Goal: Task Accomplishment & Management: Manage account settings

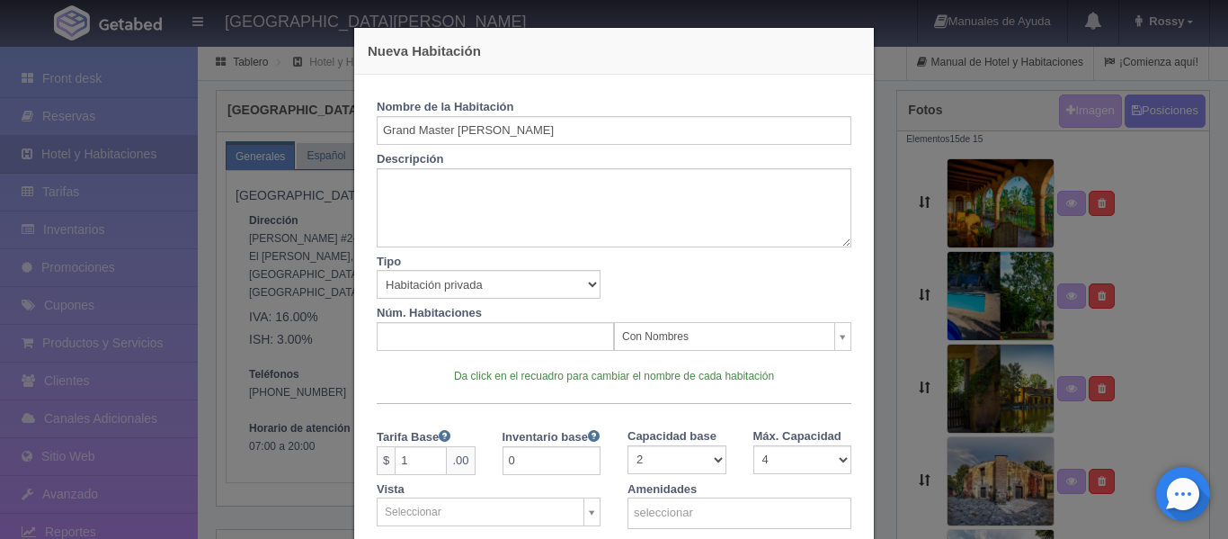
scroll to position [476, 0]
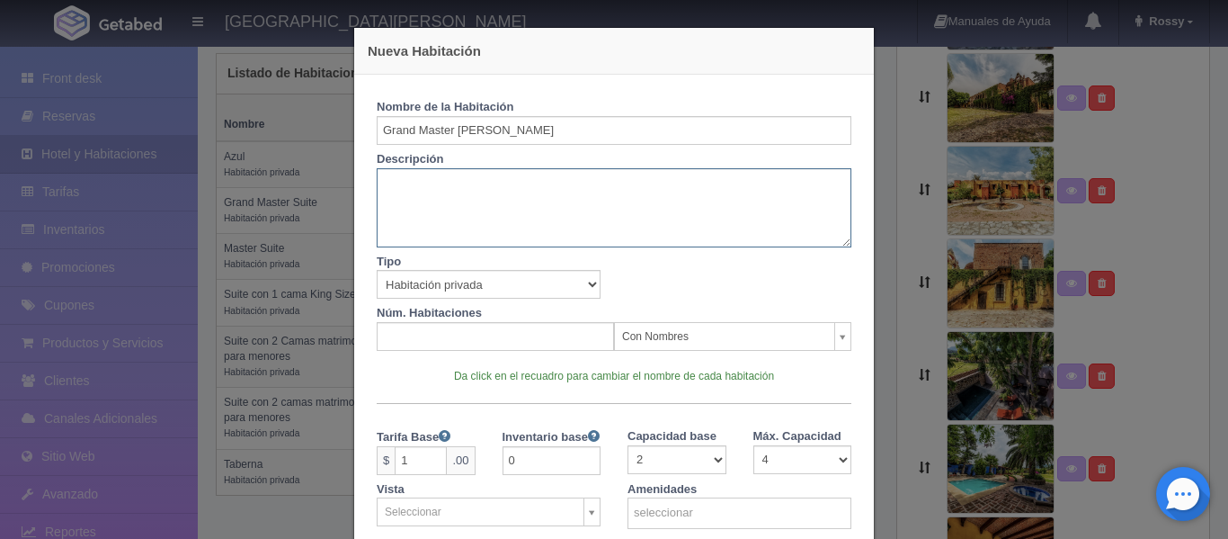
click at [427, 185] on textarea at bounding box center [614, 207] width 475 height 79
paste textarea "[PERSON_NAME], a/c, cuarto de vapor, chimenea y pantalla con internet"
click at [377, 184] on textarea "[PERSON_NAME], a/c, cuarto de vapor, chimenea y pantalla con internet" at bounding box center [614, 207] width 475 height 79
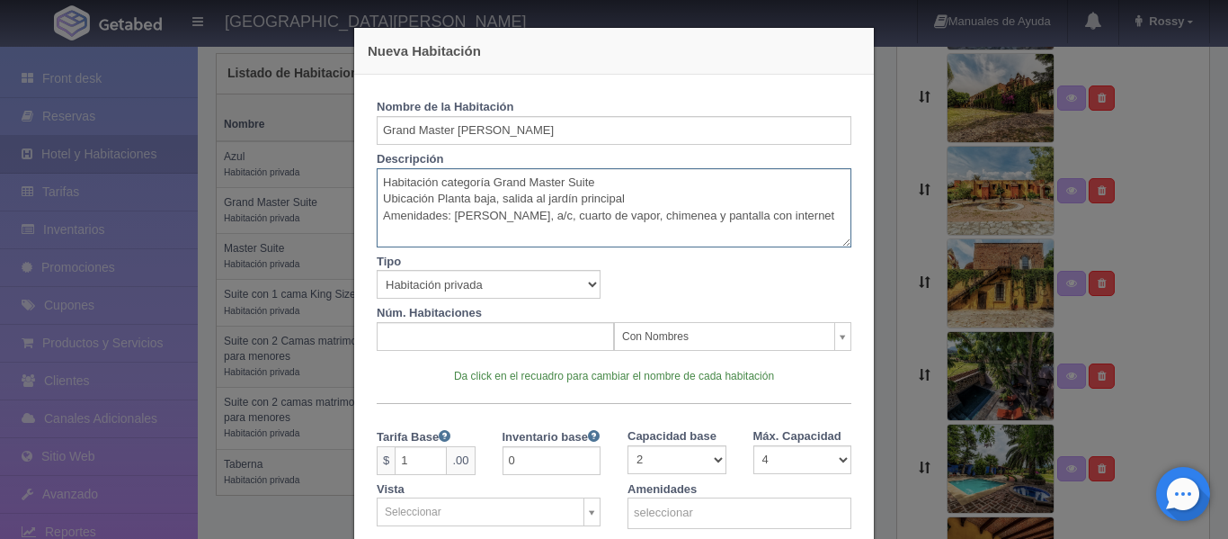
drag, startPoint x: 513, startPoint y: 216, endPoint x: 493, endPoint y: 216, distance: 19.8
click at [493, 216] on textarea "Habitación categoría Grand Master Suite Ubicación Planta baja, salida al jardín…" at bounding box center [614, 207] width 475 height 79
type textarea "Habitación categoría Grand Master Suite Ubicación Planta baja, salida al jardín…"
click at [634, 262] on div at bounding box center [614, 273] width 502 height 52
click at [584, 279] on select "Habitación privada Habitación compartida Propiedad completa" at bounding box center [489, 284] width 224 height 29
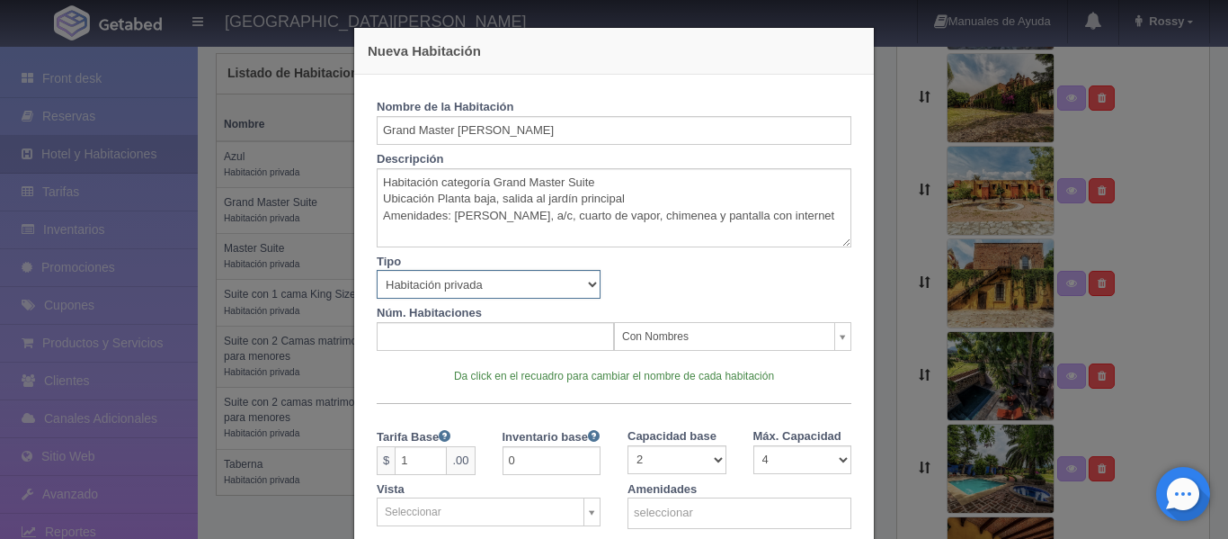
click at [584, 279] on select "Habitación privada Habitación compartida Propiedad completa" at bounding box center [489, 284] width 224 height 29
click at [845, 335] on div "Nombre de la Habitación Grand Master [PERSON_NAME] Descripción Habitación categ…" at bounding box center [614, 222] width 502 height 258
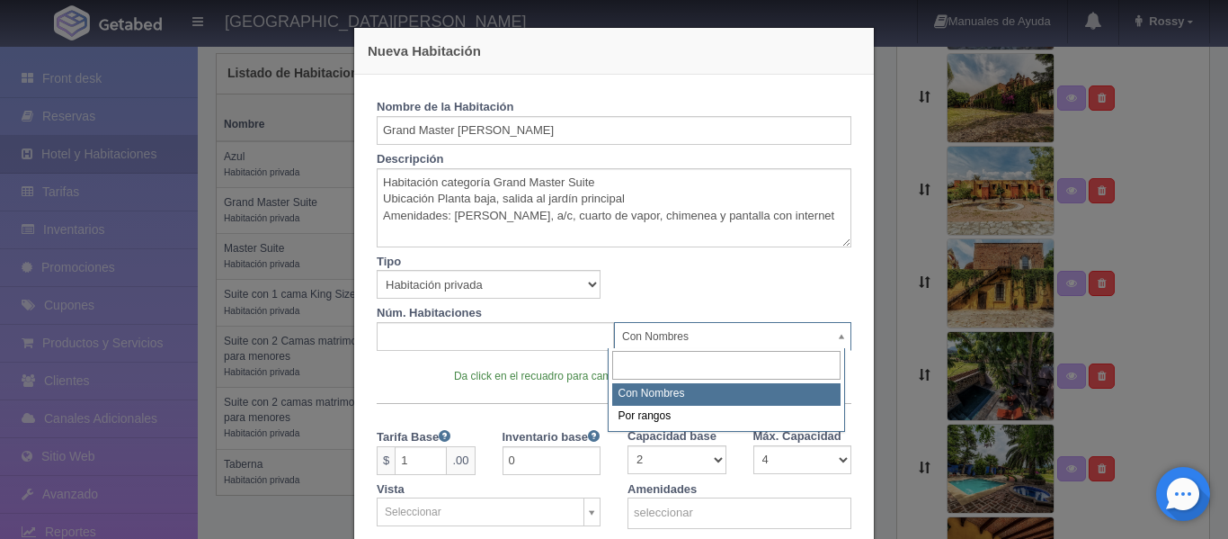
click at [832, 335] on body "[GEOGRAPHIC_DATA][PERSON_NAME] Manuales de Ayuda Actualizaciones recientes [GEO…" at bounding box center [614, 334] width 1228 height 1531
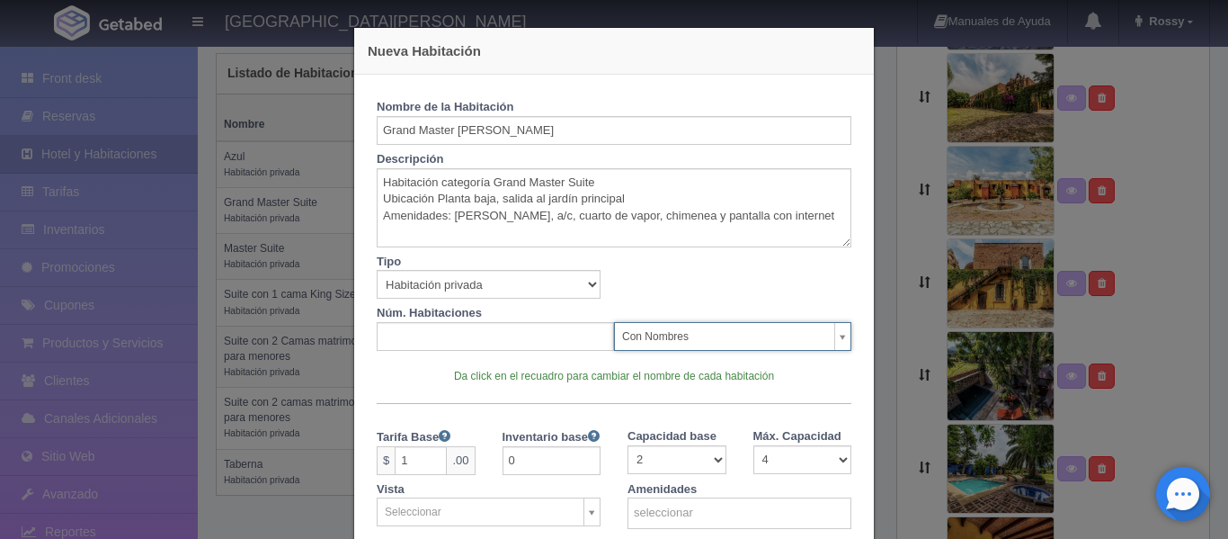
click at [832, 335] on body "[GEOGRAPHIC_DATA][PERSON_NAME] Manuales de Ayuda Actualizaciones recientes [GEO…" at bounding box center [614, 334] width 1228 height 1531
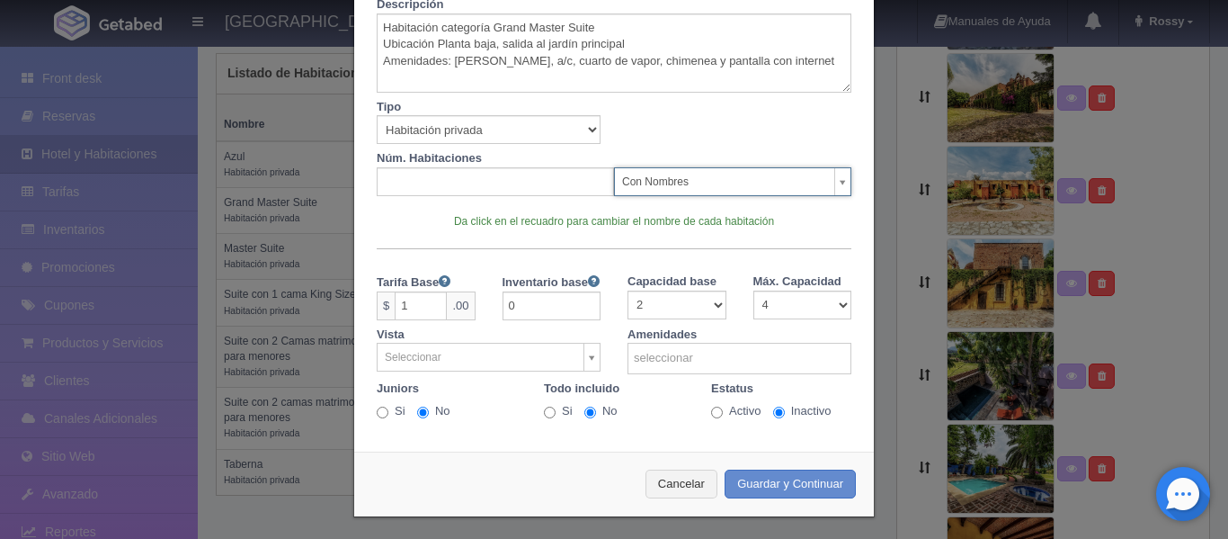
scroll to position [160, 0]
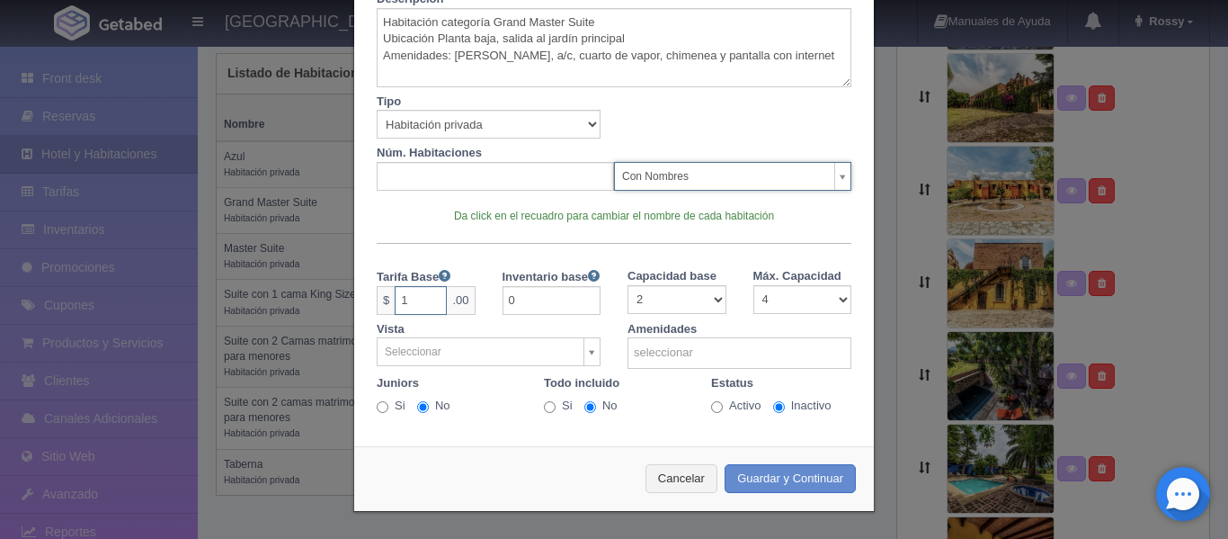
click at [432, 305] on input "1" at bounding box center [421, 300] width 52 height 29
click at [527, 291] on input "0" at bounding box center [552, 300] width 99 height 29
click at [411, 291] on input "1" at bounding box center [421, 300] width 52 height 29
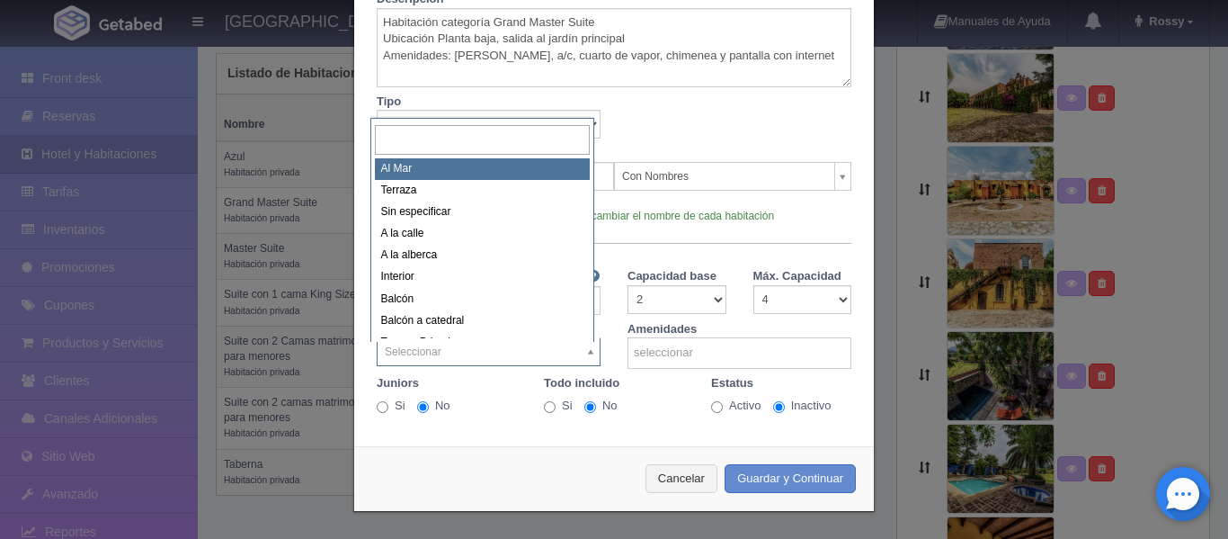
click at [593, 352] on body "[GEOGRAPHIC_DATA][PERSON_NAME] Manuales de Ayuda Actualizaciones recientes [GEO…" at bounding box center [614, 334] width 1228 height 1531
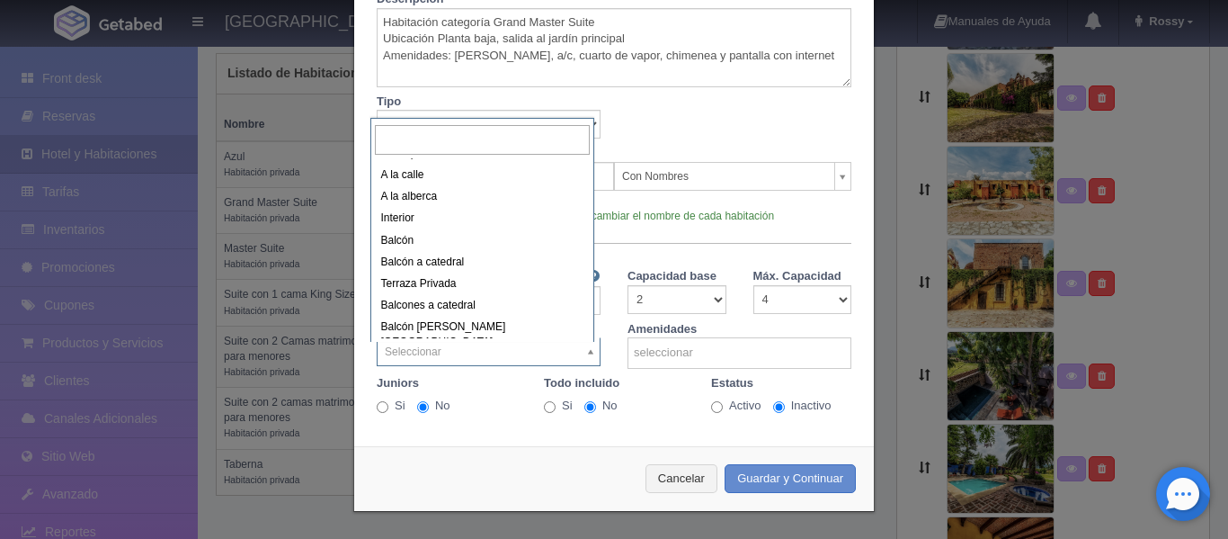
scroll to position [0, 0]
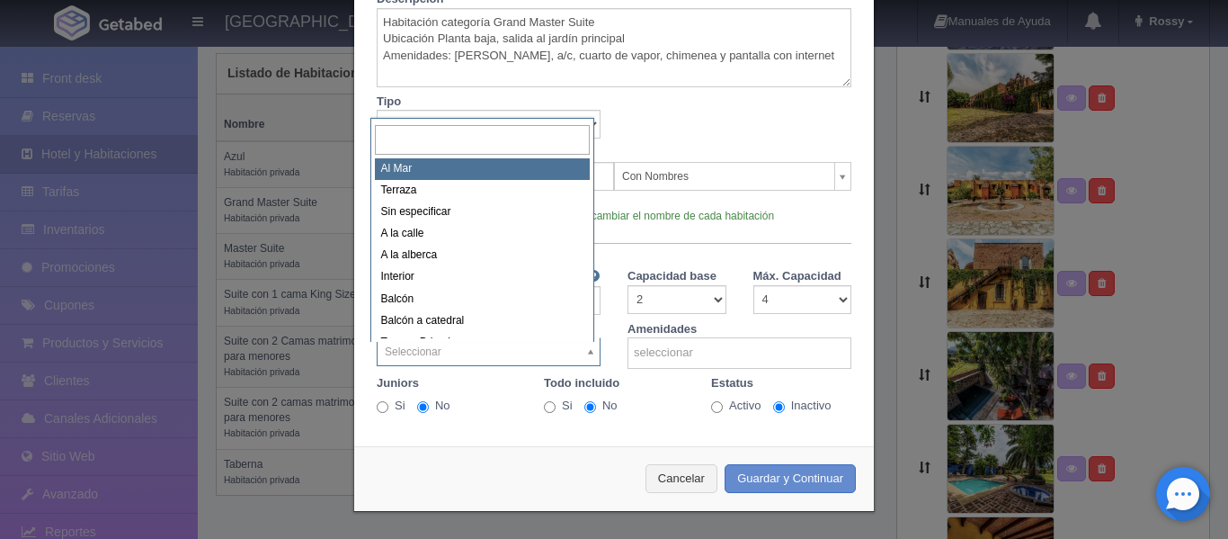
click at [451, 137] on input "text" at bounding box center [482, 140] width 215 height 30
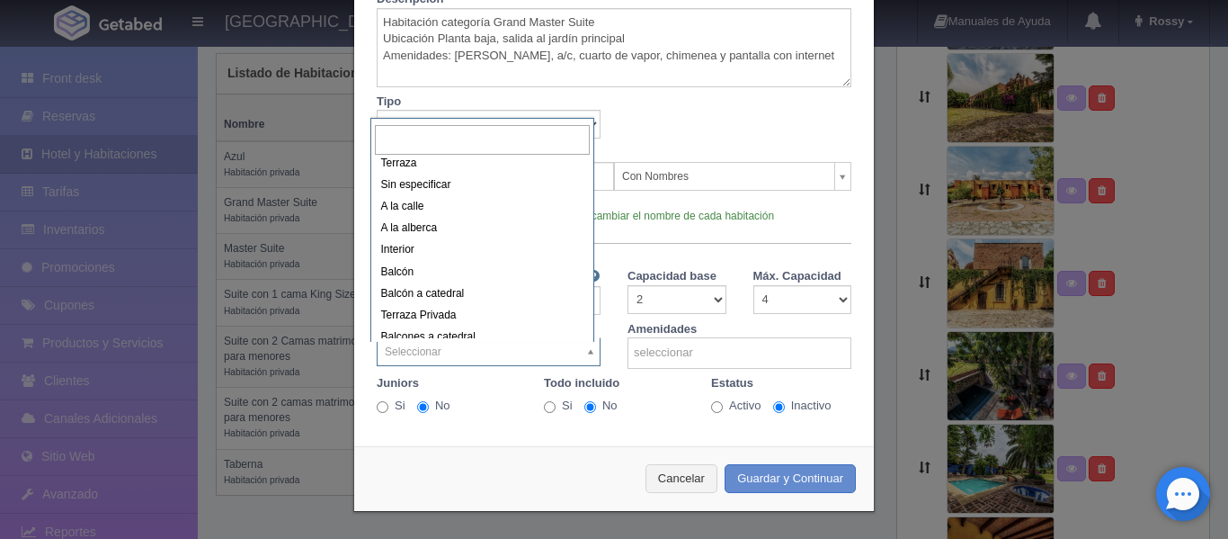
scroll to position [29, 0]
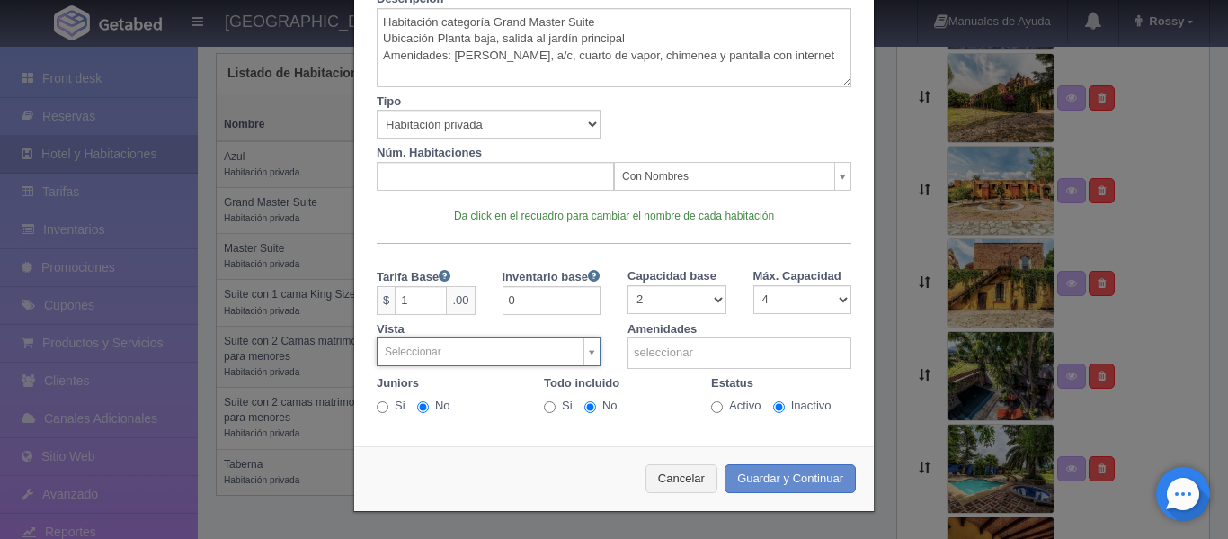
click at [633, 151] on body "[GEOGRAPHIC_DATA][PERSON_NAME] Manuales de Ayuda Actualizaciones recientes [GEO…" at bounding box center [614, 334] width 1228 height 1531
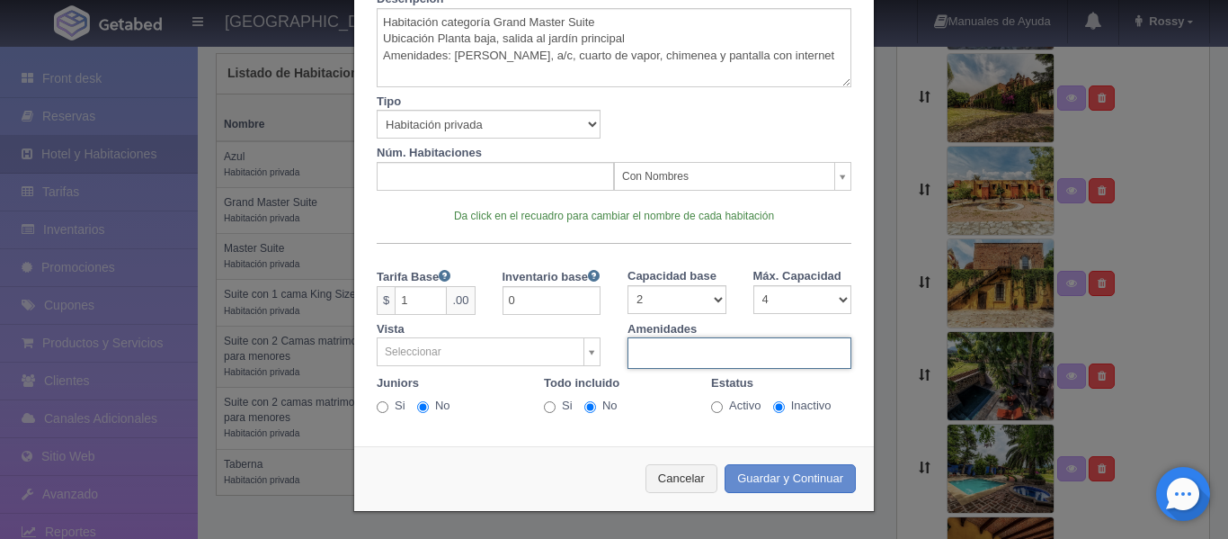
click at [775, 353] on input "text" at bounding box center [720, 353] width 182 height 28
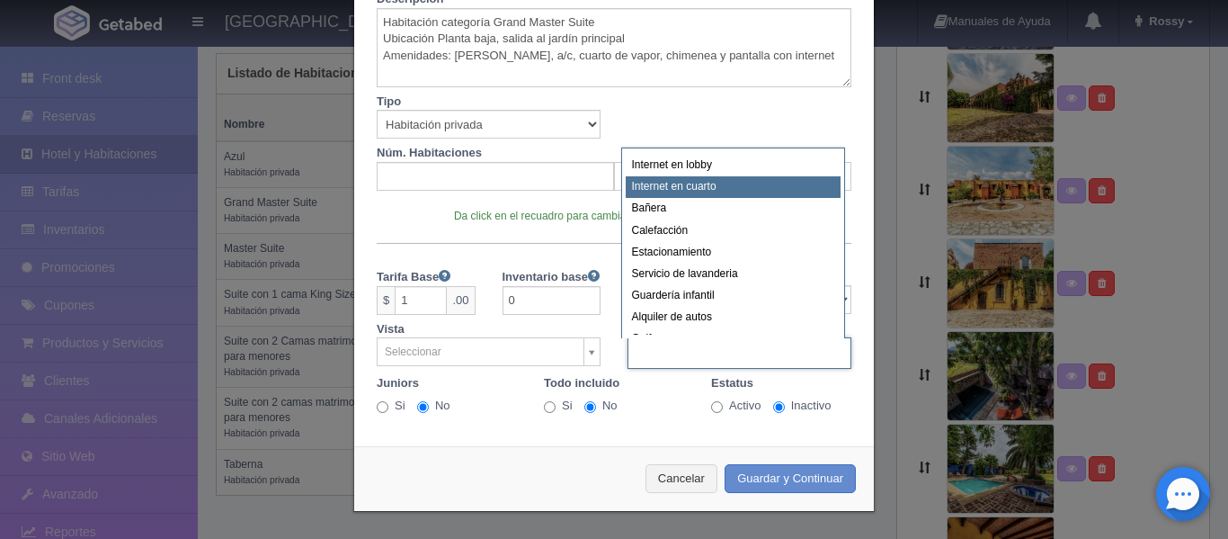
select select "2"
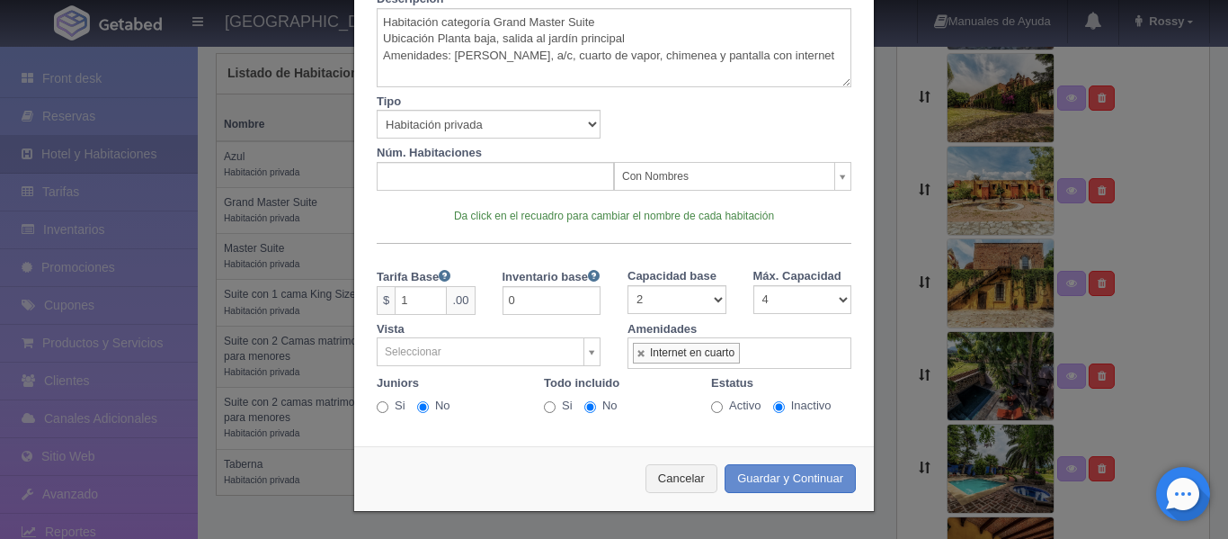
click at [755, 354] on ul "Internet en cuarto" at bounding box center [740, 352] width 224 height 31
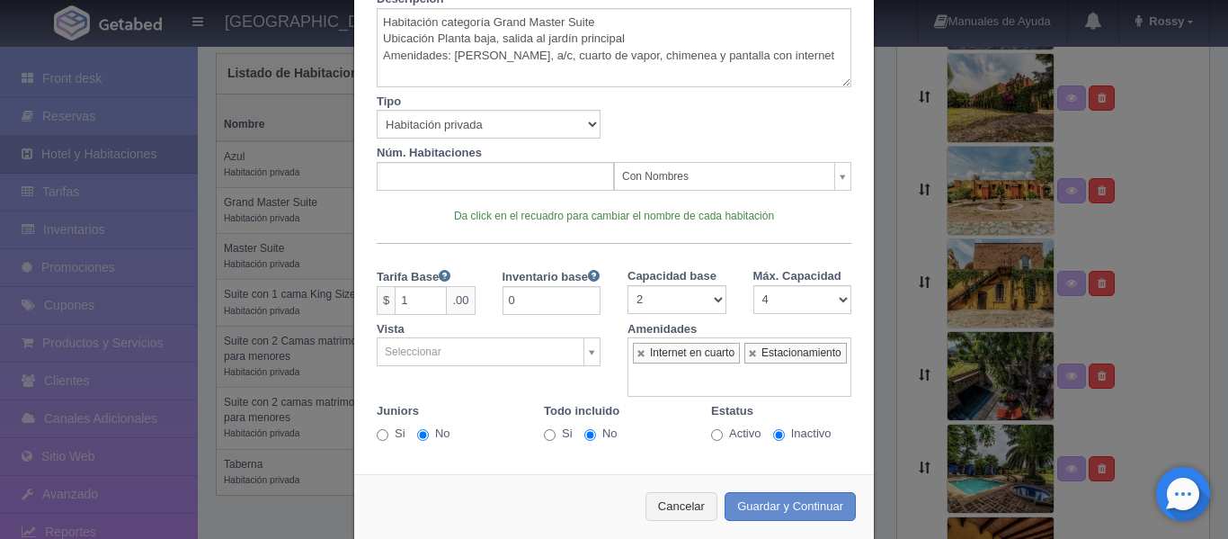
click at [760, 381] on ul "Internet en cuarto Estacionamiento" at bounding box center [740, 366] width 224 height 59
click at [767, 374] on ul "Internet en cuarto Estacionamiento Gimnasio" at bounding box center [740, 366] width 224 height 59
click at [794, 380] on ul "Internet en cuarto Estacionamiento Gimnasio Alberca" at bounding box center [740, 366] width 224 height 59
click at [824, 385] on input "text" at bounding box center [833, 381] width 20 height 28
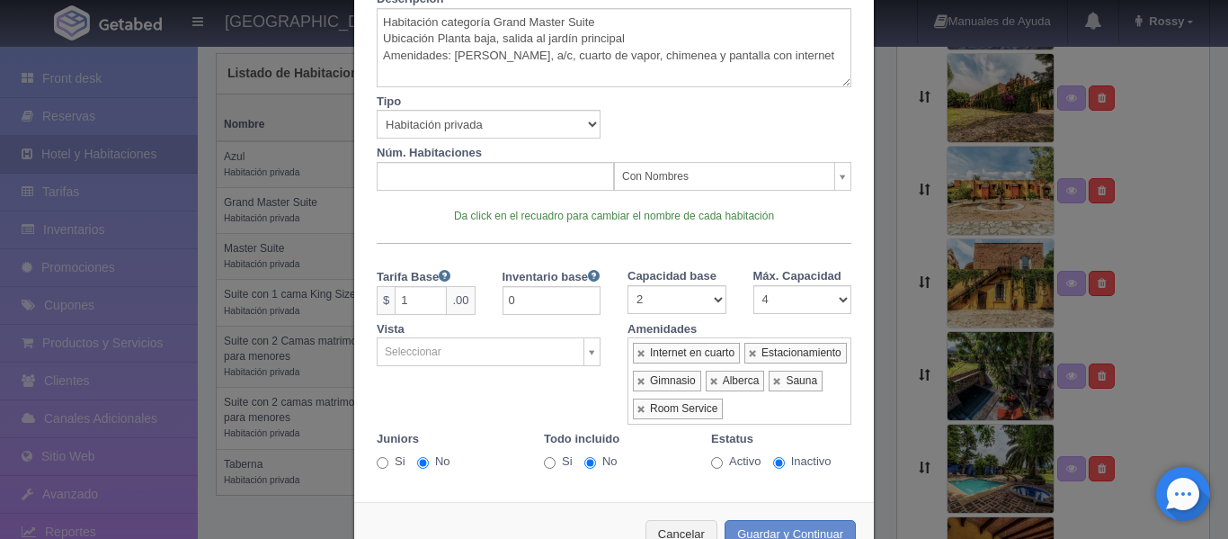
click at [774, 412] on ul "Internet en cuarto Estacionamiento Gimnasio Alberca Sauna Room Service" at bounding box center [740, 380] width 224 height 87
click at [793, 400] on input "text" at bounding box center [803, 409] width 20 height 28
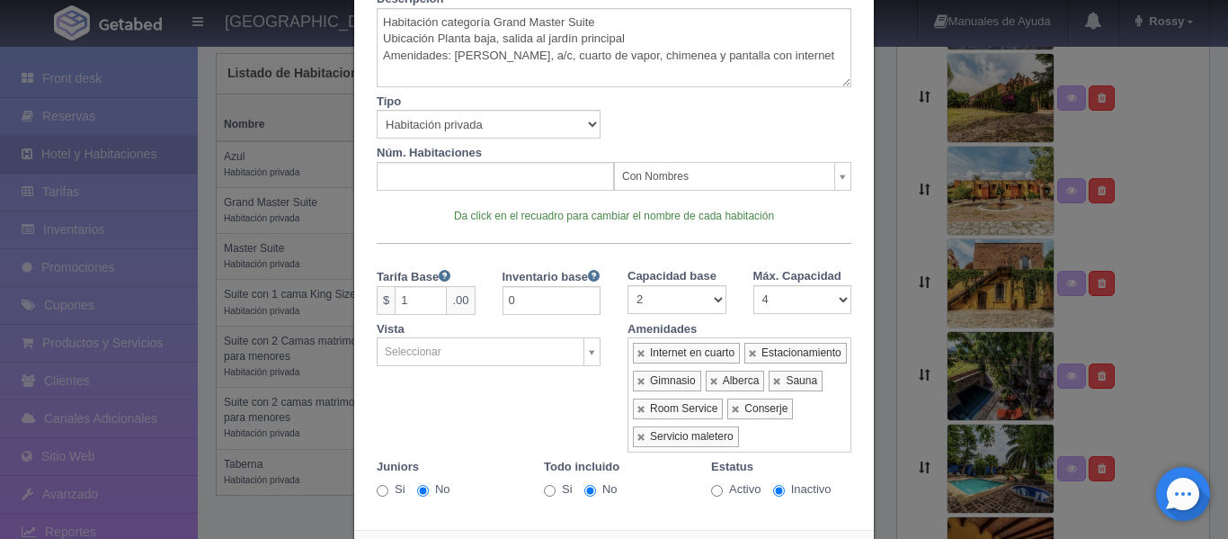
click at [817, 428] on ul "Internet en cuarto Estacionamiento Gimnasio Alberca Sauna Room Service Conserje…" at bounding box center [740, 394] width 224 height 115
click at [801, 436] on ul "Internet en cuarto Estacionamiento Gimnasio Alberca Sauna Room Service Conserje…" at bounding box center [740, 394] width 224 height 115
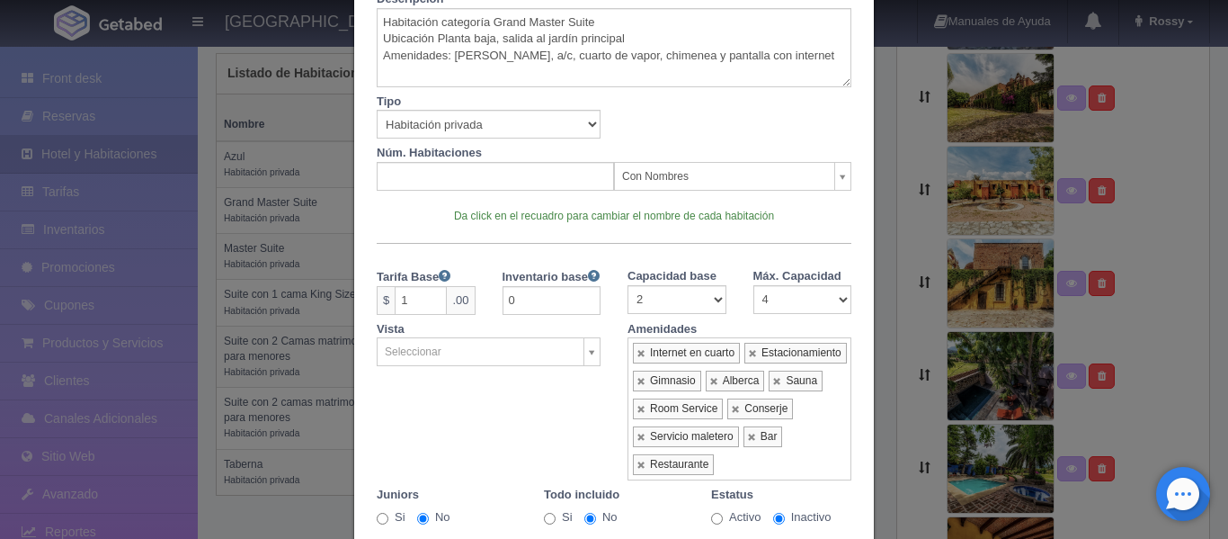
click at [528, 375] on div "Vista Seleccionar Al Mar Terraza Sin especificar A la calle A la alberca Interi…" at bounding box center [614, 397] width 502 height 165
click at [833, 293] on select "1 2 3 4 5 6 7 8 9 10 11 12 13 14 15 16 17 18 19 20 21 22 23 24 25 26 27 28 29 30" at bounding box center [803, 299] width 99 height 29
select select "2"
click at [754, 285] on select "1 2 3 4 5 6 7 8 9 10 11 12 13 14 15 16 17 18 19 20 21 22 23 24 25 26 27 28 29 30" at bounding box center [803, 299] width 99 height 29
click at [561, 435] on div "Vista Seleccionar Al Mar Terraza Sin especificar A la calle A la alberca Interi…" at bounding box center [614, 397] width 502 height 165
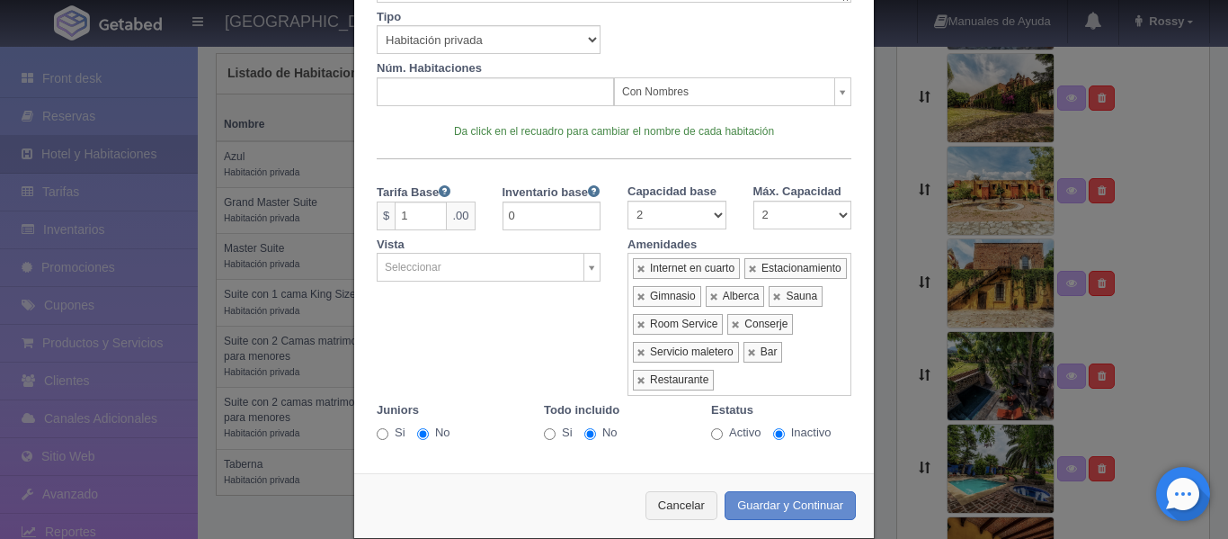
scroll to position [272, 0]
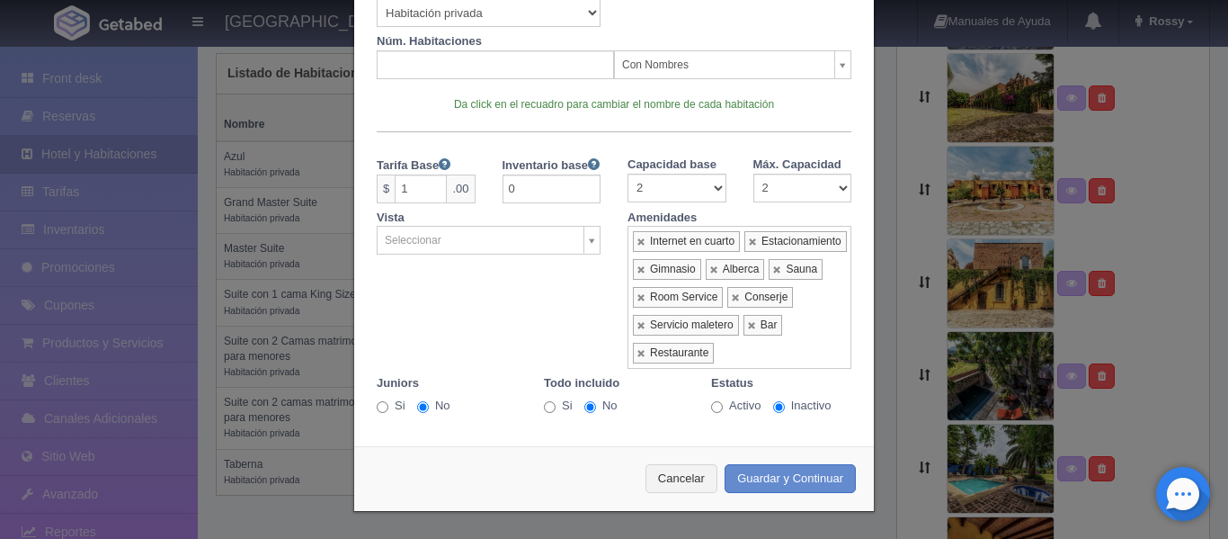
click at [715, 406] on input "Activo" at bounding box center [717, 407] width 12 height 12
radio input "true"
click at [774, 410] on input "Inactivo" at bounding box center [779, 407] width 12 height 12
radio input "true"
click at [781, 472] on button "Guardar y Continuar" at bounding box center [790, 479] width 131 height 30
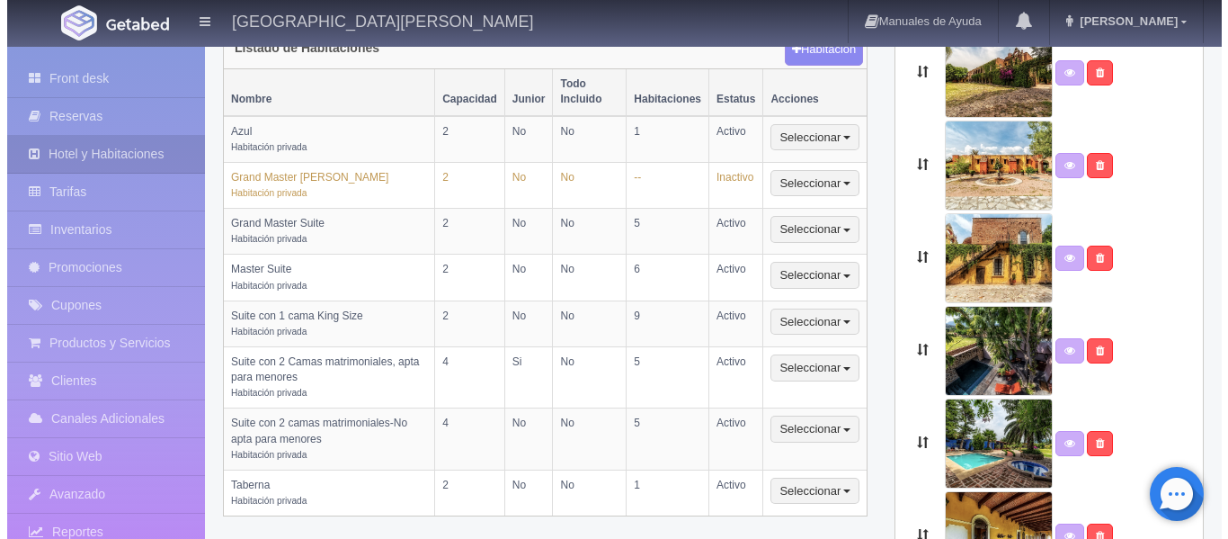
scroll to position [440, 0]
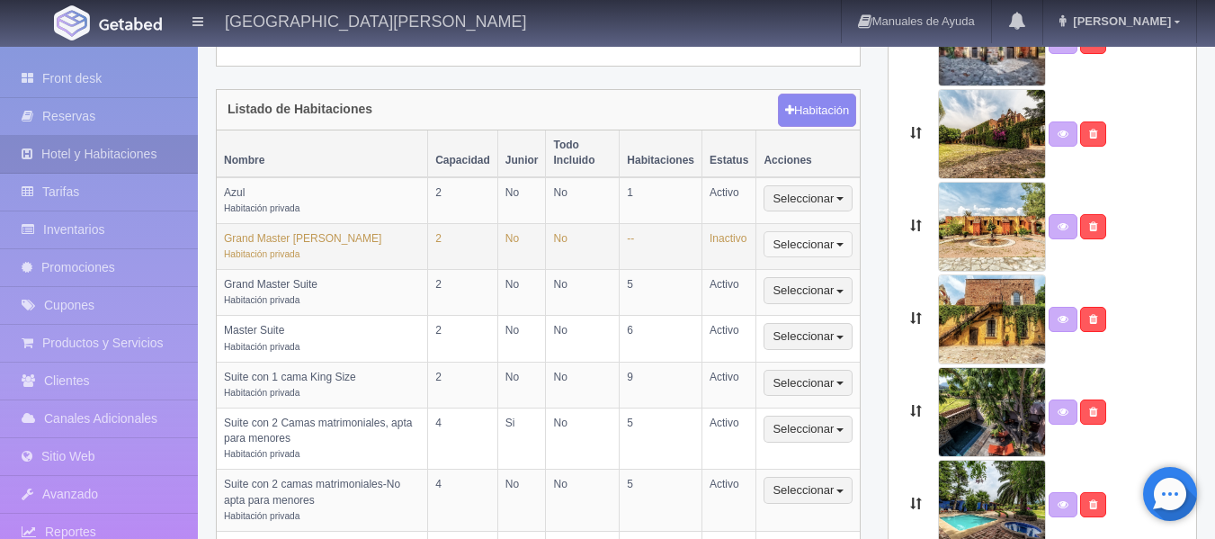
click at [836, 243] on span "button" at bounding box center [839, 245] width 7 height 4
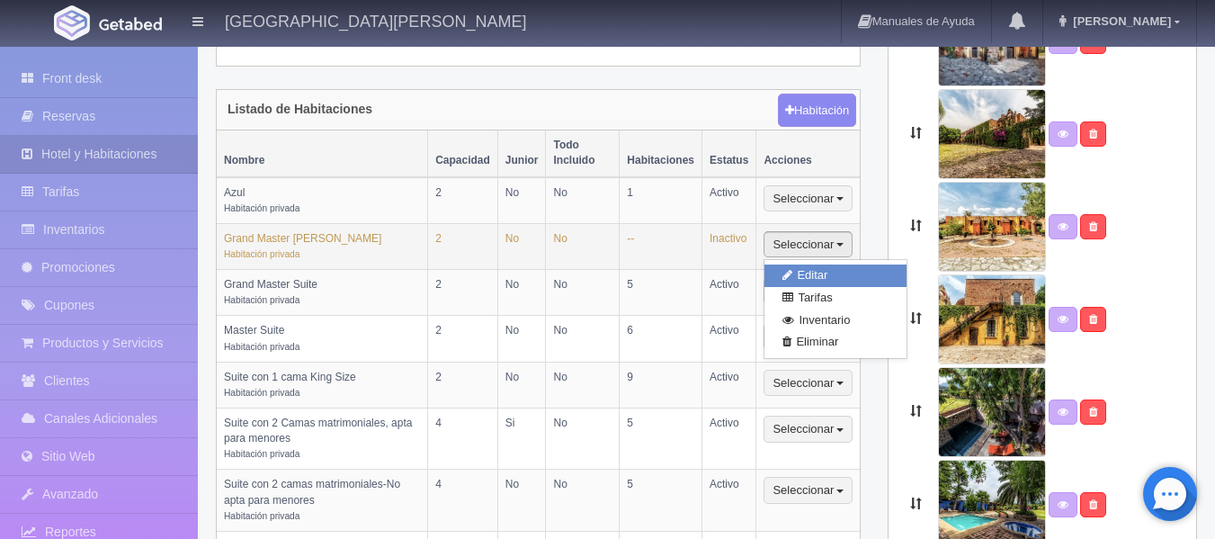
click at [828, 264] on link "Editar" at bounding box center [835, 275] width 142 height 22
select select "Habitación privada"
select select "Nombre"
select select "2"
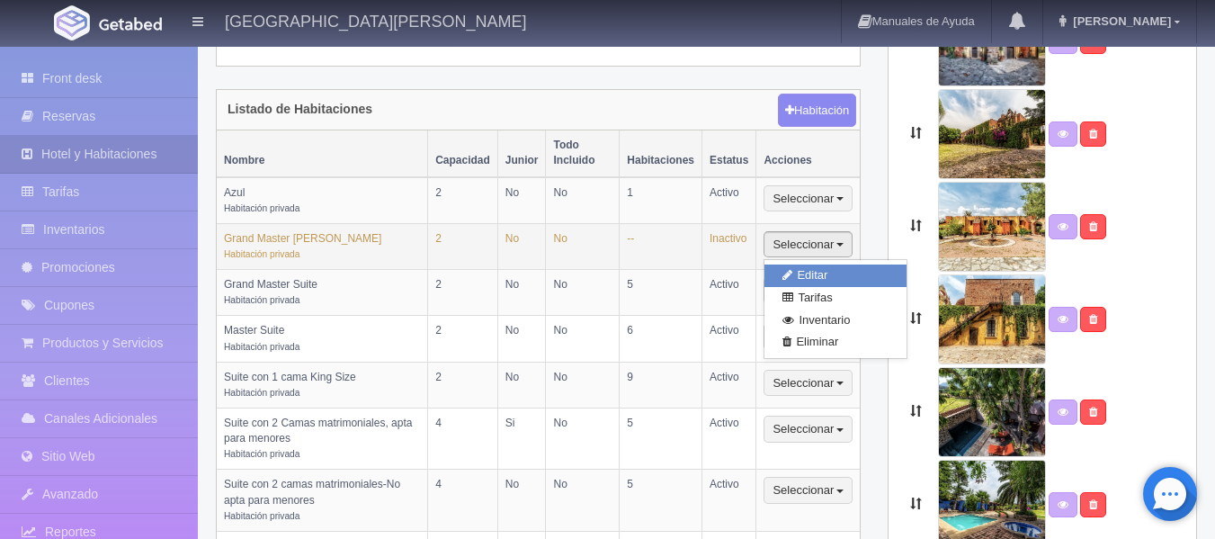
select select "1"
select select "Ocupacion"
radio input "true"
select select "2"
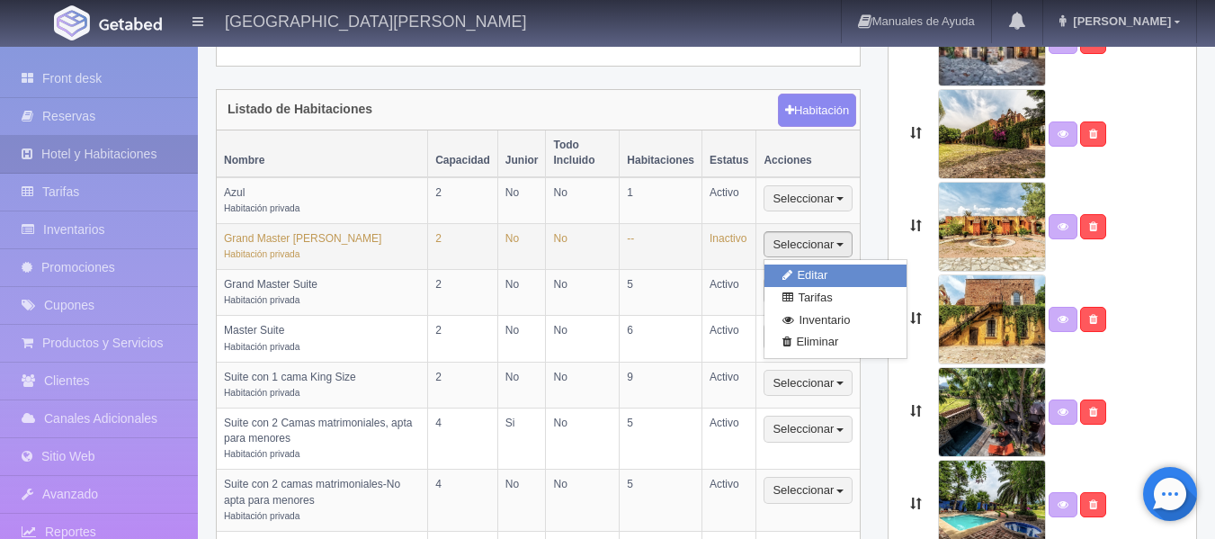
radio input "true"
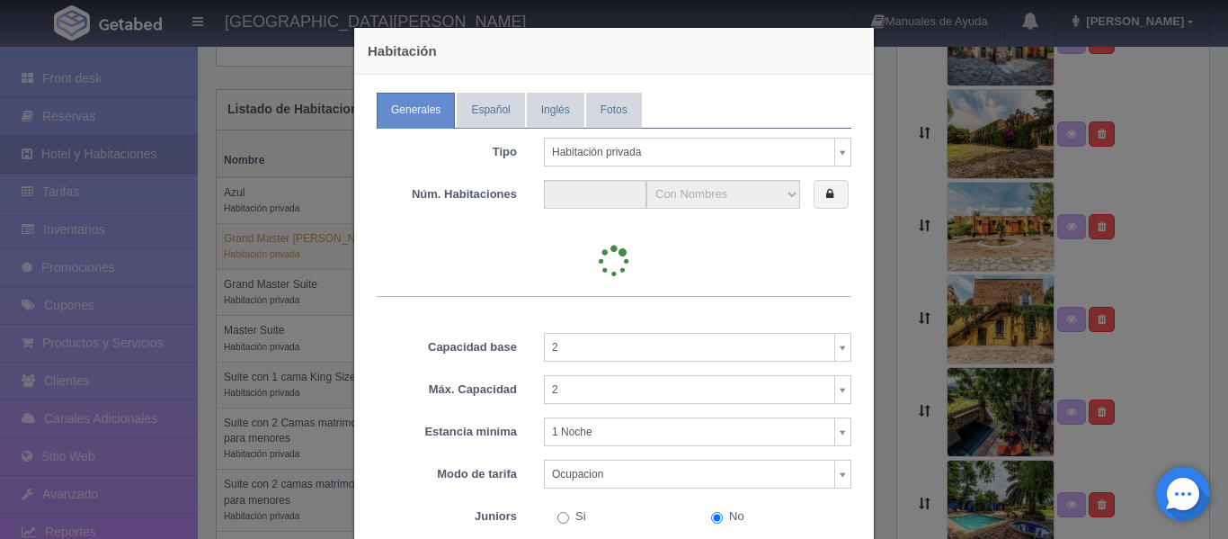
type input "0"
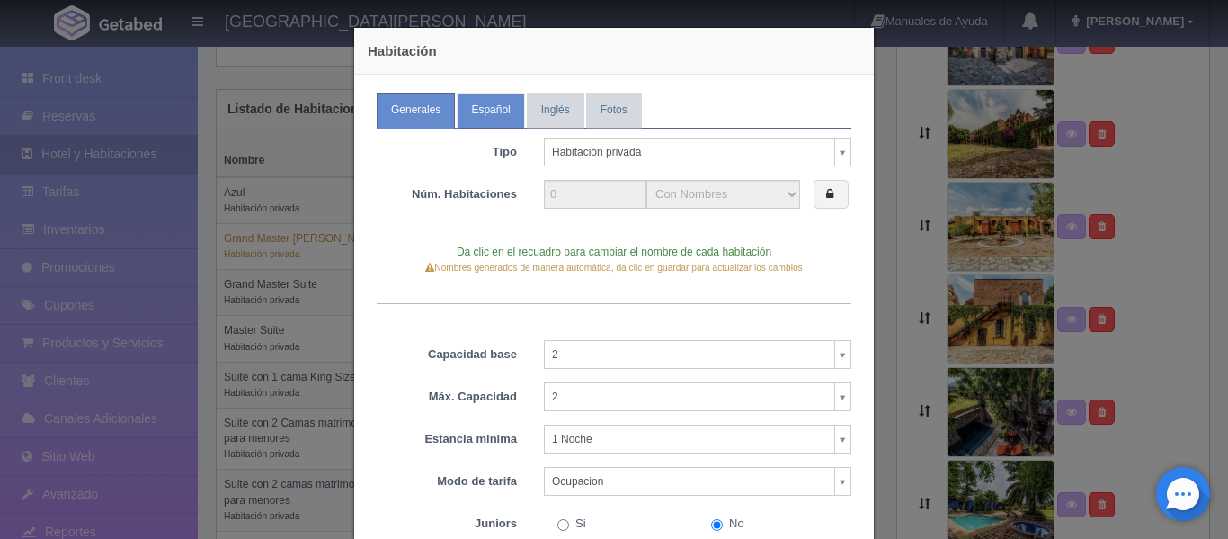
click at [490, 93] on link "Español" at bounding box center [490, 110] width 67 height 35
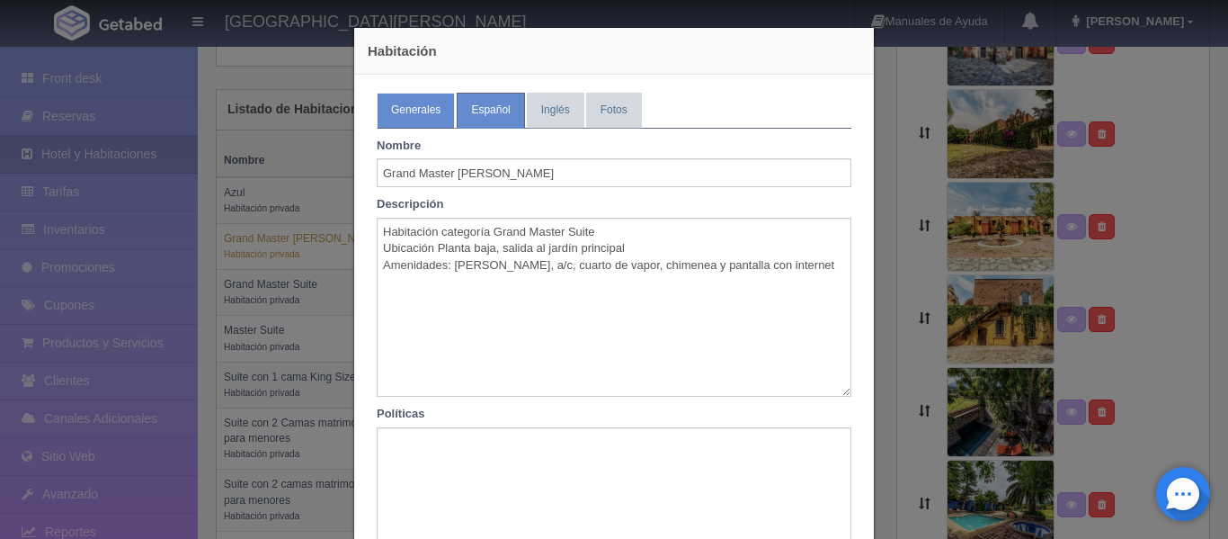
click at [416, 102] on link "Generales" at bounding box center [416, 110] width 78 height 35
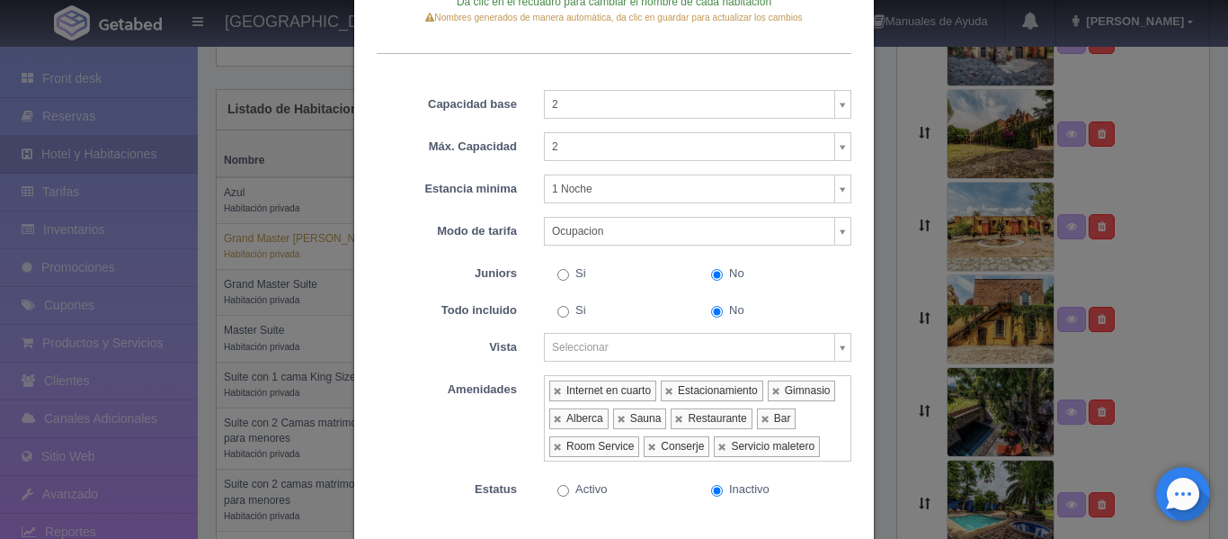
scroll to position [253, 0]
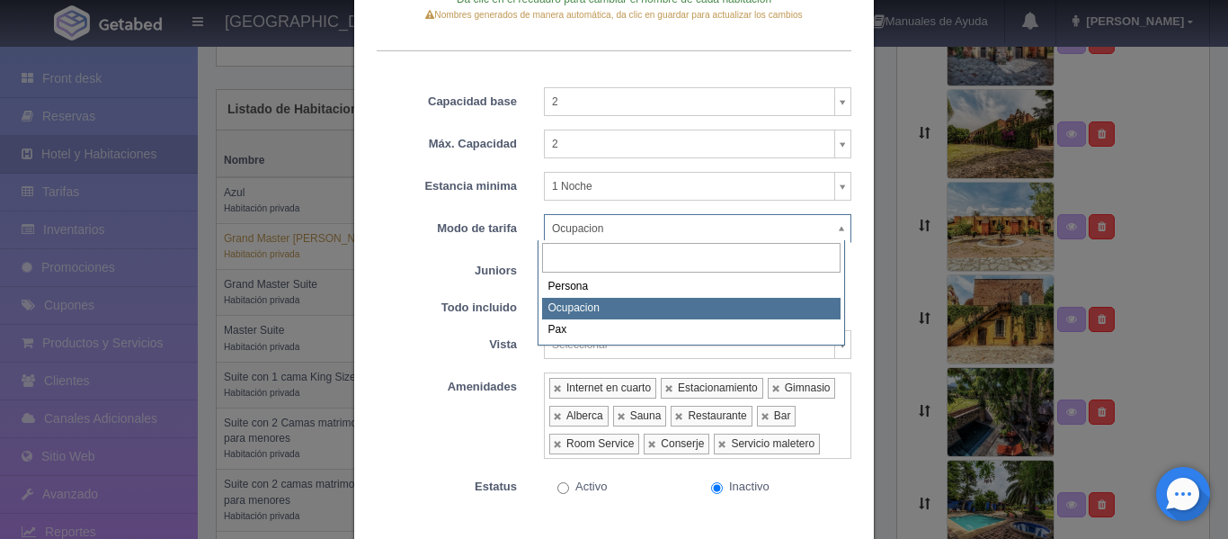
click at [834, 224] on body "[GEOGRAPHIC_DATA][PERSON_NAME] Manuales de Ayuda Actualizaciones recientes [GEO…" at bounding box center [614, 370] width 1228 height 1531
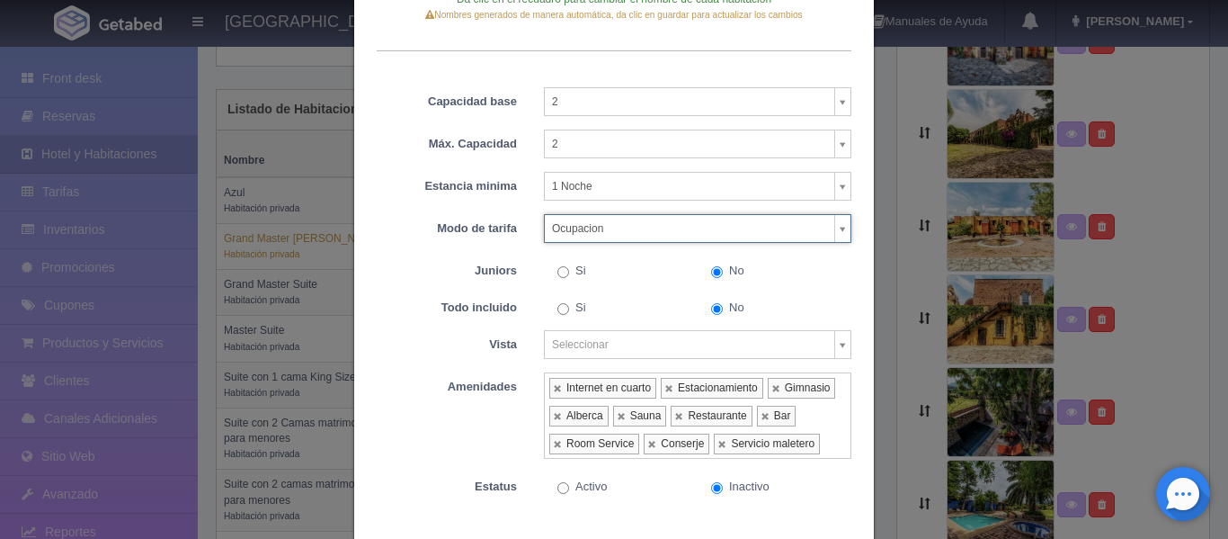
click at [834, 224] on body "[GEOGRAPHIC_DATA][PERSON_NAME] Manuales de Ayuda Actualizaciones recientes [GEO…" at bounding box center [614, 370] width 1228 height 1531
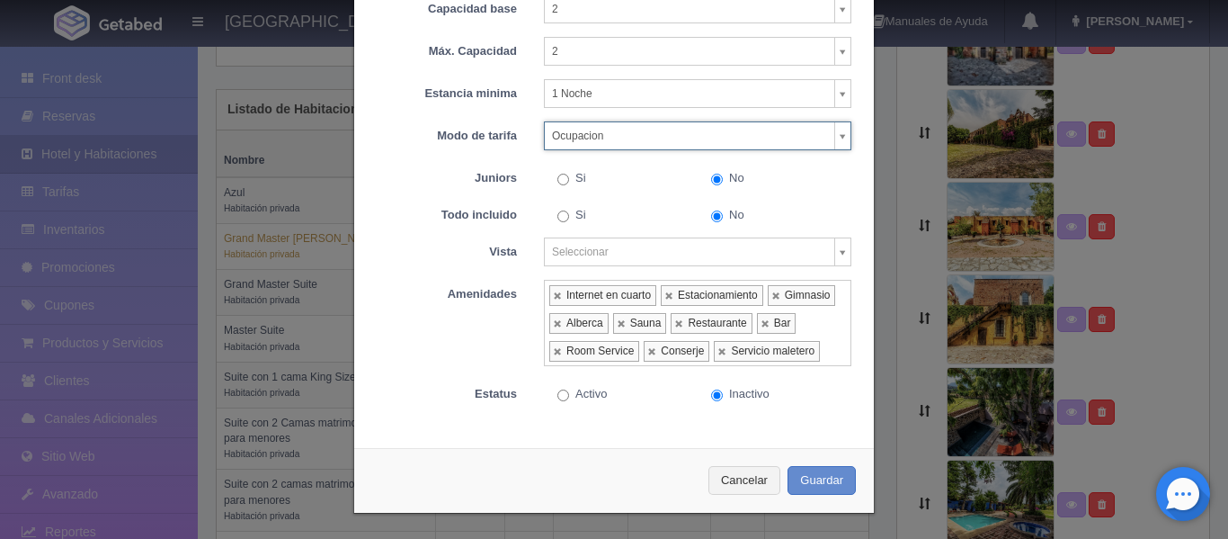
scroll to position [347, 0]
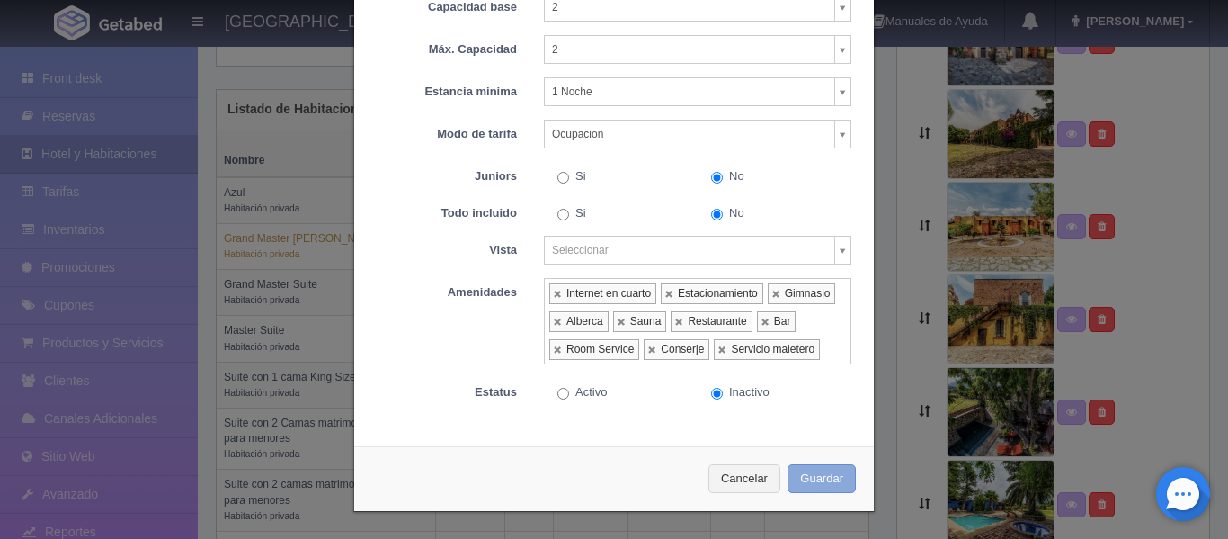
click at [813, 490] on button "Guardar" at bounding box center [822, 479] width 68 height 30
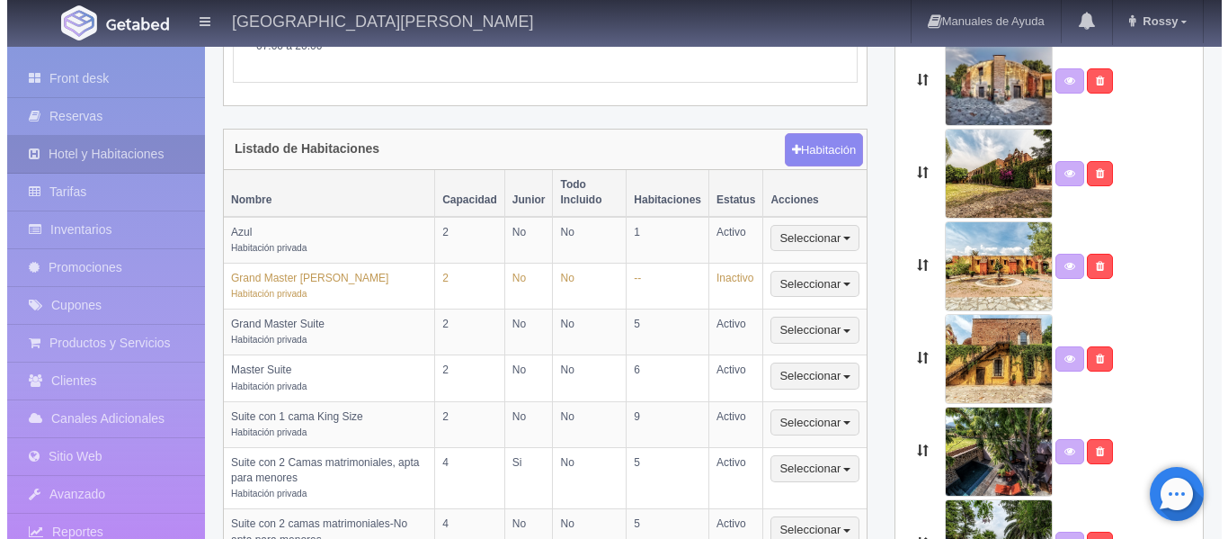
scroll to position [412, 0]
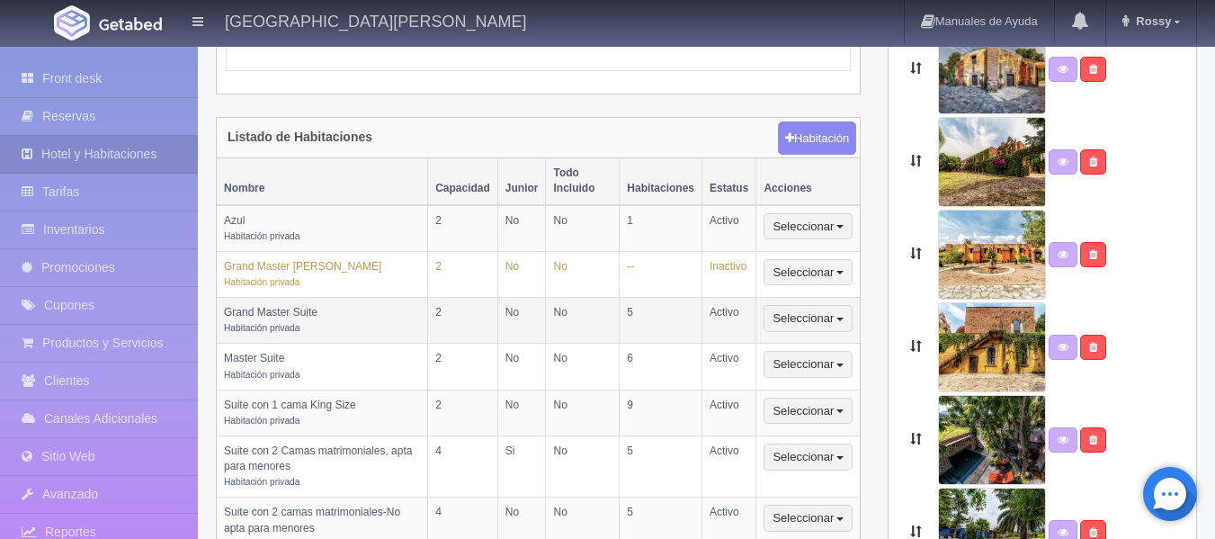
click at [352, 312] on td "Grand Master Suite Habitación privada" at bounding box center [322, 321] width 211 height 46
click at [816, 305] on button "Seleccionar" at bounding box center [807, 318] width 89 height 27
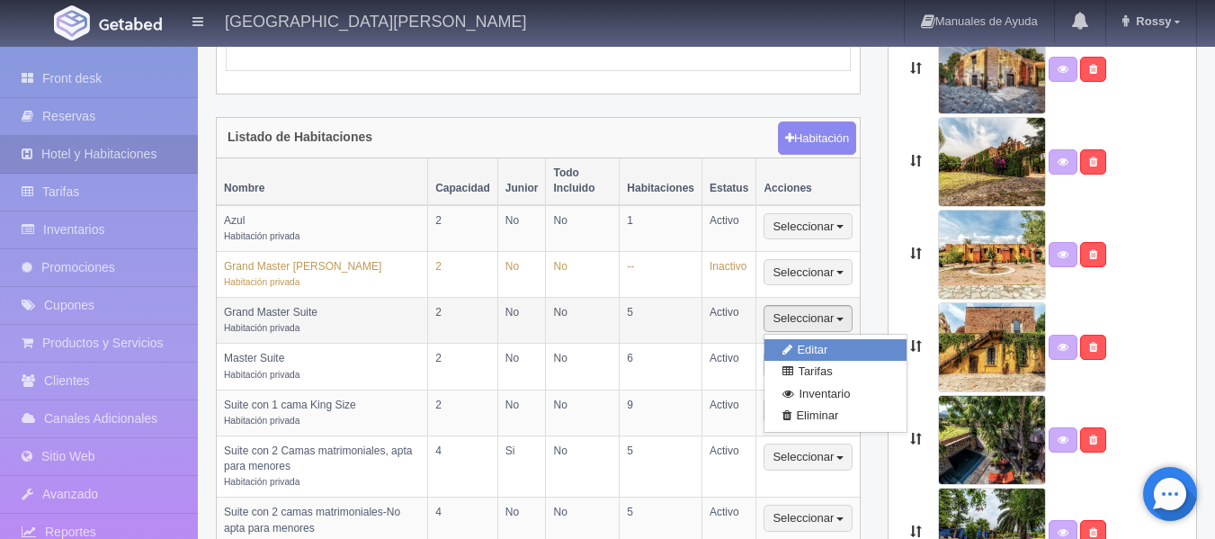
click at [816, 339] on link "Editar" at bounding box center [835, 350] width 142 height 22
select select "Habitación privada"
select select "Nombre"
select select "2"
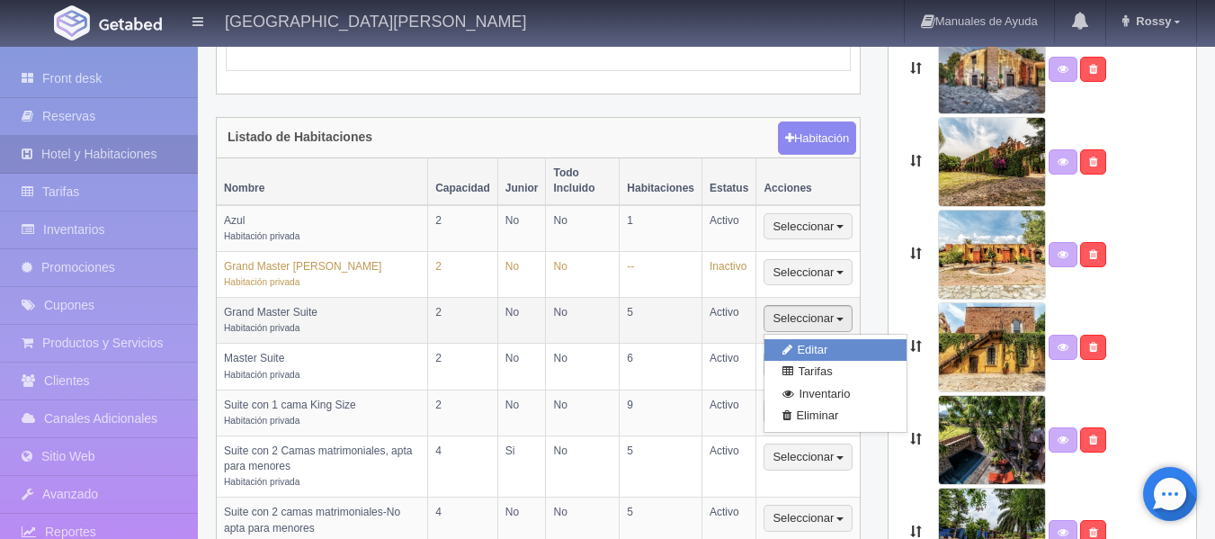
select select "1"
select select "Ocupacion"
radio input "true"
select select "5"
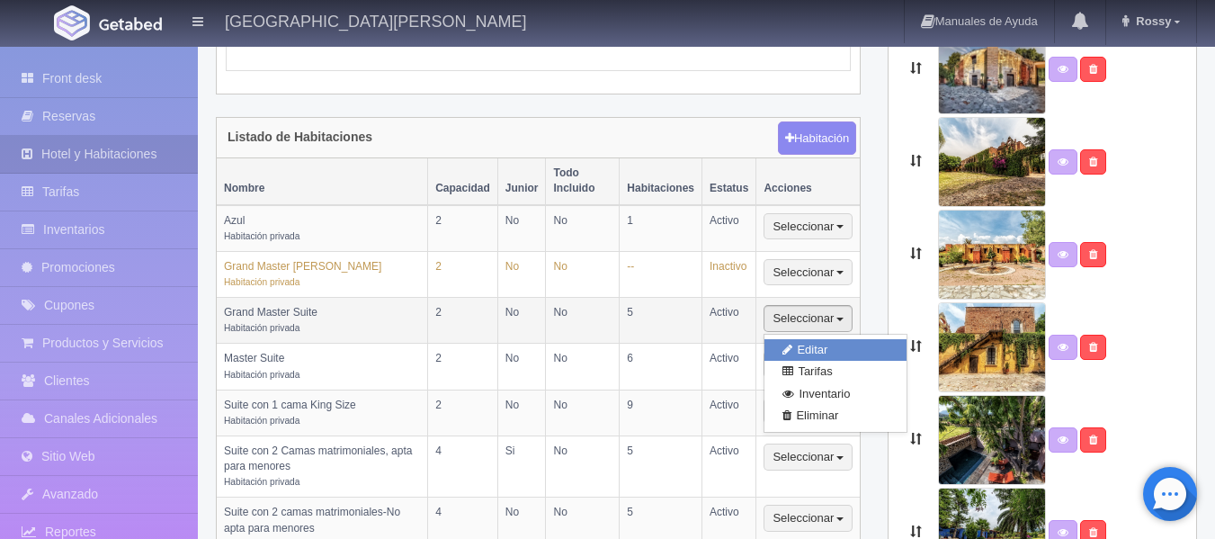
radio input "true"
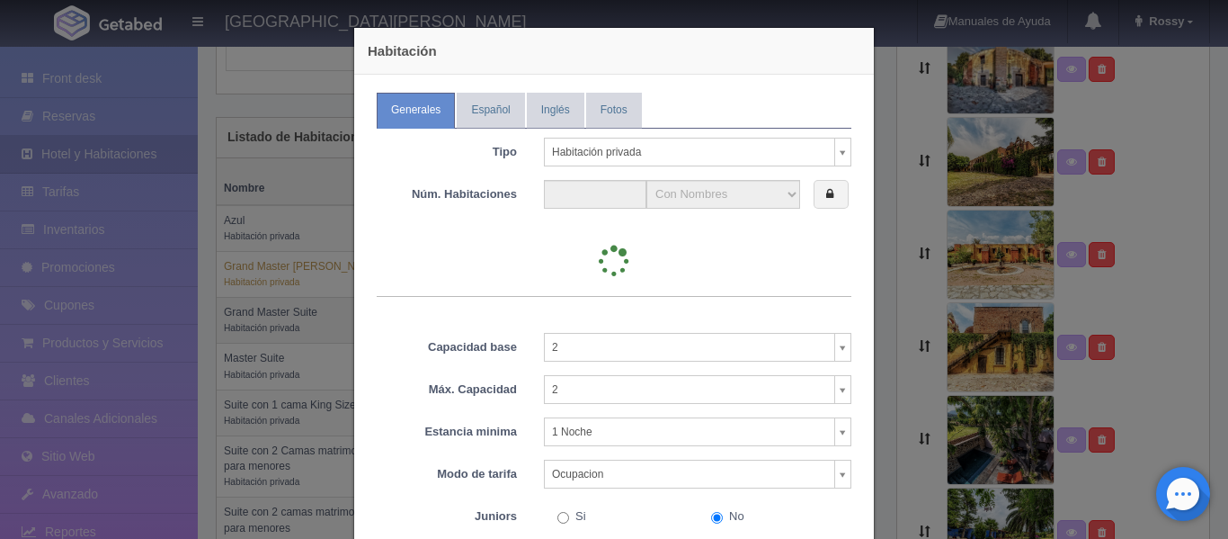
type input "5"
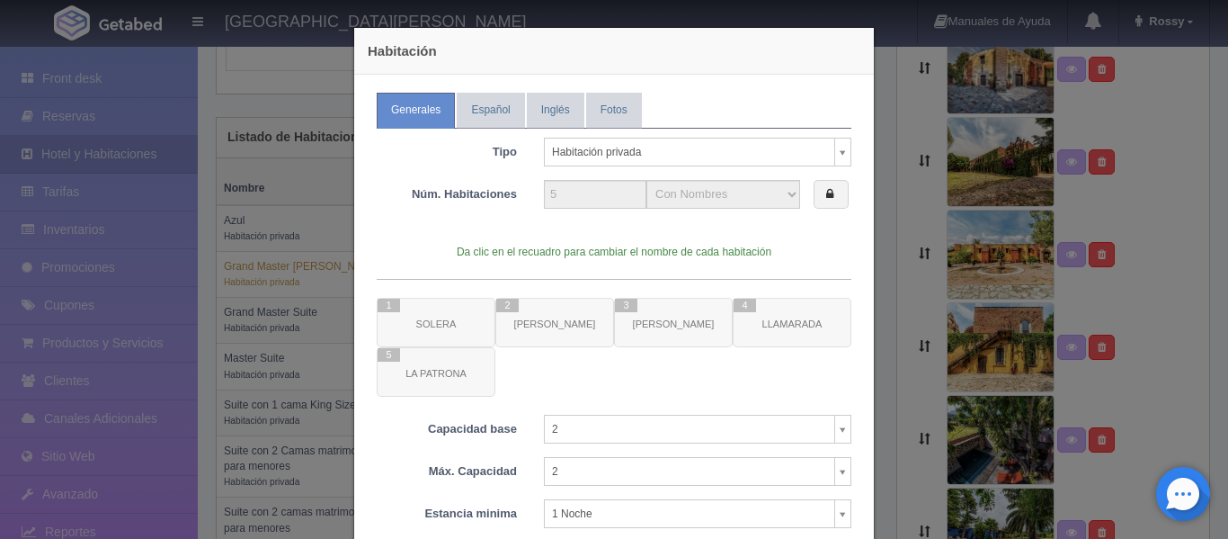
click at [428, 335] on div at bounding box center [614, 347] width 475 height 99
click at [623, 308] on div at bounding box center [614, 347] width 475 height 99
click at [584, 316] on div at bounding box center [614, 347] width 475 height 99
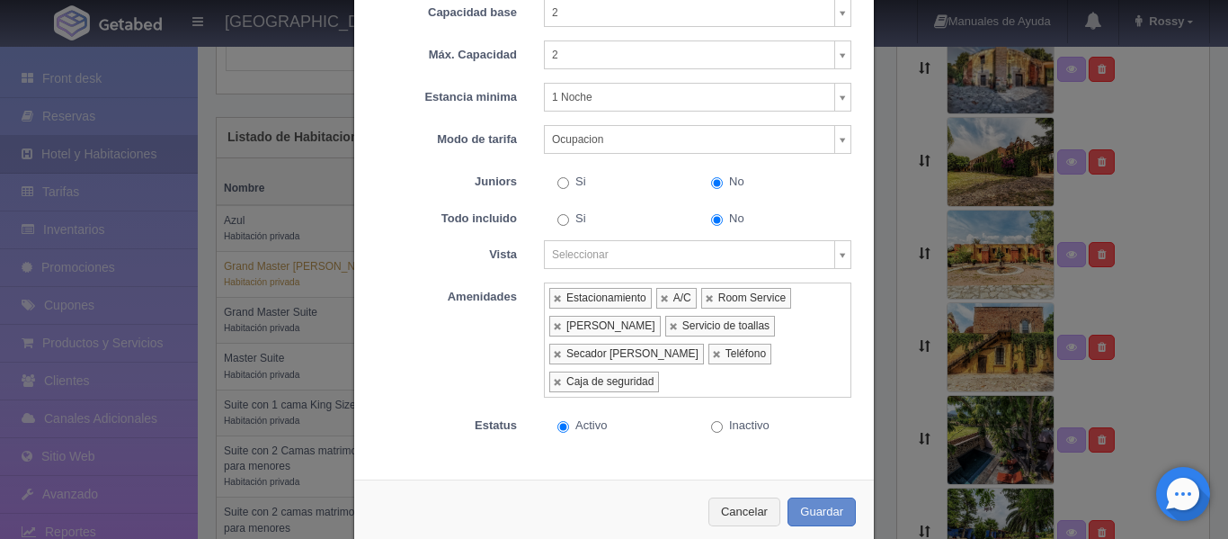
scroll to position [418, 0]
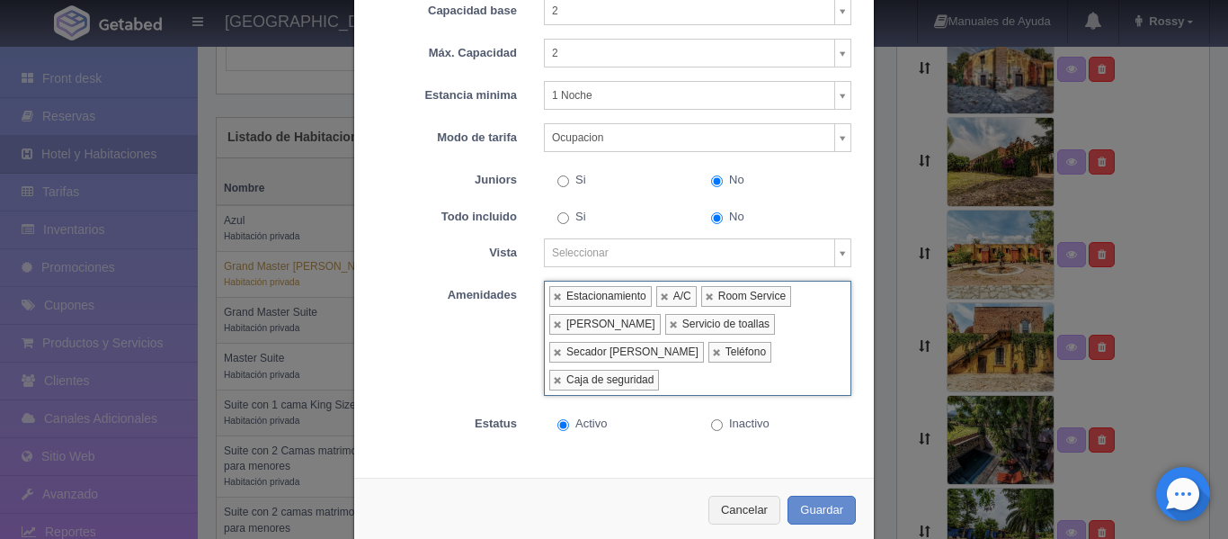
click at [679, 366] on input "text" at bounding box center [669, 380] width 20 height 28
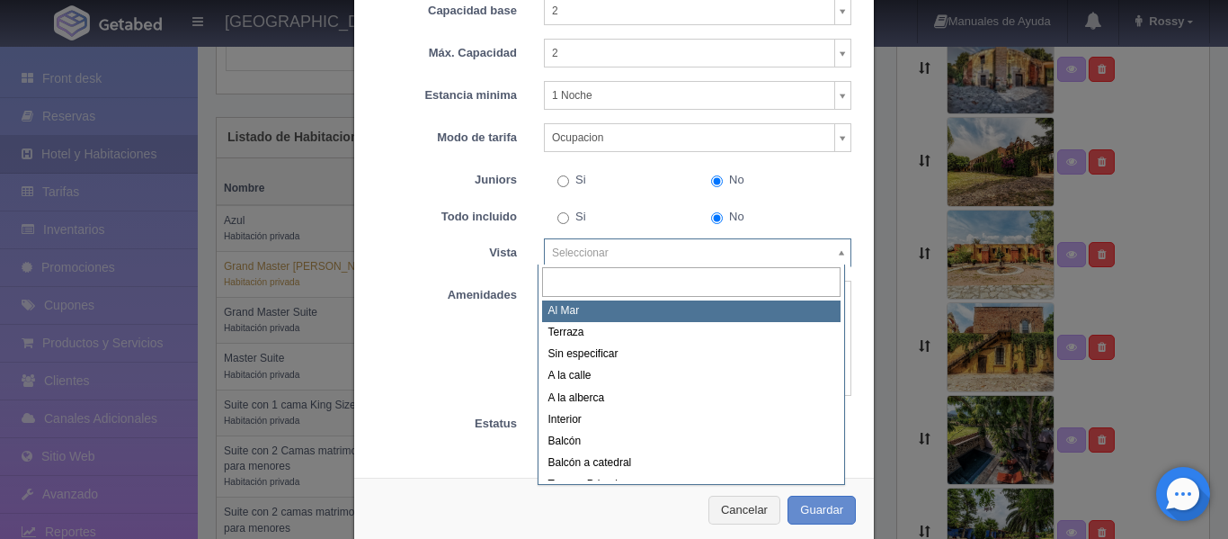
click at [841, 253] on body "[GEOGRAPHIC_DATA][PERSON_NAME] Manuales de Ayuda Actualizaciones recientes [GEO…" at bounding box center [614, 398] width 1228 height 1531
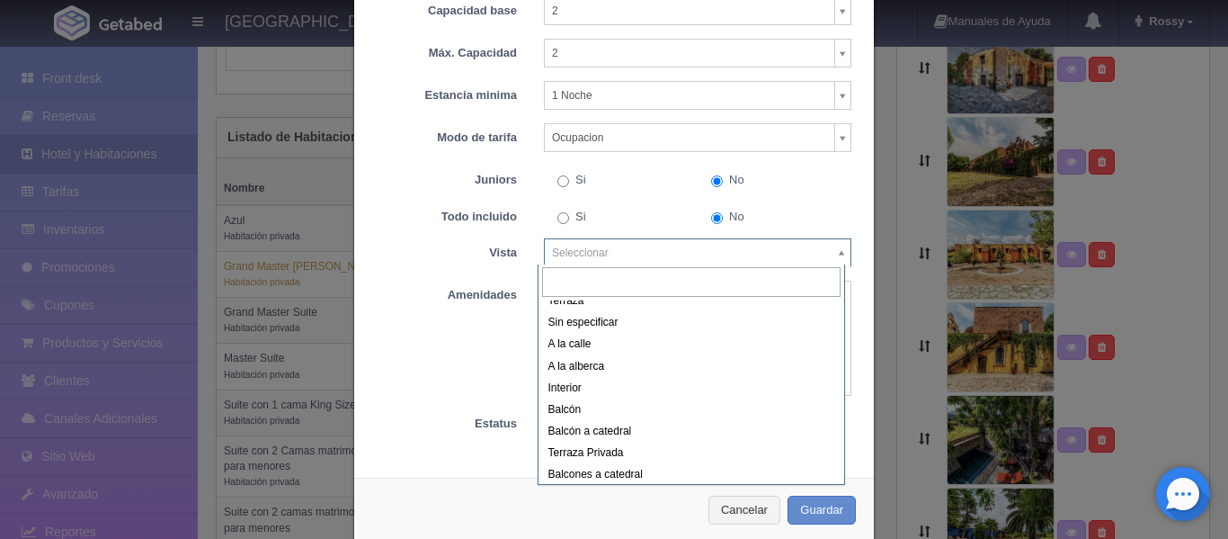
scroll to position [2, 0]
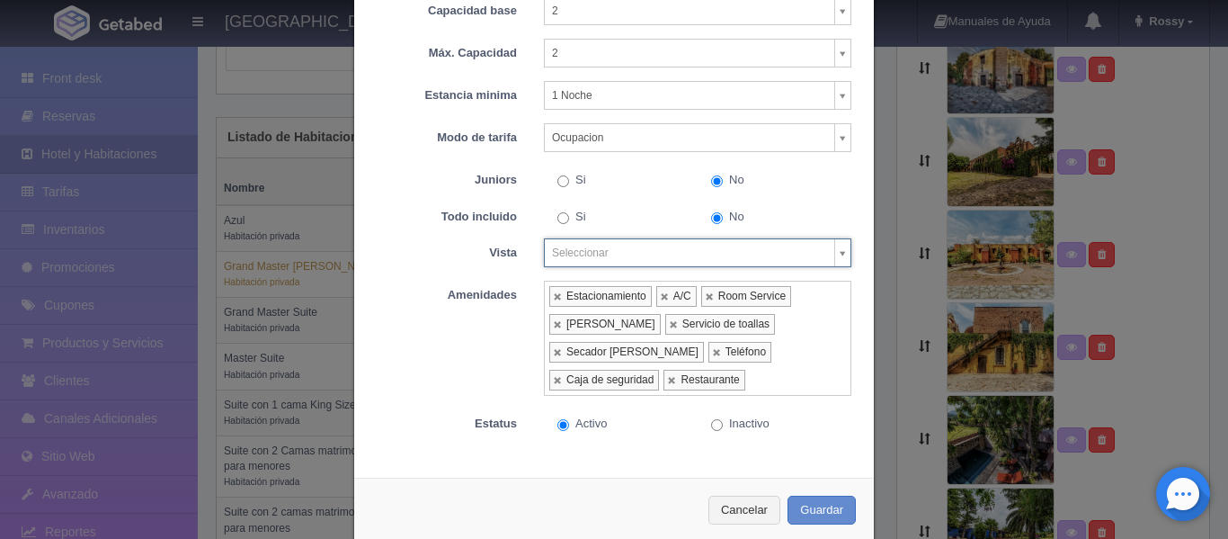
click at [811, 181] on body "[GEOGRAPHIC_DATA][PERSON_NAME] Manuales de Ayuda Actualizaciones recientes [GEO…" at bounding box center [614, 398] width 1228 height 1531
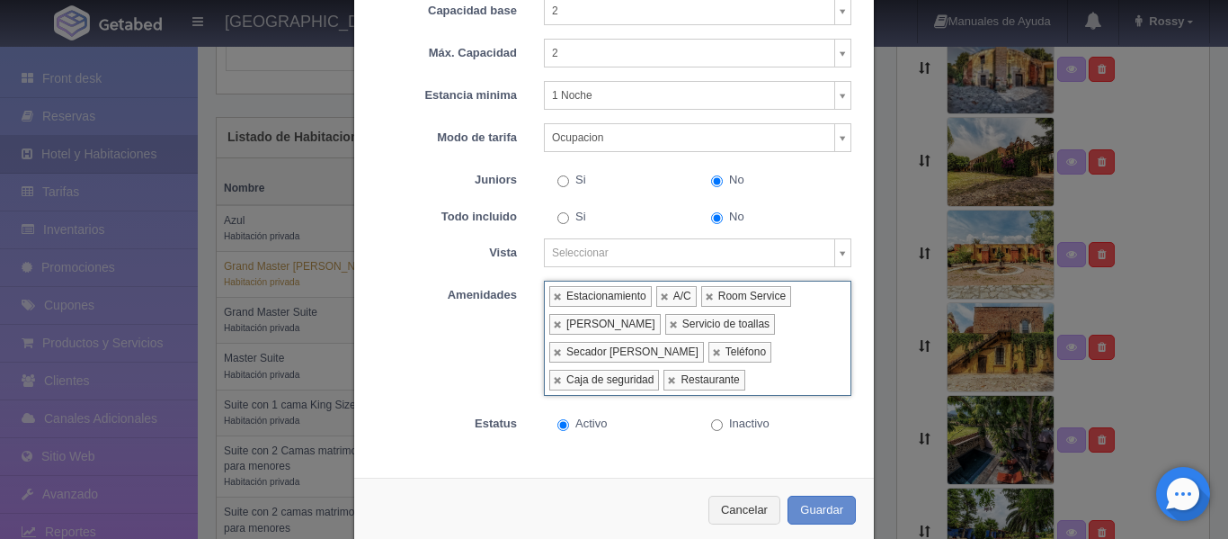
click at [765, 366] on input "text" at bounding box center [756, 380] width 20 height 28
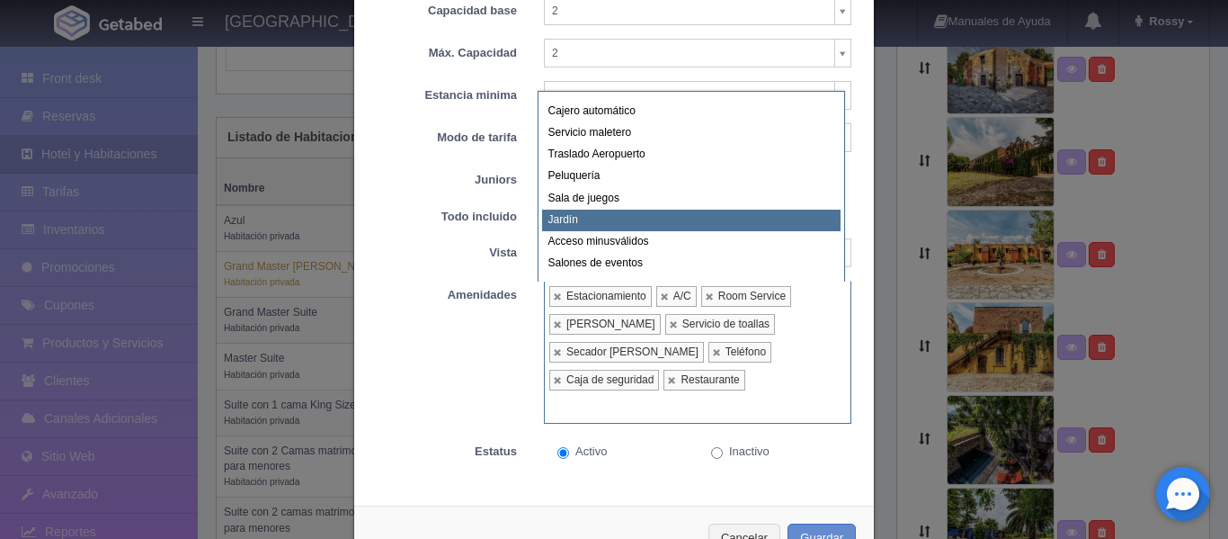
scroll to position [0, 0]
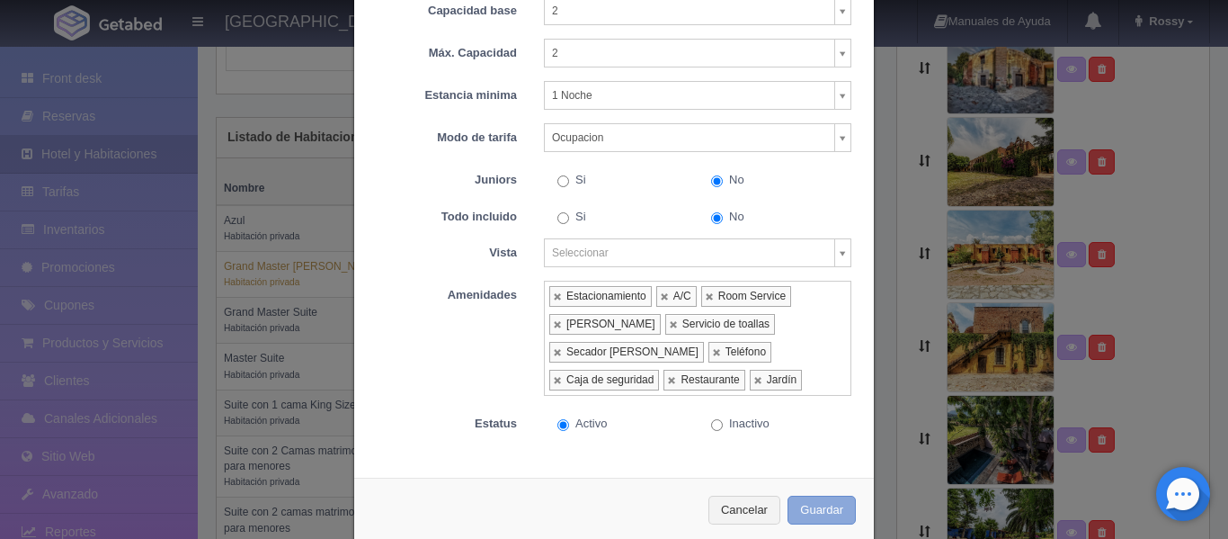
click at [806, 507] on button "Guardar" at bounding box center [822, 511] width 68 height 30
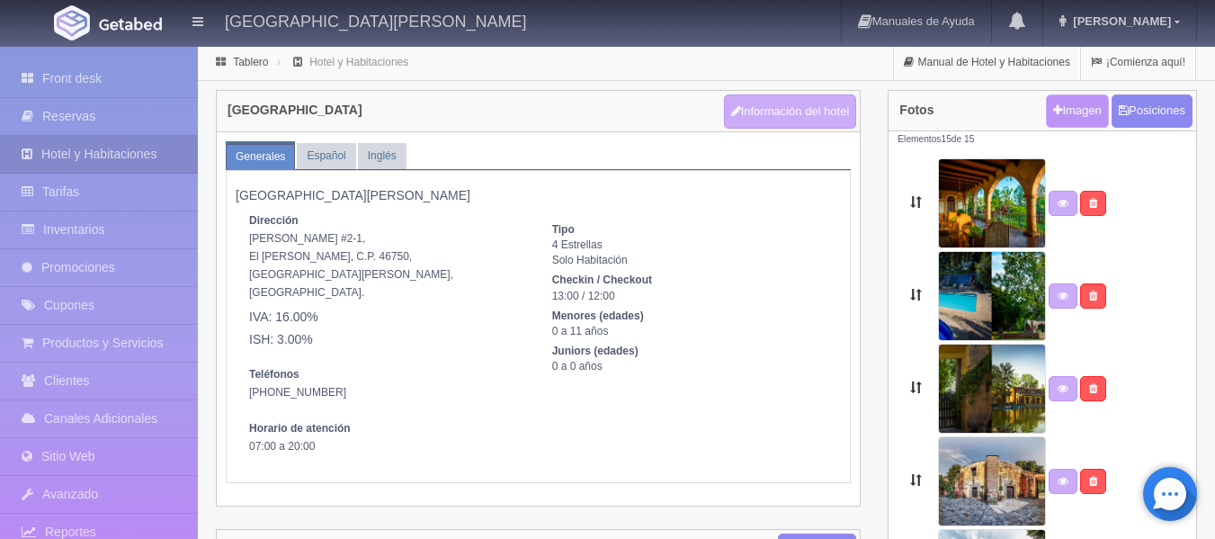
click at [1073, 113] on link "Imagen" at bounding box center [1077, 110] width 62 height 33
type input "C:\fakepath\5c2e83f9-bf87-4906-b5fa-94eb9084581a.jpg"
click at [336, 153] on link "Español" at bounding box center [326, 156] width 58 height 26
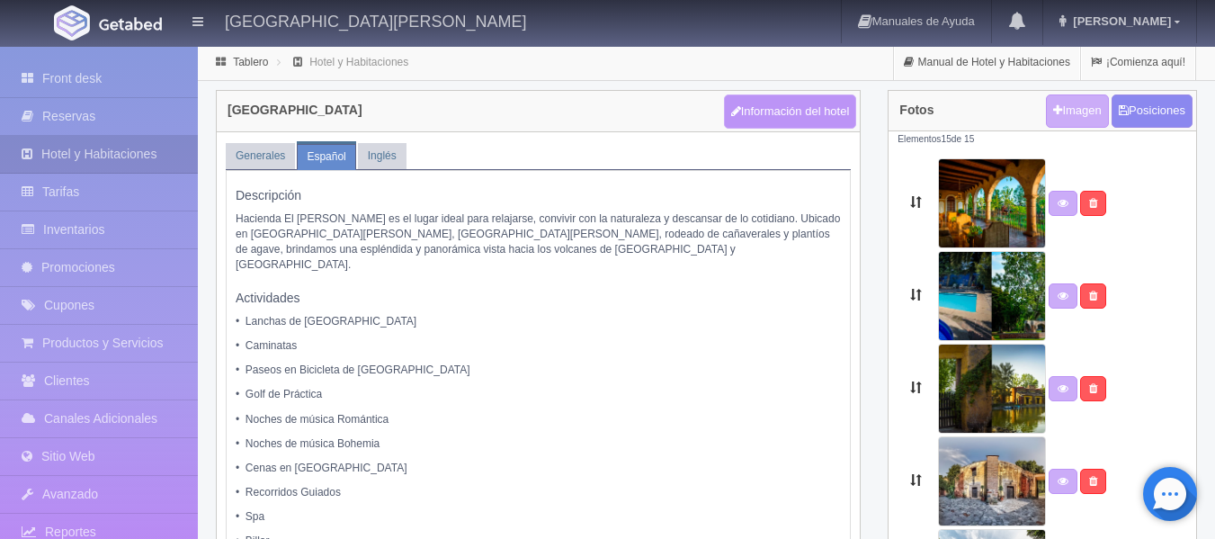
click at [810, 118] on button "Información del hotel" at bounding box center [790, 111] width 133 height 34
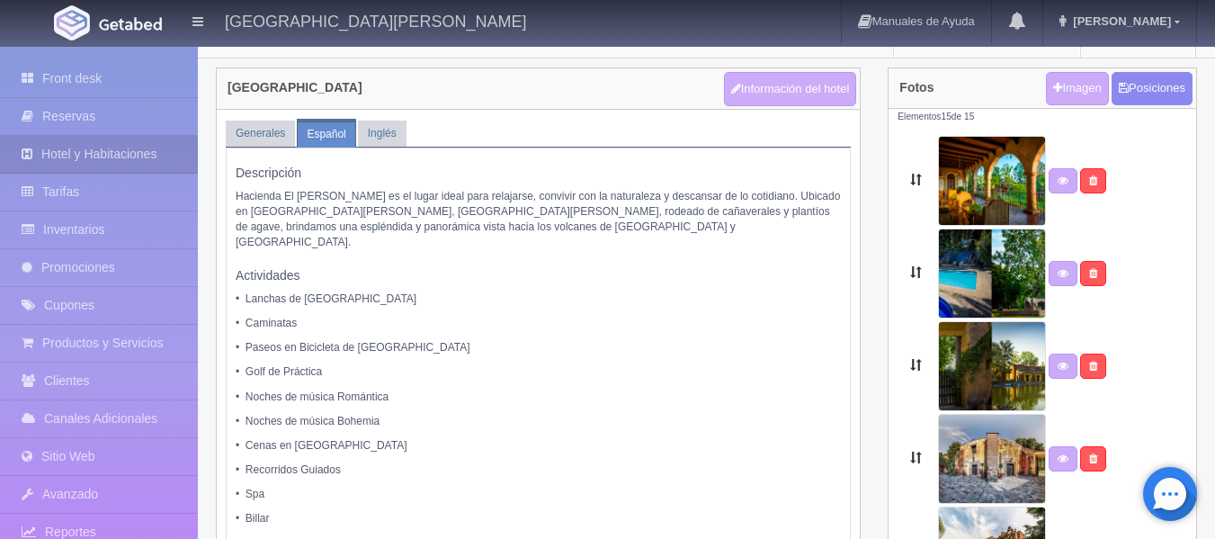
scroll to position [8, 0]
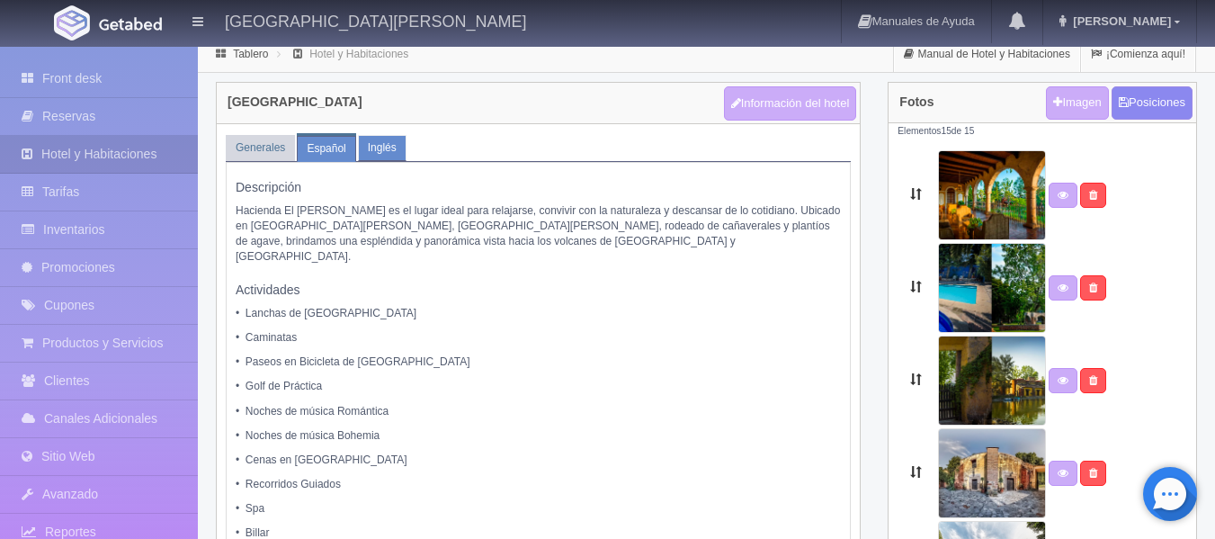
click at [368, 146] on link "Inglés" at bounding box center [382, 148] width 49 height 26
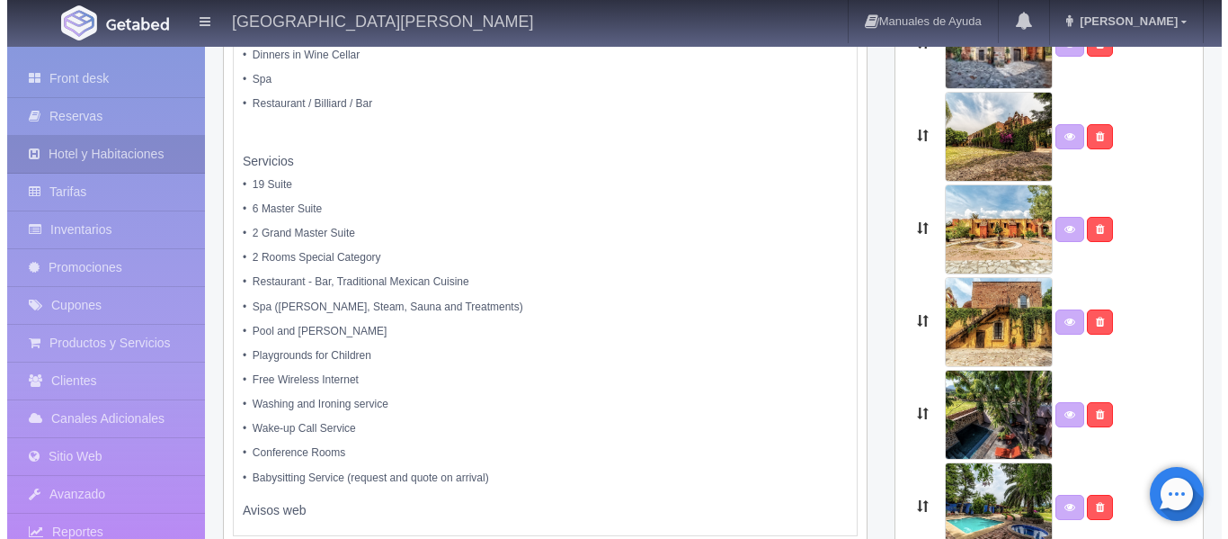
scroll to position [0, 0]
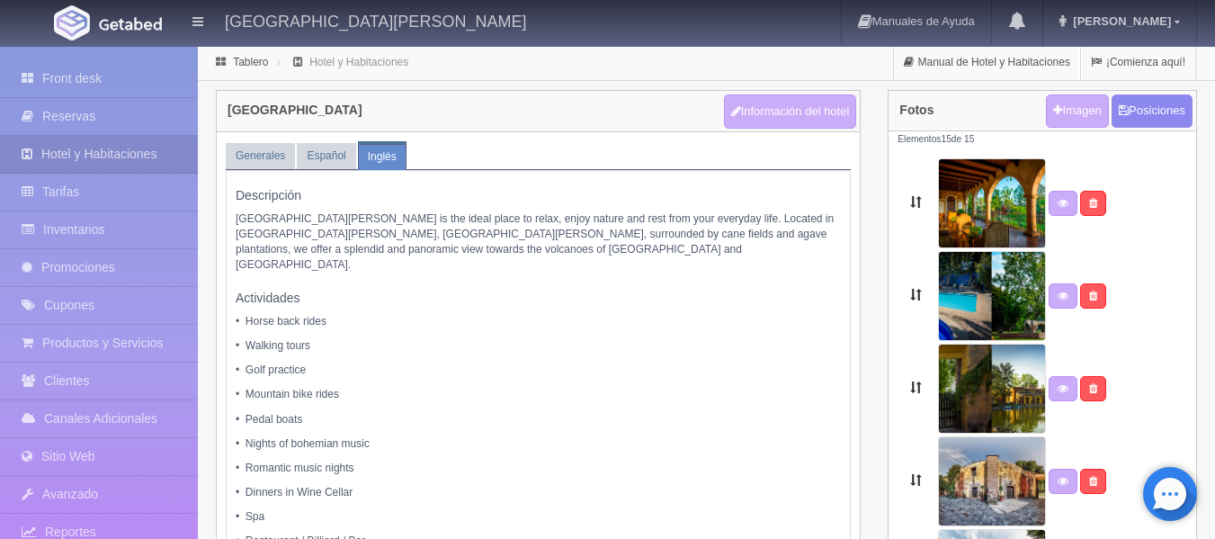
click at [270, 116] on h4 "[GEOGRAPHIC_DATA]" at bounding box center [295, 109] width 135 height 13
click at [798, 114] on button "Información del hotel" at bounding box center [790, 111] width 133 height 34
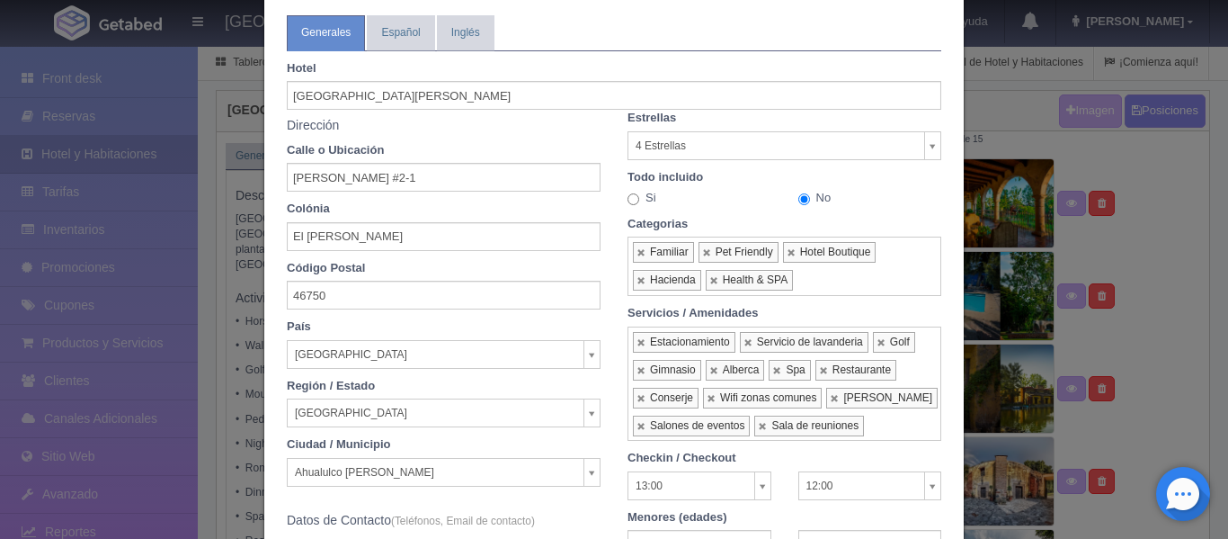
scroll to position [11, 0]
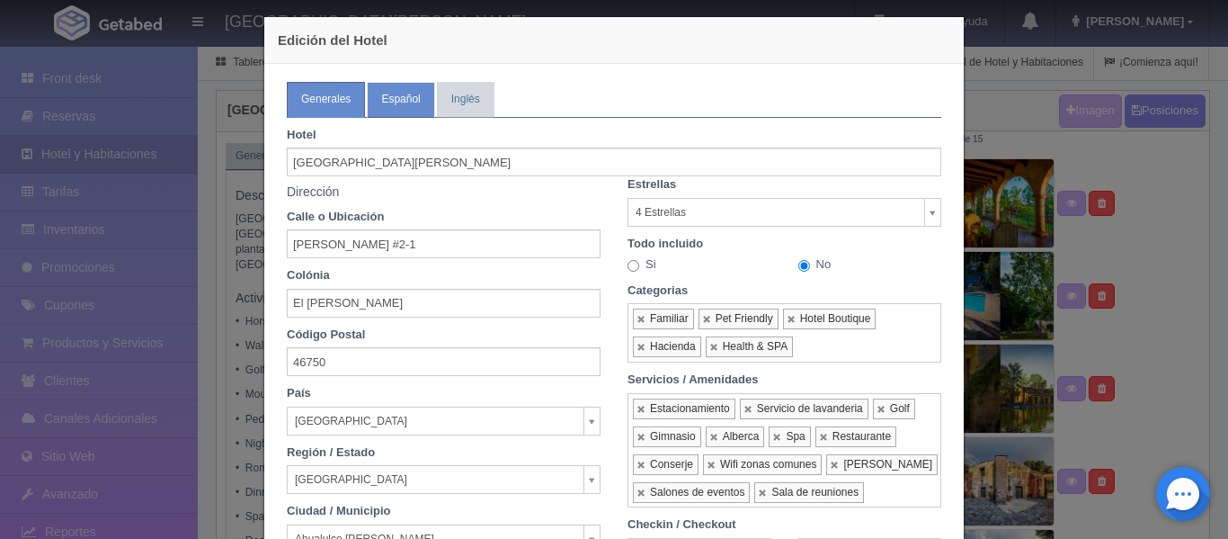
click at [399, 102] on link "Español" at bounding box center [400, 99] width 67 height 35
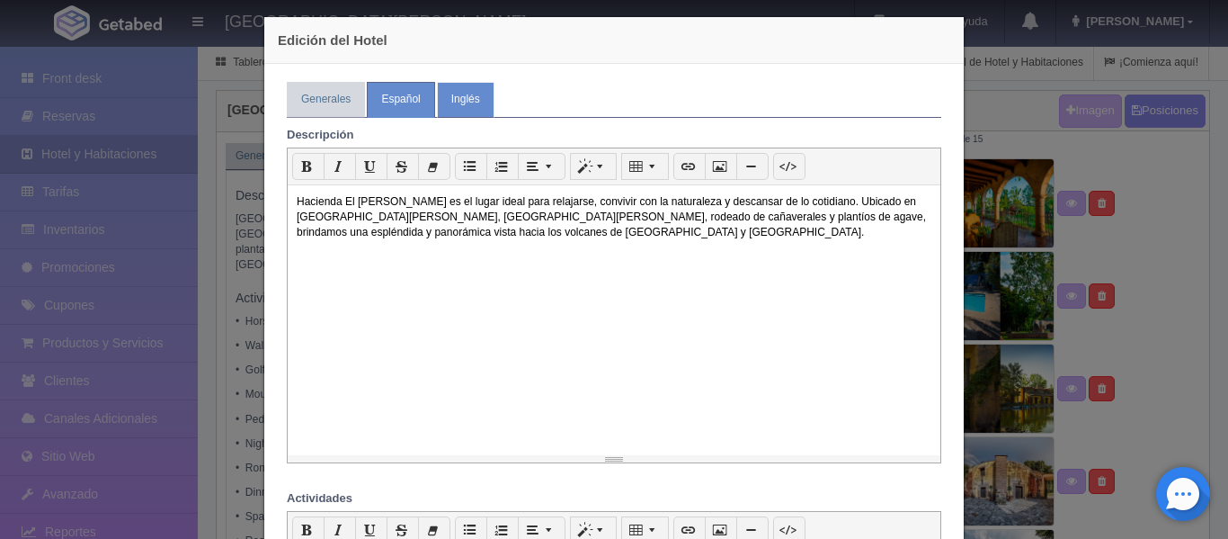
click at [487, 87] on link "Inglés" at bounding box center [466, 99] width 58 height 35
click at [375, 114] on link "Español" at bounding box center [400, 99] width 67 height 35
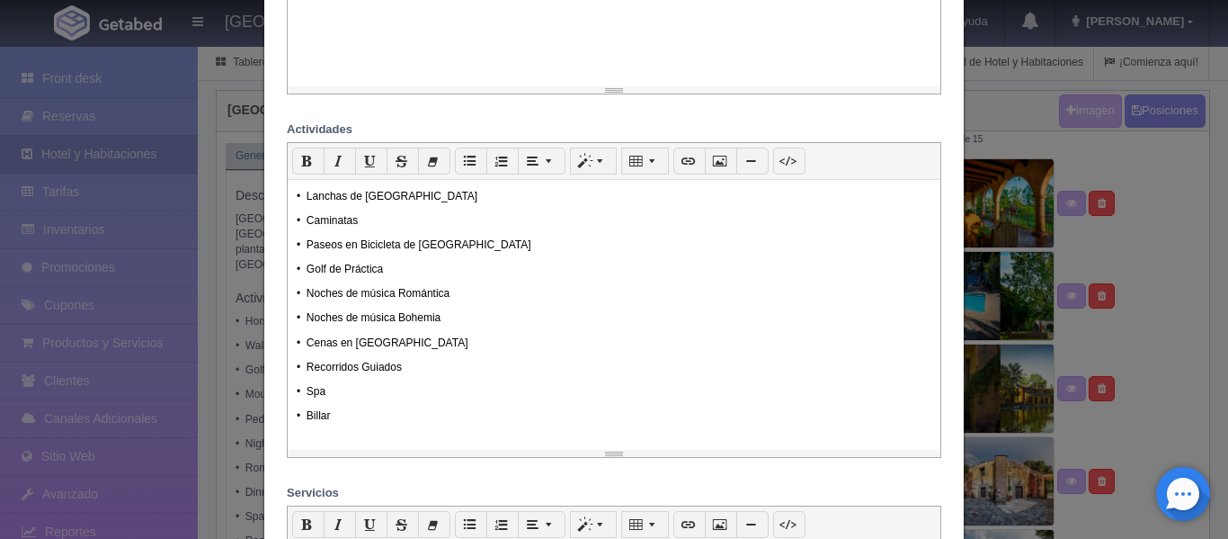
scroll to position [423, 0]
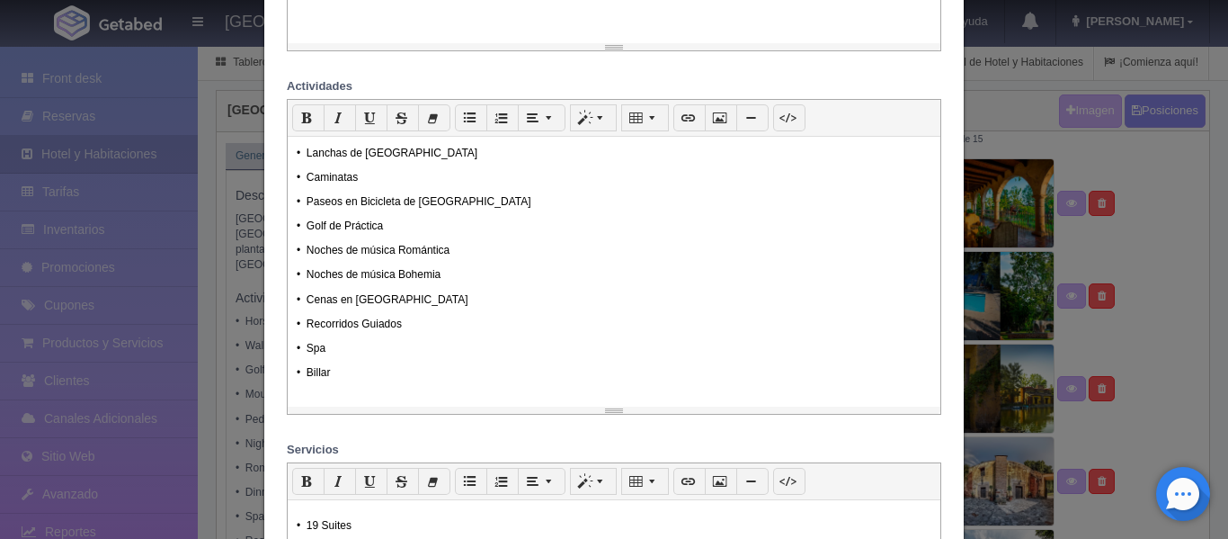
click at [344, 372] on p "• Billar" at bounding box center [614, 372] width 635 height 15
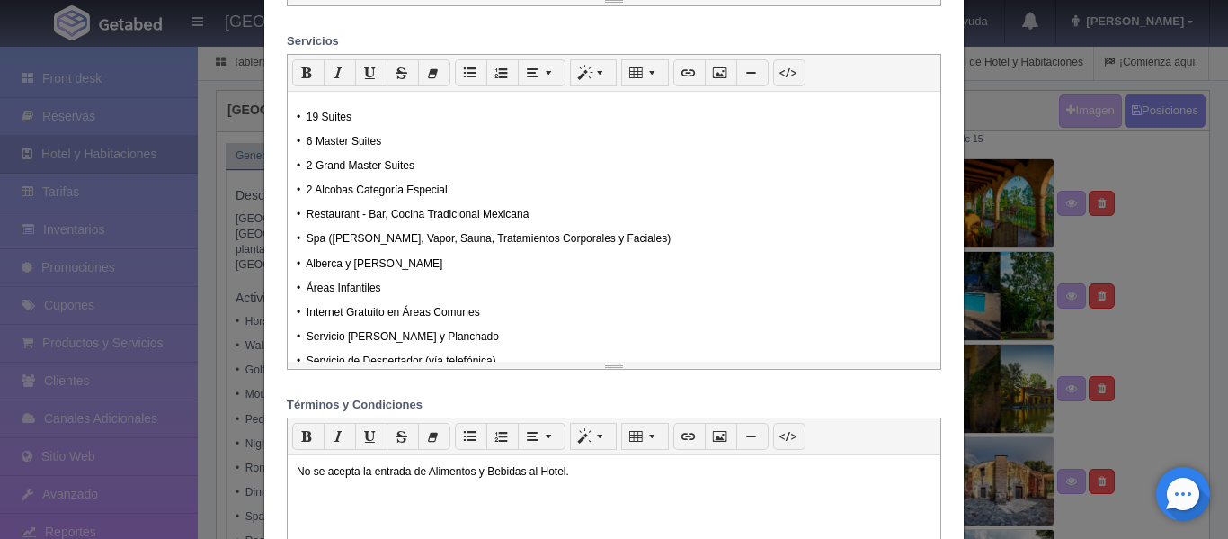
scroll to position [844, 0]
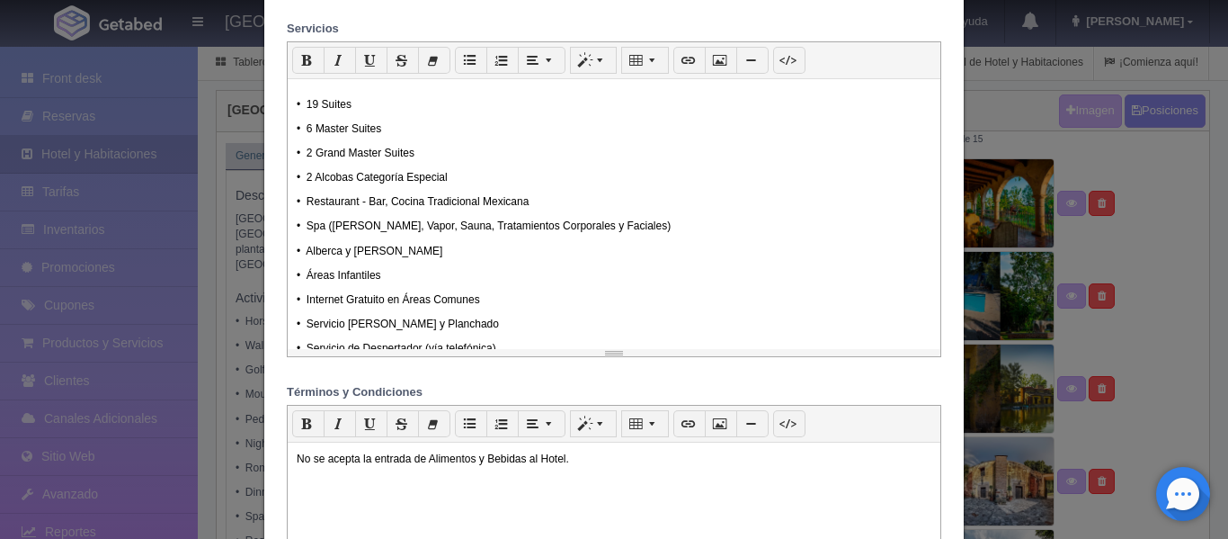
click at [308, 151] on p "• 2 Grand Master Suites" at bounding box center [614, 153] width 635 height 15
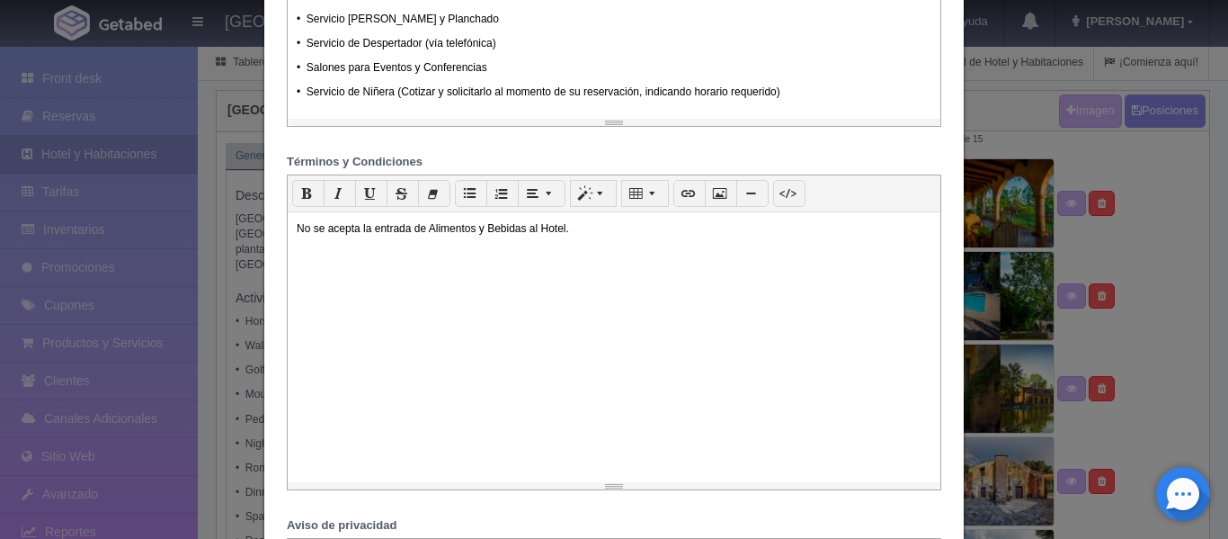
scroll to position [1112, 0]
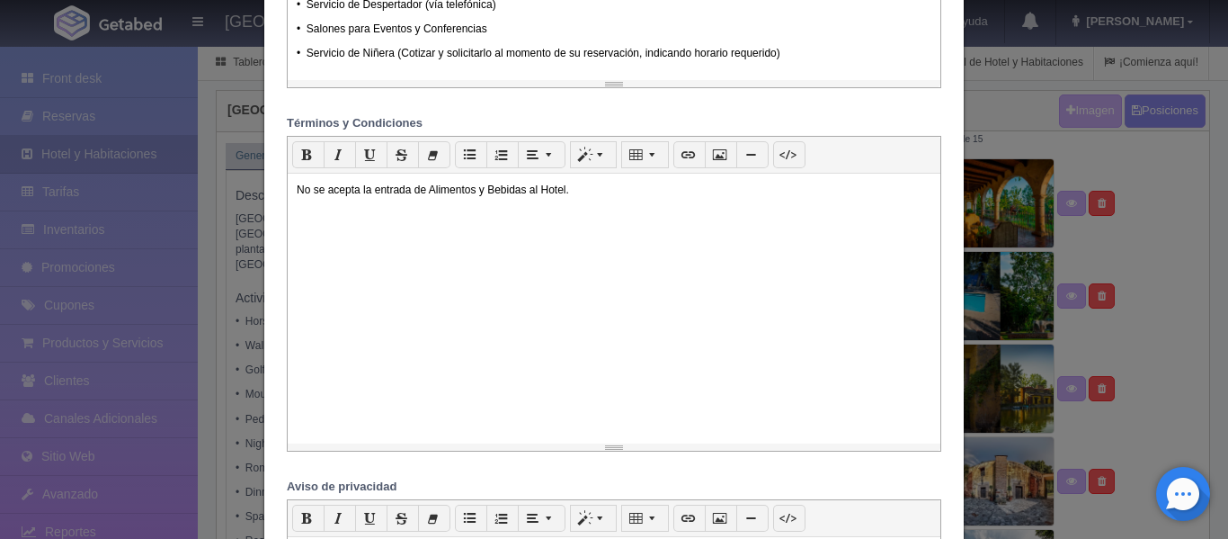
click at [583, 189] on p "No se acepta la entrada de Alimentos y Bebidas al Hotel." at bounding box center [614, 190] width 635 height 15
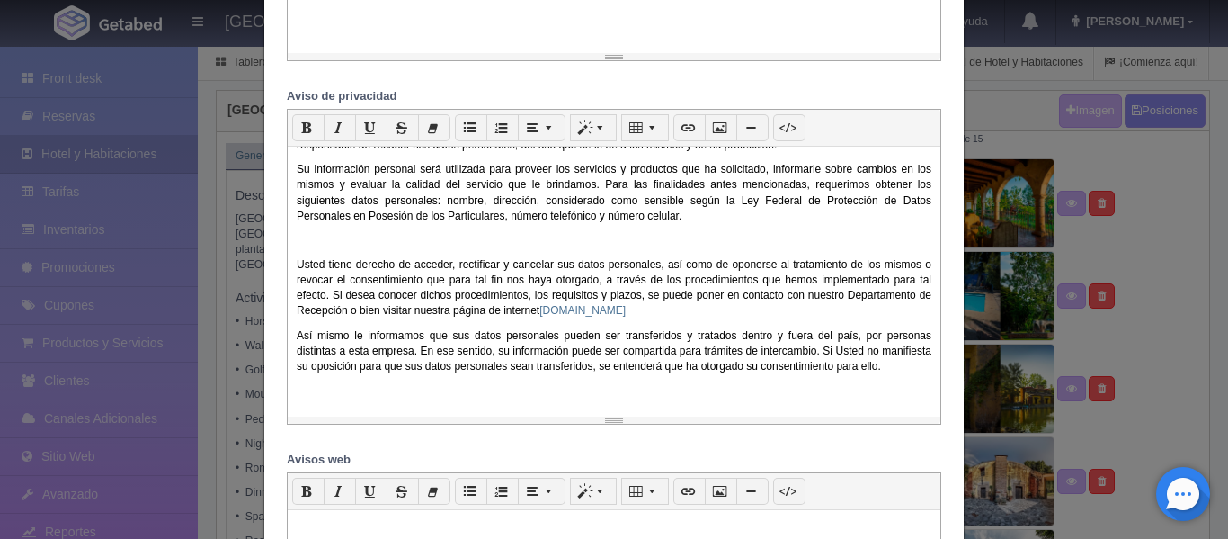
scroll to position [0, 0]
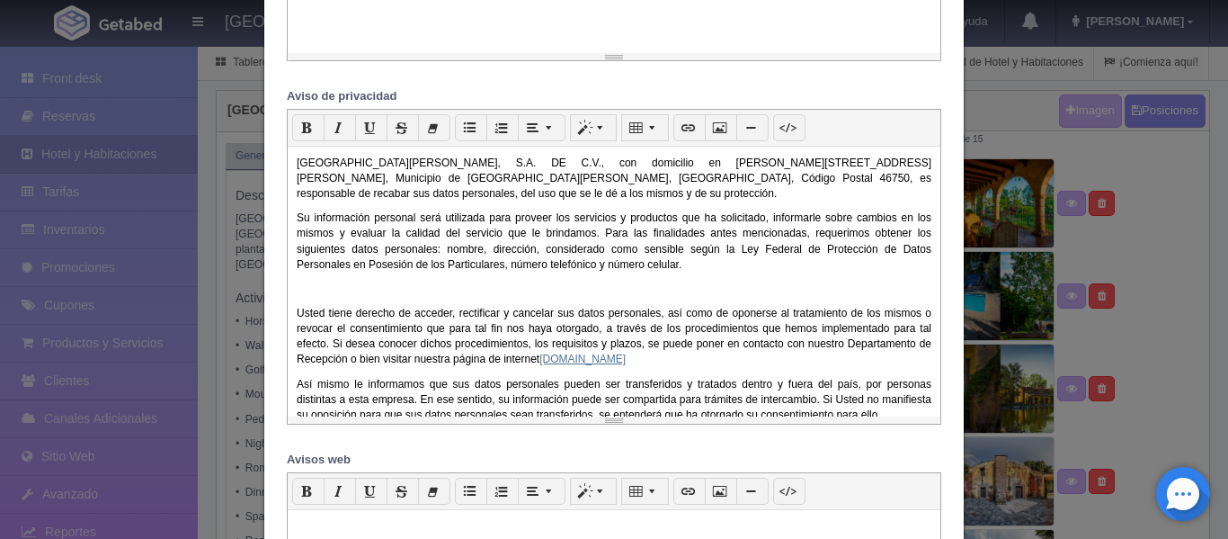
click at [626, 362] on link "[DOMAIN_NAME]" at bounding box center [583, 359] width 86 height 13
click at [672, 392] on link "http://www.haciendaelcarmen.com.mx/" at bounding box center [615, 391] width 114 height 15
drag, startPoint x: 688, startPoint y: 356, endPoint x: 667, endPoint y: 360, distance: 21.0
click at [626, 360] on link "[DOMAIN_NAME]" at bounding box center [583, 359] width 86 height 13
click at [738, 365] on p "Usted tiene derecho de acceder, rectificar y cancelar sus datos personales, así…" at bounding box center [614, 337] width 635 height 62
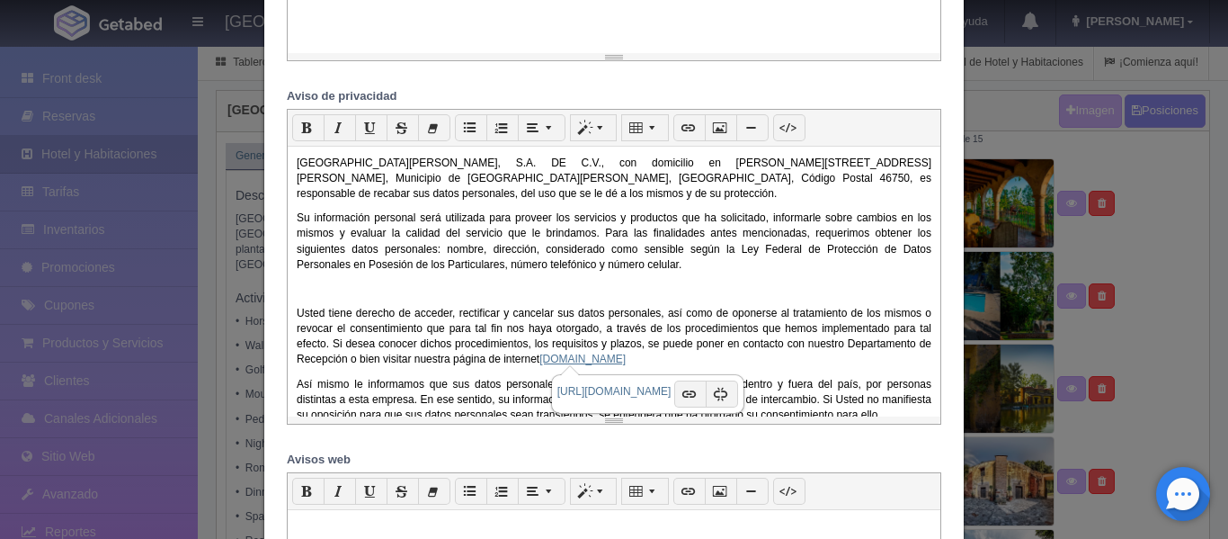
click at [602, 356] on link "www.haciendaelcarmen.mx" at bounding box center [583, 359] width 86 height 13
click at [776, 368] on div "HACIENDA EL CARMEN HOTEL & SPA, S.A. DE C.V., con domicilio en Díaz Ordaz # 2-1…" at bounding box center [614, 282] width 653 height 270
click at [626, 356] on link "www.haciendaelcarmen.mx" at bounding box center [583, 359] width 86 height 13
click at [656, 398] on link "http://www.haciendaelcarmen.com.mx/" at bounding box center [615, 391] width 114 height 15
click at [688, 356] on p "Usted tiene derecho de acceder, rectificar y cancelar sus datos personales, así…" at bounding box center [614, 337] width 635 height 62
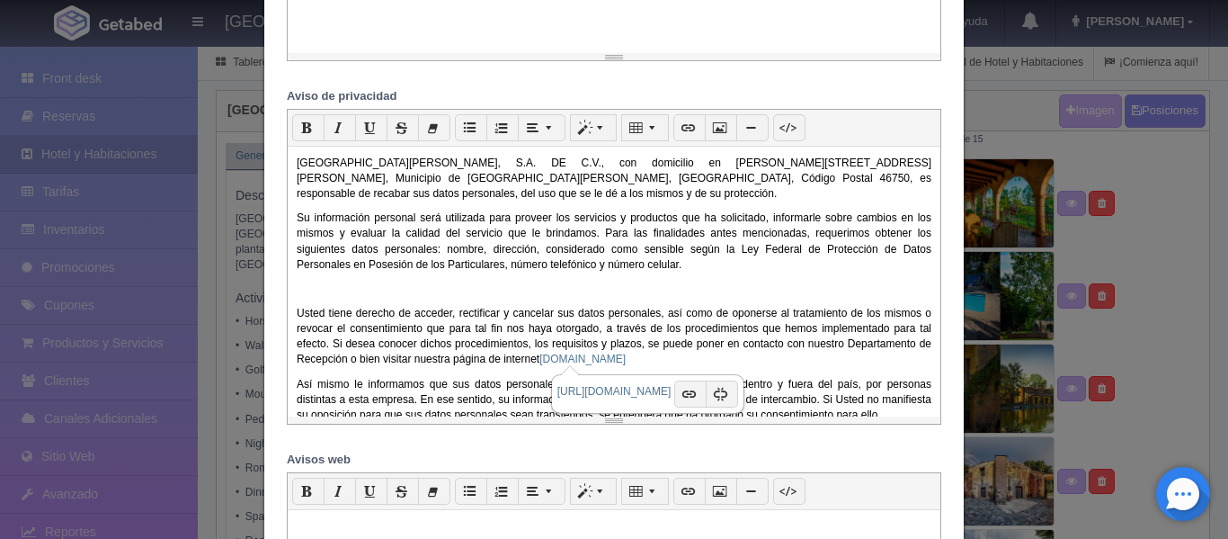
click at [693, 363] on p "Usted tiene derecho de acceder, rectificar y cancelar sus datos personales, así…" at bounding box center [614, 337] width 635 height 62
drag, startPoint x: 704, startPoint y: 359, endPoint x: 551, endPoint y: 356, distance: 152.9
click at [551, 356] on p "Usted tiene derecho de acceder, rectificar y cancelar sus datos personales, así…" at bounding box center [614, 337] width 635 height 62
click at [809, 275] on div "HACIENDA EL CARMEN HOTEL & SPA, S.A. DE C.V., con domicilio en Díaz Ordaz # 2-1…" at bounding box center [614, 282] width 653 height 270
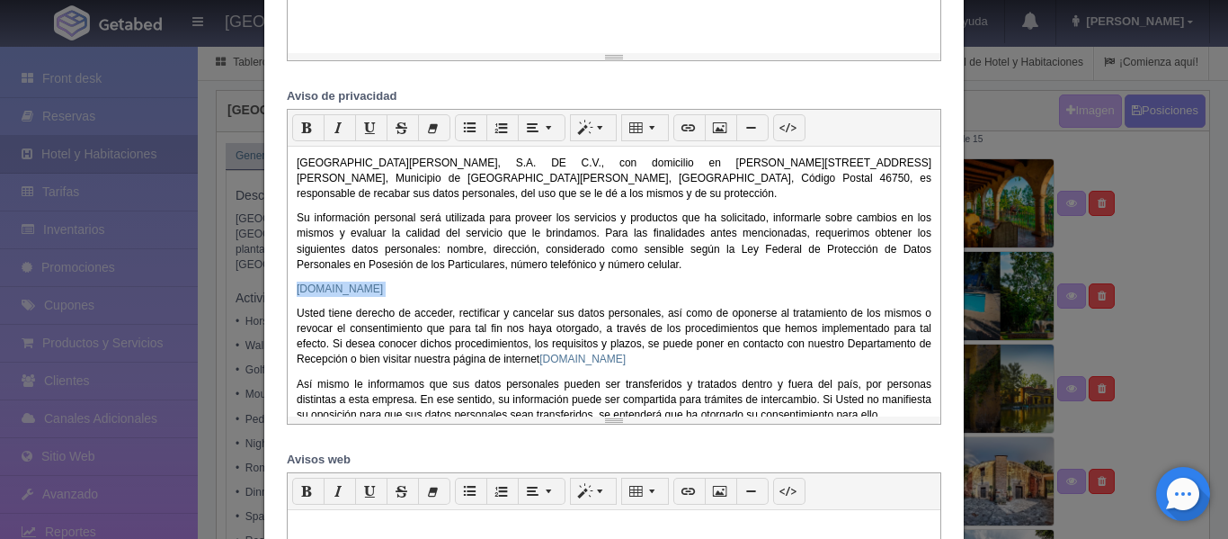
drag, startPoint x: 456, startPoint y: 283, endPoint x: 285, endPoint y: 290, distance: 171.0
click at [288, 290] on div "HACIENDA EL CARMEN HOTEL & SPA, S.A. DE C.V., con domicilio en Díaz Ordaz # 2-1…" at bounding box center [614, 282] width 653 height 270
drag, startPoint x: 697, startPoint y: 360, endPoint x: 551, endPoint y: 359, distance: 145.7
click at [551, 359] on p "Usted tiene derecho de acceder, rectificar y cancelar sus datos personales, así…" at bounding box center [614, 337] width 635 height 62
click at [626, 361] on link "www.haciendaelcarmen.mx" at bounding box center [583, 359] width 86 height 13
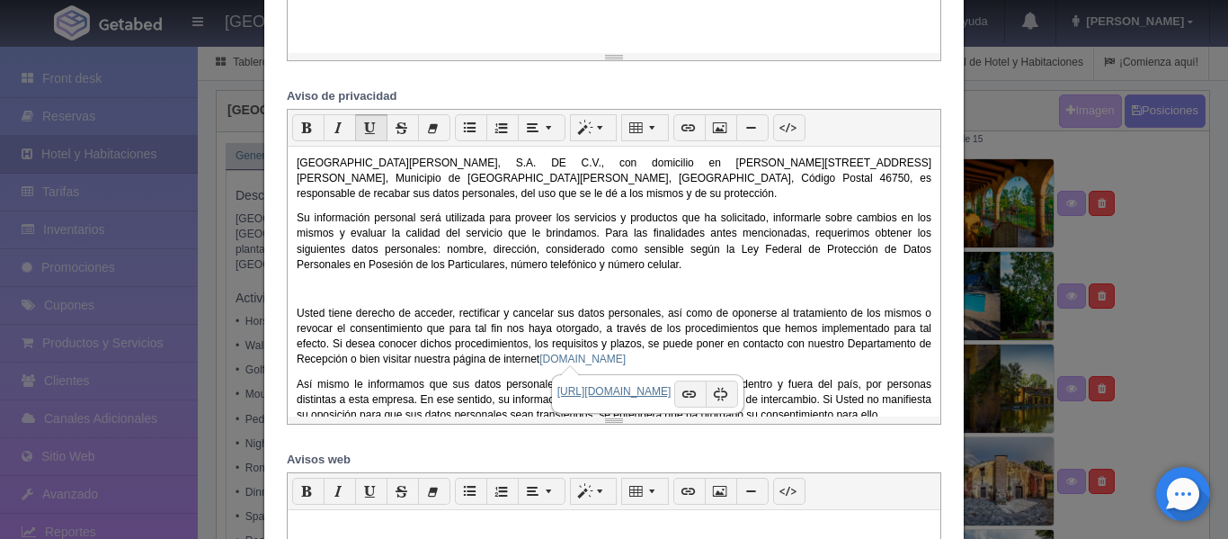
click at [637, 390] on link "http://www.haciendaelcarmen.mx" at bounding box center [615, 391] width 114 height 15
click at [813, 285] on p at bounding box center [614, 288] width 635 height 15
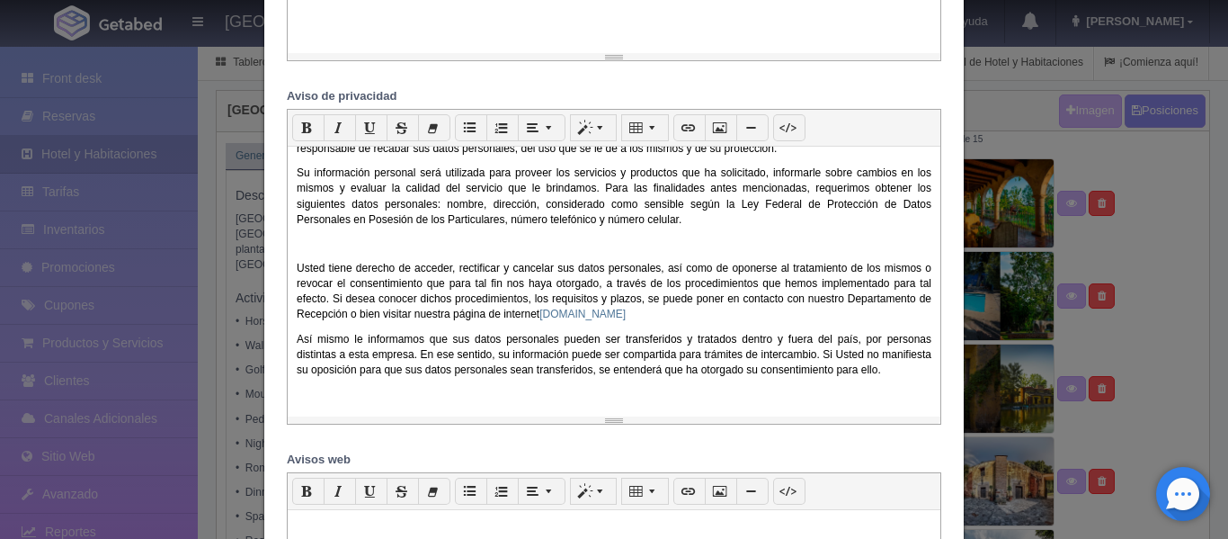
scroll to position [47, 0]
click at [649, 392] on div "HACIENDA EL CARMEN HOTEL & SPA, S.A. DE C.V., con domicilio en Díaz Ordaz # 2-1…" at bounding box center [614, 282] width 653 height 270
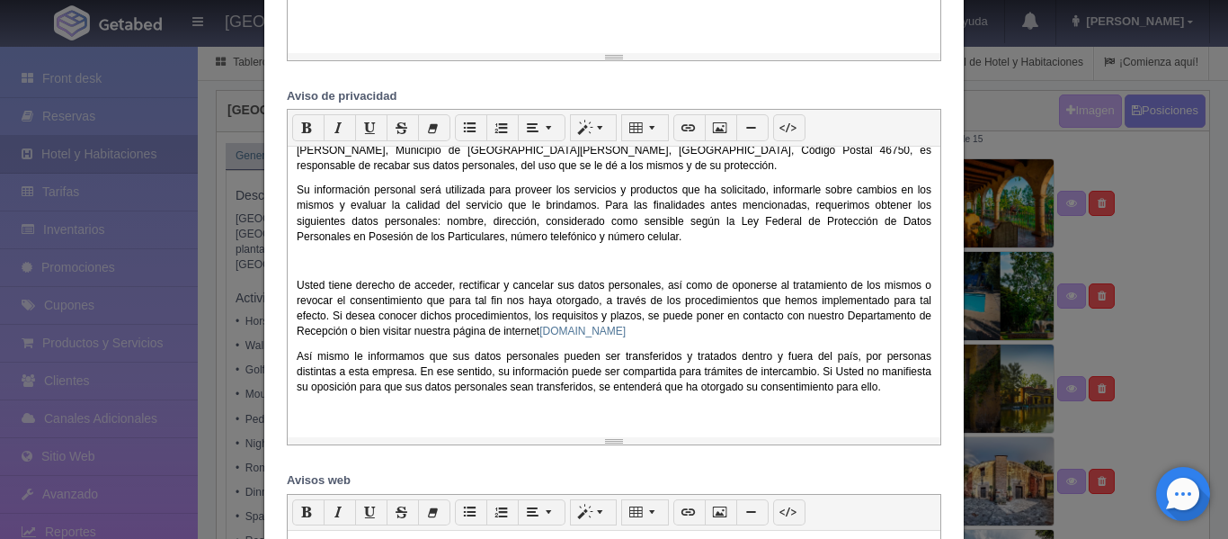
scroll to position [0, 0]
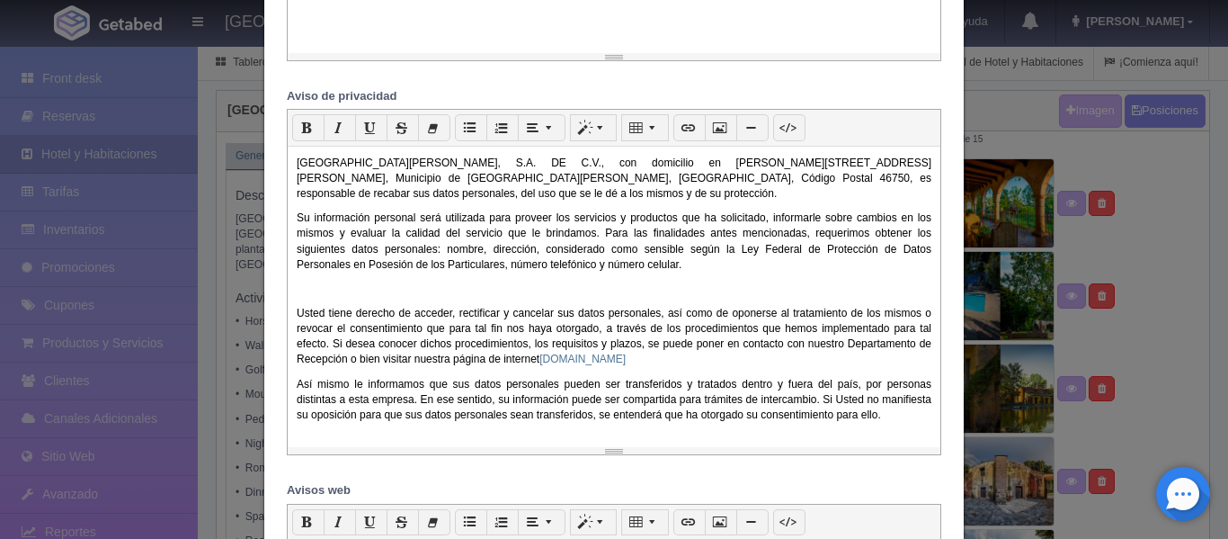
drag, startPoint x: 604, startPoint y: 421, endPoint x: 643, endPoint y: 451, distance: 48.7
click at [643, 451] on div at bounding box center [614, 450] width 653 height 7
click at [611, 454] on div "Arrastrar una imagen o texto aquí p Cita Título 1 Título 2 Título 3 1 x 1 HACIE…" at bounding box center [614, 282] width 655 height 346
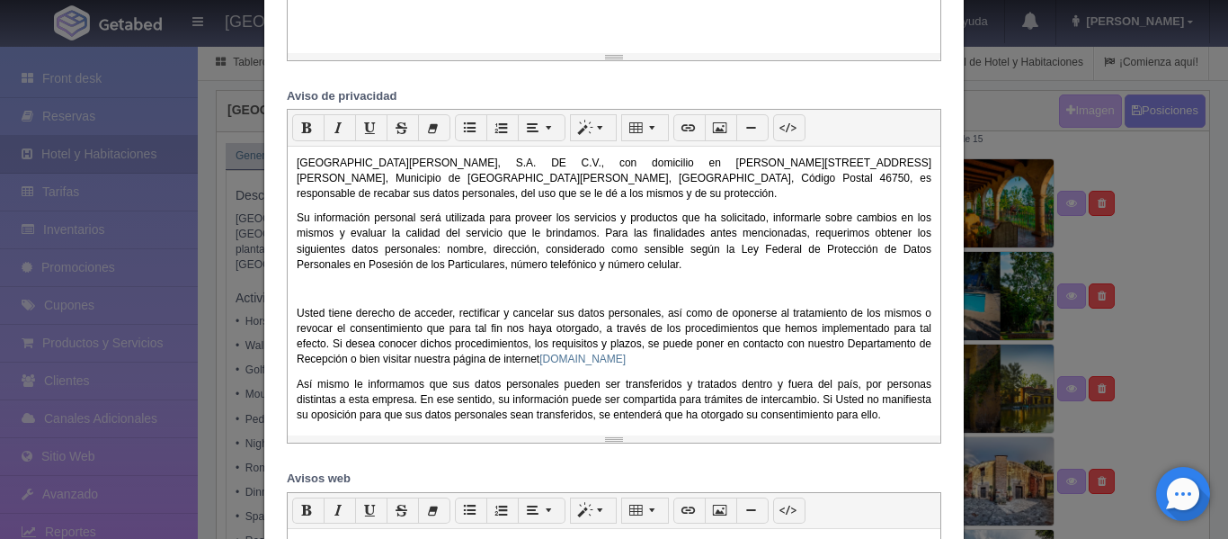
drag, startPoint x: 606, startPoint y: 449, endPoint x: 605, endPoint y: 439, distance: 9.9
click at [605, 439] on div at bounding box center [614, 438] width 653 height 7
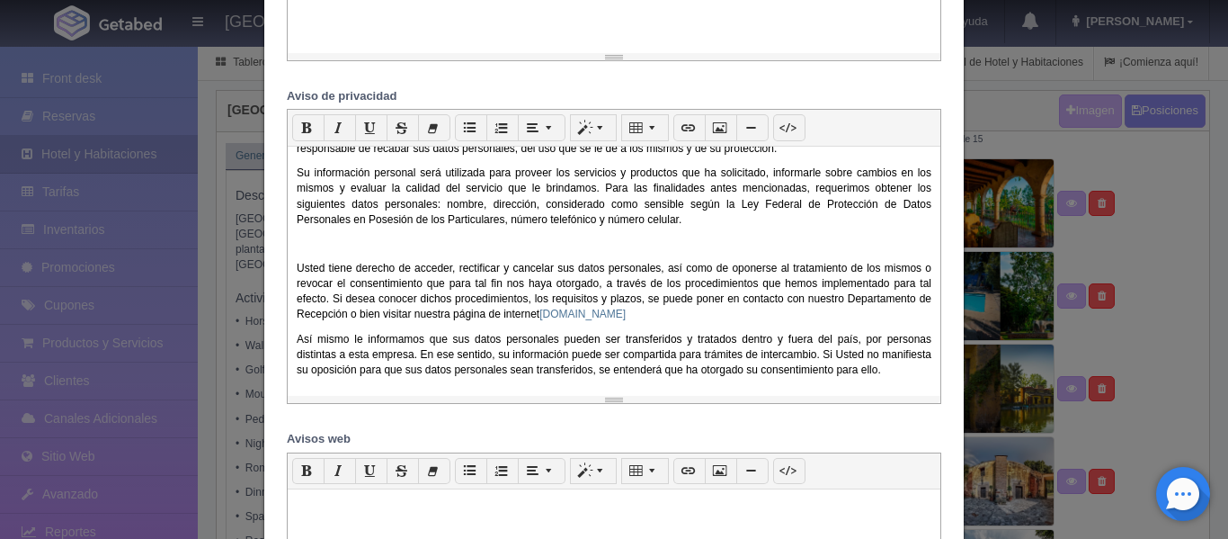
drag, startPoint x: 614, startPoint y: 441, endPoint x: 610, endPoint y: 399, distance: 41.6
click at [610, 399] on div at bounding box center [614, 399] width 653 height 7
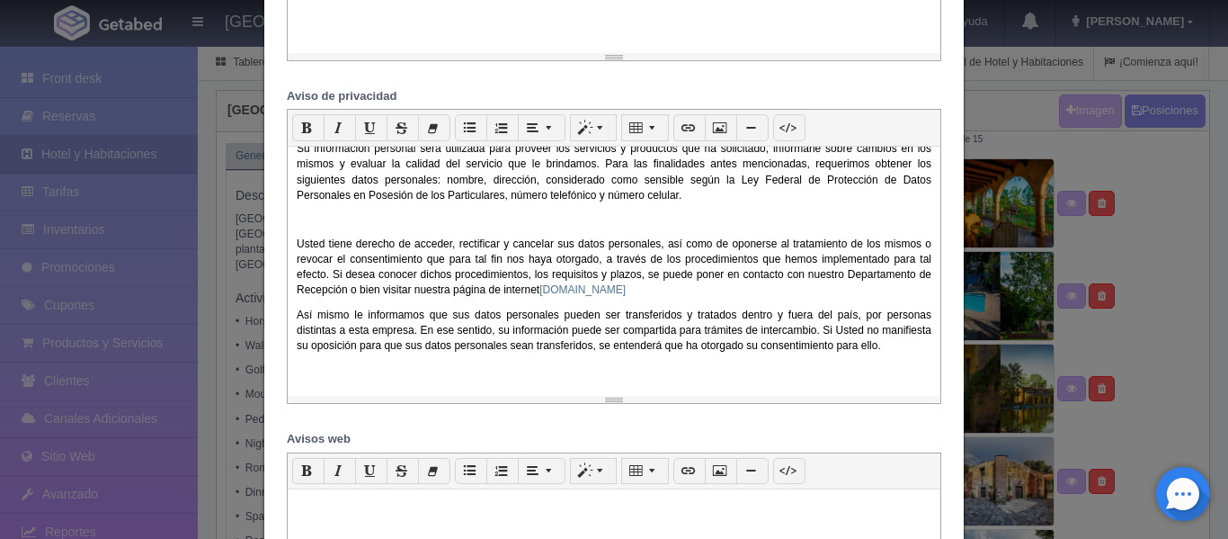
scroll to position [0, 0]
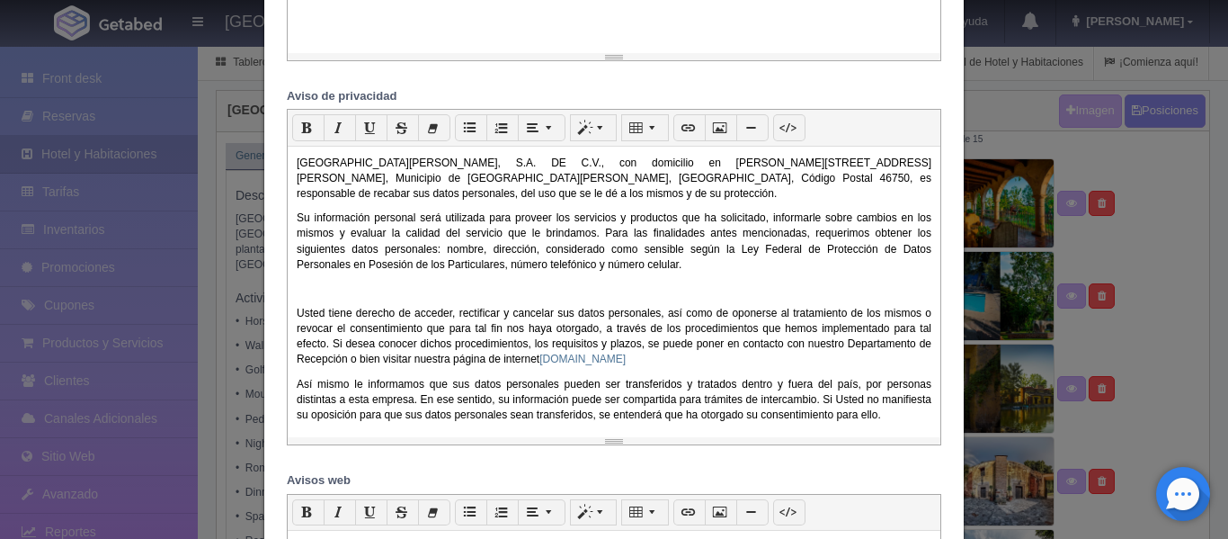
drag, startPoint x: 612, startPoint y: 398, endPoint x: 613, endPoint y: 441, distance: 42.3
click at [613, 441] on div at bounding box center [614, 440] width 653 height 7
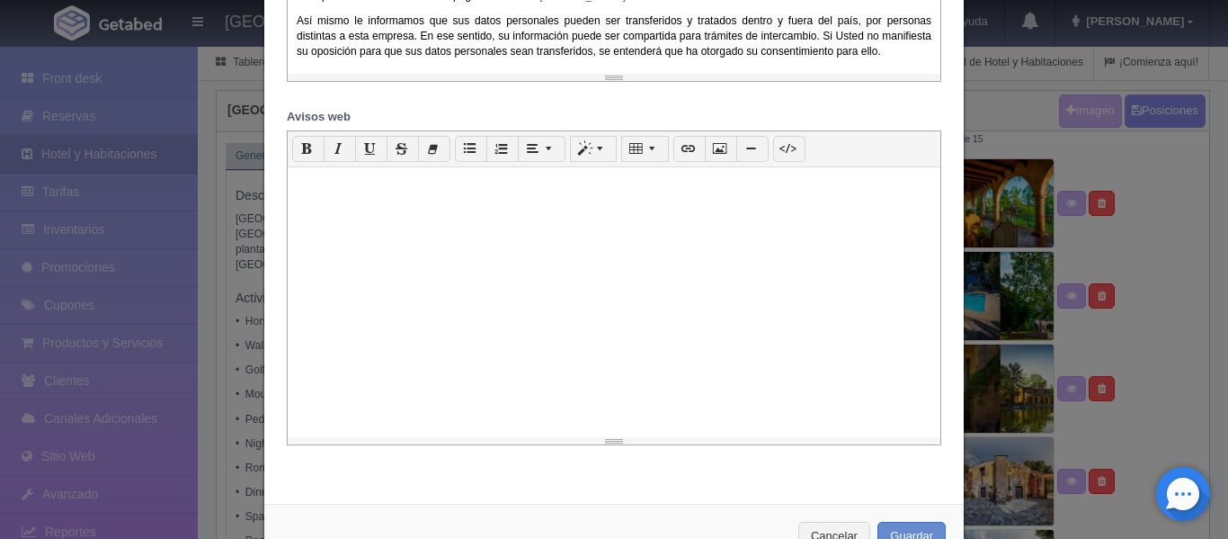
scroll to position [1924, 0]
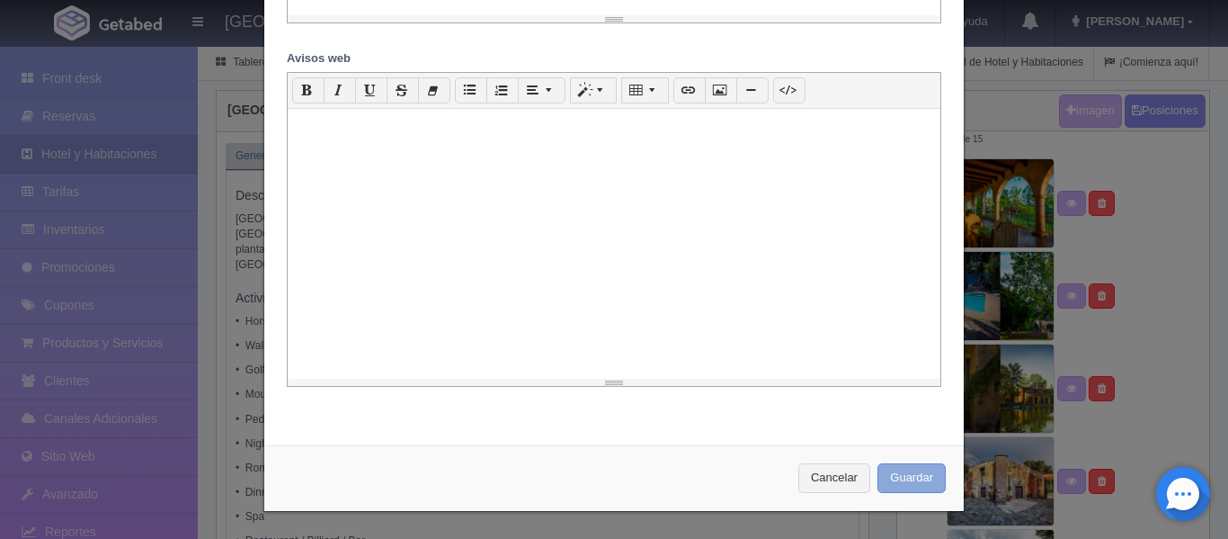
click at [928, 475] on button "Guardar" at bounding box center [912, 478] width 68 height 30
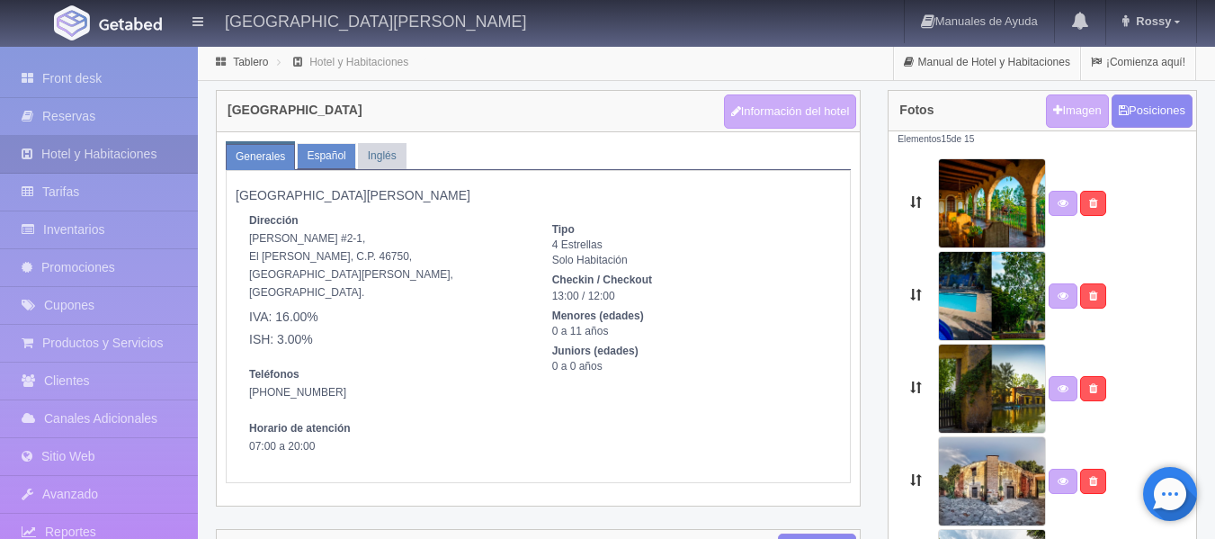
click at [325, 160] on link "Español" at bounding box center [326, 156] width 58 height 26
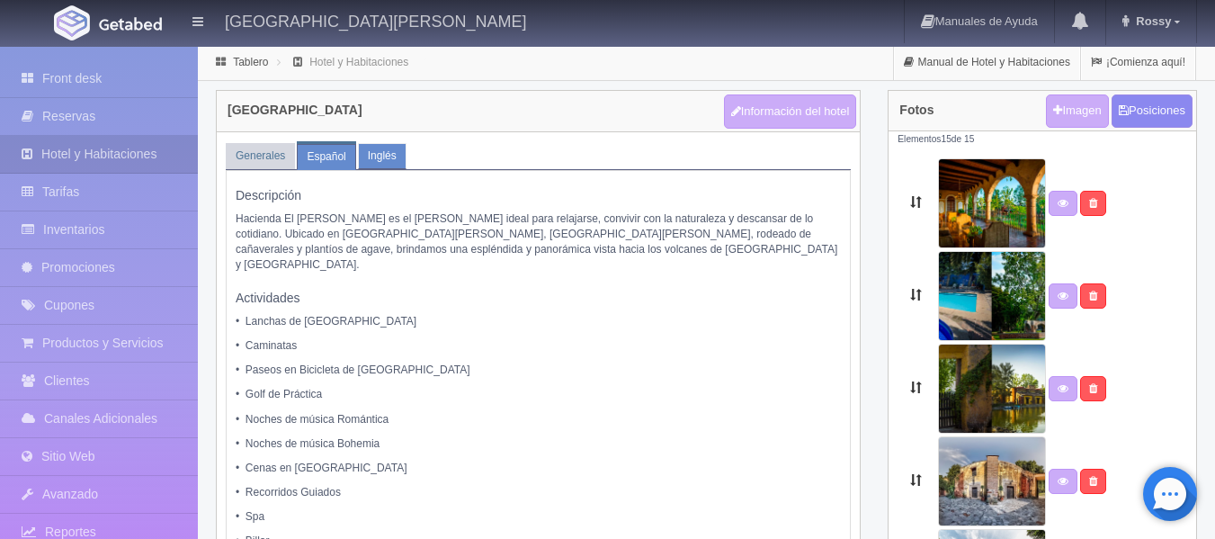
click at [380, 158] on link "Inglés" at bounding box center [382, 156] width 49 height 26
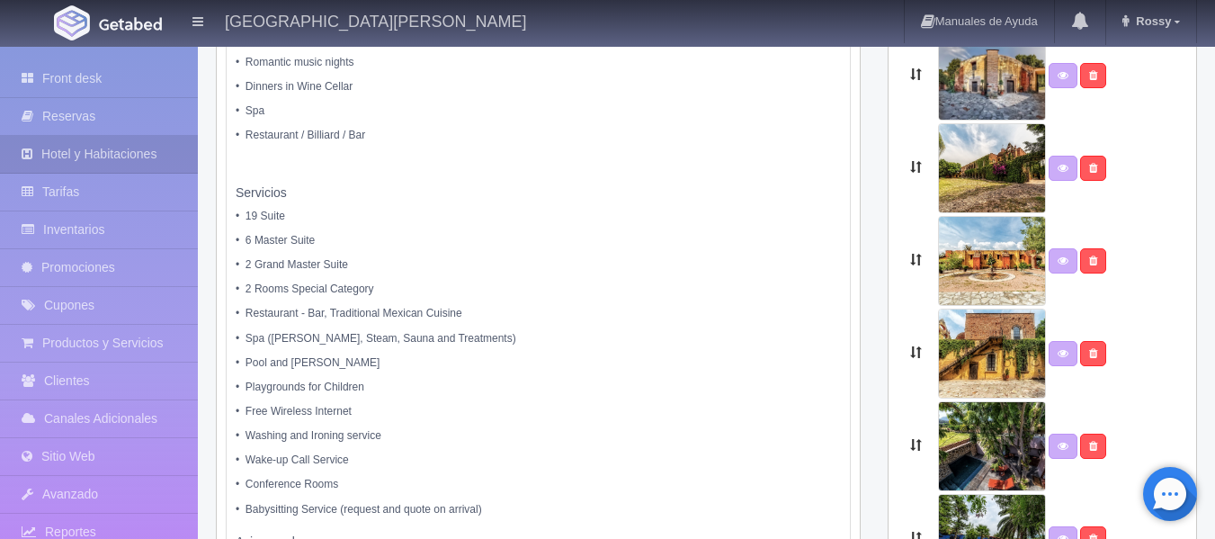
scroll to position [415, 0]
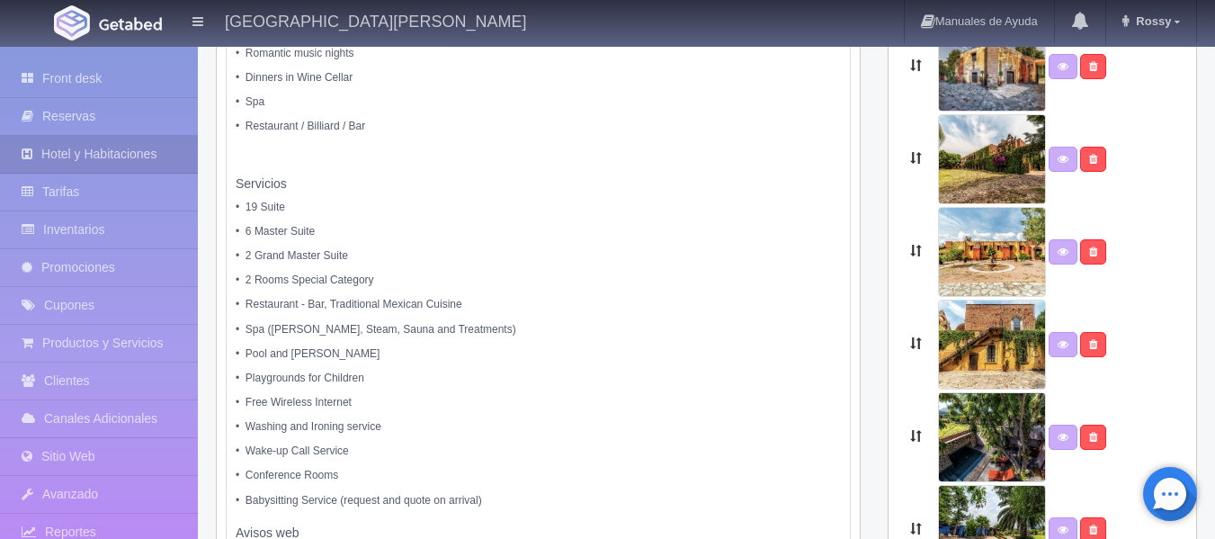
click at [250, 248] on p "• 2 Grand Master Suite" at bounding box center [538, 255] width 605 height 15
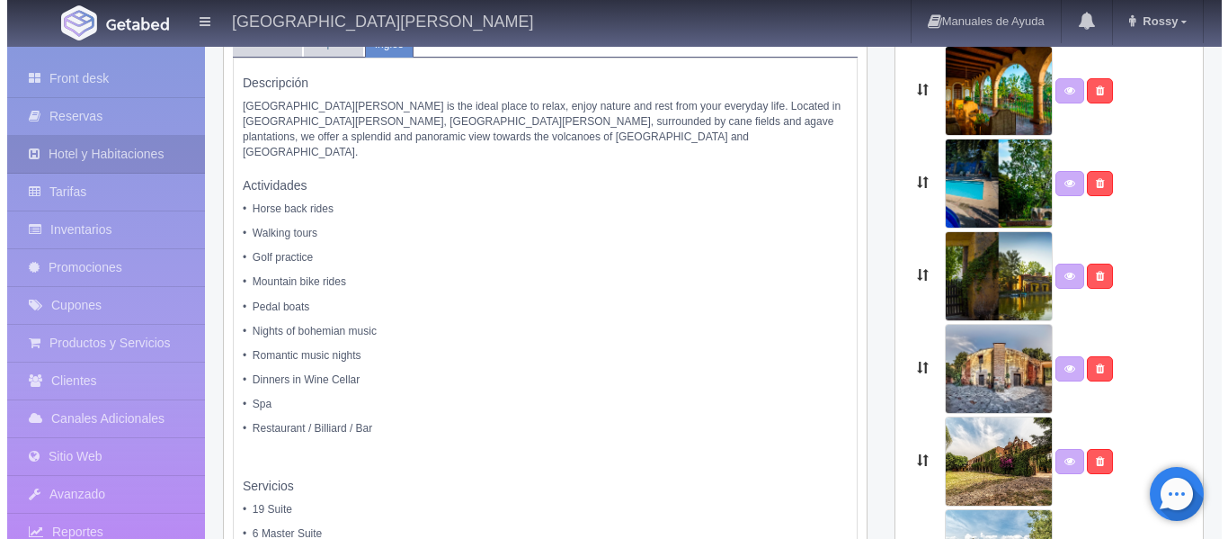
scroll to position [0, 0]
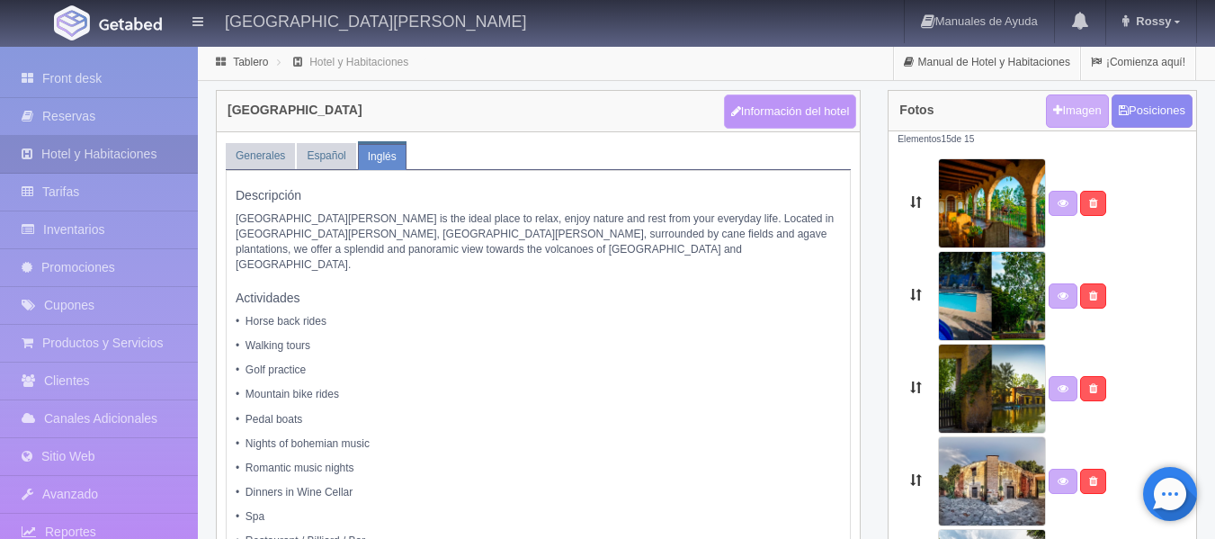
click at [821, 123] on button "Información del hotel" at bounding box center [790, 111] width 133 height 34
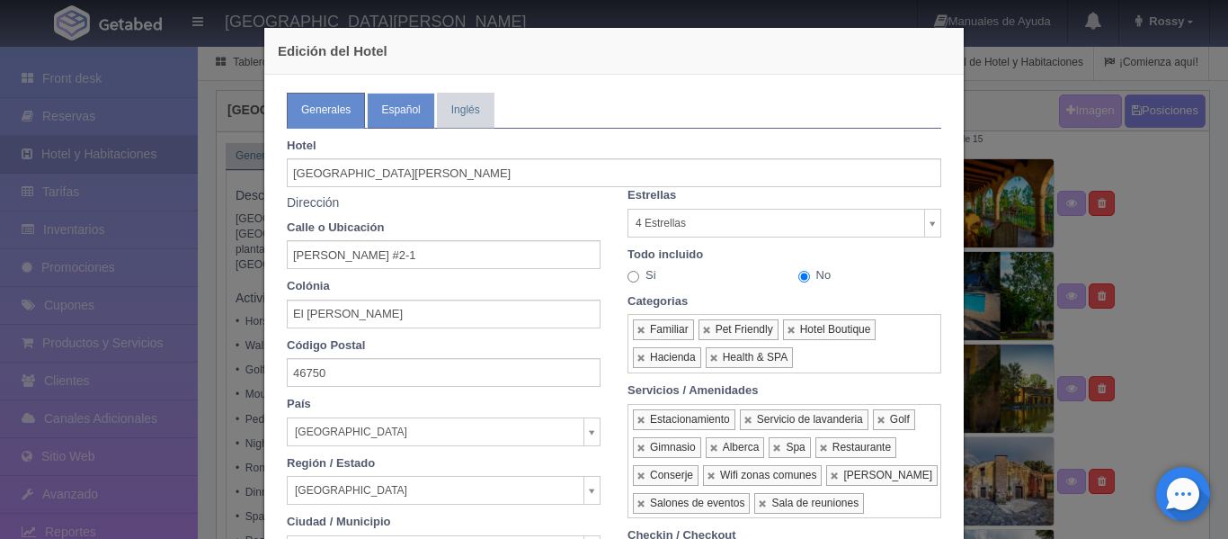
click at [384, 105] on link "Español" at bounding box center [400, 110] width 67 height 35
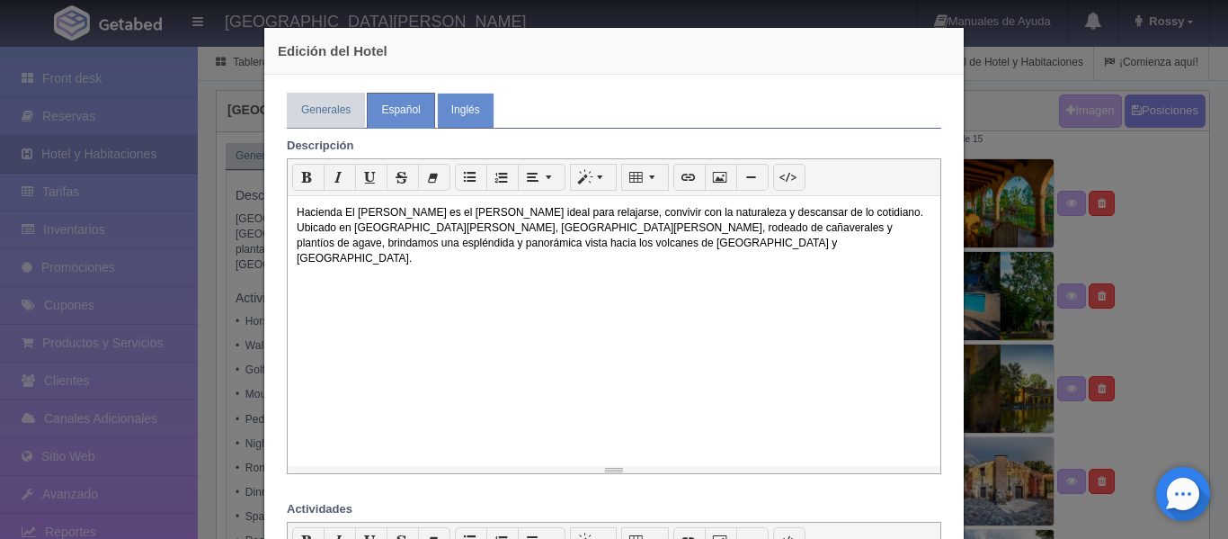
click at [460, 107] on link "Inglés" at bounding box center [466, 110] width 58 height 35
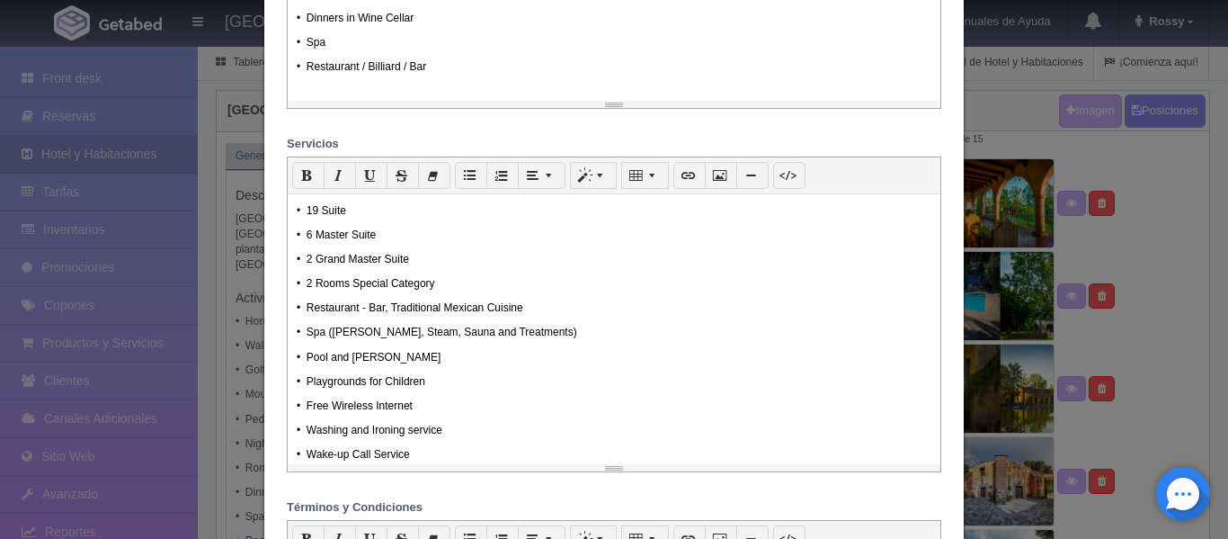
scroll to position [759, 0]
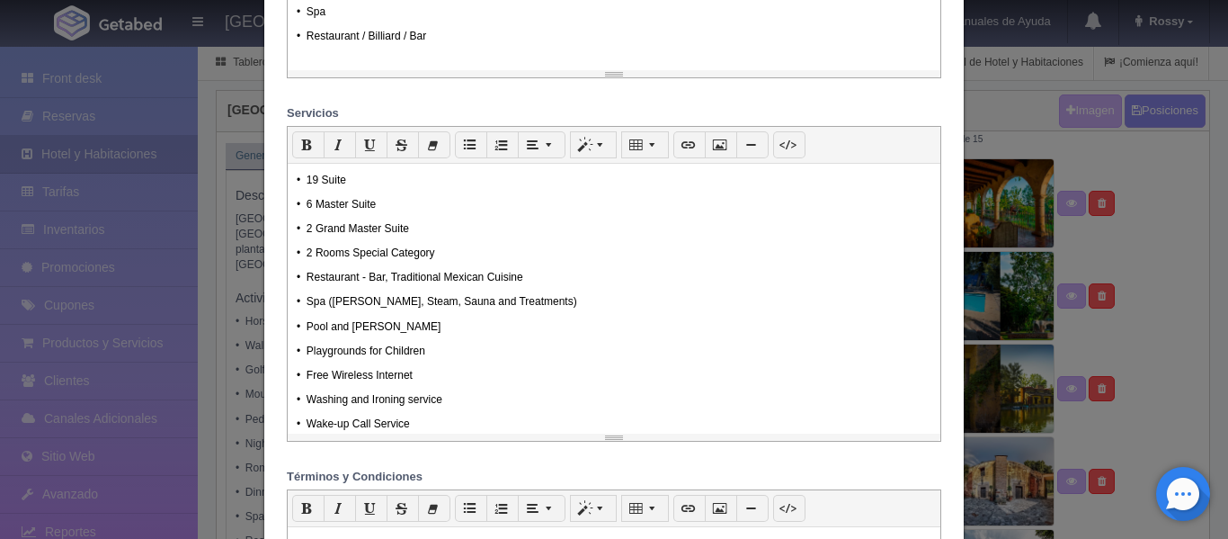
click at [307, 230] on p "• 2 Grand Master Suite" at bounding box center [614, 228] width 635 height 15
click at [520, 278] on p "• Restaurant - Bar, Traditional Mexican Cuisine" at bounding box center [614, 277] width 635 height 15
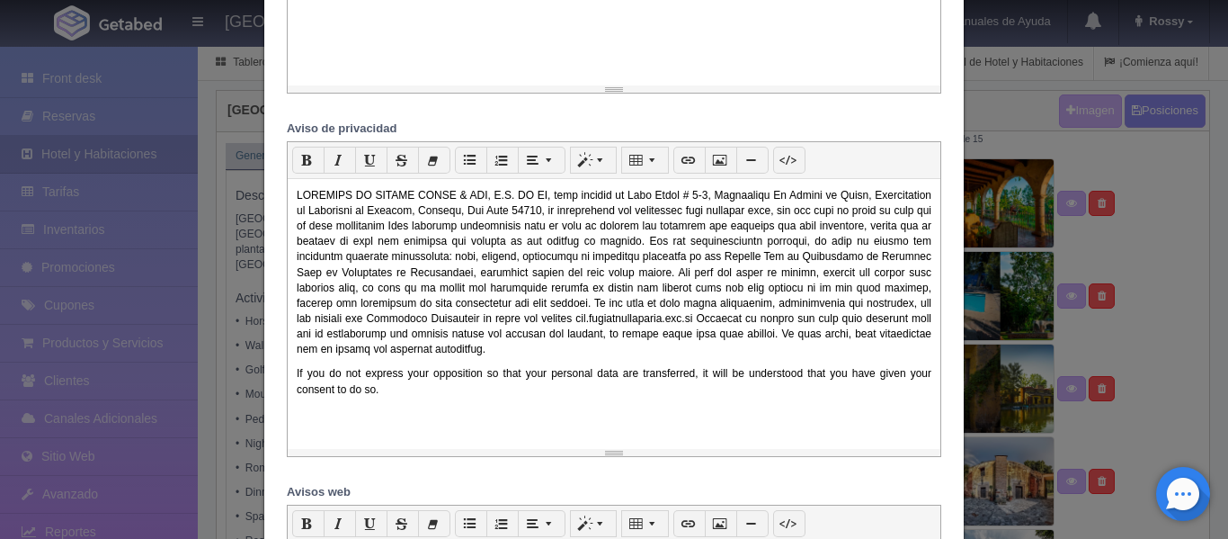
scroll to position [1444, 0]
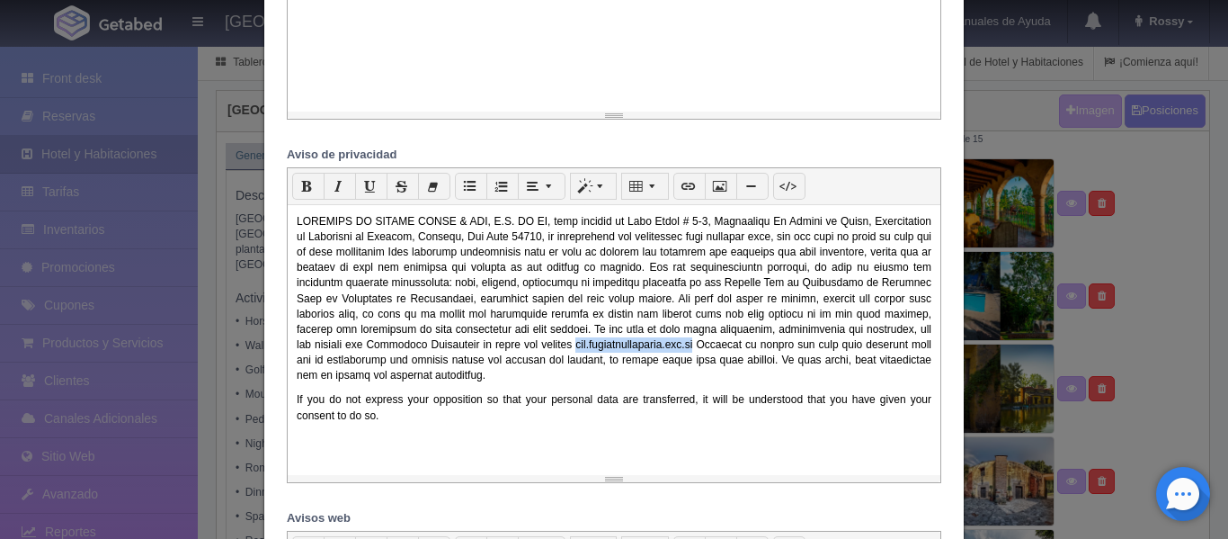
drag, startPoint x: 807, startPoint y: 344, endPoint x: 653, endPoint y: 344, distance: 153.8
click at [653, 344] on p at bounding box center [614, 299] width 635 height 170
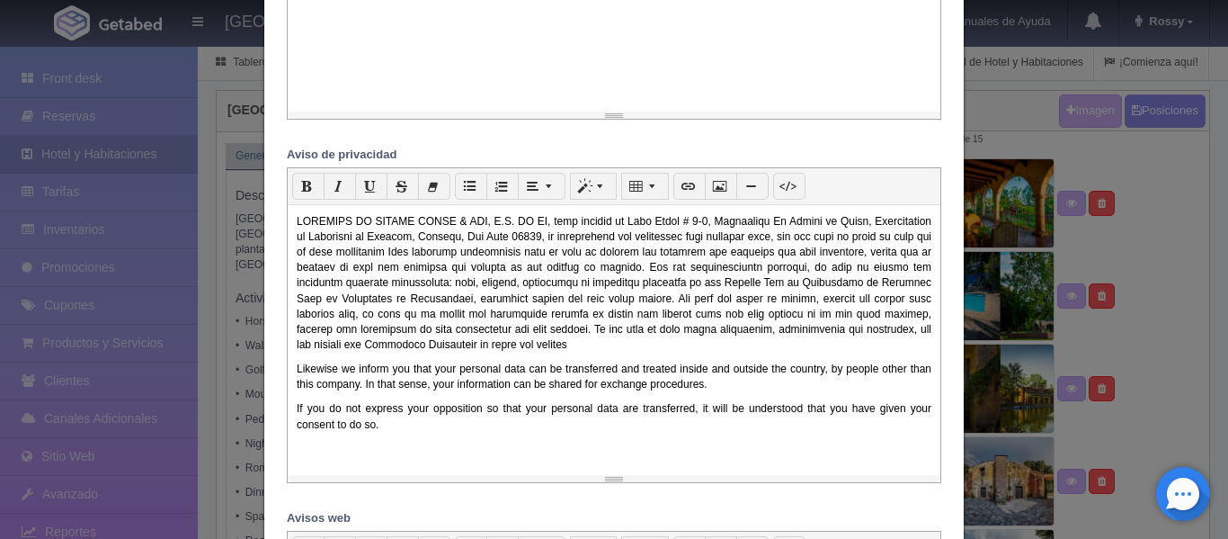
click at [647, 346] on p at bounding box center [614, 283] width 635 height 138
click at [795, 449] on div "www.haciendaelcarmen.mx Likewise we inform you that your personal data can be t…" at bounding box center [614, 340] width 653 height 270
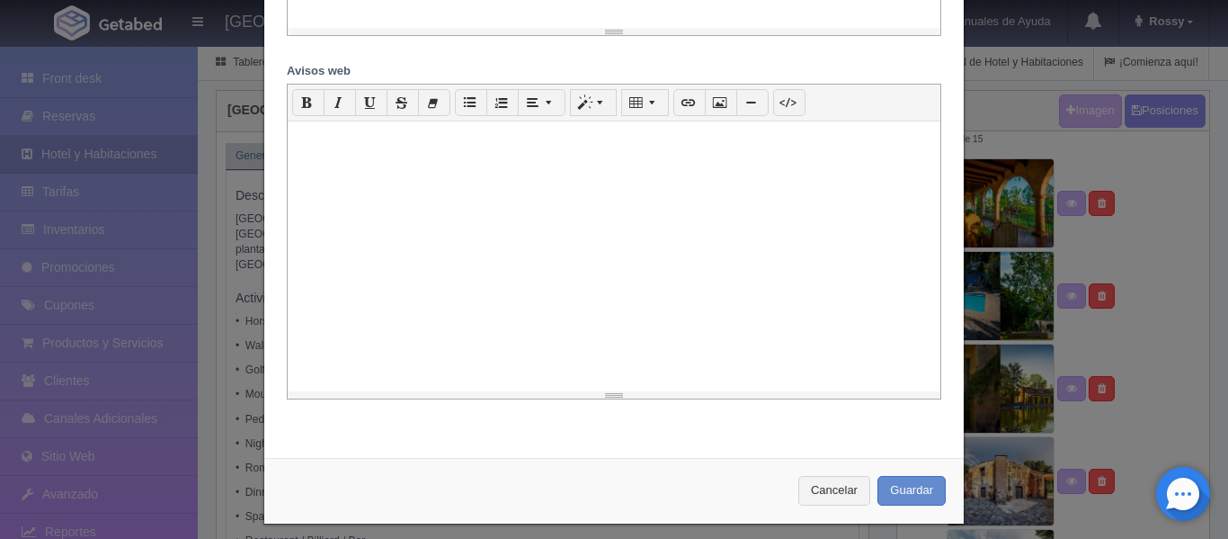
scroll to position [1904, 0]
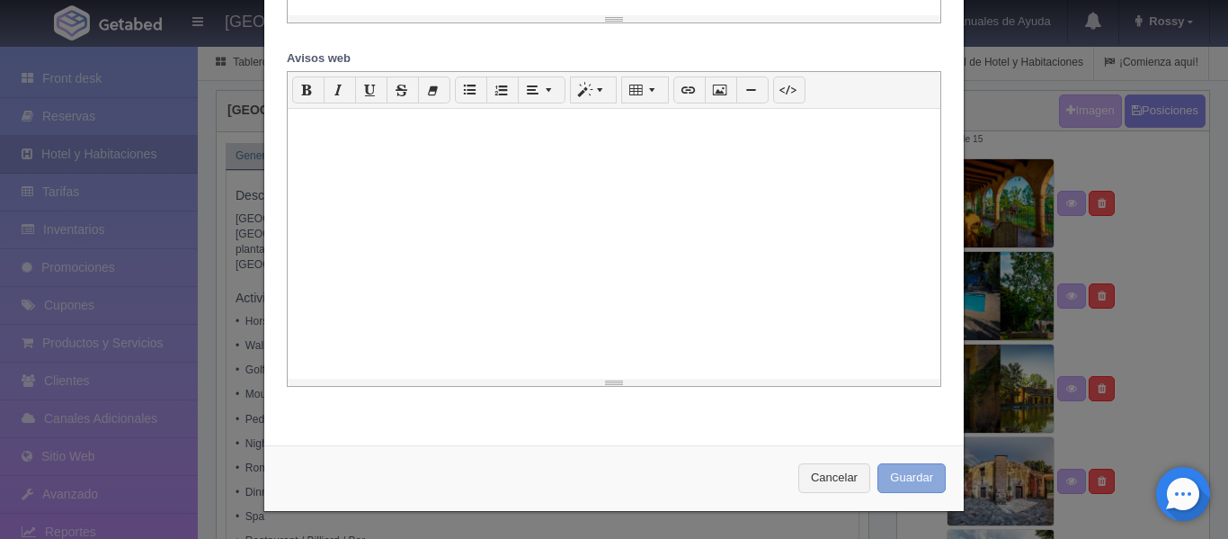
click at [900, 484] on button "Guardar" at bounding box center [912, 478] width 68 height 30
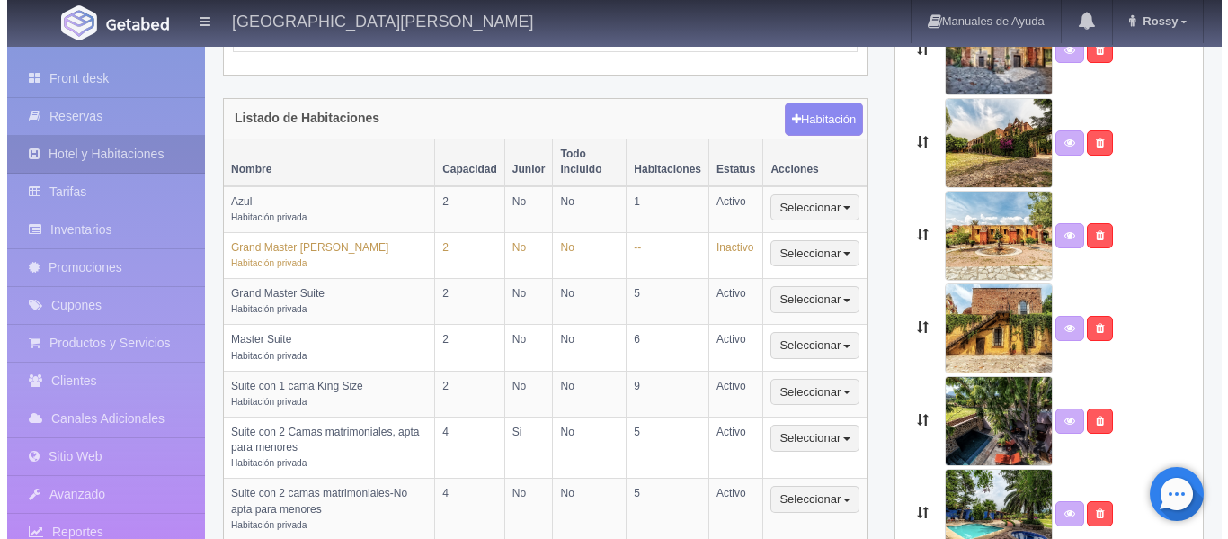
scroll to position [437, 0]
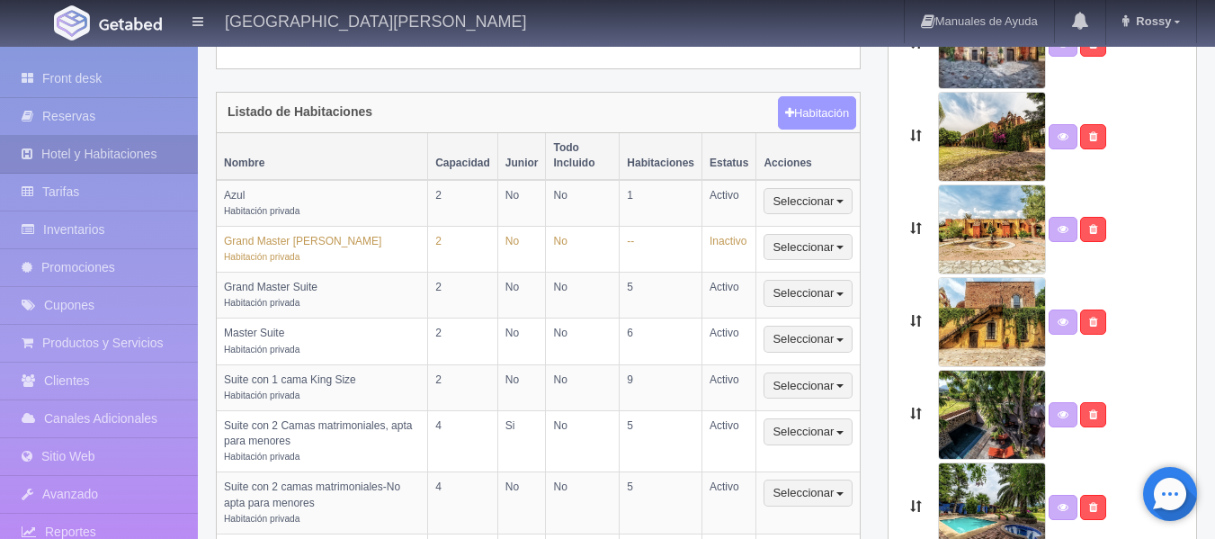
click at [801, 96] on button "Habitación" at bounding box center [817, 113] width 78 height 34
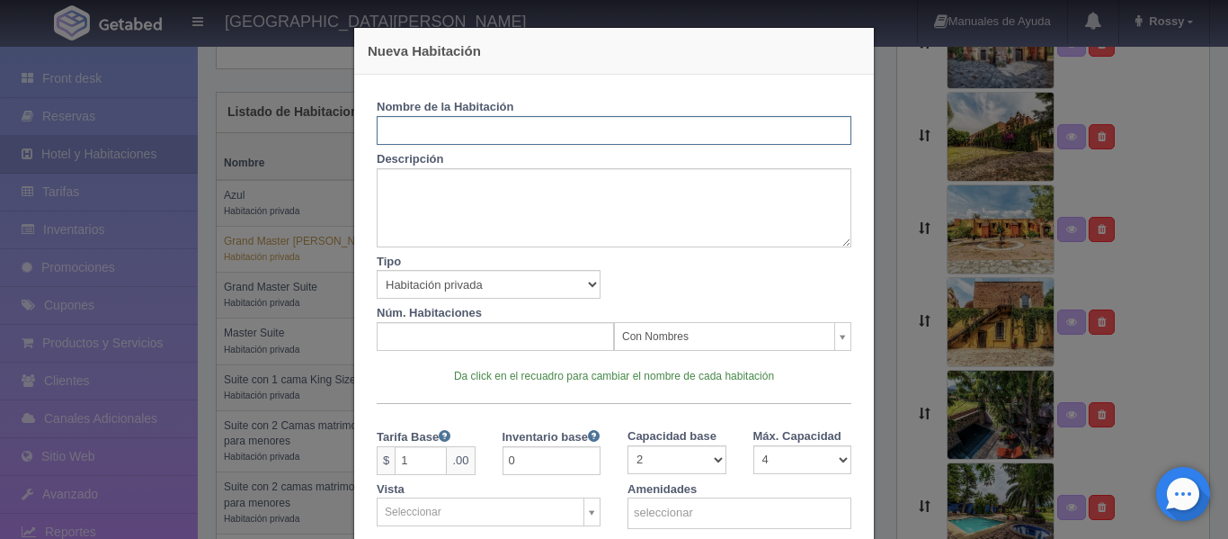
click at [435, 129] on input "text" at bounding box center [614, 130] width 475 height 29
type input "Grand Master Suite [PERSON_NAME]"
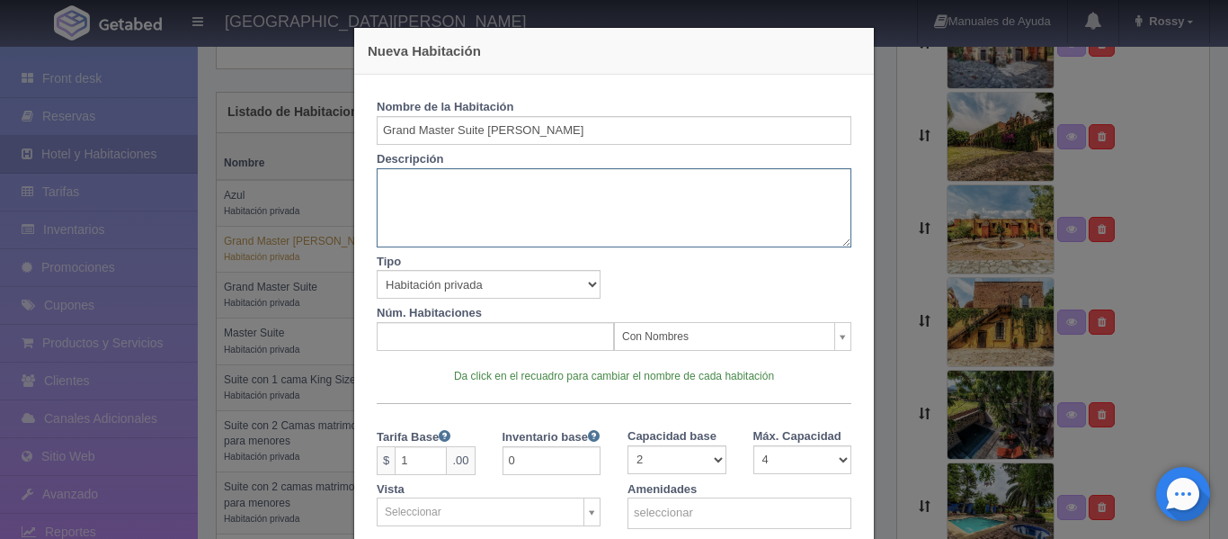
click at [460, 206] on textarea at bounding box center [614, 207] width 475 height 79
type textarea "H"
click at [883, 140] on div "Nueva Habitación Nombre de la Habitación Grand Master Suite [PERSON_NAME] Descr…" at bounding box center [614, 269] width 1228 height 539
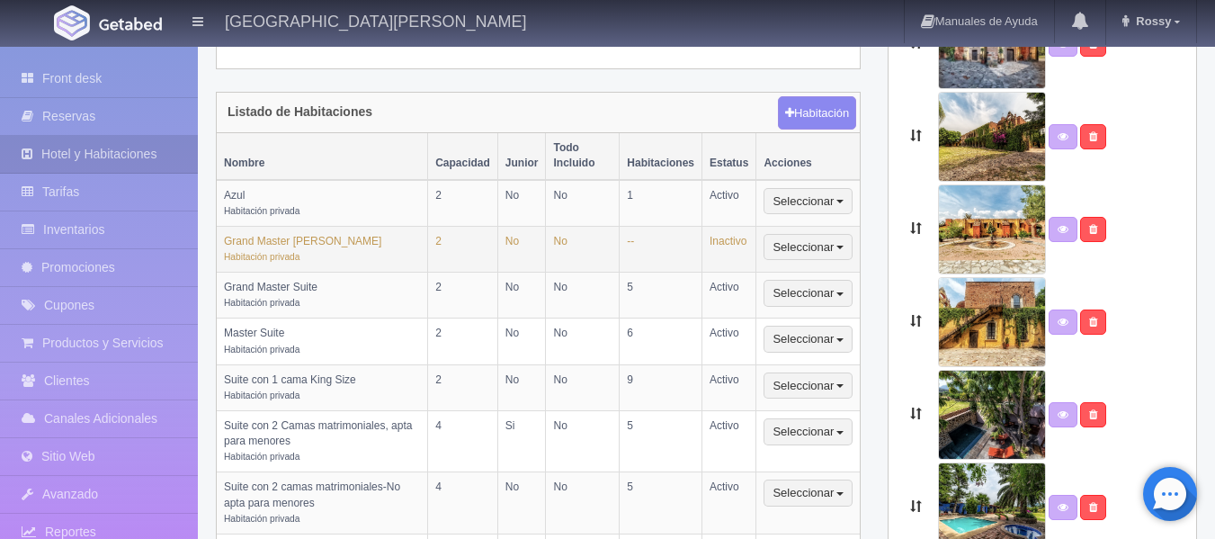
click at [708, 226] on td "Inactivo" at bounding box center [729, 249] width 54 height 46
click at [328, 226] on td "Grand Master Porfirio Habitación privada" at bounding box center [322, 249] width 211 height 46
click at [805, 234] on button "Seleccionar" at bounding box center [807, 247] width 89 height 27
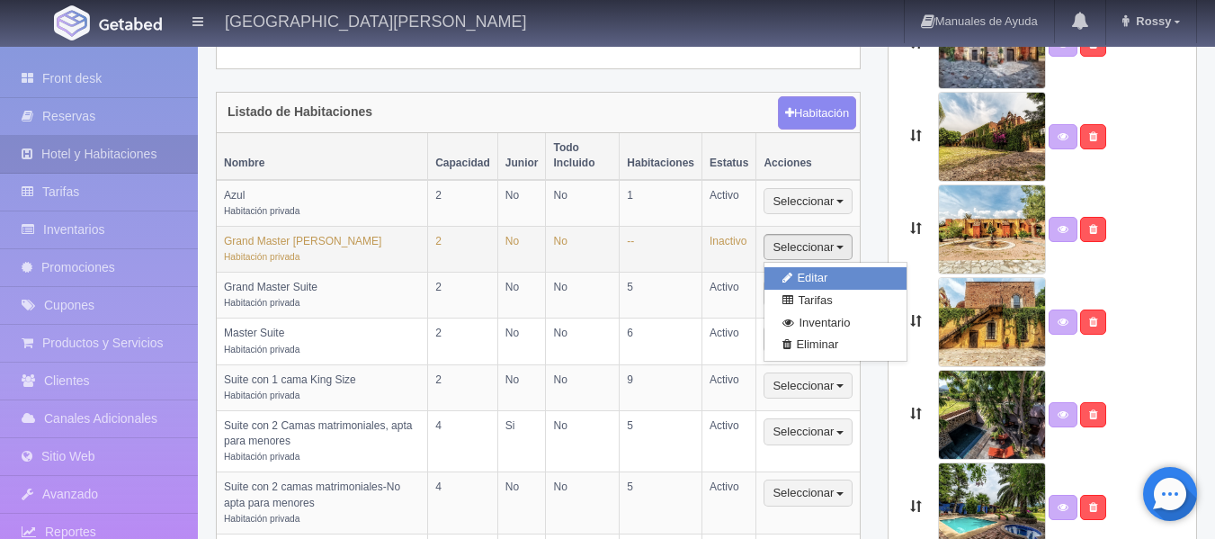
click at [815, 267] on link "Editar" at bounding box center [835, 278] width 142 height 22
select select "Habitación privada"
select select "Nombre"
select select "2"
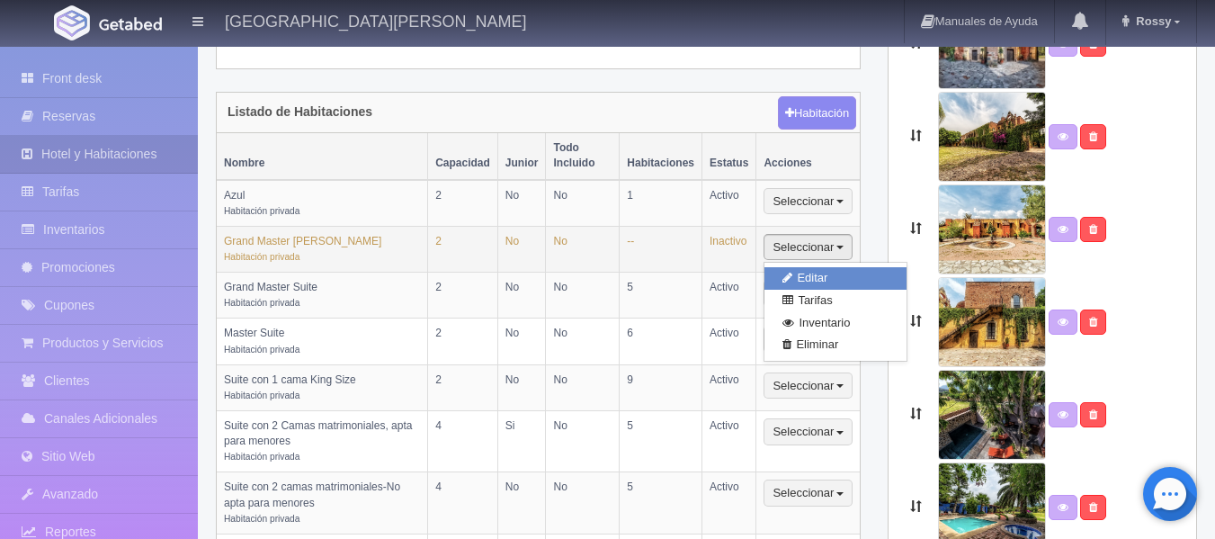
select select "1"
select select "Ocupacion"
radio input "true"
select select "2"
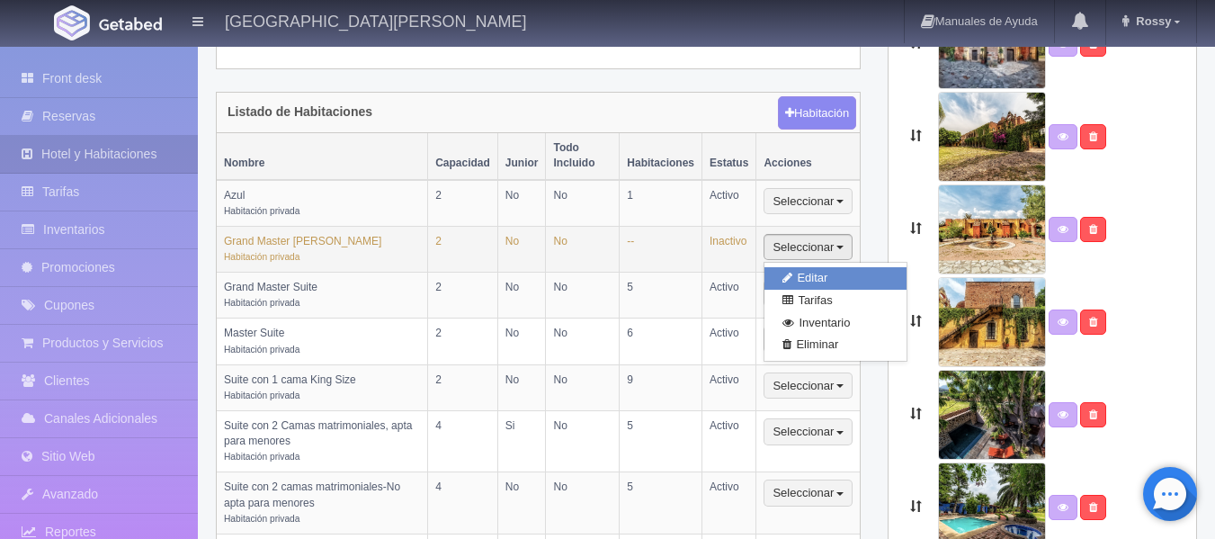
radio input "true"
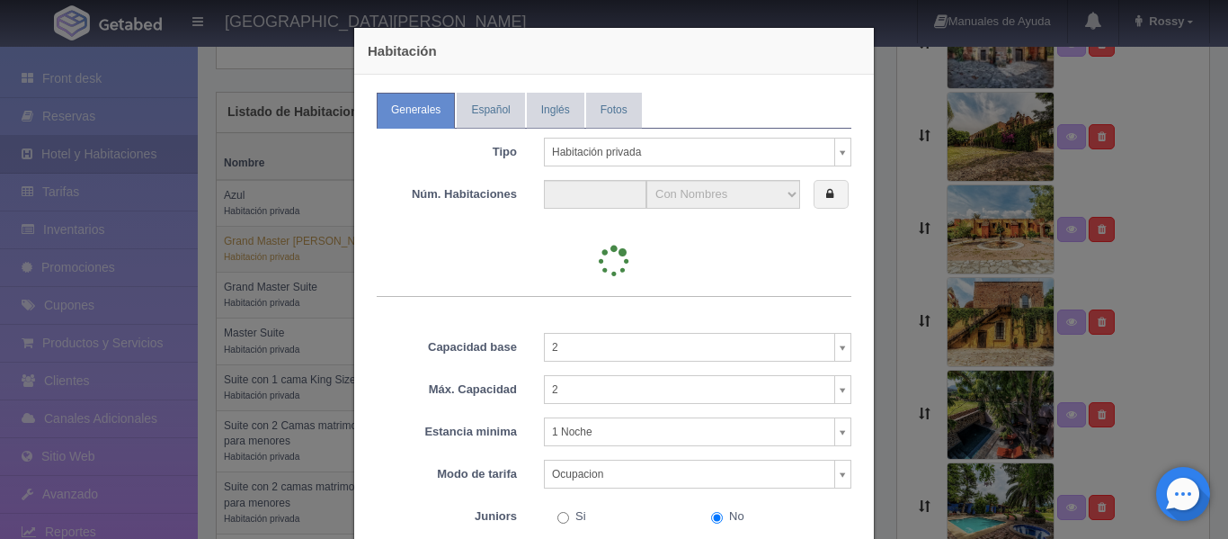
type input "0"
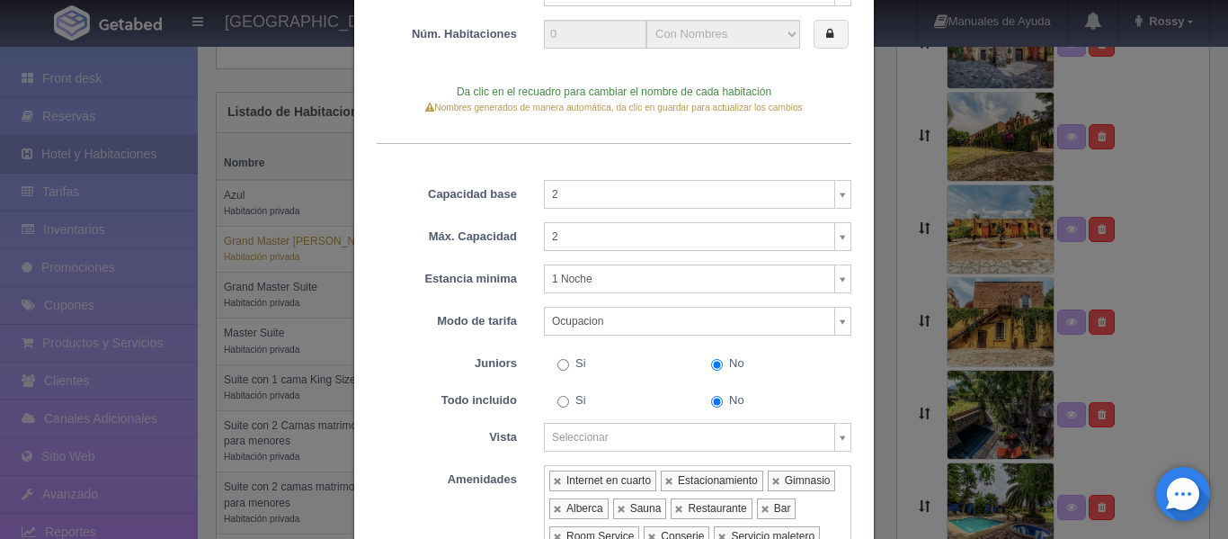
scroll to position [0, 0]
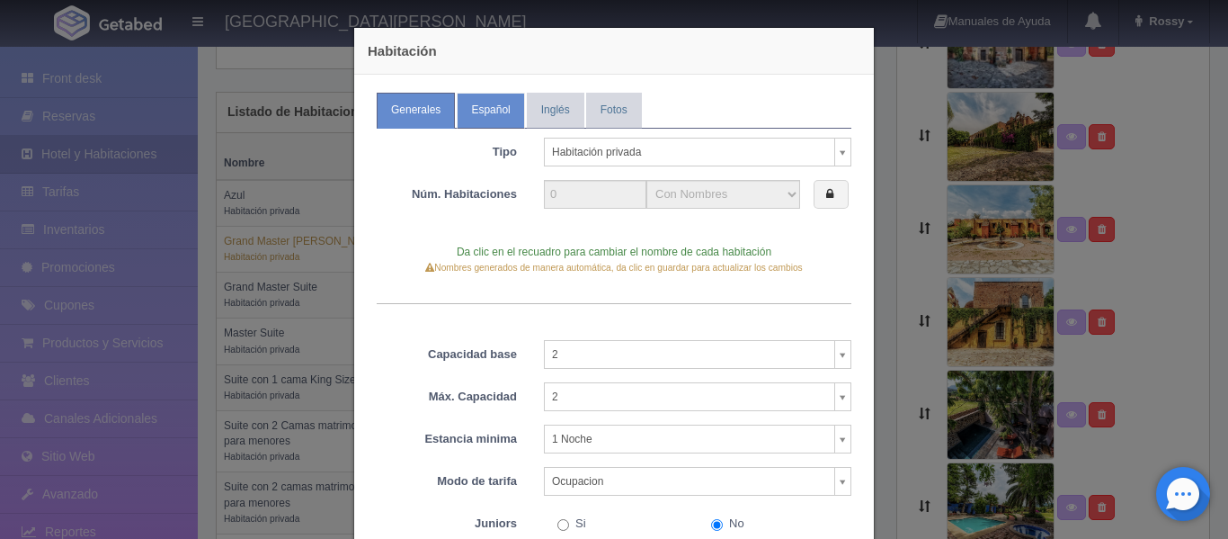
click at [496, 104] on link "Español" at bounding box center [490, 110] width 67 height 35
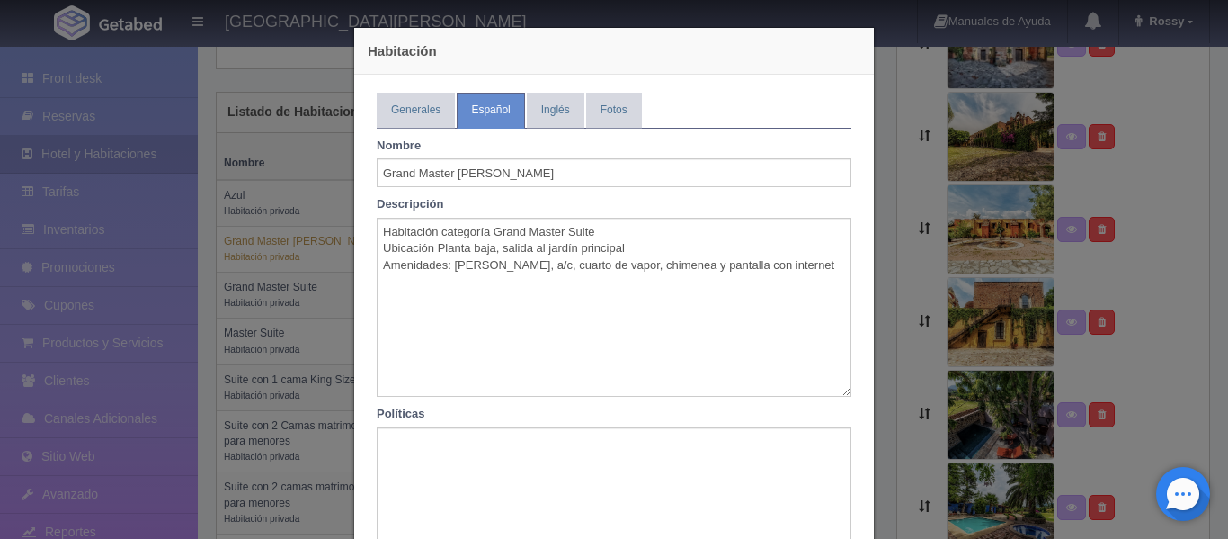
click at [884, 280] on div "Habitación Generales Español Inglés Fotos Tipo Habitación privada Habitación pr…" at bounding box center [614, 269] width 1228 height 539
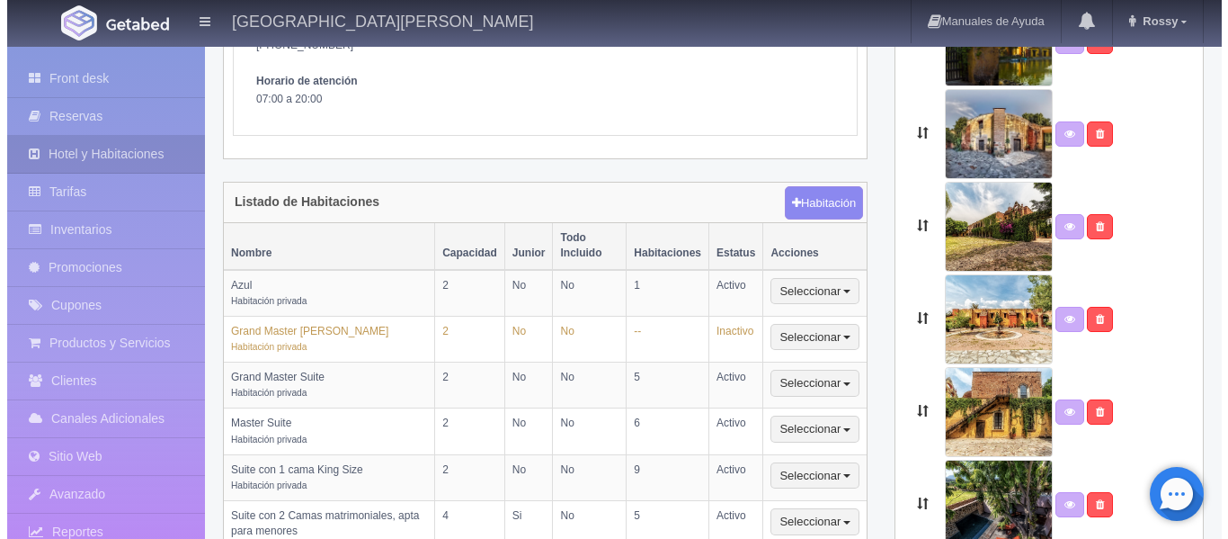
scroll to position [336, 0]
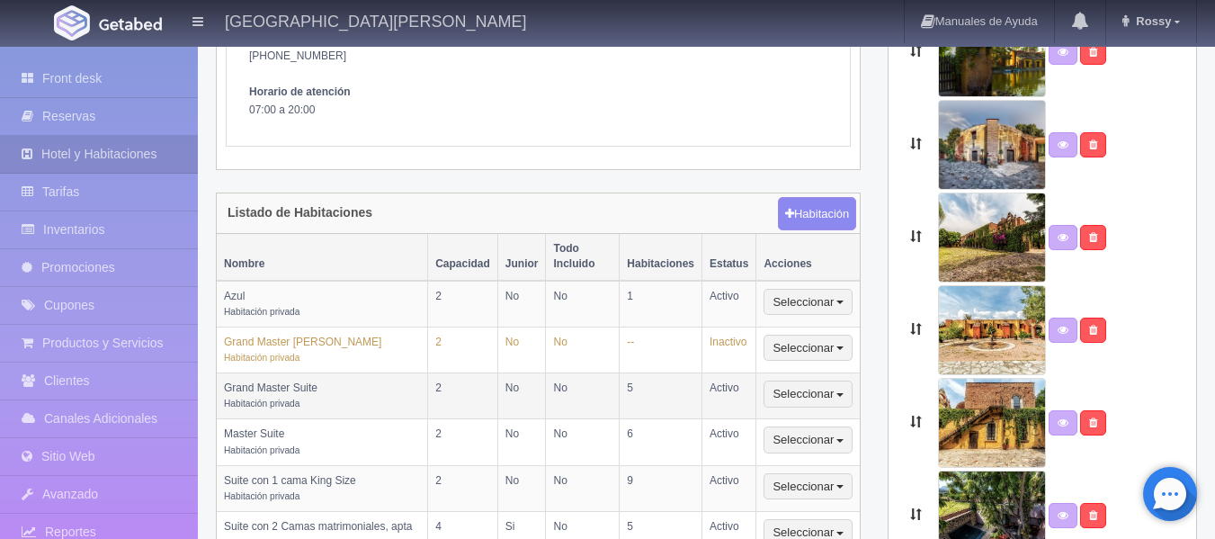
click at [402, 388] on td "Grand Master Suite Habitación privada" at bounding box center [322, 396] width 211 height 46
click at [808, 380] on button "Seleccionar" at bounding box center [807, 393] width 89 height 27
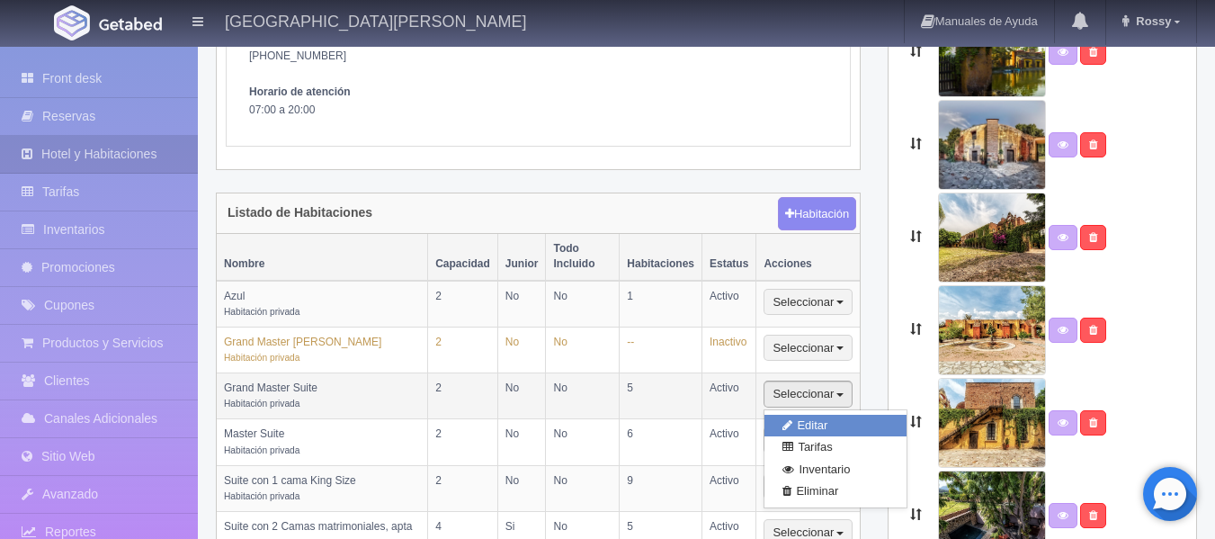
click at [815, 415] on link "Editar" at bounding box center [835, 426] width 142 height 22
type input "Grand Master Suite"
type textarea "Alcobas finamente decoradas con muebles de época, en las que tendrá el mejor de…"
type textarea "No se permite fumar en la habitación. No se permiten mascotas. No se admiten pe…"
type textarea "Amenidades para aseo. Limpieza a la habitación."
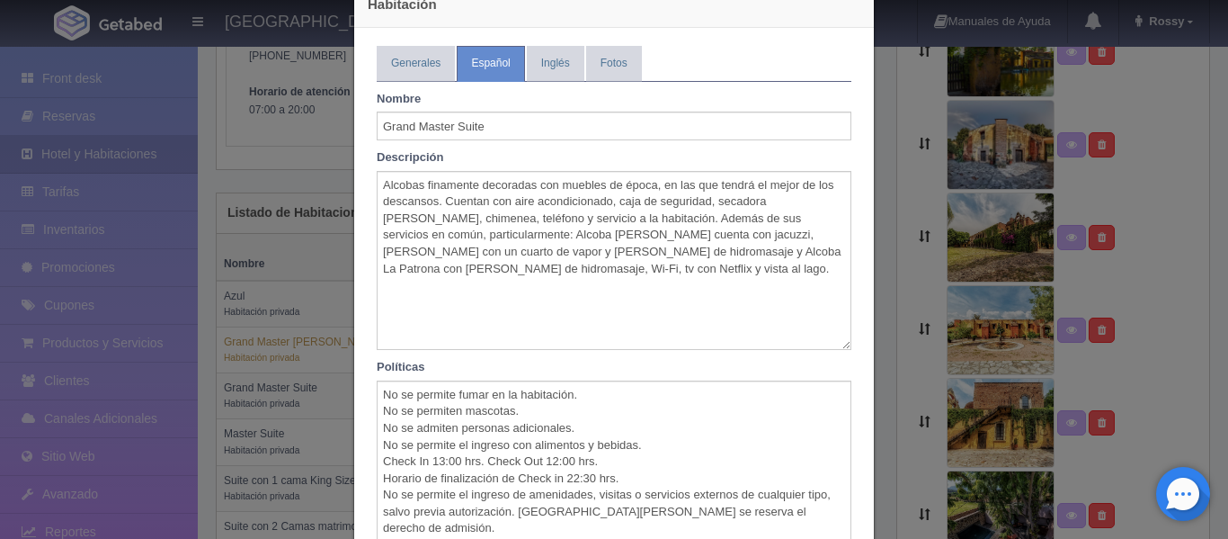
scroll to position [35, 0]
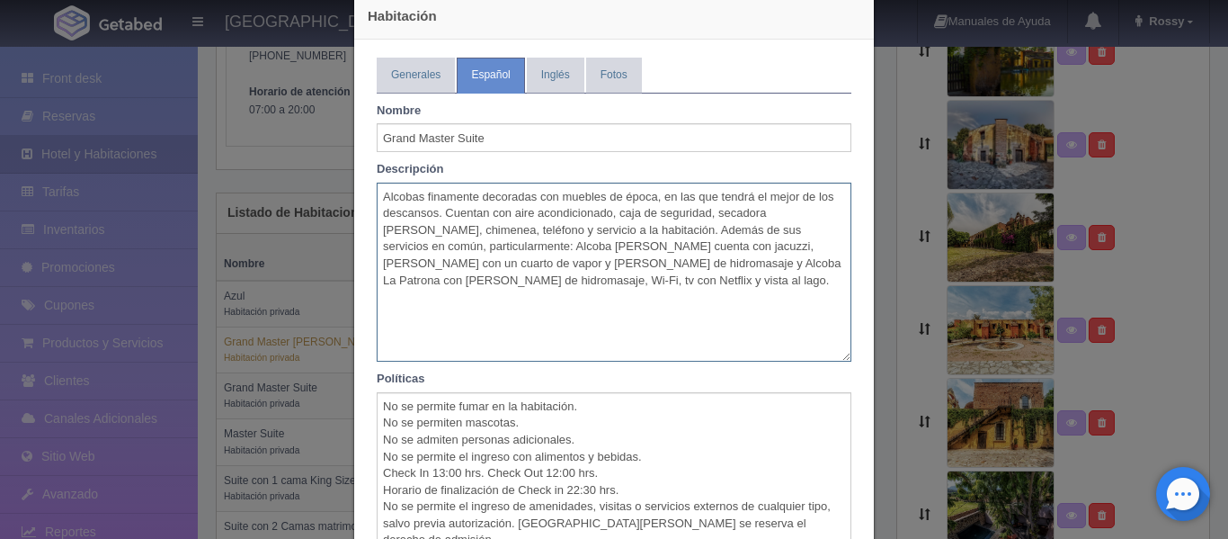
drag, startPoint x: 371, startPoint y: 195, endPoint x: 547, endPoint y: 288, distance: 198.3
click at [547, 288] on textarea "Alcobas finamente decoradas con muebles de época, en las que tendrá el mejor de…" at bounding box center [614, 273] width 475 height 180
click at [384, 197] on textarea "Alcobas finamente decoradas con muebles de época, en las que tendrá el mejor de…" at bounding box center [614, 273] width 475 height 180
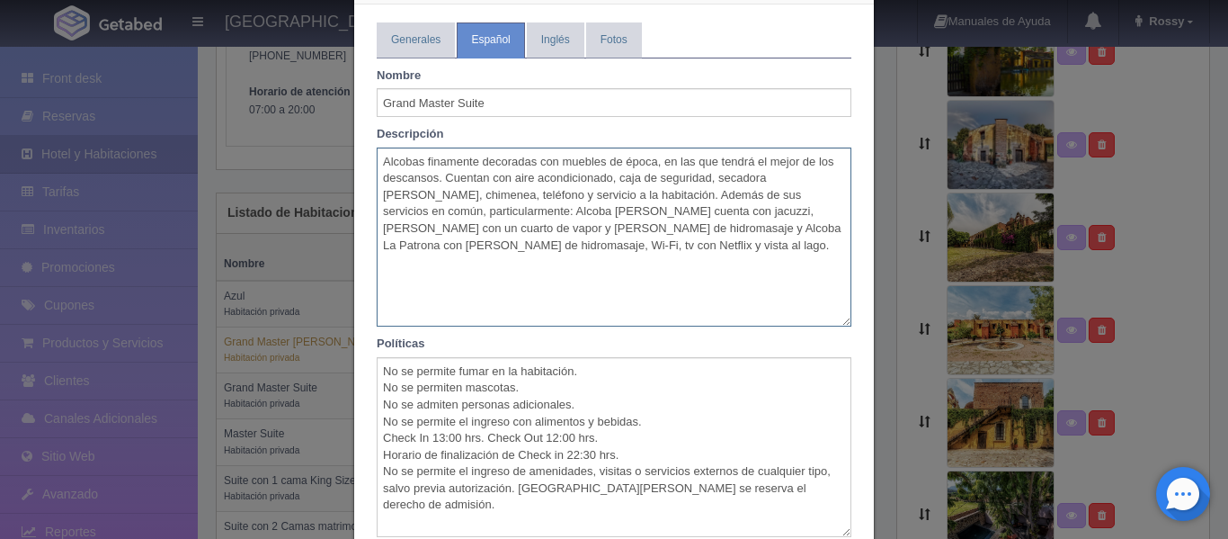
scroll to position [188, 0]
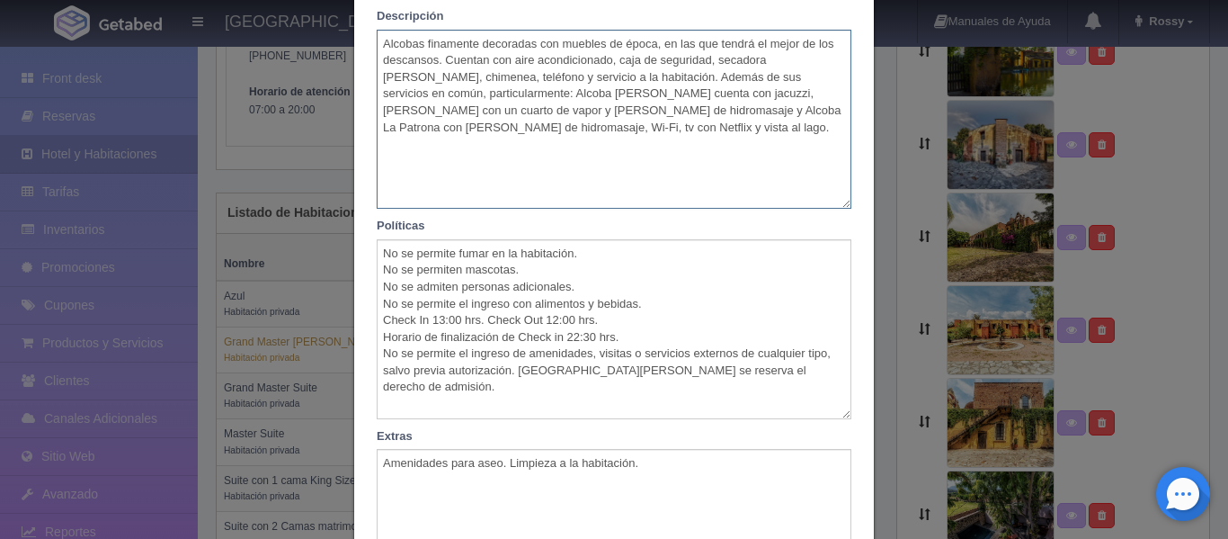
drag, startPoint x: 377, startPoint y: 195, endPoint x: 563, endPoint y: 165, distance: 188.5
click at [563, 165] on textarea "Alcobas finamente decoradas con muebles de época, en las que tendrá el mejor de…" at bounding box center [614, 120] width 475 height 180
click at [912, 230] on div "Habitación Generales Español Inglés Fotos Tipo Habitación privada Habitación pr…" at bounding box center [614, 269] width 1228 height 539
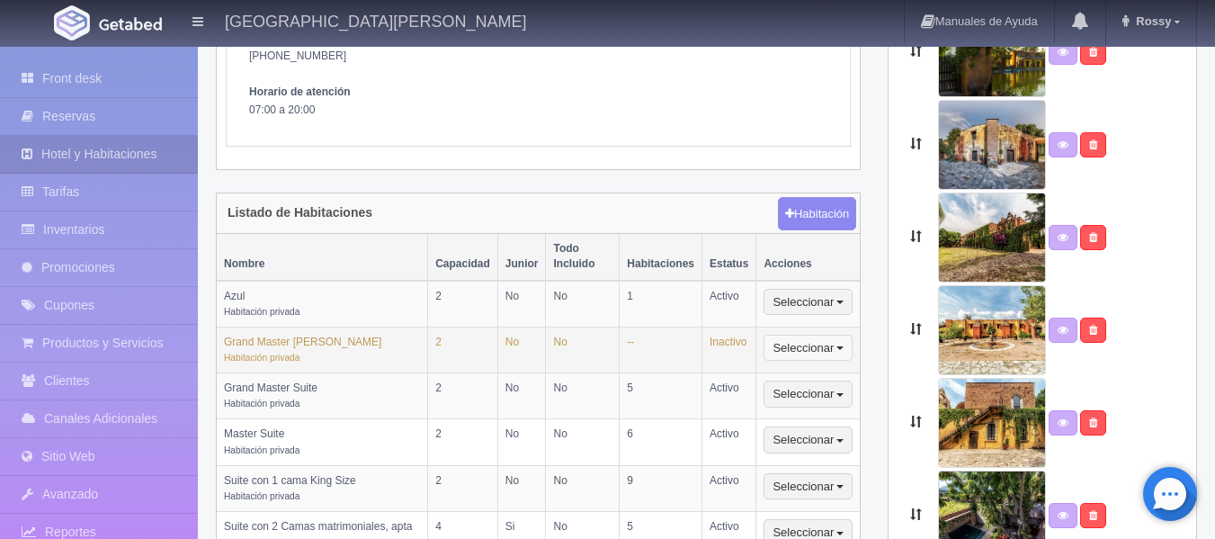
click at [794, 341] on button "Seleccionar" at bounding box center [807, 348] width 89 height 27
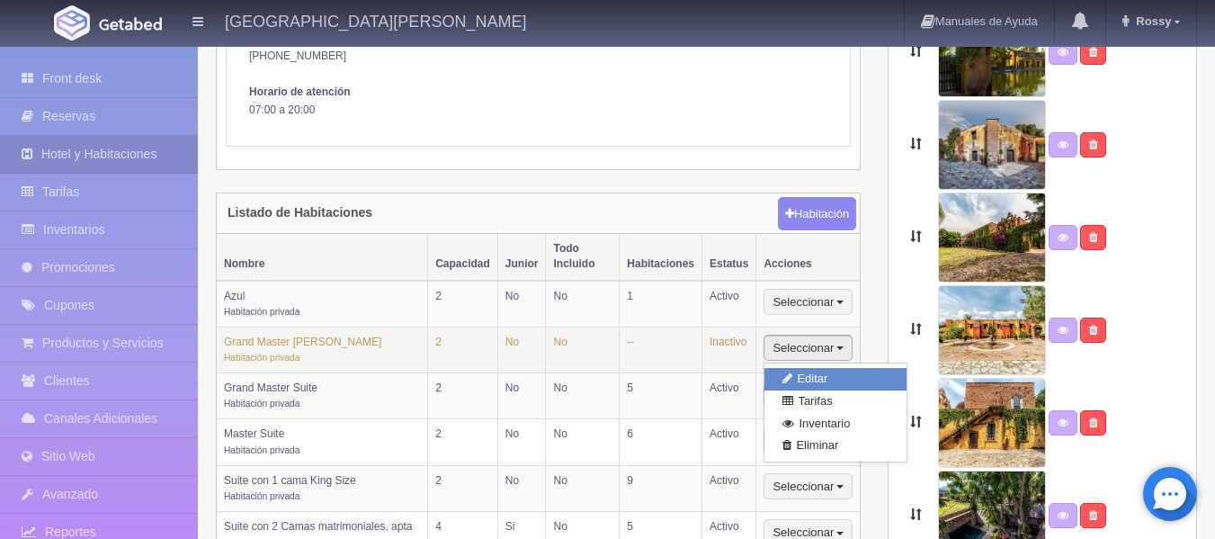
click at [809, 368] on link "Editar" at bounding box center [835, 379] width 142 height 22
type input "Grand Master [PERSON_NAME]"
type textarea "Habitación categoría Grand Master Suite Ubicación Planta baja, salida al jardín…"
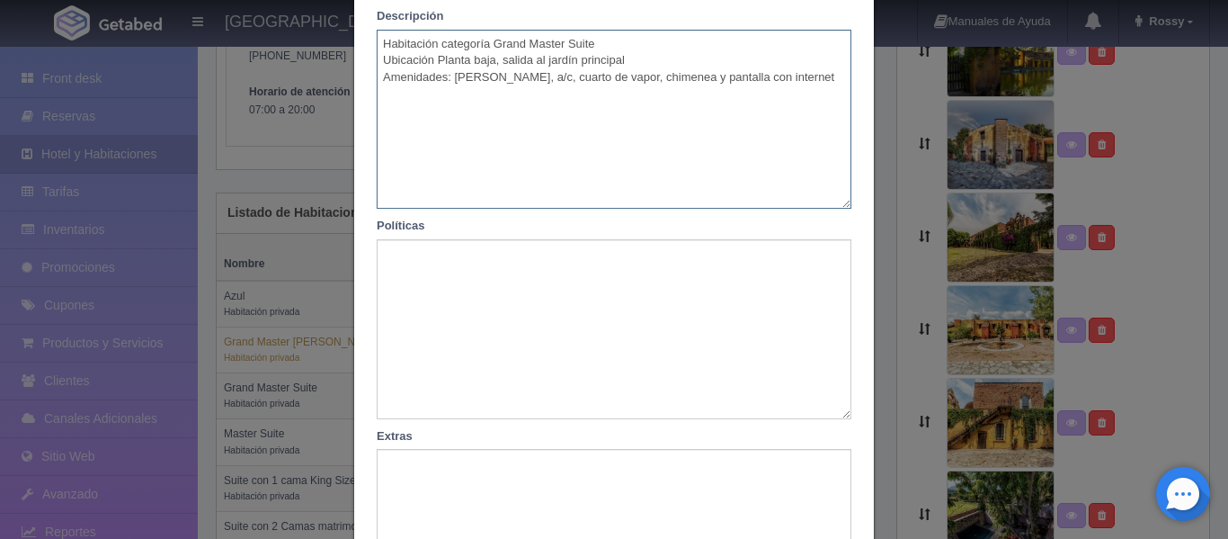
click at [384, 108] on textarea "Habitación categoría Grand Master Suite Ubicación Planta baja, salida al jardín…" at bounding box center [614, 120] width 475 height 180
paste textarea "Alcobas finamente decoradas con muebles de época, en las que tendrá el mejor de…"
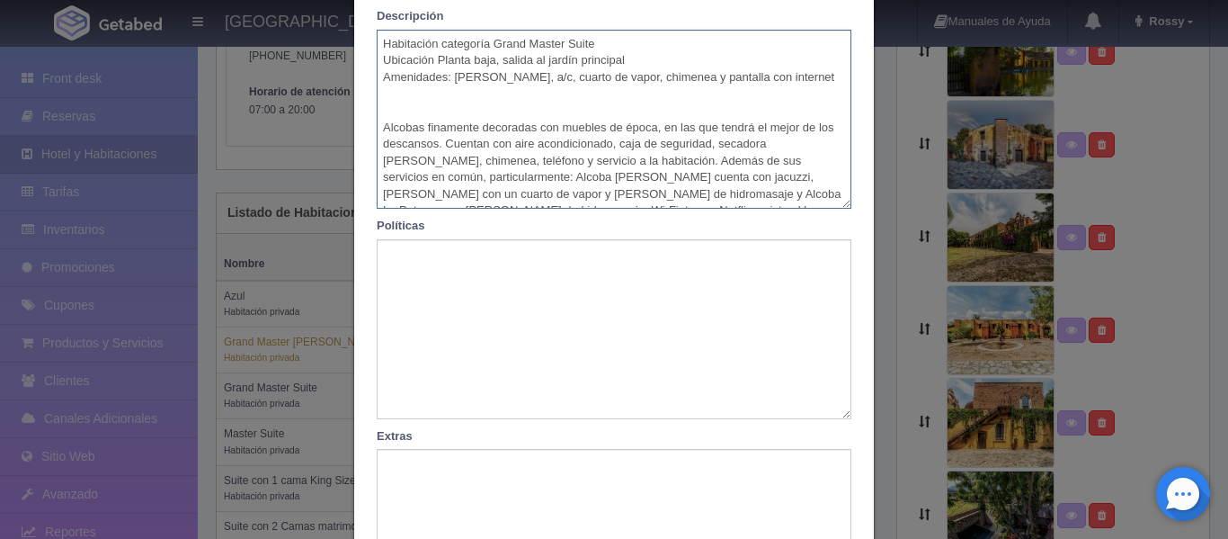
scroll to position [10, 0]
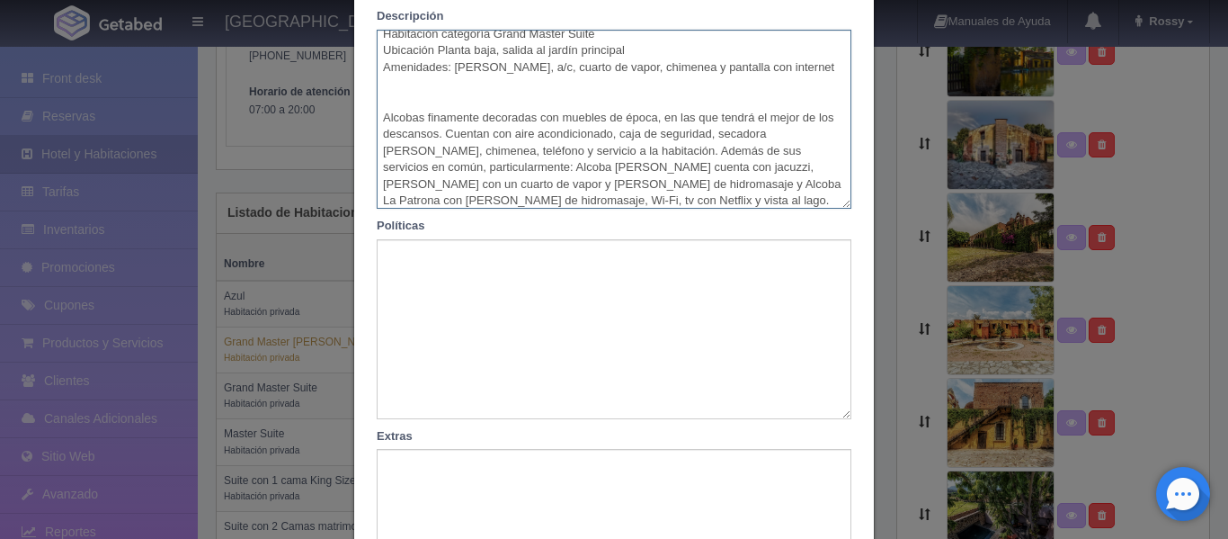
click at [378, 102] on textarea "Habitación categoría Grand Master Suite Ubicación Planta baja, salida al jardín…" at bounding box center [614, 120] width 475 height 180
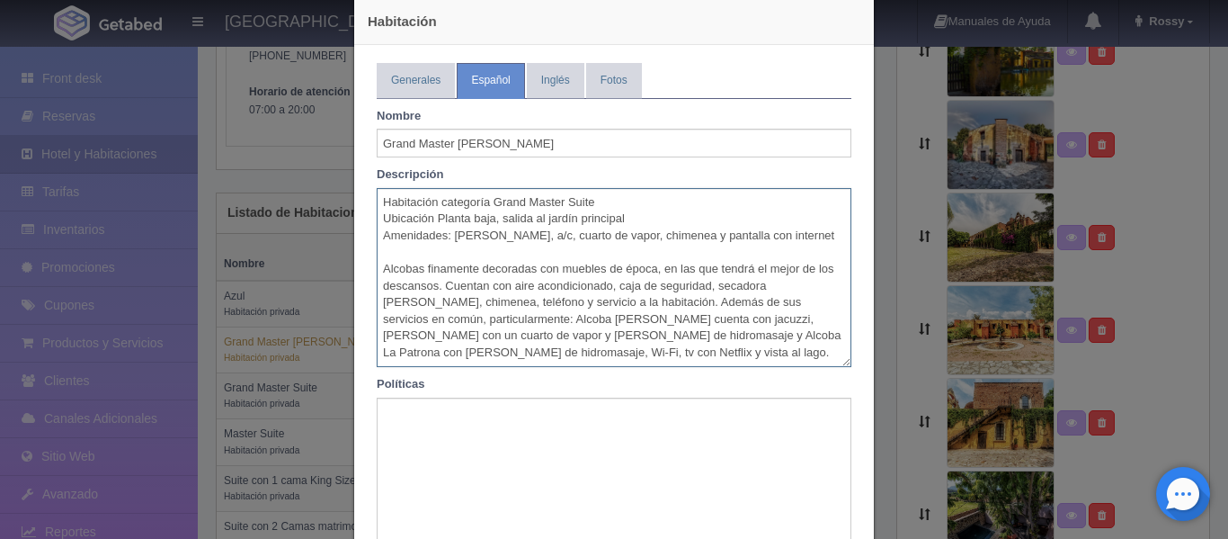
scroll to position [20, 0]
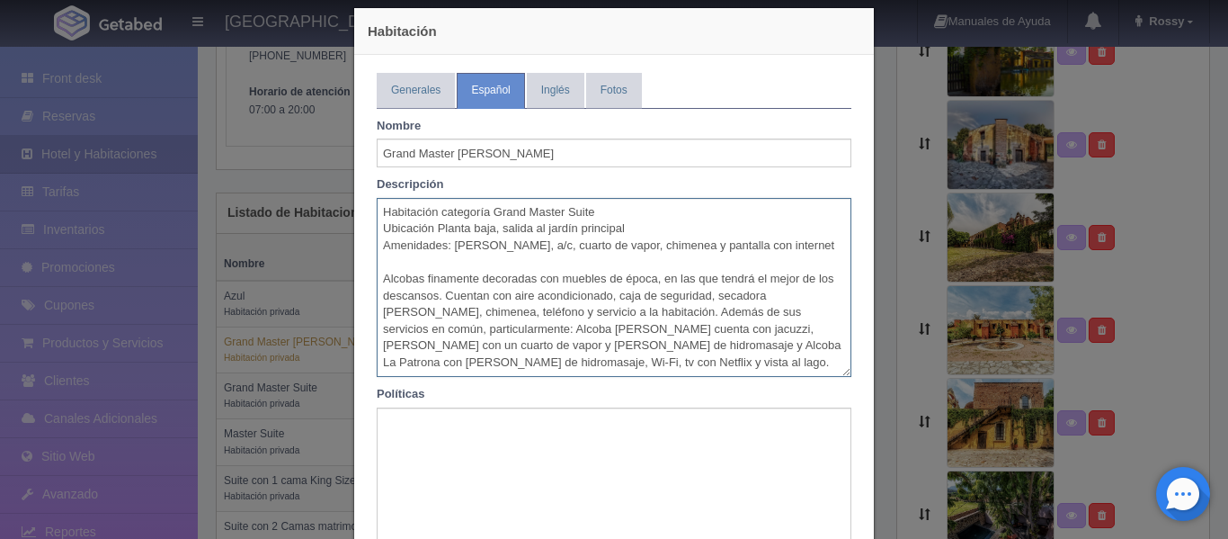
type textarea "Habitación categoría Grand Master Suite Ubicación Planta baja, salida al jardín…"
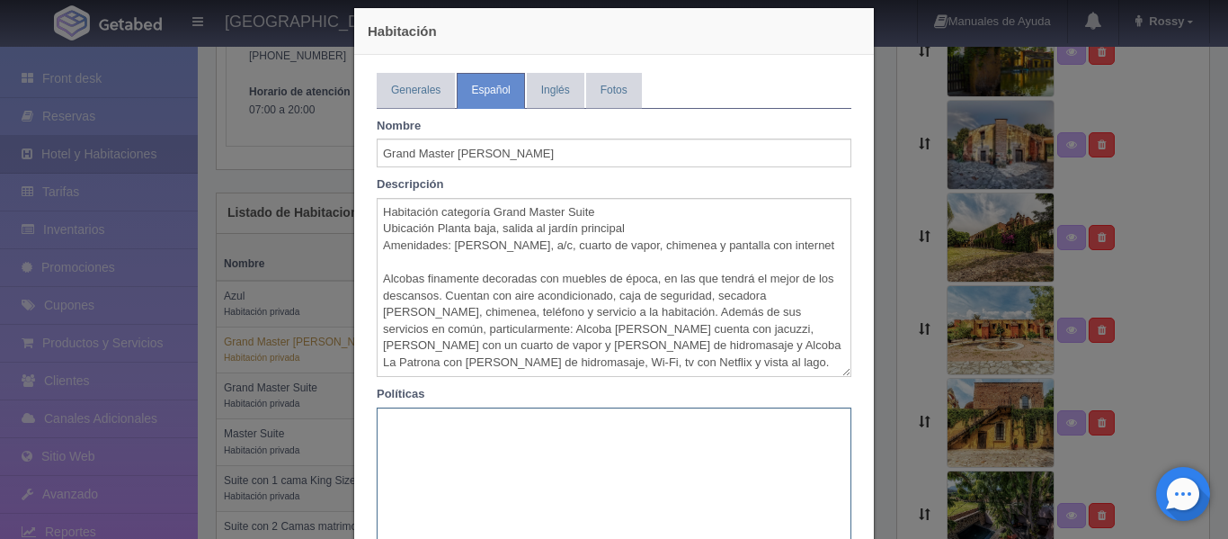
click at [579, 442] on textarea at bounding box center [614, 497] width 475 height 180
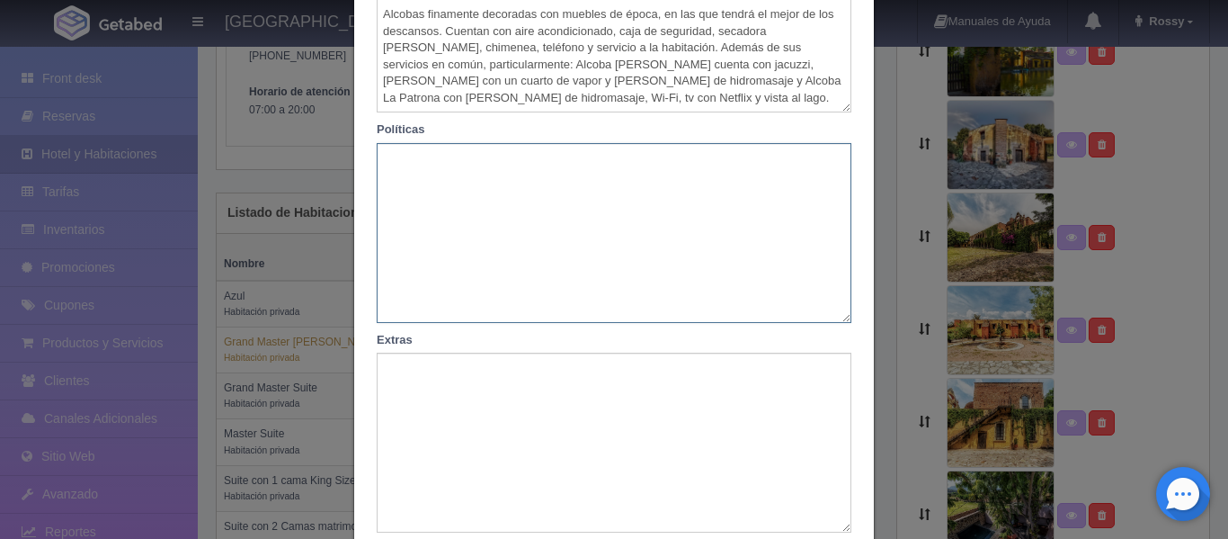
scroll to position [411, 0]
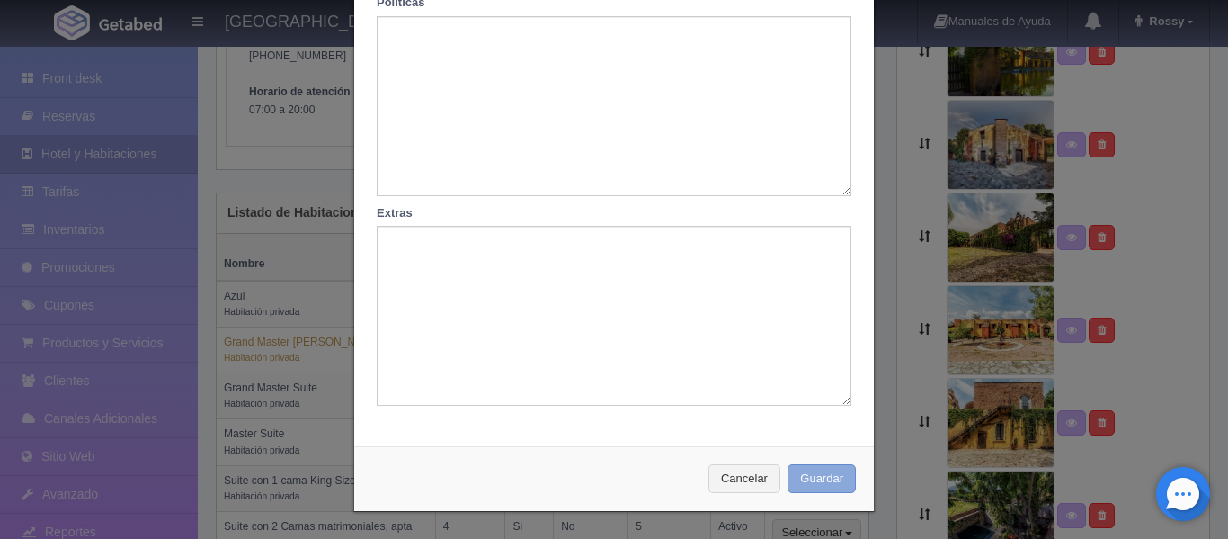
click at [806, 487] on button "Guardar" at bounding box center [822, 479] width 68 height 30
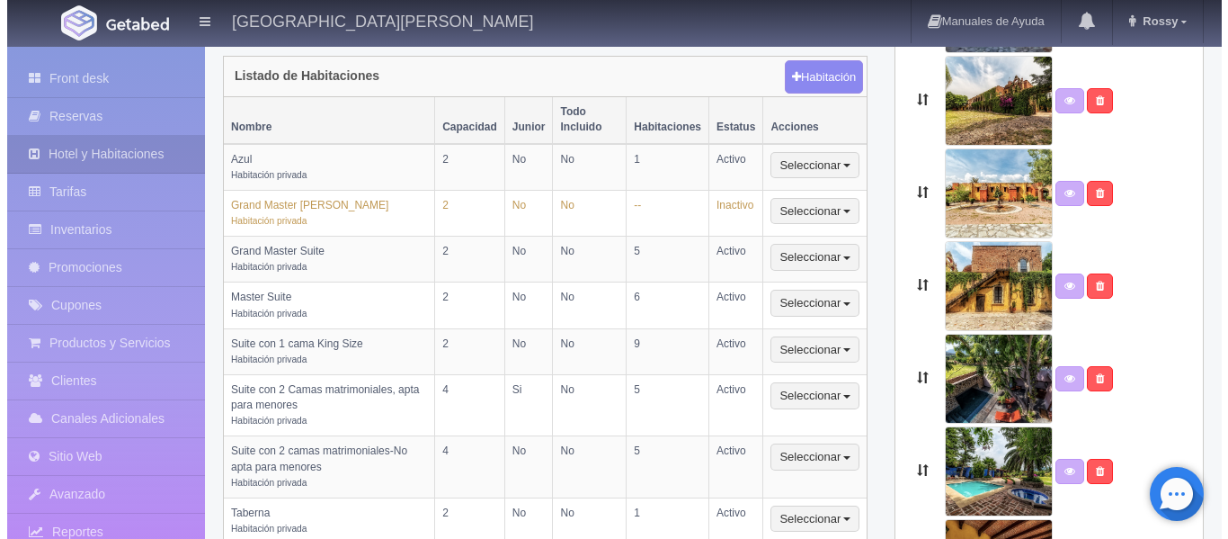
scroll to position [478, 0]
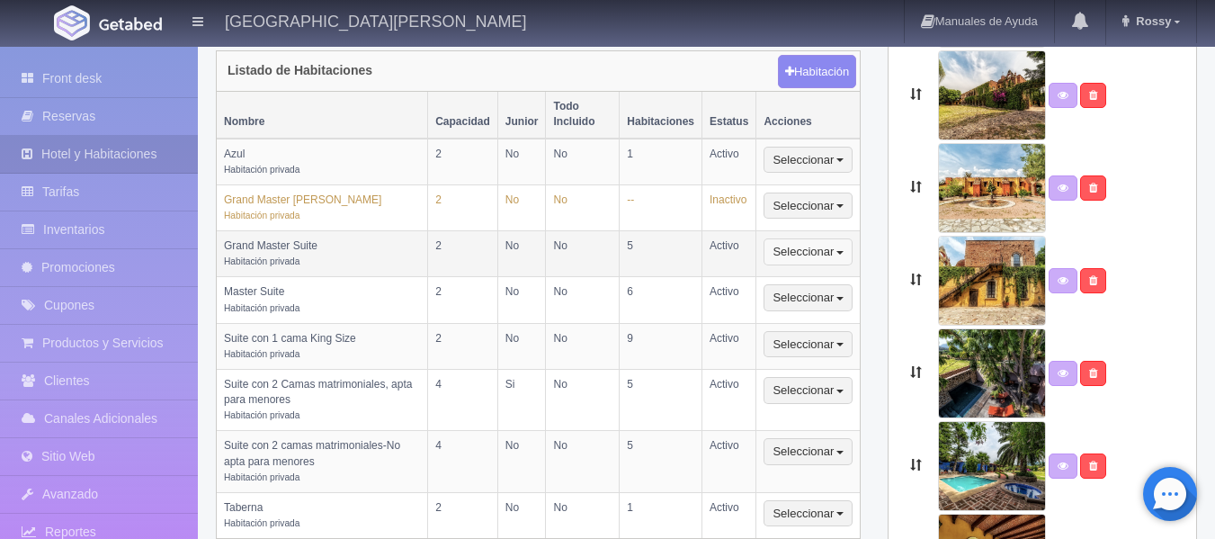
click at [827, 238] on button "Seleccionar" at bounding box center [807, 251] width 89 height 27
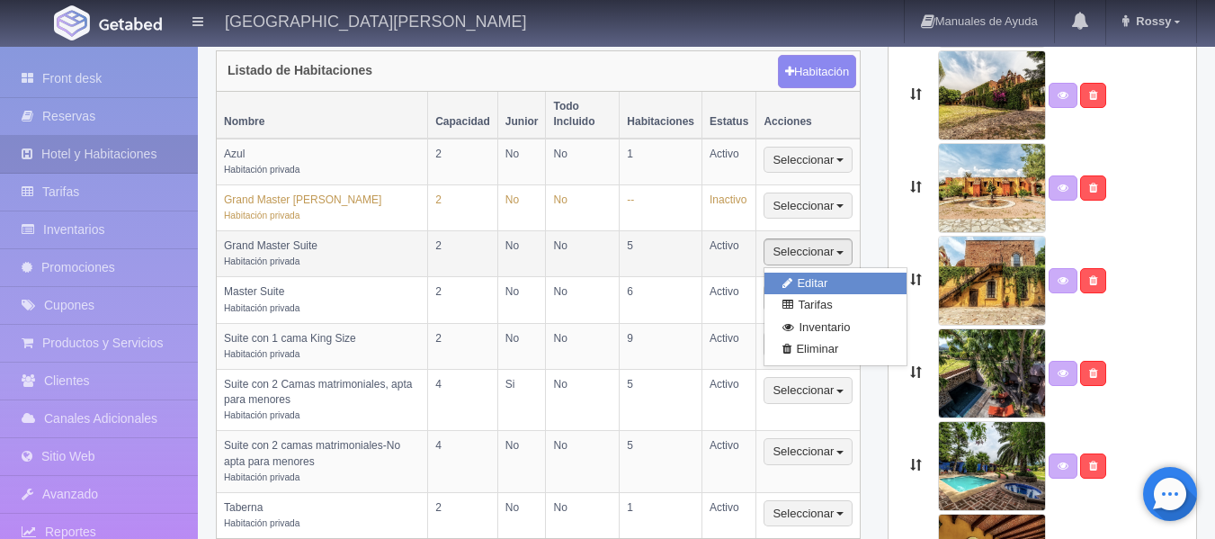
click at [821, 272] on link "Editar" at bounding box center [835, 283] width 142 height 22
select select "Habitación privada"
select select "Nombre"
select select "2"
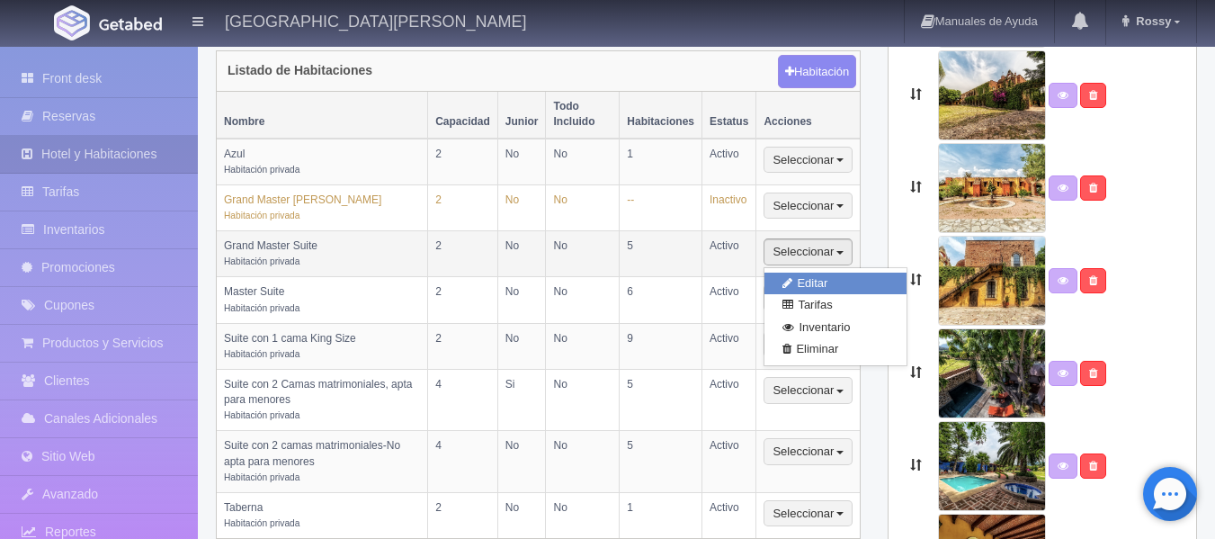
select select "1"
select select "Ocupacion"
radio input "true"
select select "5"
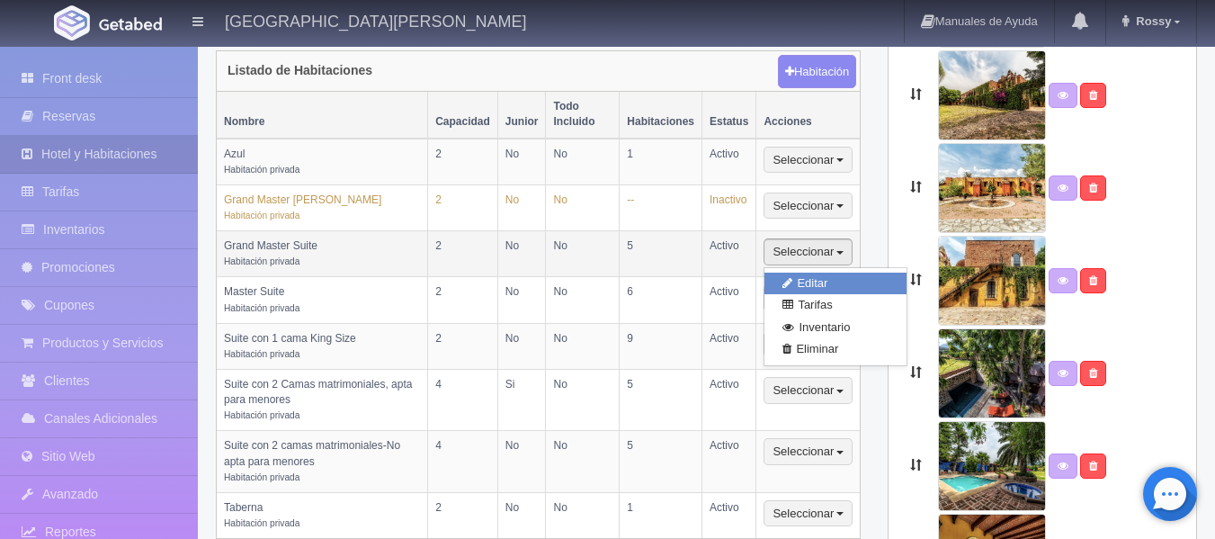
radio input "true"
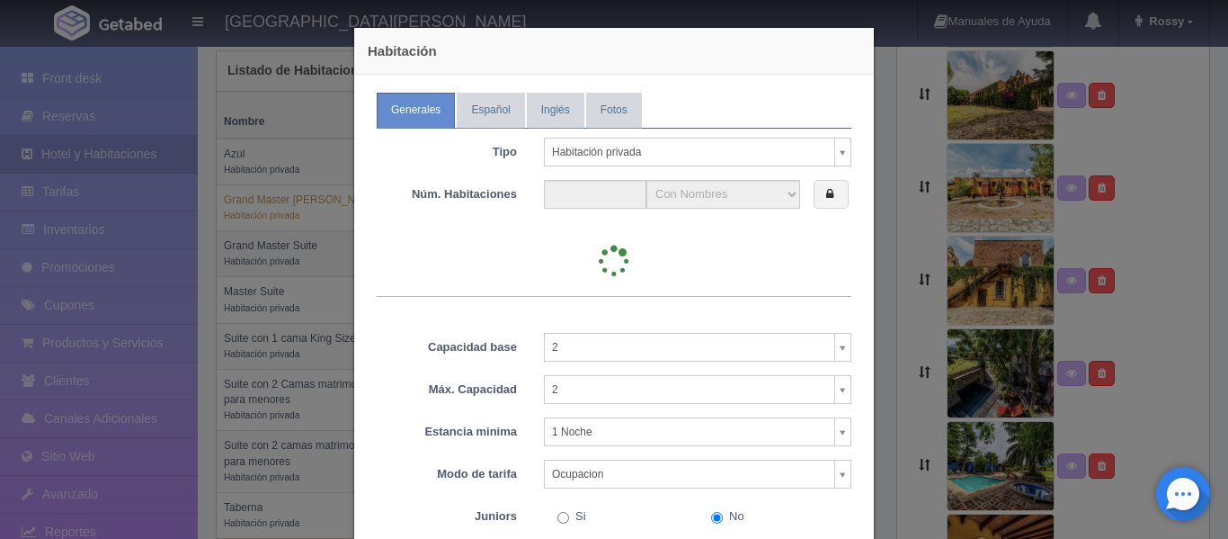
type input "5"
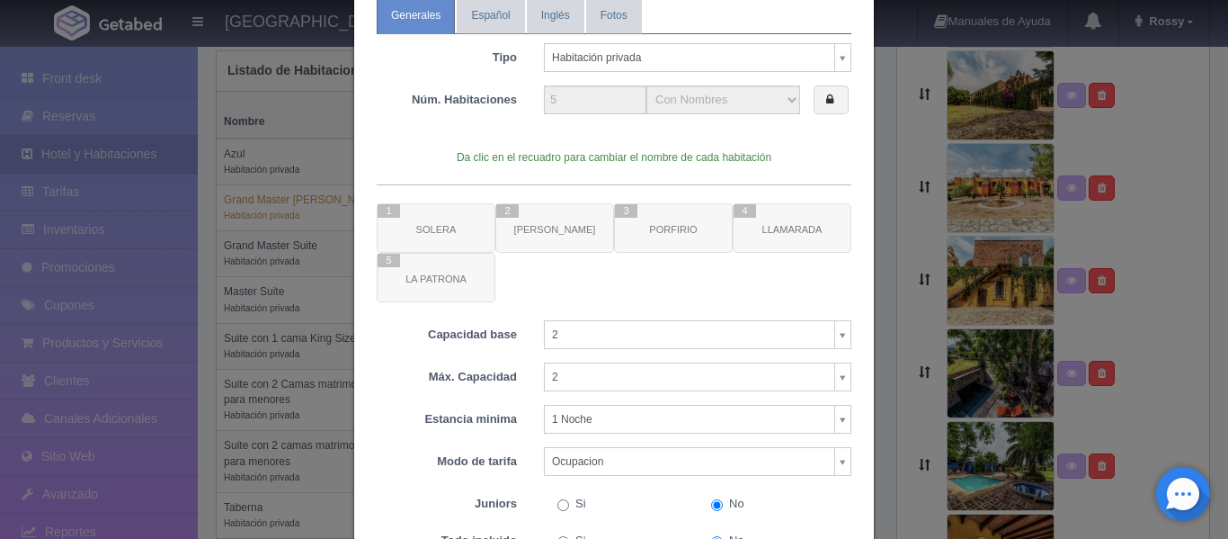
scroll to position [0, 0]
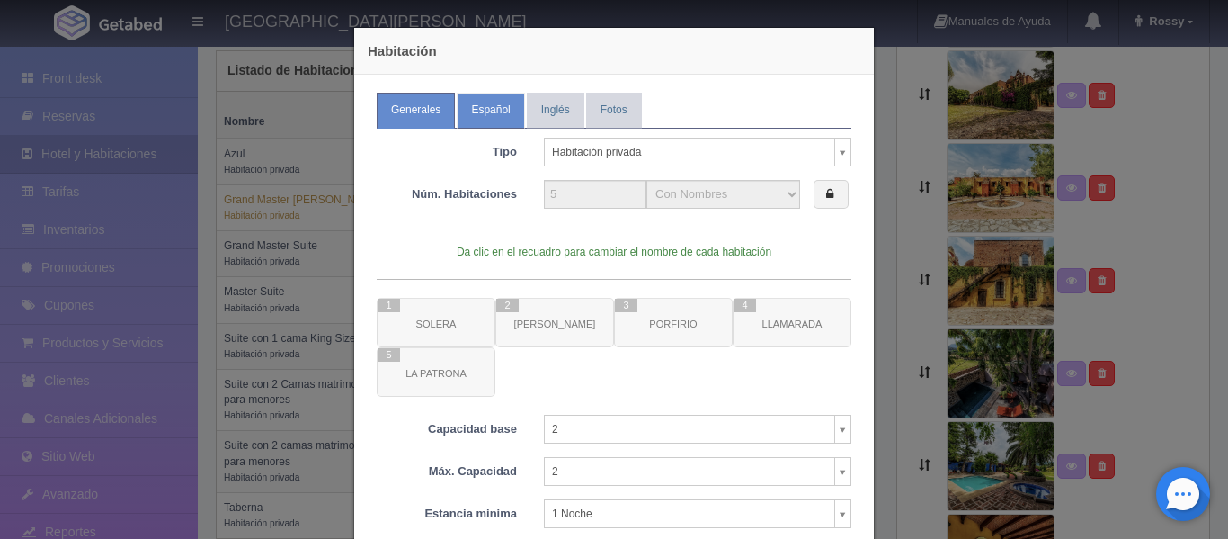
click at [480, 104] on link "Español" at bounding box center [490, 110] width 67 height 35
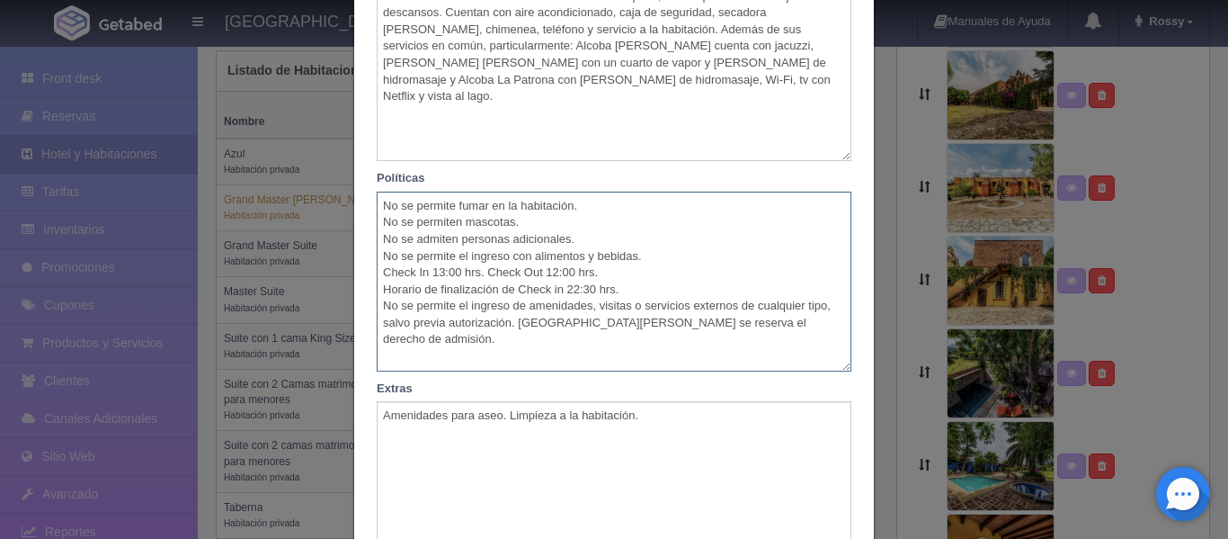
scroll to position [411, 0]
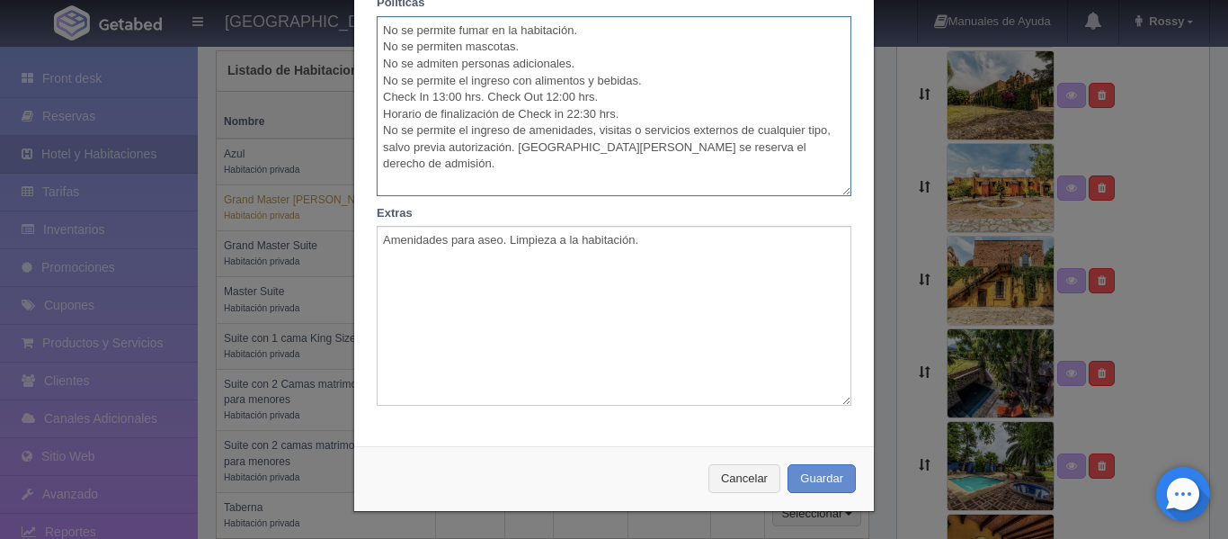
drag, startPoint x: 376, startPoint y: 435, endPoint x: 824, endPoint y: 147, distance: 532.3
click at [824, 147] on textarea "No se permite fumar en la habitación. No se permiten mascotas. No se admiten pe…" at bounding box center [614, 106] width 475 height 180
click at [887, 210] on div "Habitación Generales Español Inglés Fotos Tipo Habitación privada Habitación pr…" at bounding box center [614, 269] width 1228 height 539
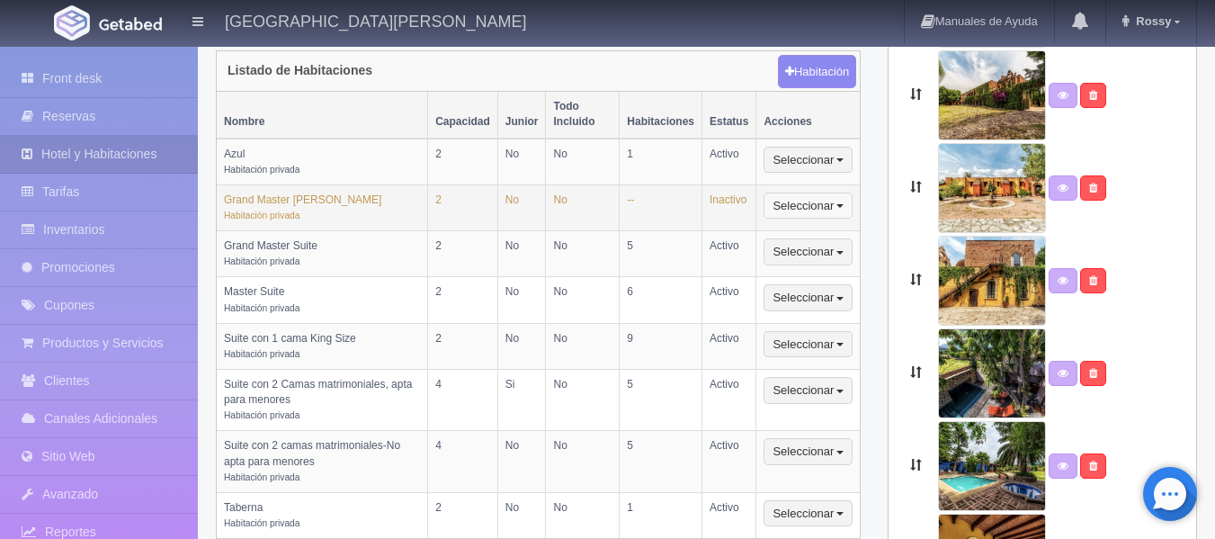
click at [803, 194] on button "Seleccionar" at bounding box center [807, 205] width 89 height 27
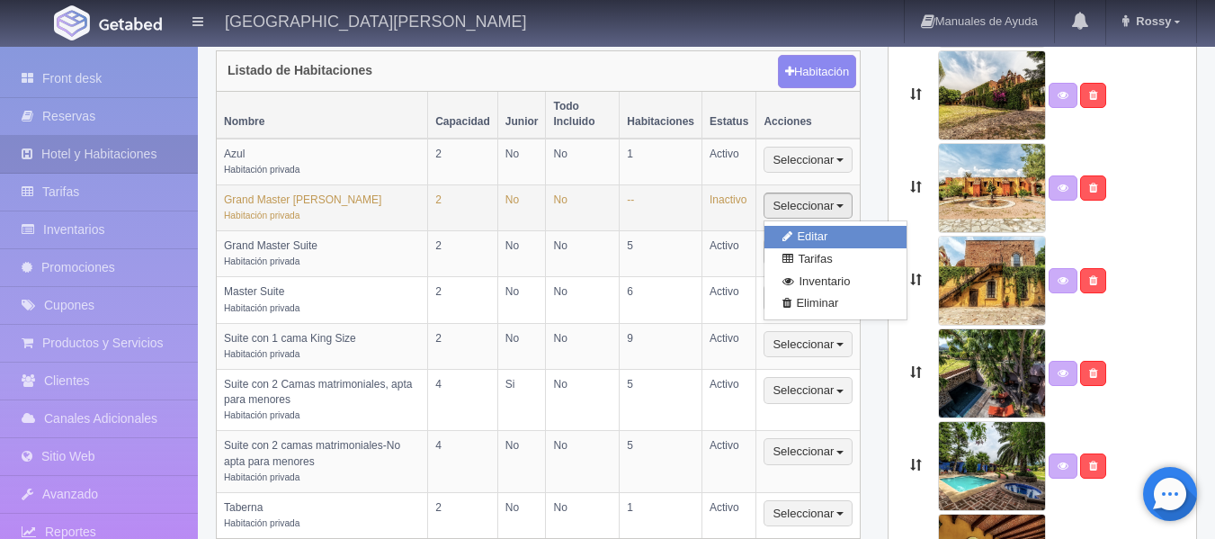
click at [817, 226] on link "Editar" at bounding box center [835, 237] width 142 height 22
type input "Grand Master [PERSON_NAME]"
type textarea "Habitación categoría Grand Master Suite Ubicación Planta baja, salida al jardín…"
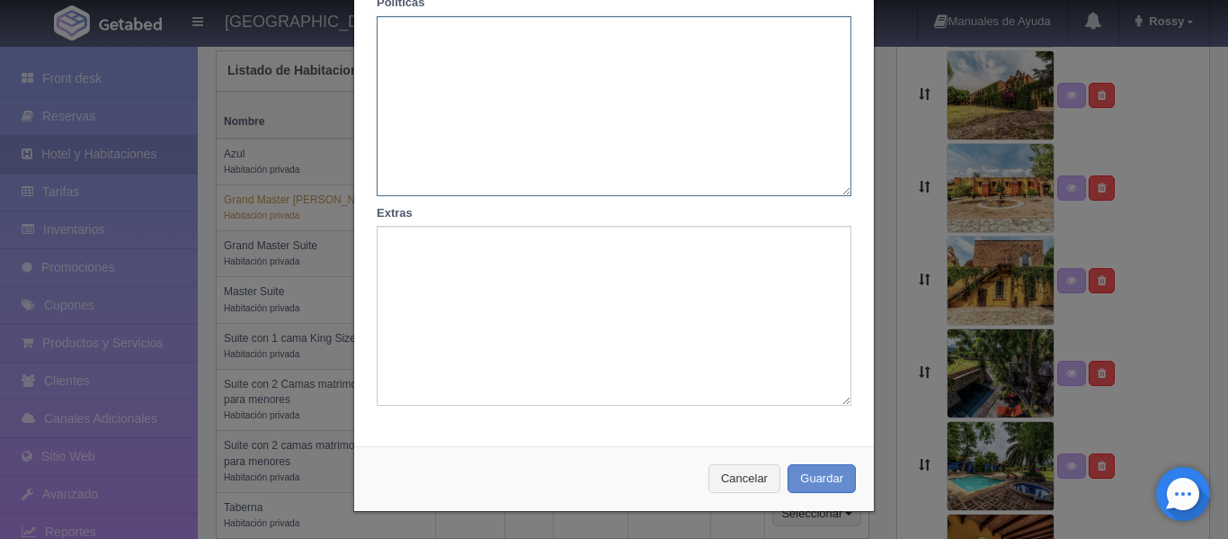
click at [474, 48] on textarea at bounding box center [614, 106] width 475 height 180
paste textarea "No se permite fumar en la habitación. No se permiten mascotas. No se admiten pe…"
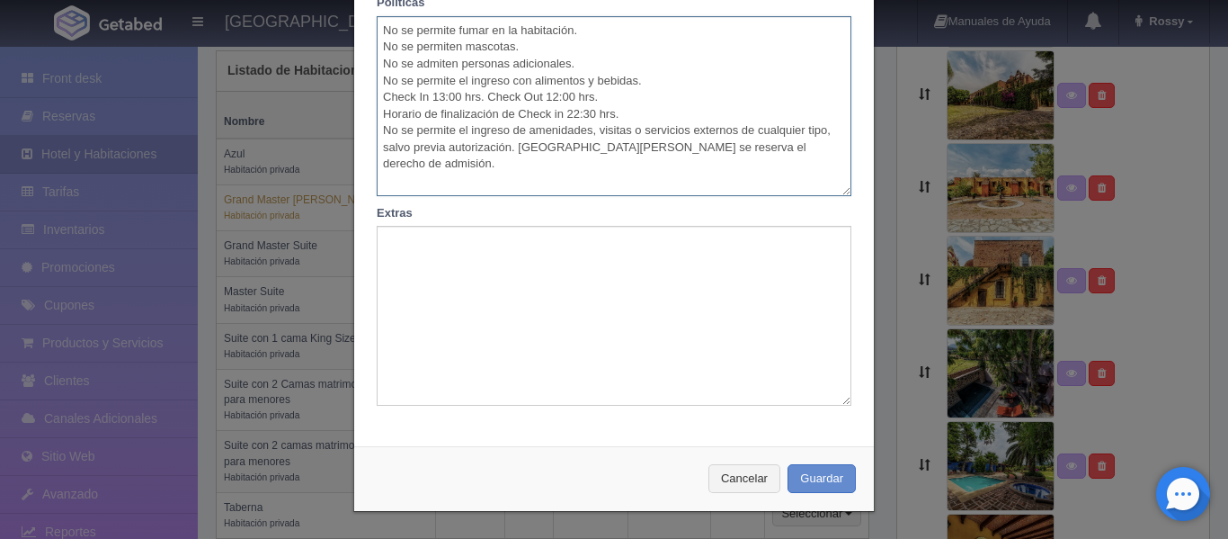
type textarea "No se permite fumar en la habitación. No se permiten mascotas. No se admiten pe…"
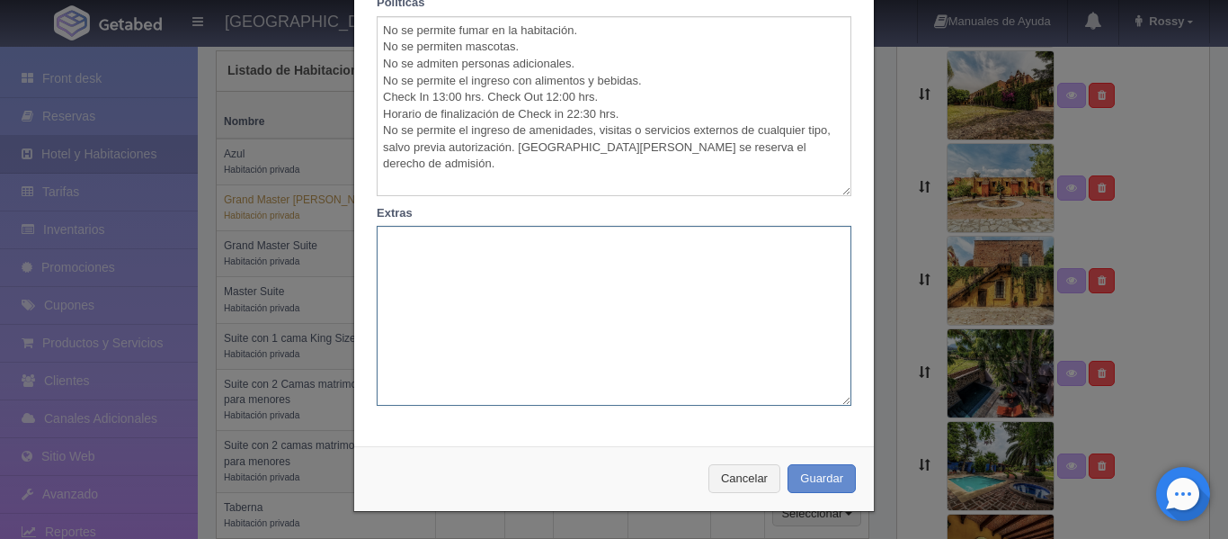
click at [422, 253] on textarea at bounding box center [614, 316] width 475 height 180
type textarea "Amenidades para aseo Limpieza de la habitación"
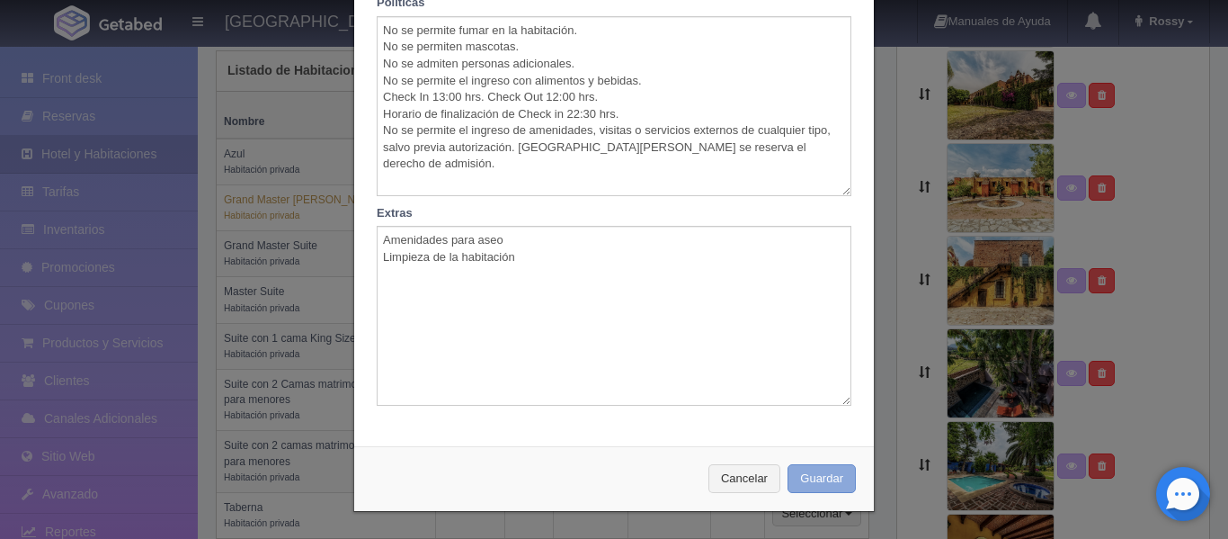
click at [819, 486] on button "Guardar" at bounding box center [822, 479] width 68 height 30
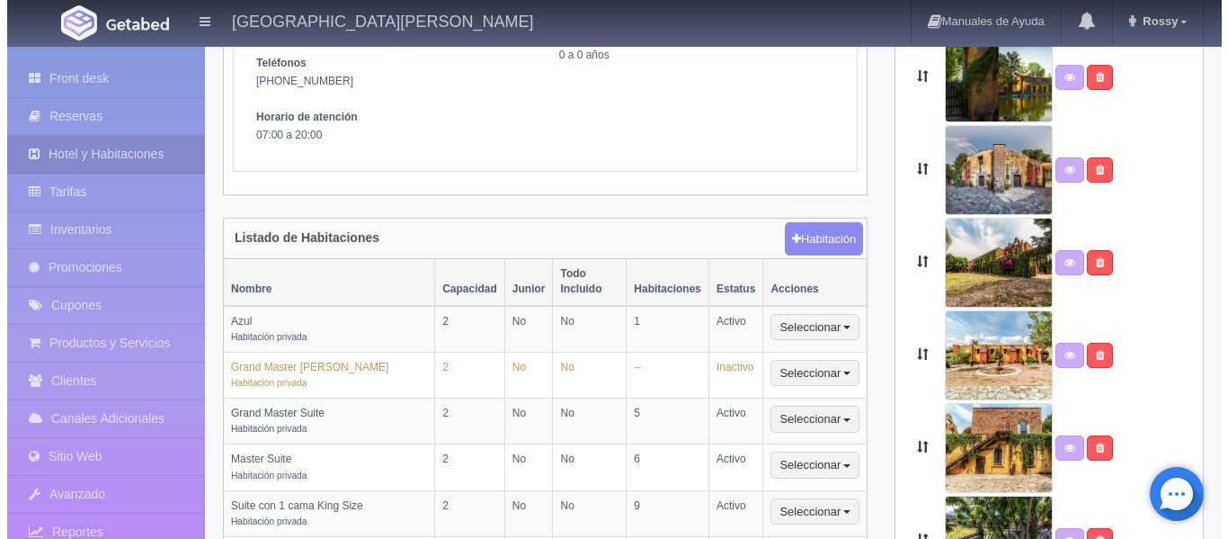
scroll to position [305, 0]
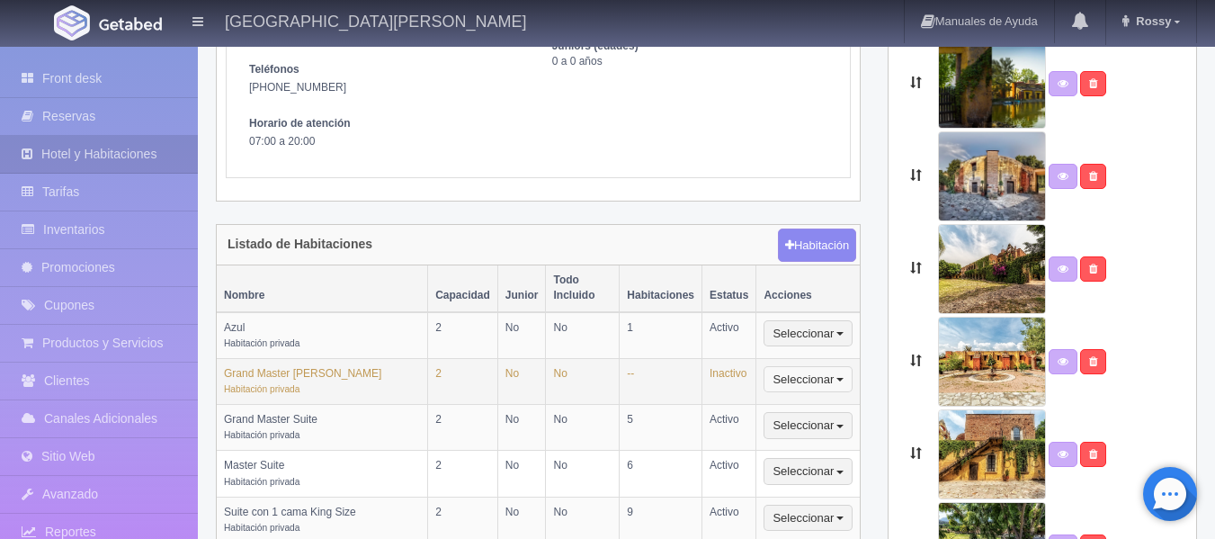
click at [783, 366] on button "Seleccionar" at bounding box center [807, 379] width 89 height 27
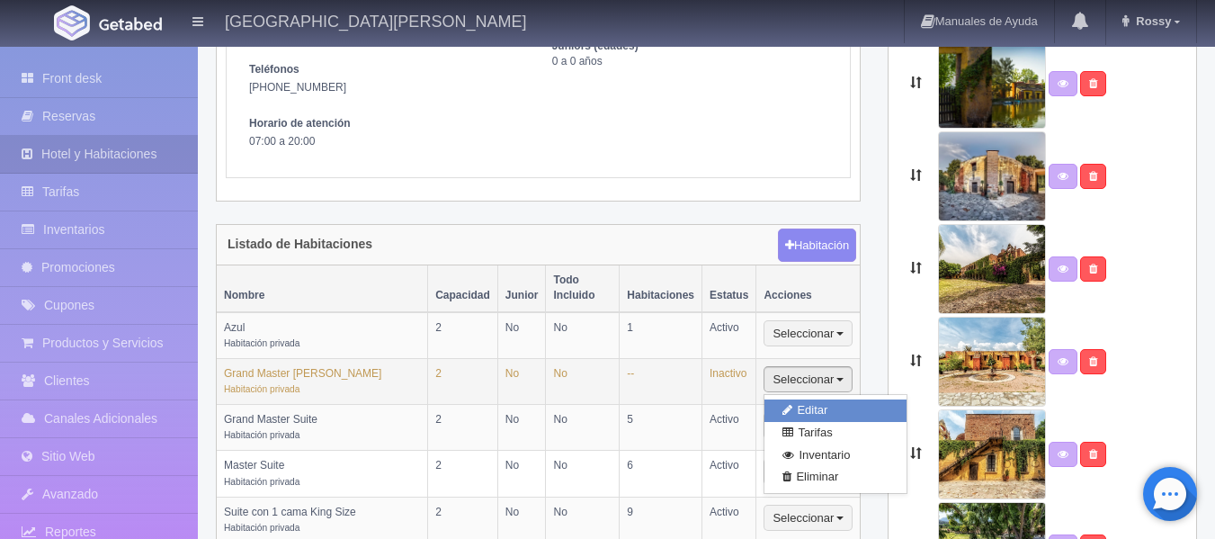
click at [815, 399] on link "Editar" at bounding box center [835, 410] width 142 height 22
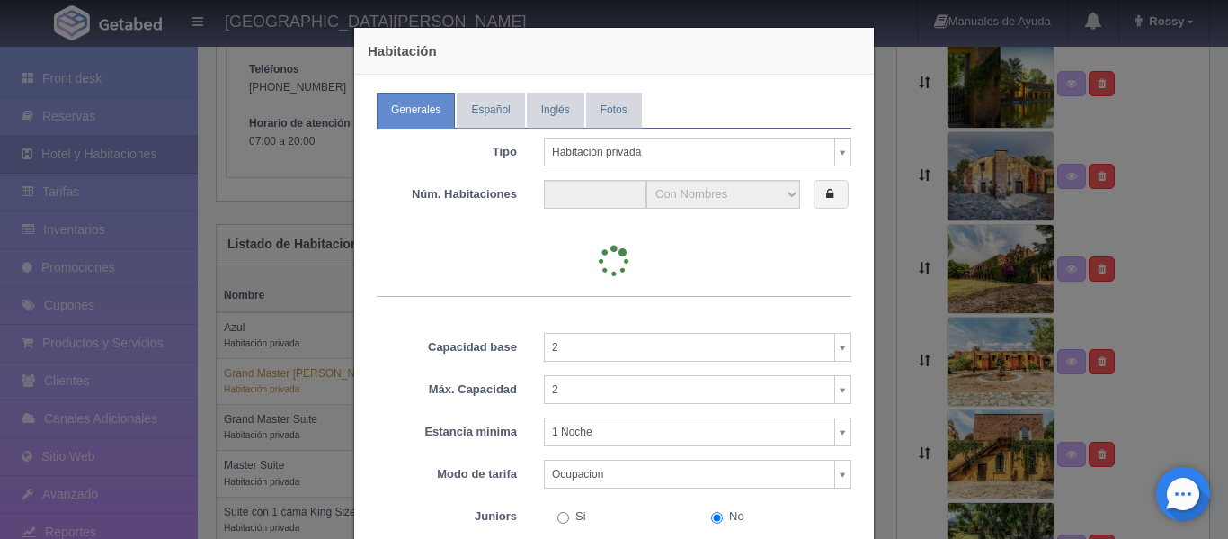
type input "0"
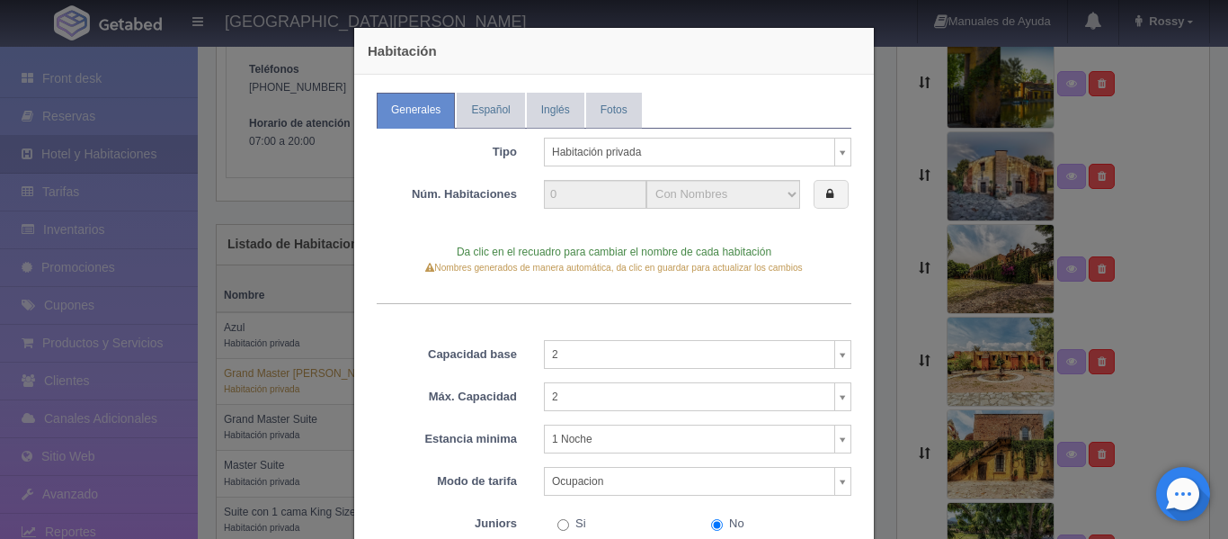
click at [890, 211] on div "Habitación Generales Español Inglés Fotos Tipo Habitación privada Habitación pr…" at bounding box center [614, 269] width 1228 height 539
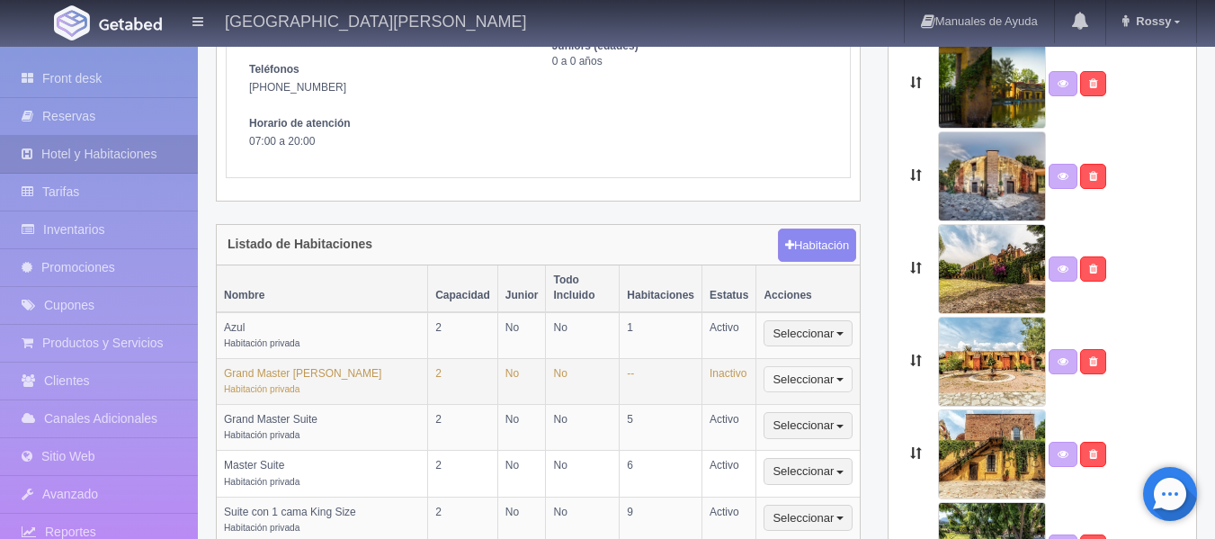
click at [809, 369] on button "Seleccionar" at bounding box center [807, 379] width 89 height 27
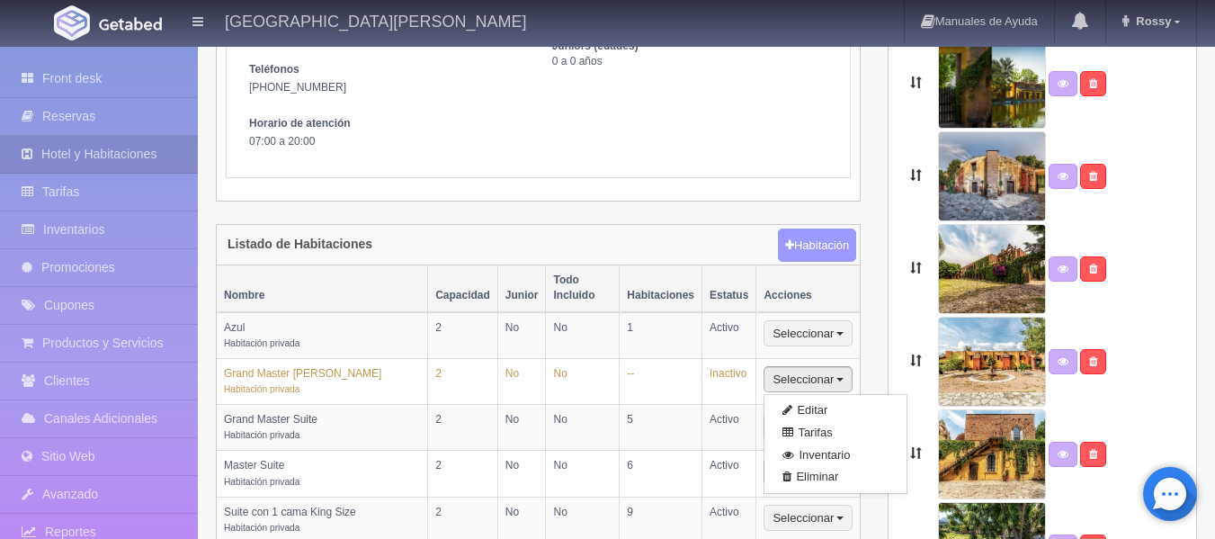
click at [790, 228] on button "Habitación" at bounding box center [817, 245] width 78 height 34
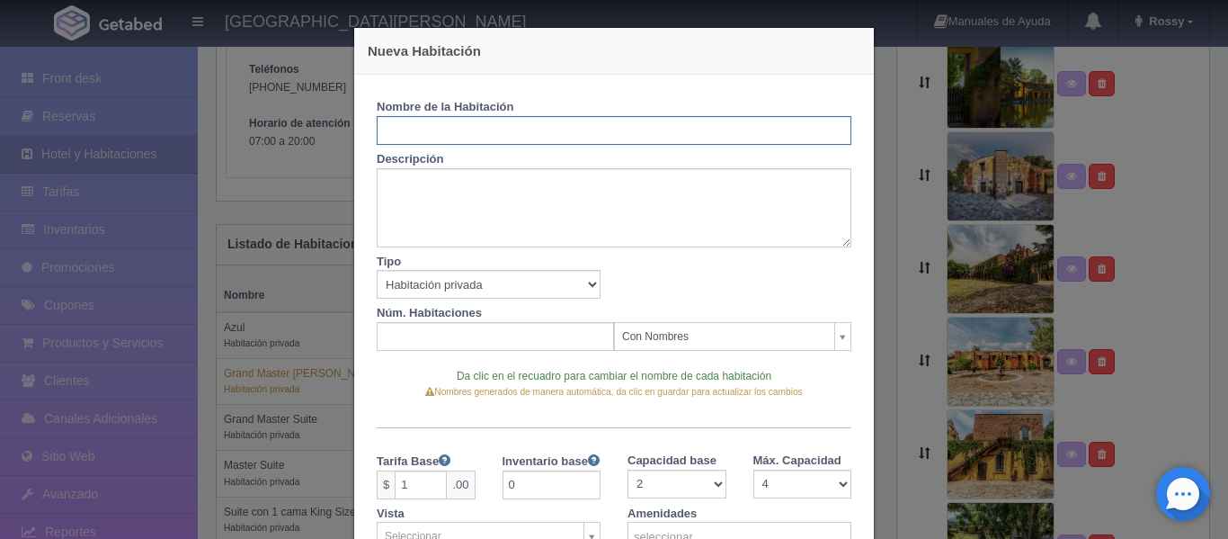
click at [484, 129] on input "text" at bounding box center [614, 130] width 475 height 29
type input "Grand Master Suite [PERSON_NAME]"
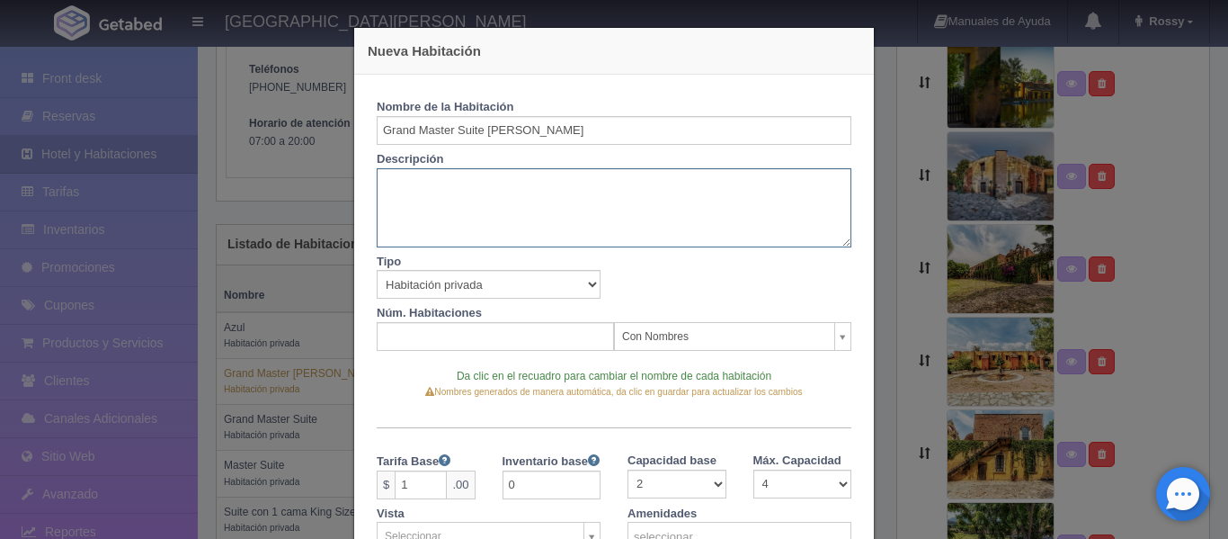
click at [479, 204] on textarea at bounding box center [614, 207] width 475 height 79
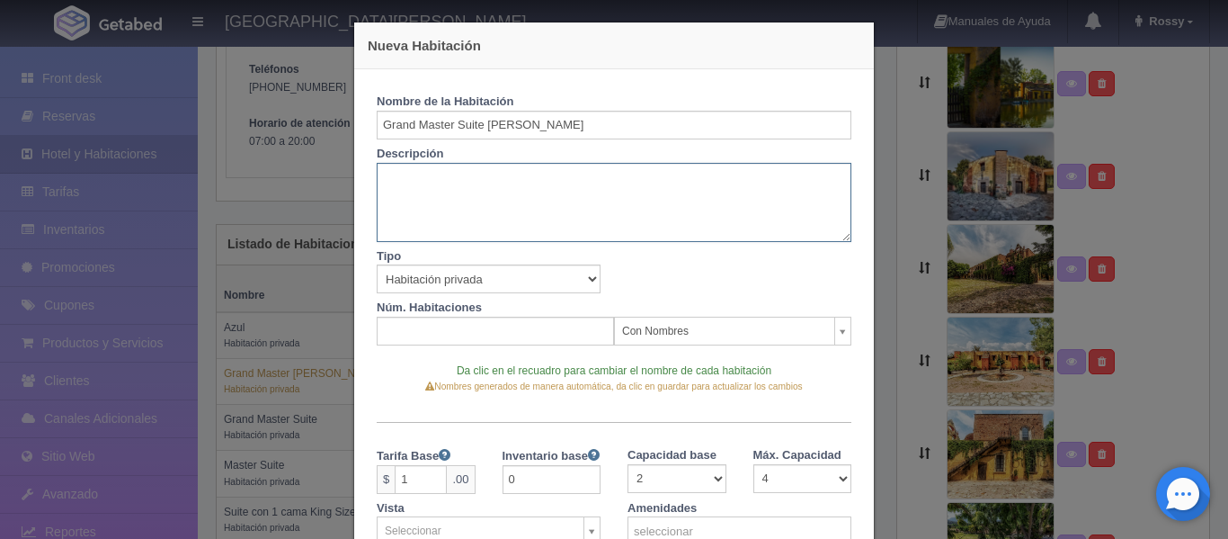
scroll to position [0, 0]
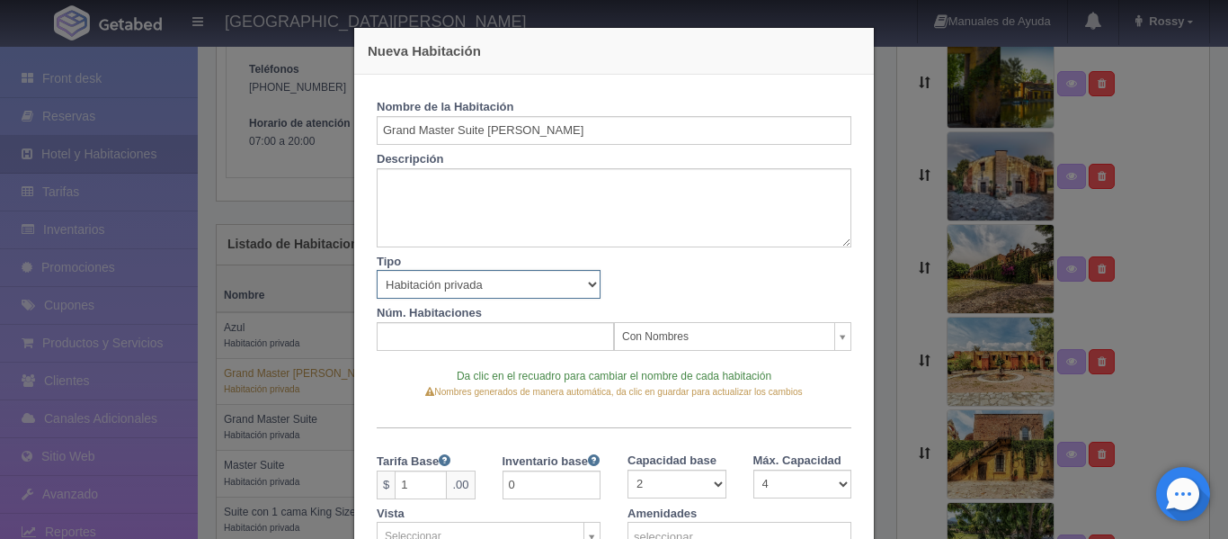
click at [583, 287] on select "Habitación privada Habitación compartida Propiedad completa" at bounding box center [489, 284] width 224 height 29
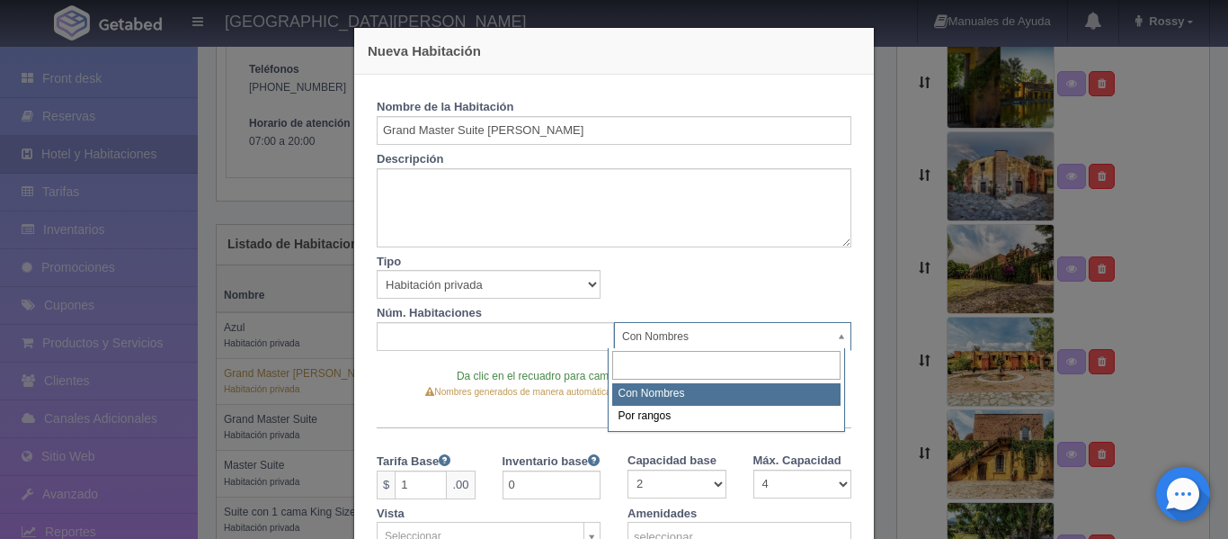
click at [833, 341] on body "Hacienda El Carmen Hotel & Spa Manuales de Ayuda Actualizaciones recientes Ross…" at bounding box center [614, 505] width 1228 height 1531
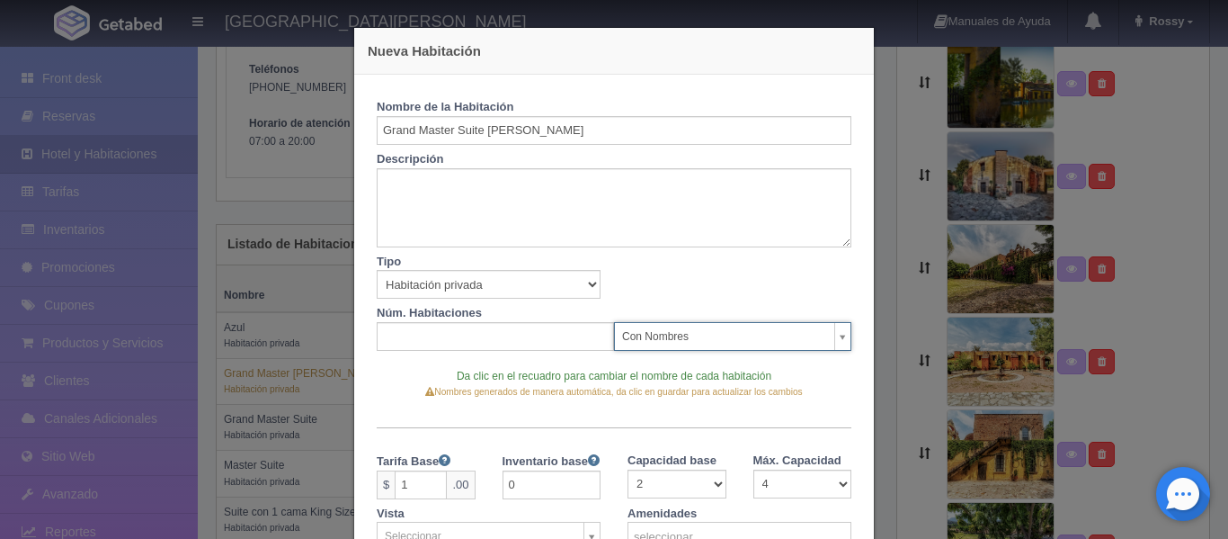
click at [835, 340] on body "Hacienda El Carmen Hotel & Spa Manuales de Ayuda Actualizaciones recientes Ross…" at bounding box center [614, 505] width 1228 height 1531
click at [515, 219] on textarea at bounding box center [614, 207] width 475 height 79
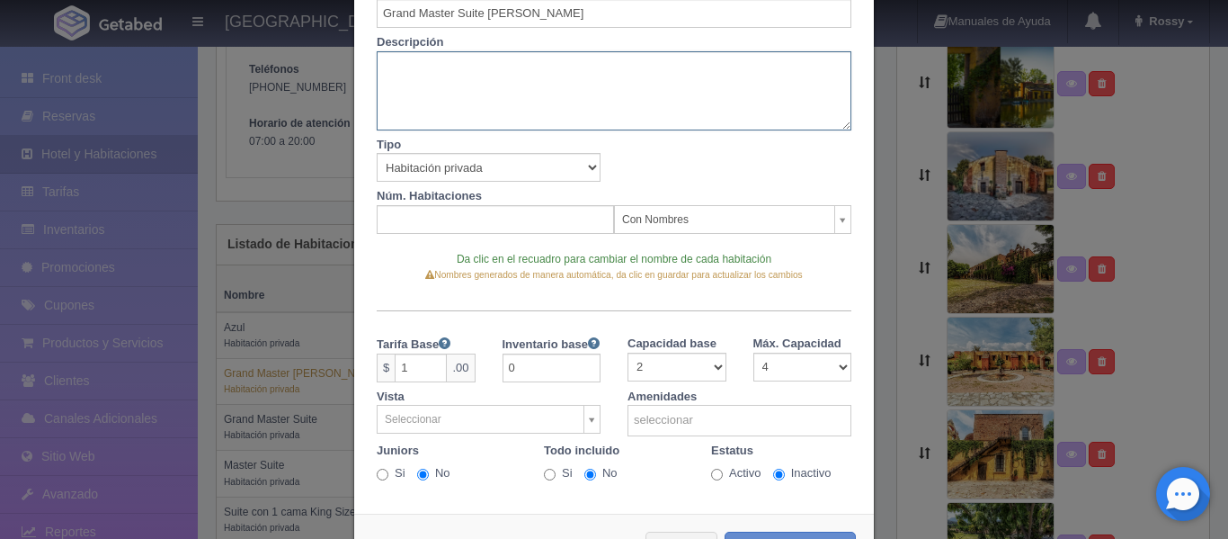
scroll to position [156, 0]
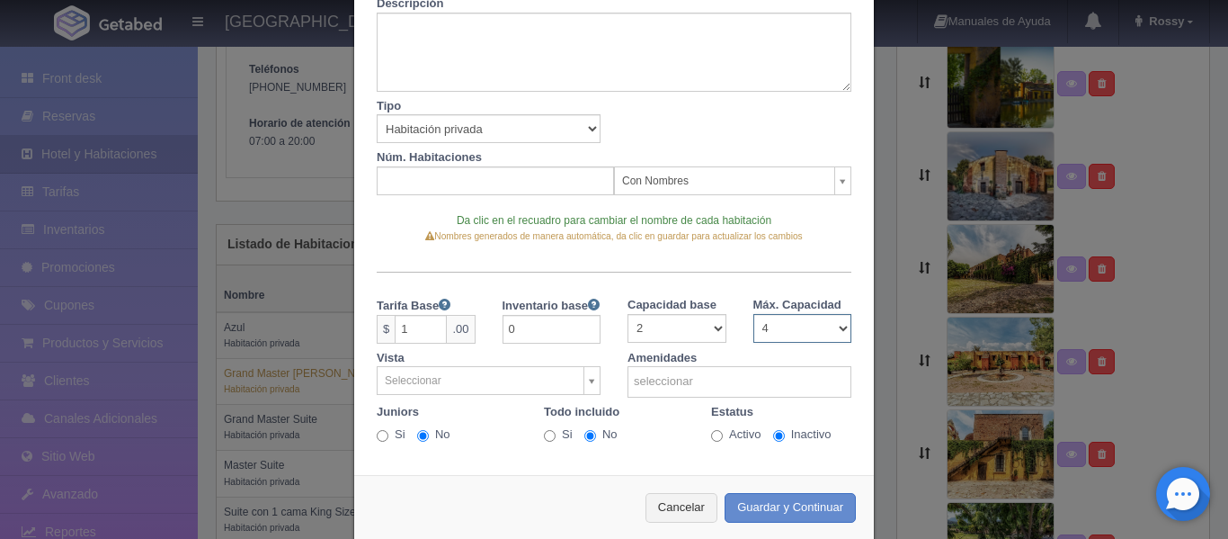
click at [833, 329] on select "1 2 3 4 5 6 7 8 9 10 11 12 13 14 15 16 17 18 19 20 21 22 23 24 25 26 27 28 29 30" at bounding box center [803, 328] width 99 height 29
select select "2"
click at [754, 314] on select "1 2 3 4 5 6 7 8 9 10 11 12 13 14 15 16 17 18 19 20 21 22 23 24 25 26 27 28 29 30" at bounding box center [803, 328] width 99 height 29
click at [594, 377] on div "Vista Seleccionar Al Mar Terraza Sin especificar A la calle A la alberca Interi…" at bounding box center [488, 370] width 251 height 52
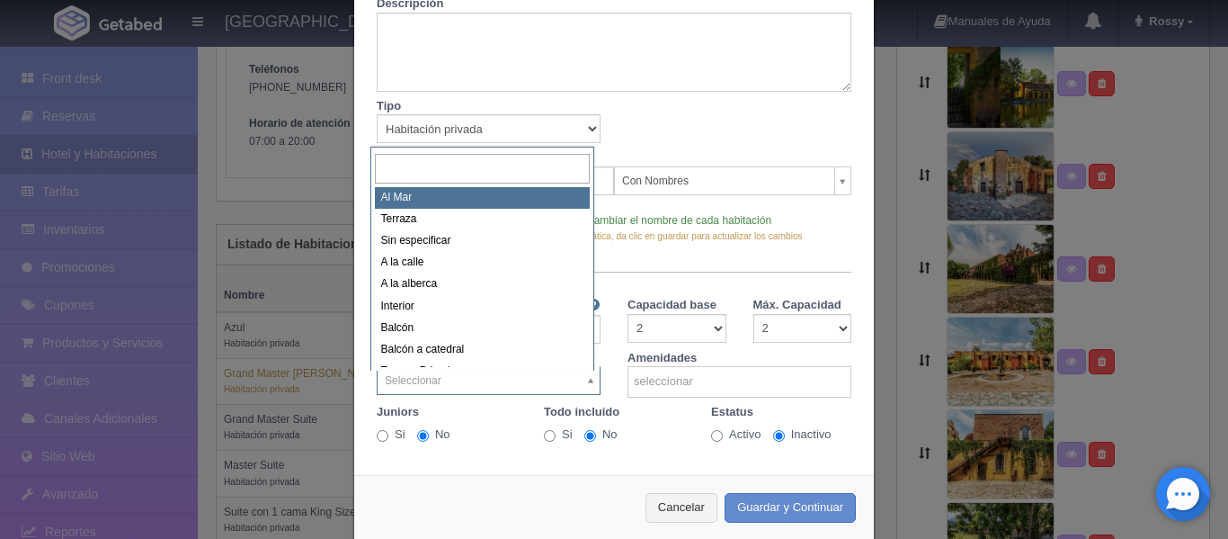
click at [586, 377] on body "Hacienda El Carmen Hotel & Spa Manuales de Ayuda Actualizaciones recientes Ross…" at bounding box center [614, 505] width 1228 height 1531
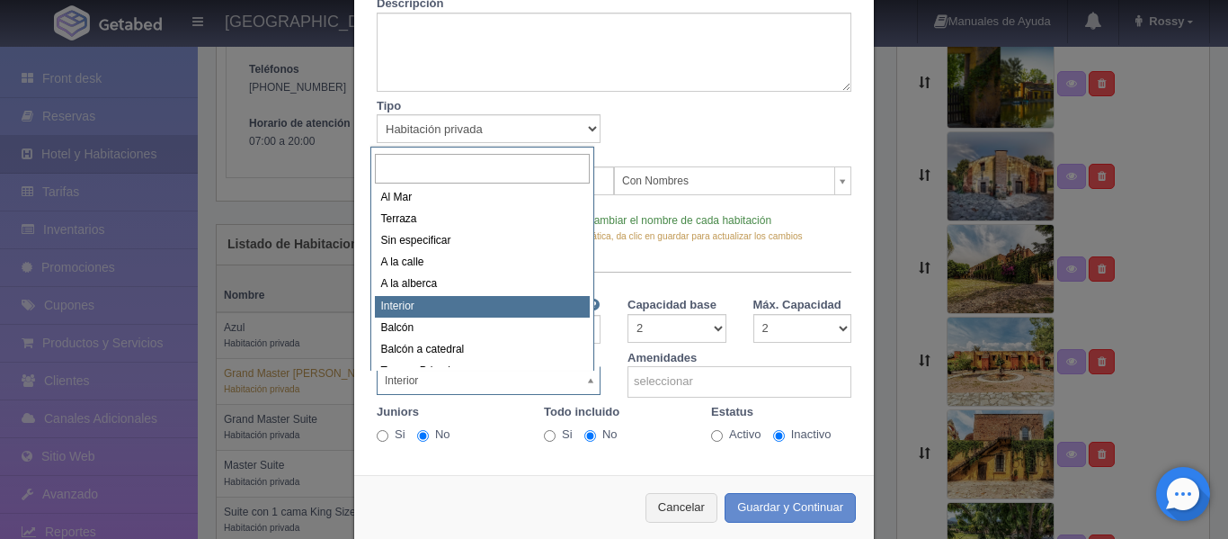
click at [587, 385] on body "Hacienda El Carmen Hotel & Spa Manuales de Ayuda Actualizaciones recientes Ross…" at bounding box center [614, 505] width 1228 height 1531
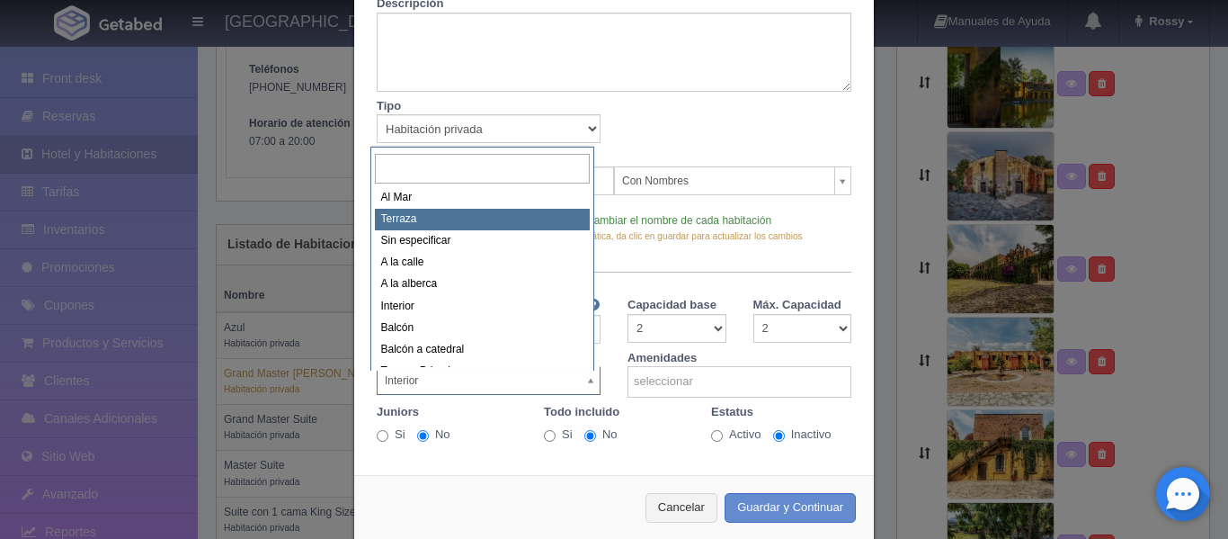
select select "2"
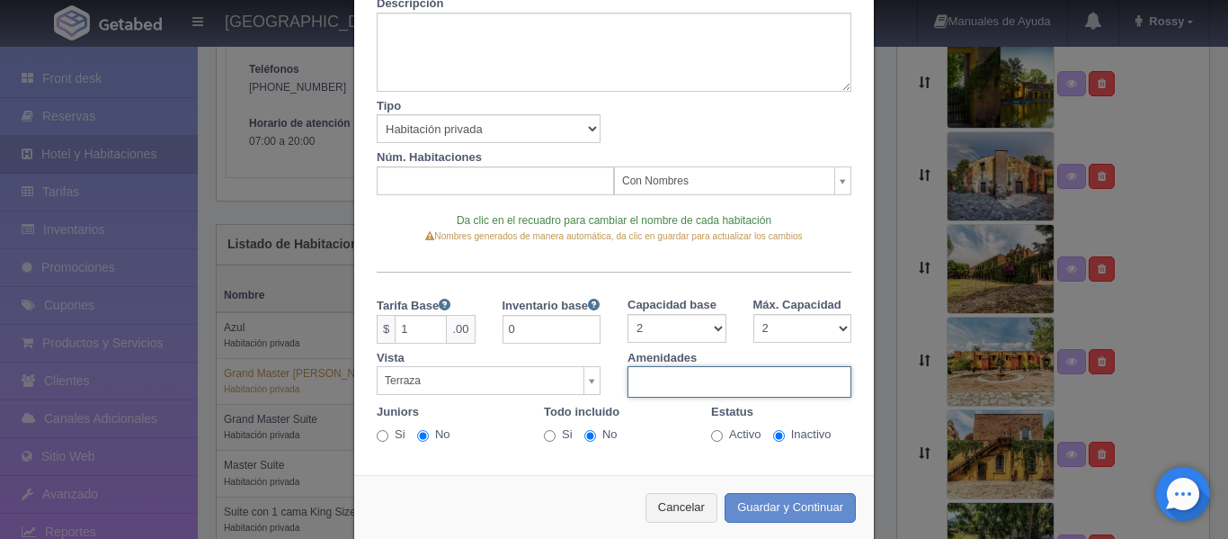
click at [752, 379] on input "text" at bounding box center [720, 382] width 182 height 28
click at [668, 454] on body "Hacienda El Carmen Hotel & Spa Manuales de Ayuda Actualizaciones recientes Ross…" at bounding box center [614, 505] width 1228 height 1531
type input "seleccionar"
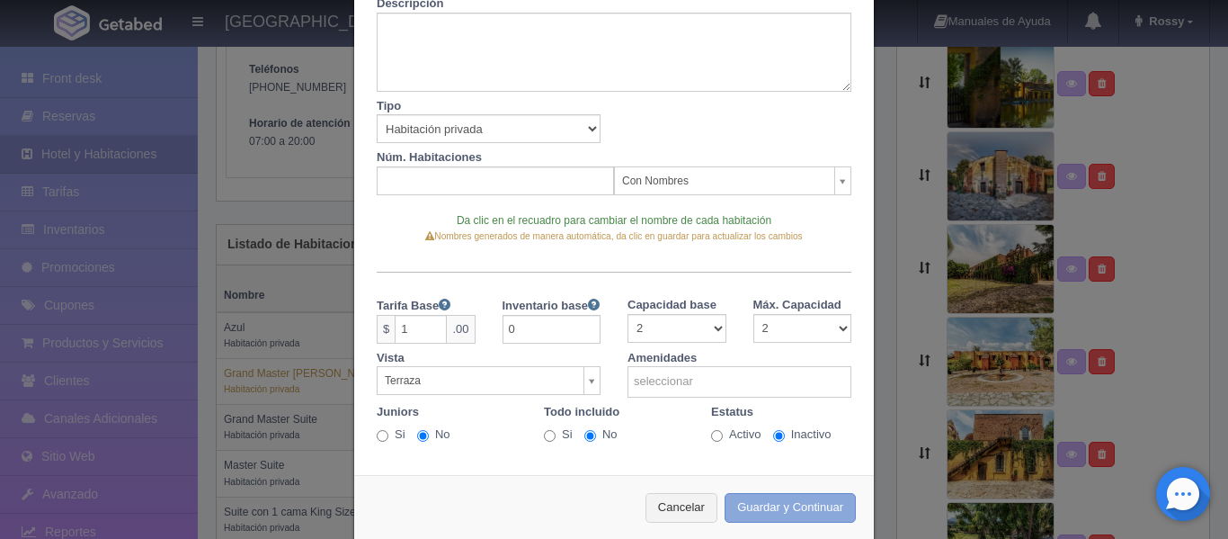
click at [761, 502] on button "Guardar y Continuar" at bounding box center [790, 508] width 131 height 30
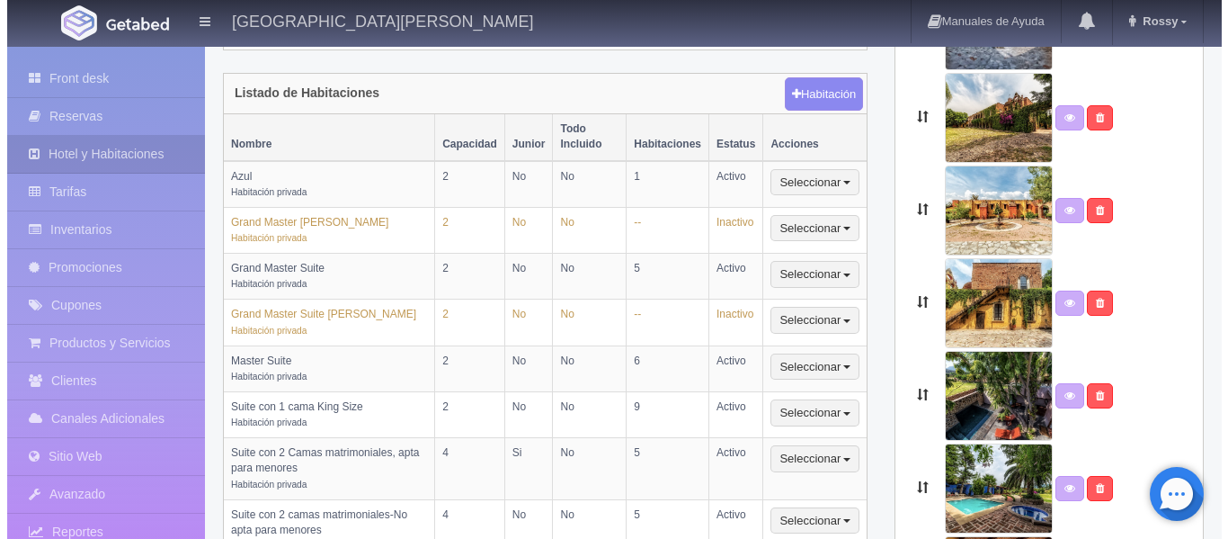
scroll to position [462, 0]
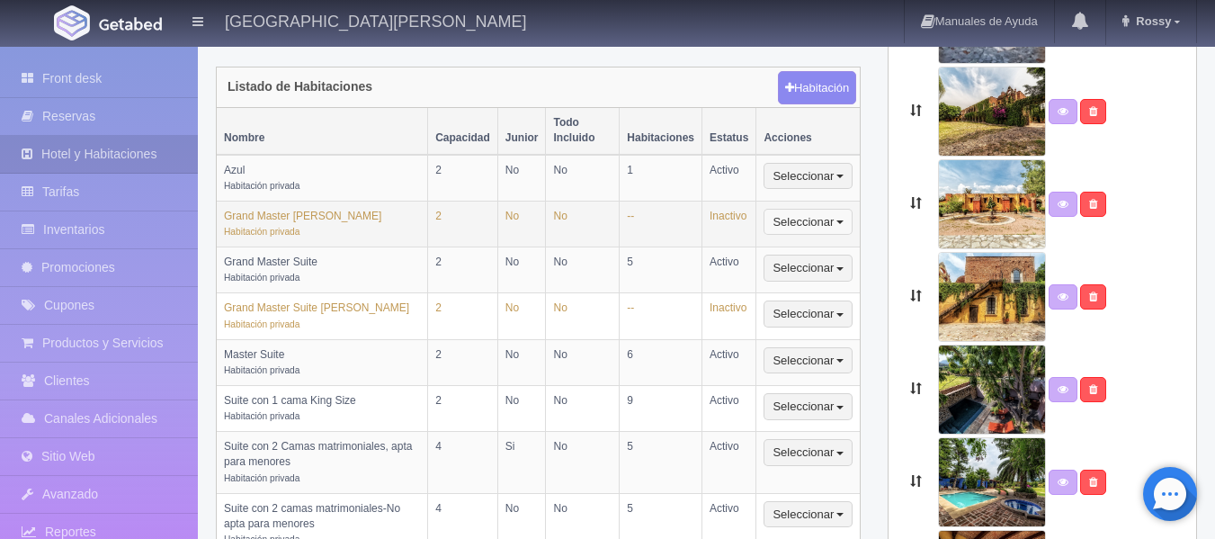
click at [817, 209] on button "Seleccionar" at bounding box center [807, 222] width 89 height 27
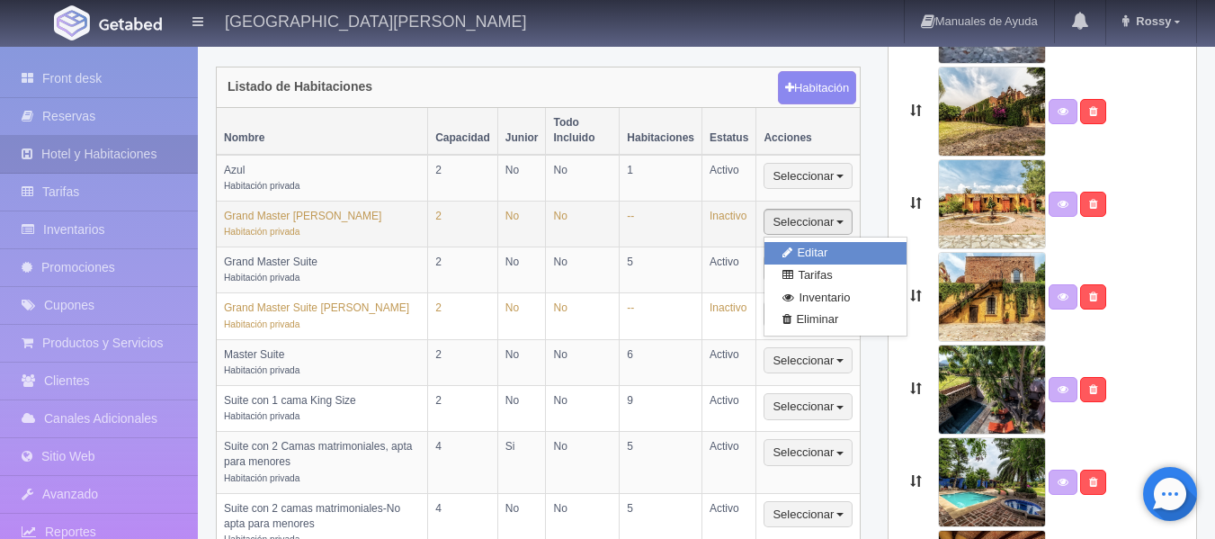
click at [817, 242] on link "Editar" at bounding box center [835, 253] width 142 height 22
select select "Habitación privada"
select select "Nombre"
select select "2"
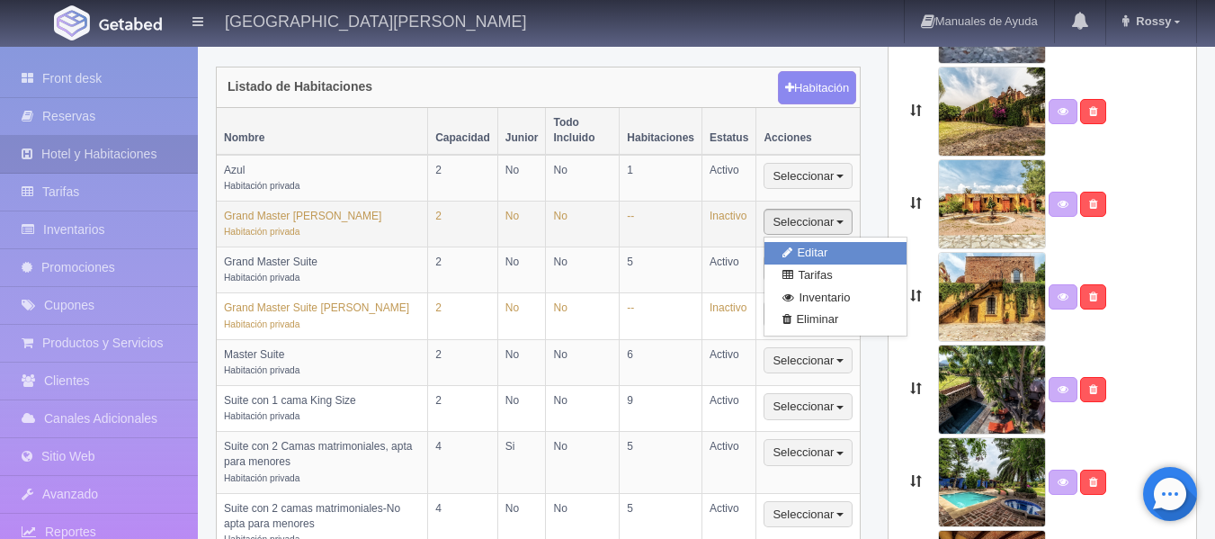
select select "1"
select select "Ocupacion"
radio input "true"
select select "2"
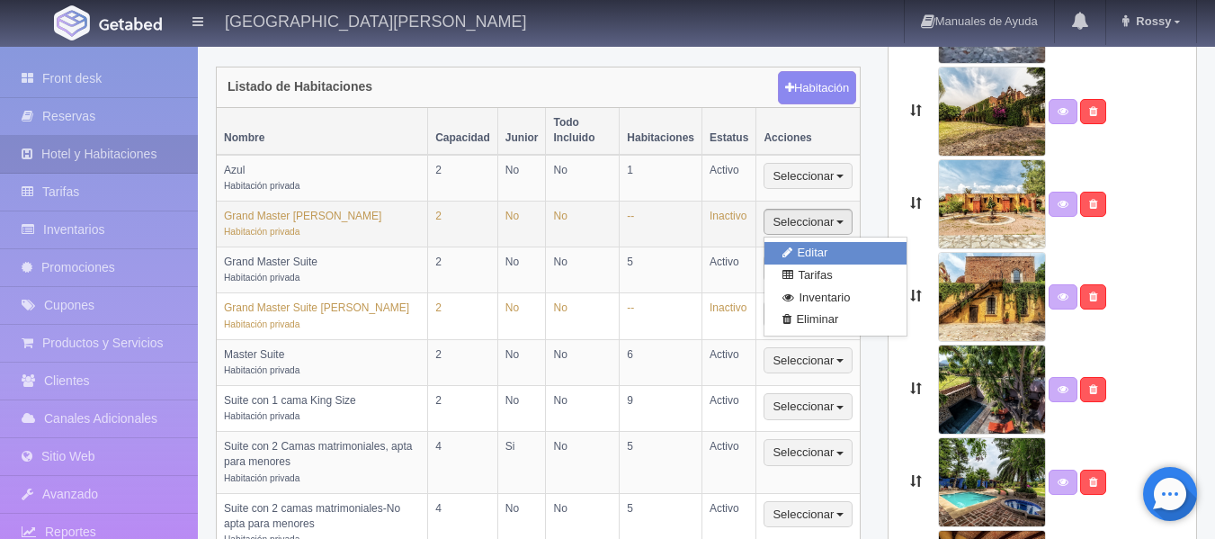
radio input "true"
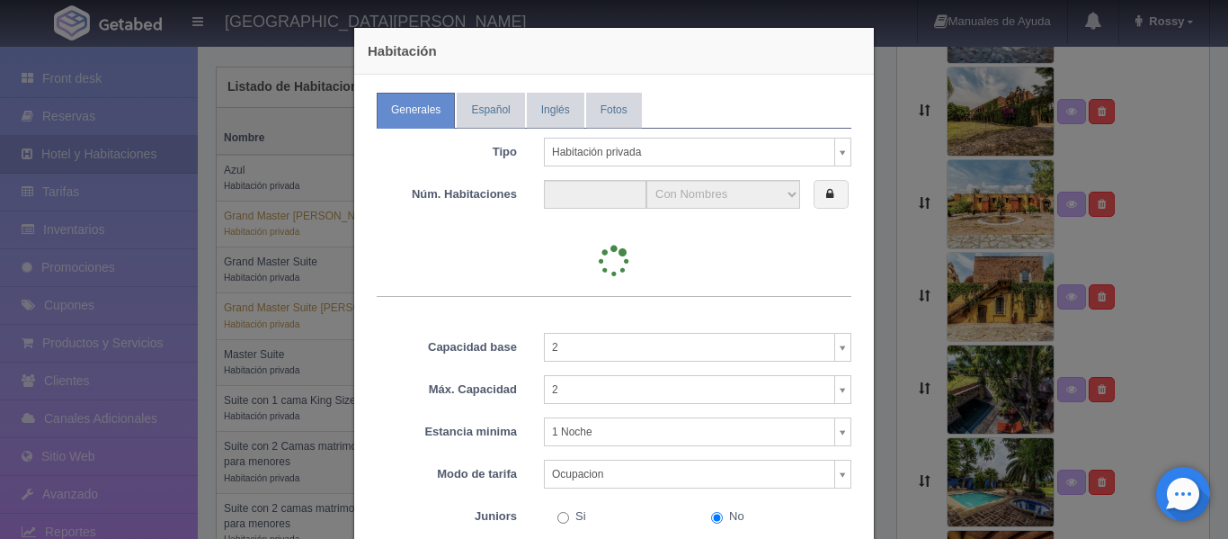
type input "0"
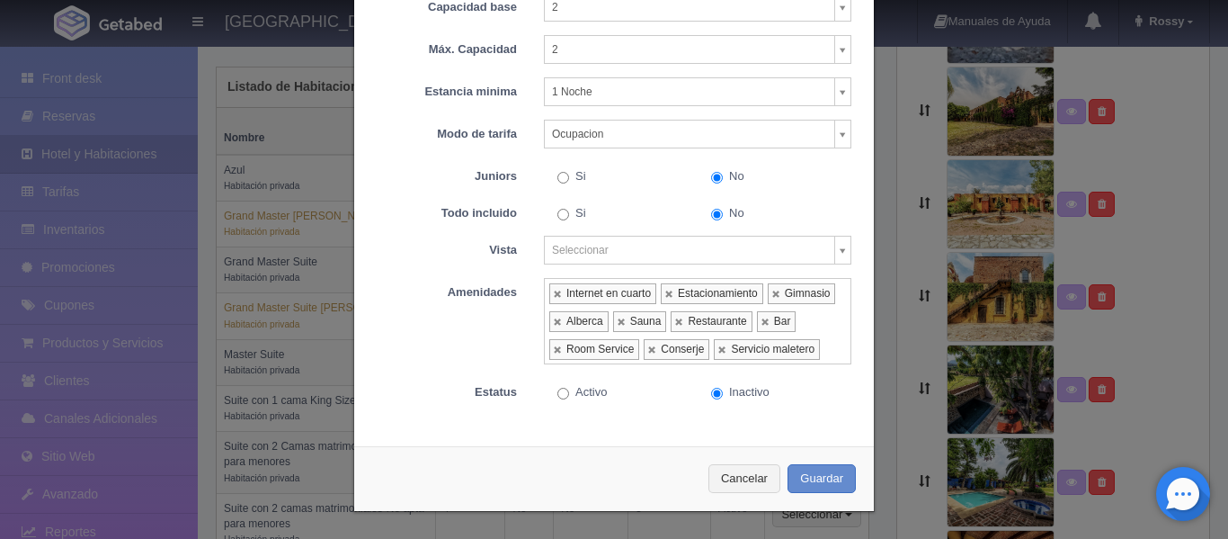
scroll to position [0, 0]
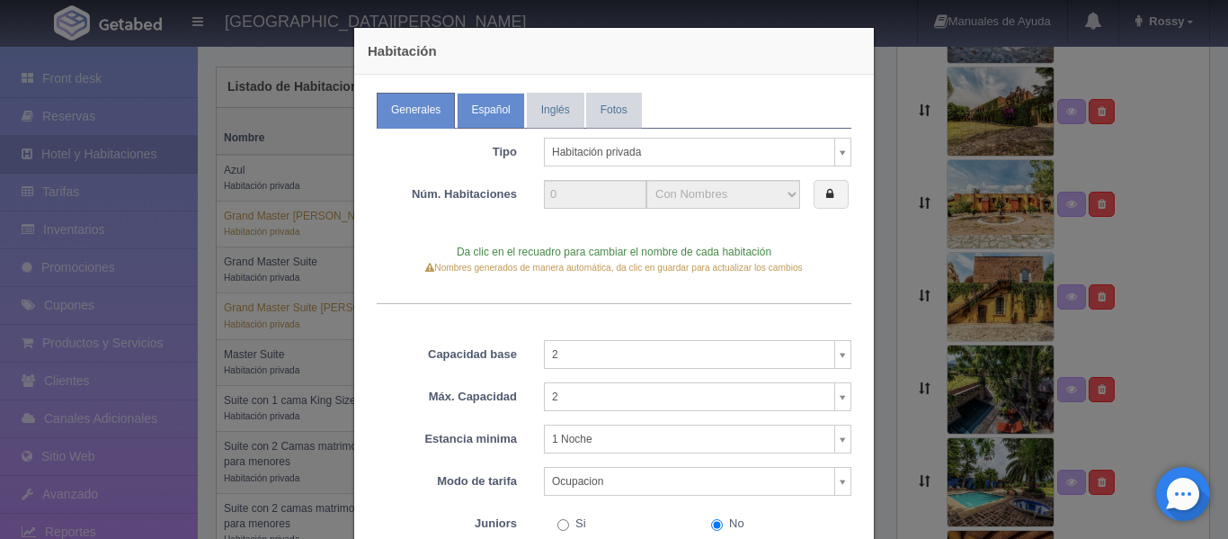
click at [486, 115] on link "Español" at bounding box center [490, 110] width 67 height 35
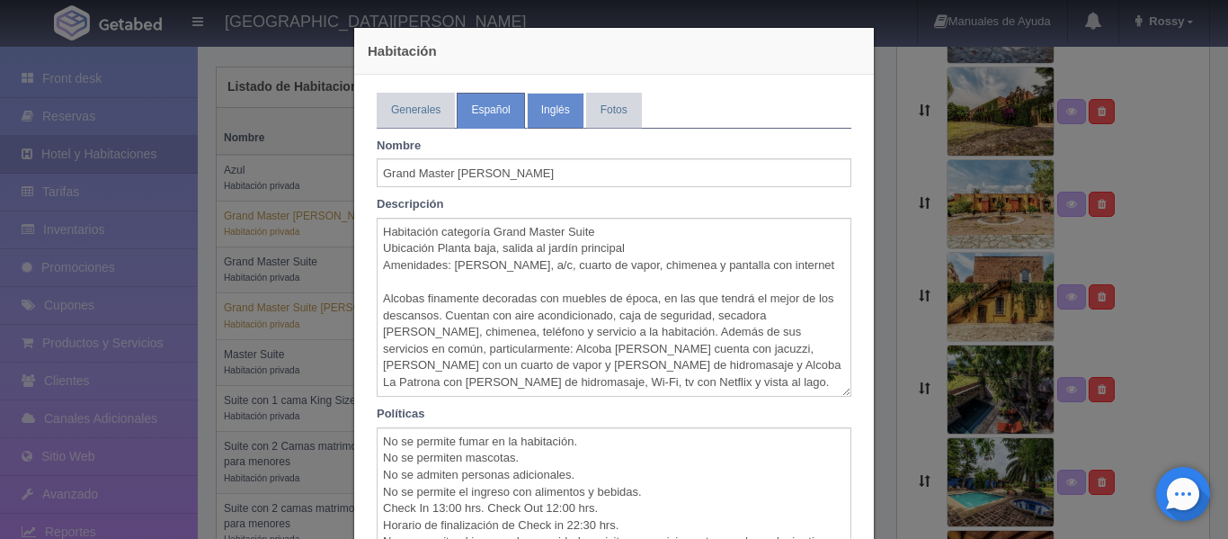
click at [568, 123] on link "Inglés" at bounding box center [556, 110] width 58 height 35
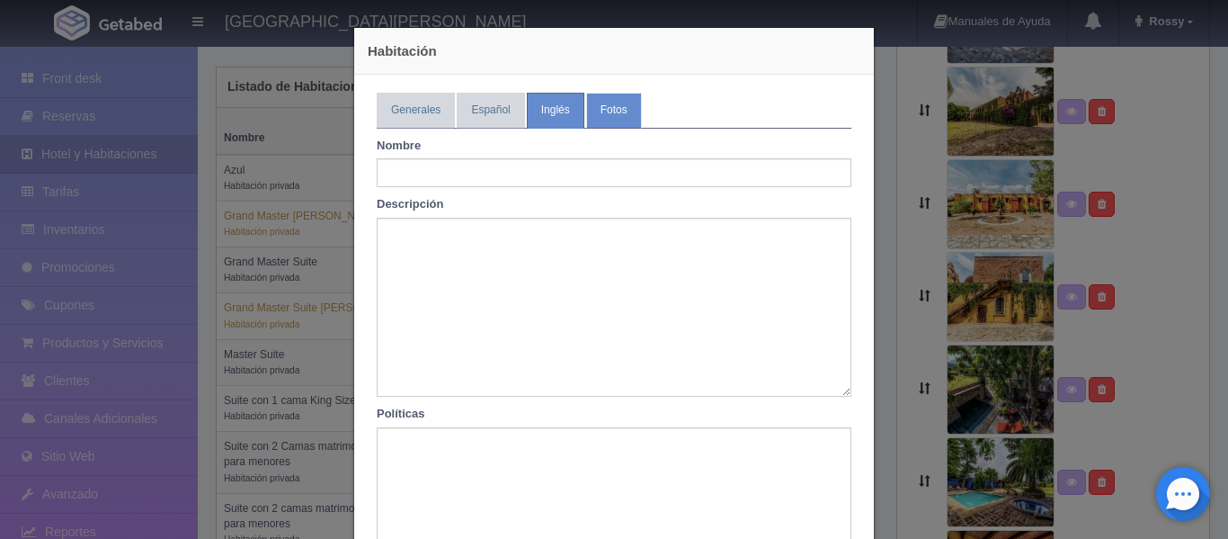
click at [618, 125] on link "Fotos" at bounding box center [614, 110] width 56 height 35
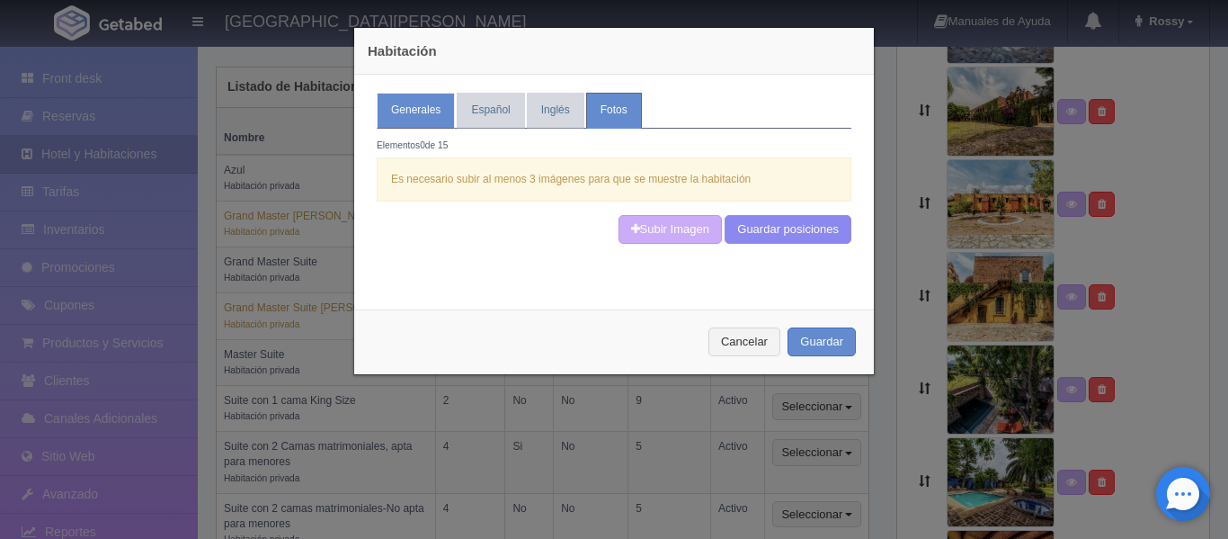
click at [391, 107] on link "Generales" at bounding box center [416, 110] width 78 height 35
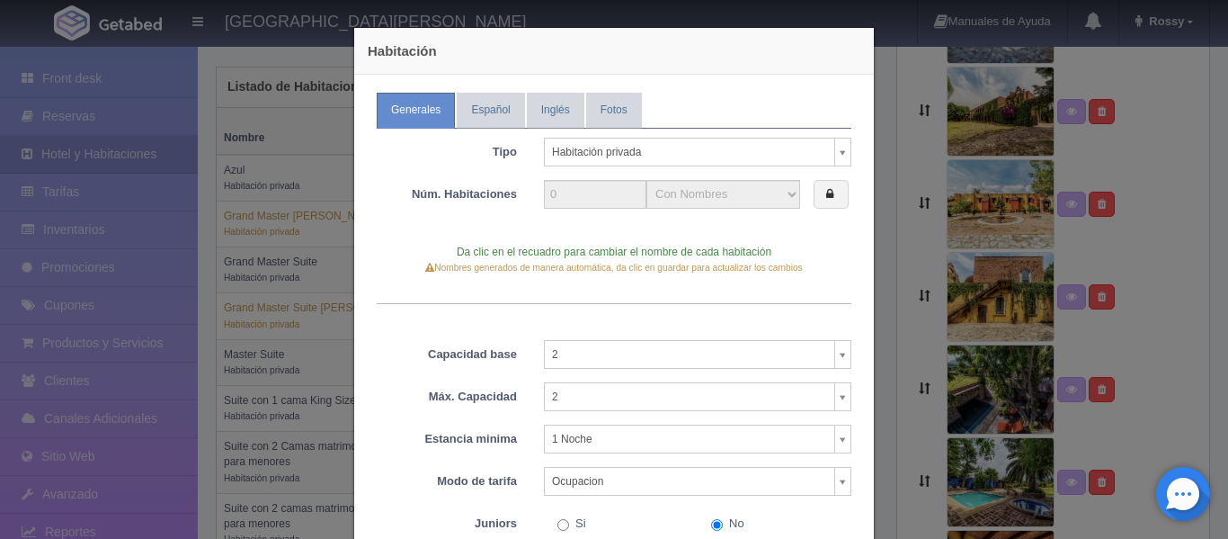
click at [881, 189] on div "Habitación Generales Español Inglés Fotos Tipo Habitación privada Habitación pr…" at bounding box center [614, 269] width 1228 height 539
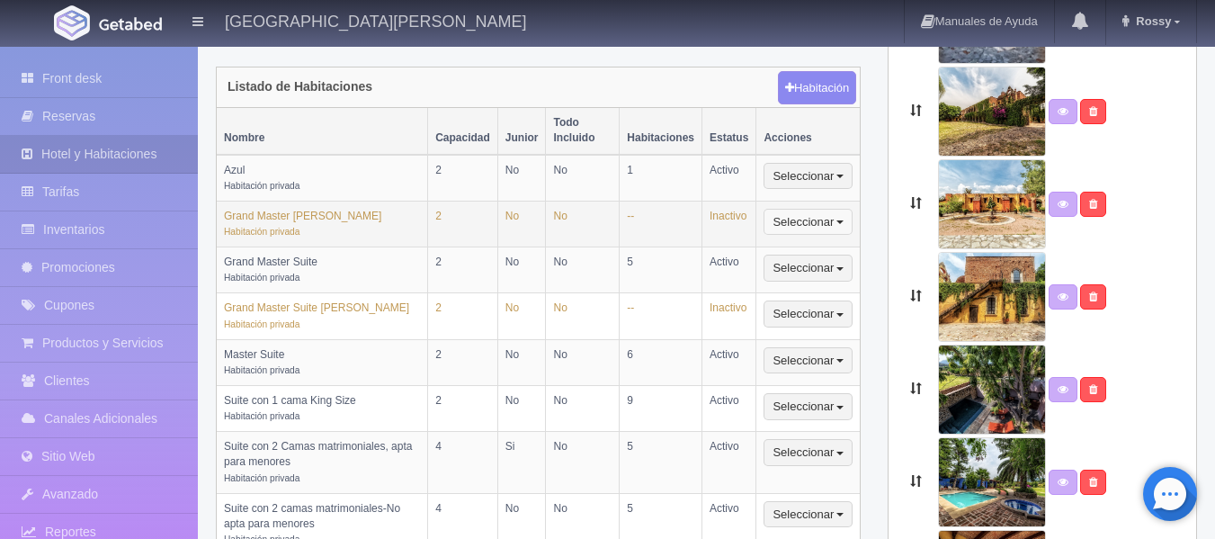
click at [807, 209] on button "Seleccionar" at bounding box center [807, 222] width 89 height 27
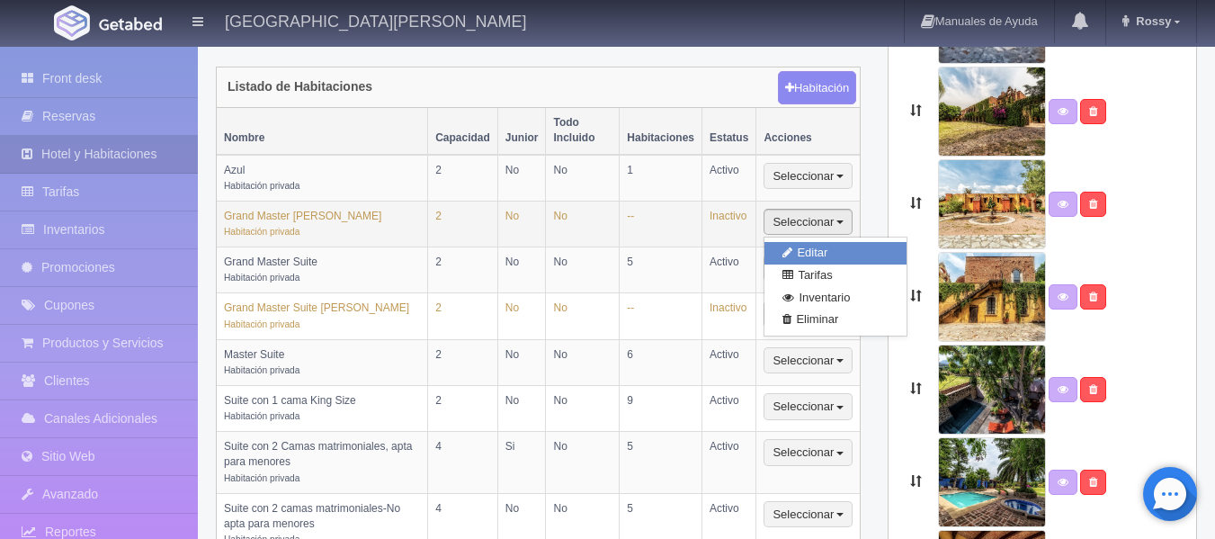
click at [821, 242] on link "Editar" at bounding box center [835, 253] width 142 height 22
select select "Habitación privada"
select select "Nombre"
select select "2"
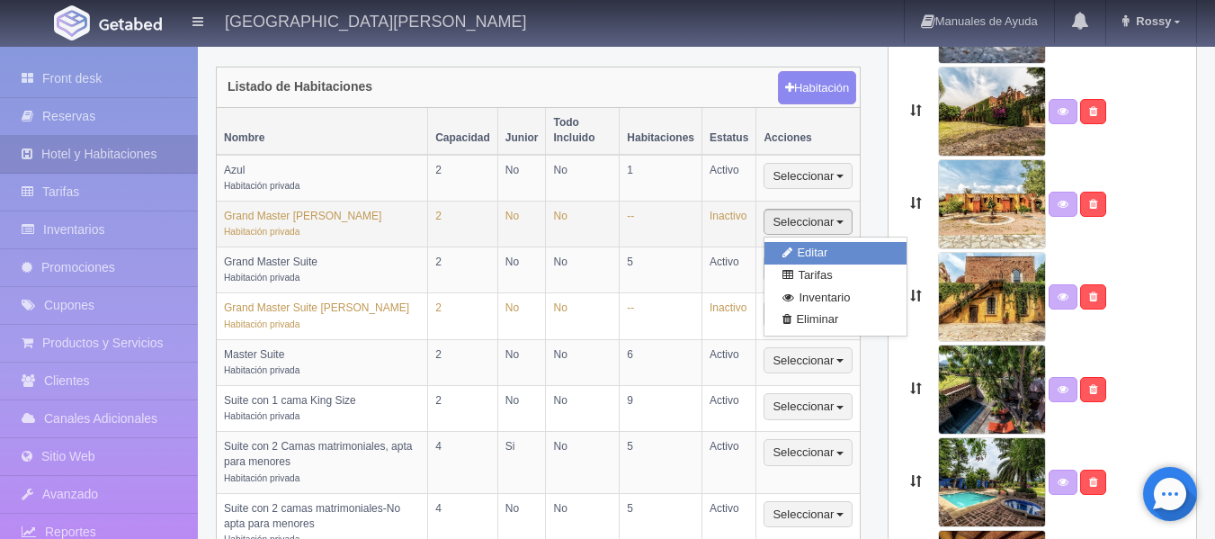
select select "1"
select select "Ocupacion"
radio input "true"
select select "2"
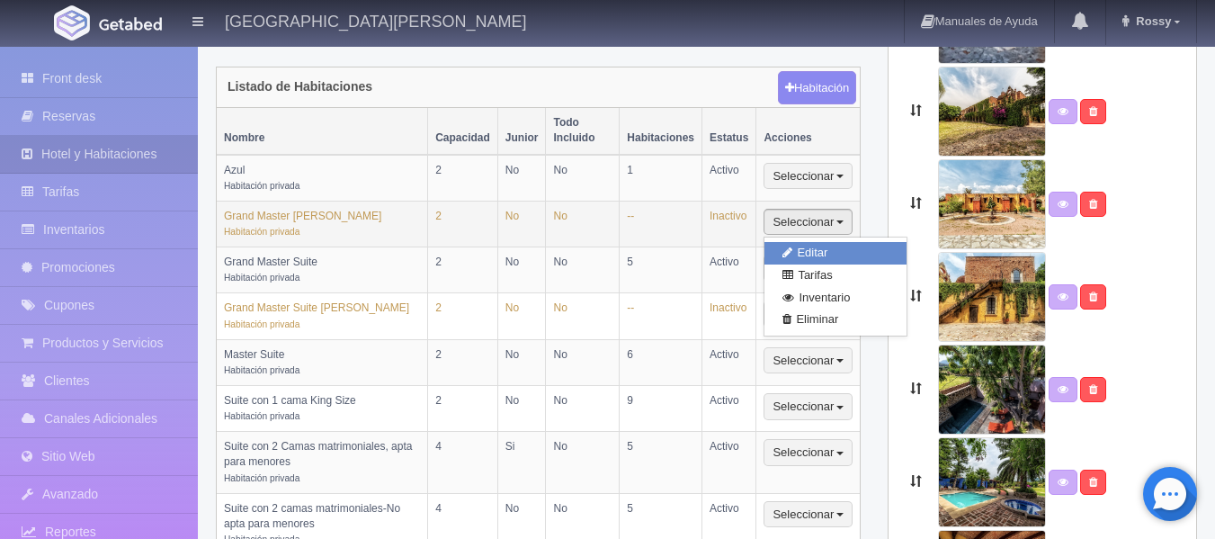
radio input "true"
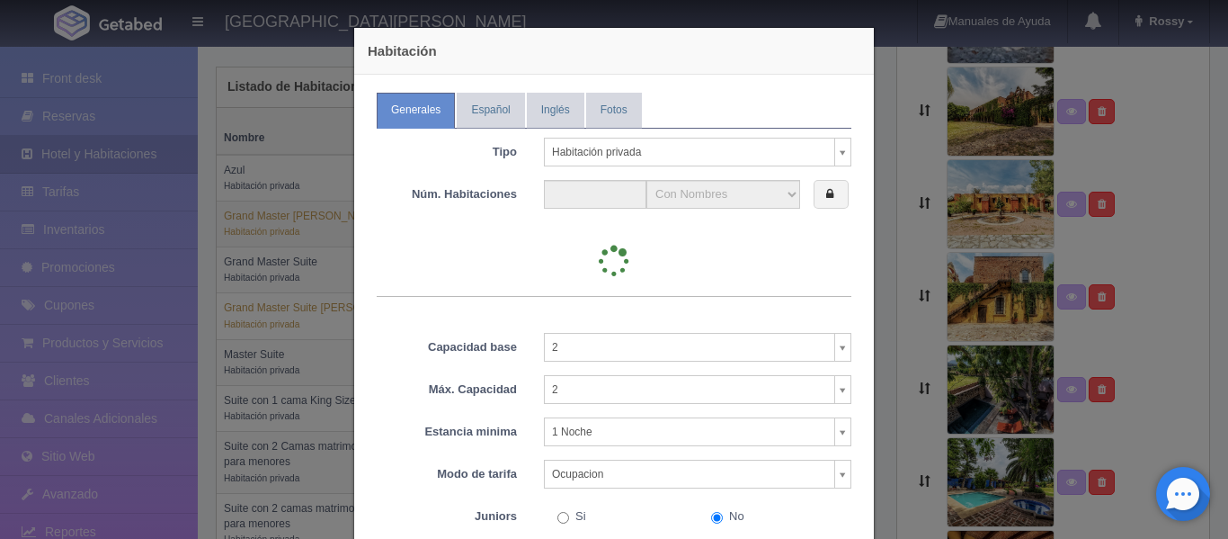
type input "0"
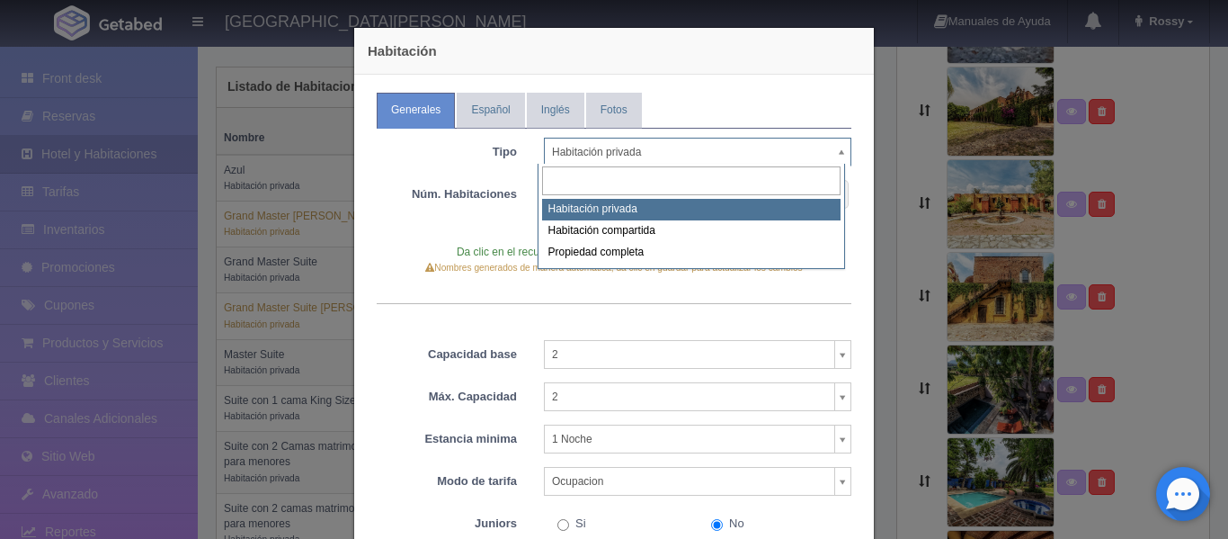
click at [833, 153] on body "Hacienda El Carmen Hotel & Spa Manuales de Ayuda Actualizaciones recientes Ross…" at bounding box center [614, 348] width 1228 height 1531
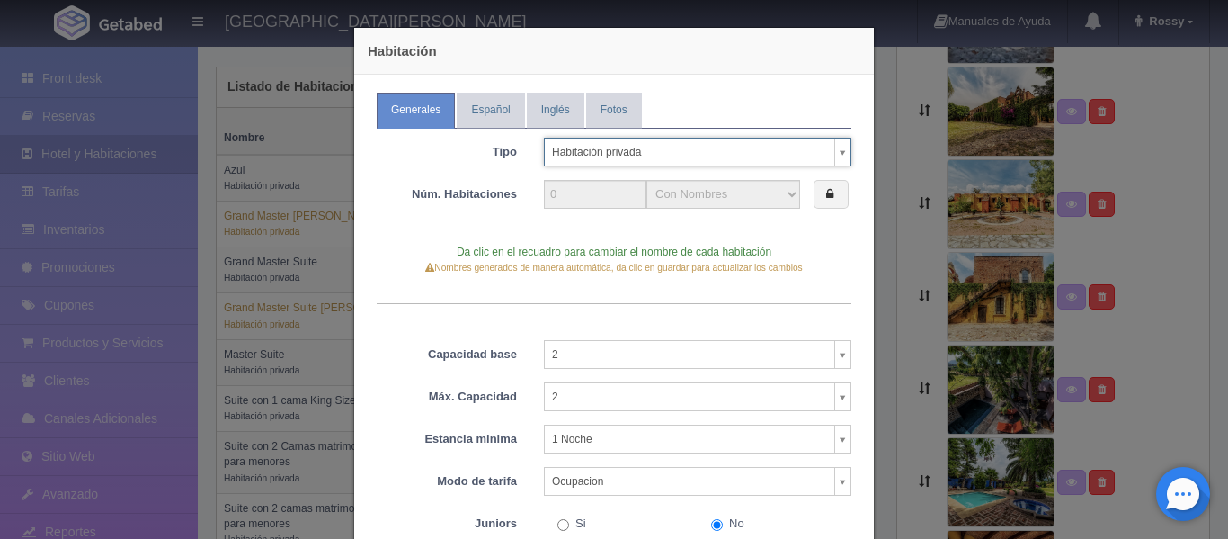
click at [833, 153] on body "Hacienda El Carmen Hotel & Spa Manuales de Ayuda Actualizaciones recientes Ross…" at bounding box center [614, 348] width 1228 height 1531
drag, startPoint x: 785, startPoint y: 192, endPoint x: 832, endPoint y: 200, distance: 47.5
click at [832, 180] on div "0 Con Nombres Por rangos" at bounding box center [698, 180] width 308 height 0
click at [832, 200] on label at bounding box center [831, 195] width 35 height 30
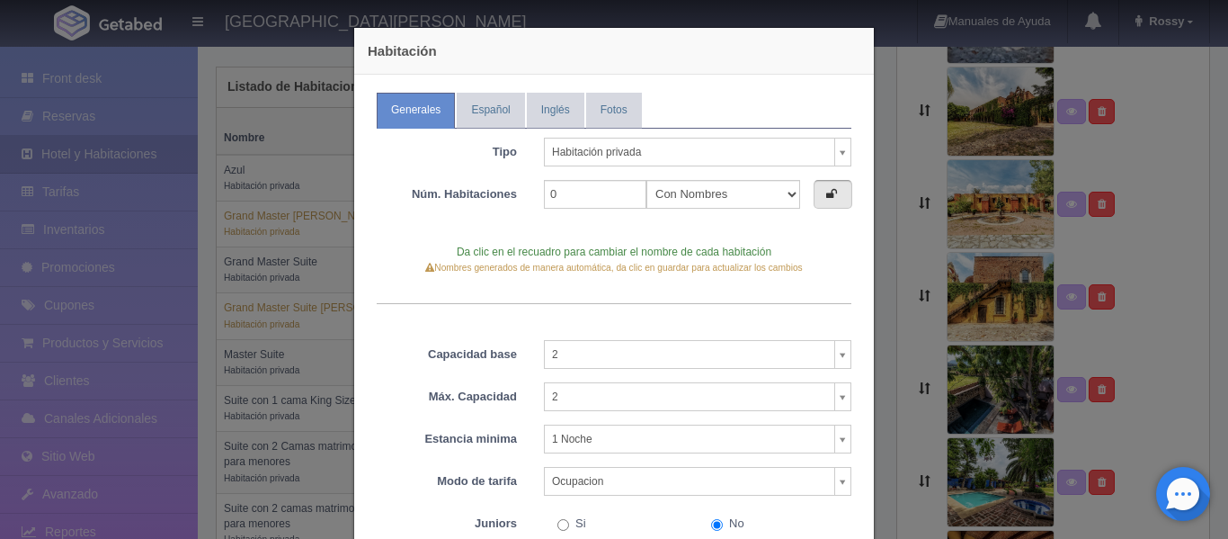
click at [832, 200] on label at bounding box center [833, 195] width 39 height 30
click at [832, 200] on label at bounding box center [831, 195] width 35 height 30
click at [832, 200] on label at bounding box center [833, 195] width 39 height 30
click at [616, 114] on link "Fotos" at bounding box center [614, 110] width 56 height 35
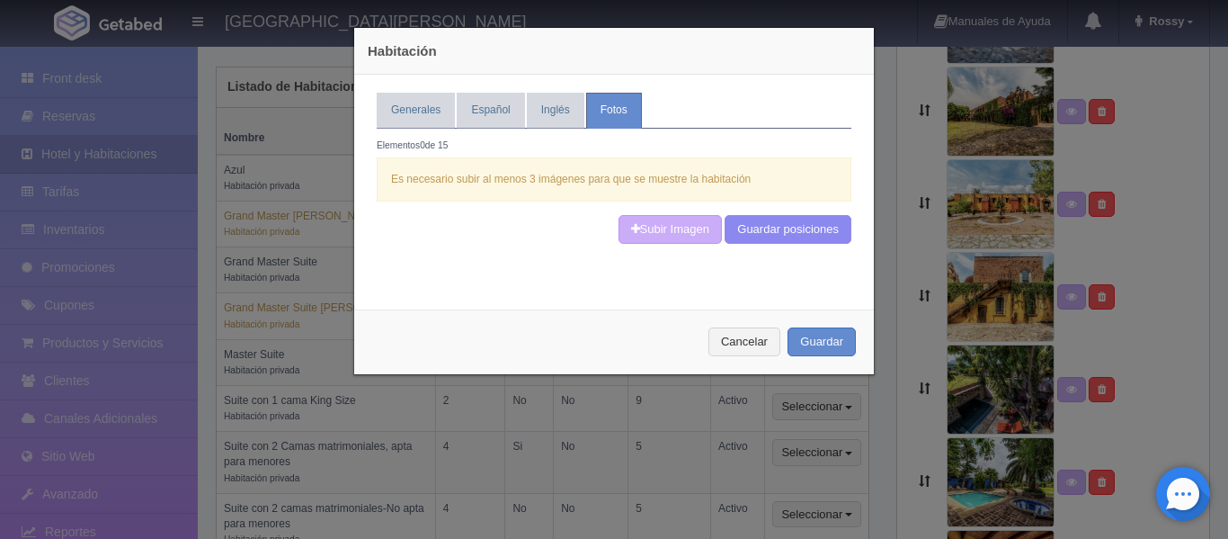
click at [891, 334] on div "Habitación Generales Español Inglés Fotos Tipo Habitación privada Habitación pr…" at bounding box center [614, 269] width 1228 height 539
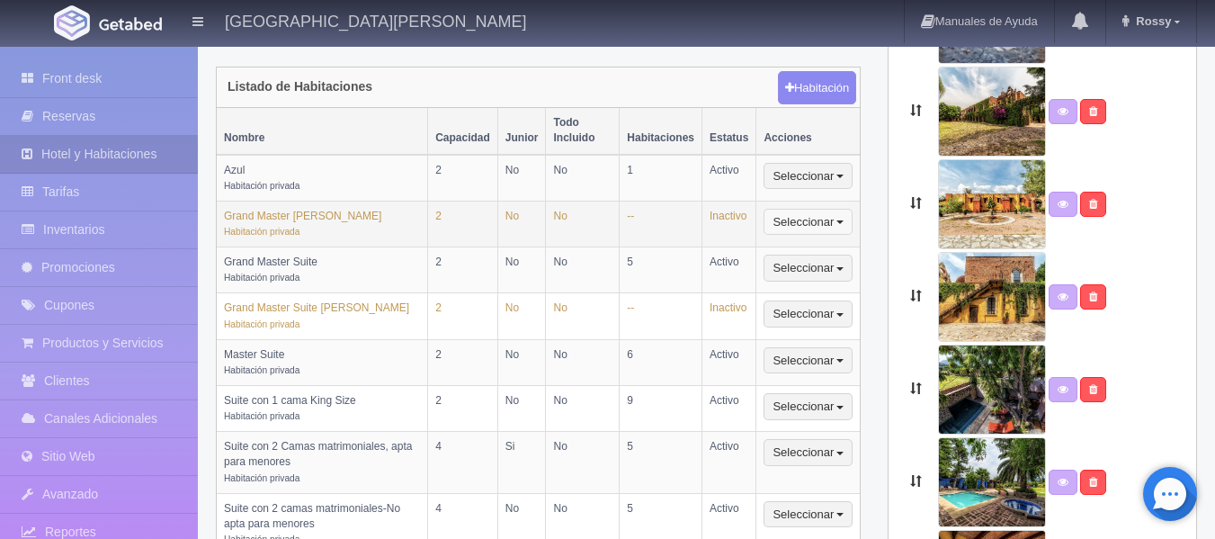
click at [813, 209] on button "Seleccionar" at bounding box center [807, 222] width 89 height 27
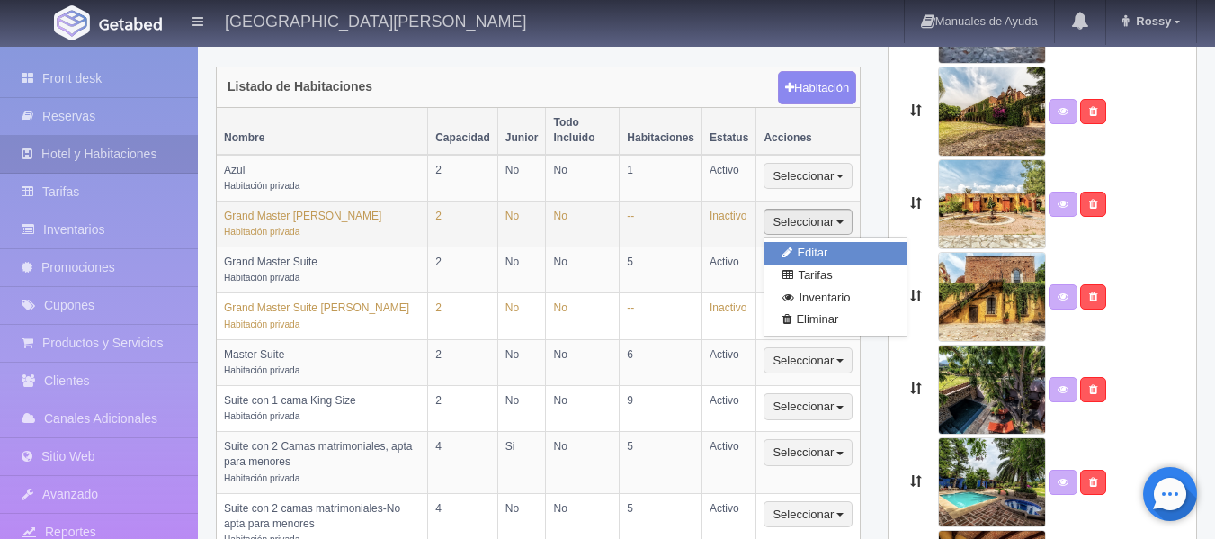
click at [819, 242] on link "Editar" at bounding box center [835, 253] width 142 height 22
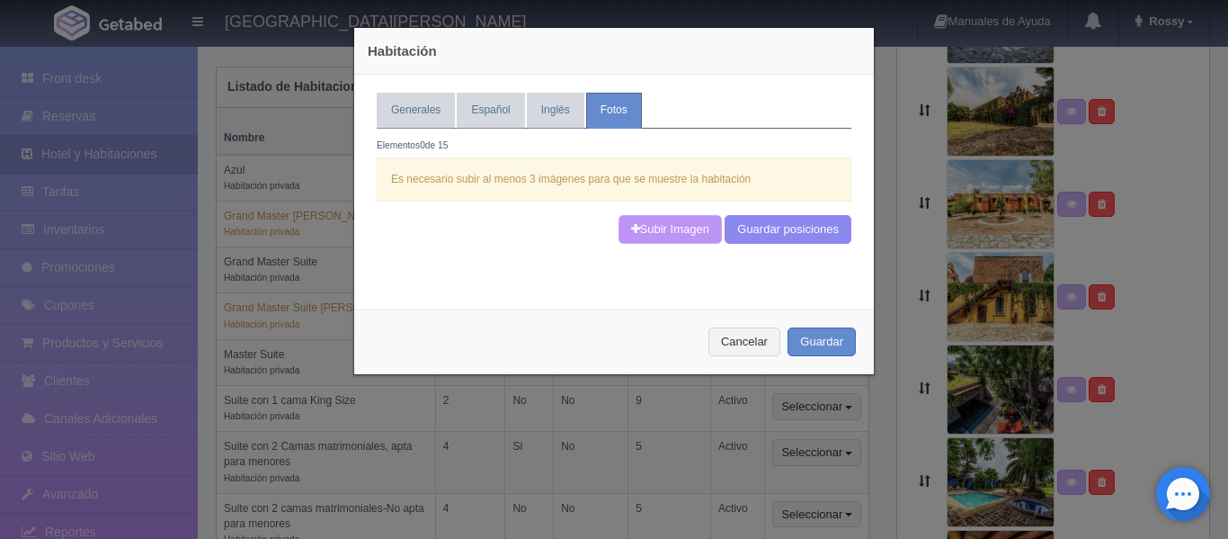
click at [682, 224] on link "Subir Imagen" at bounding box center [670, 230] width 103 height 30
type input "C:\fakepath\5c2e83f9-bf87-4906-b5fa-94eb9084581a.jpg"
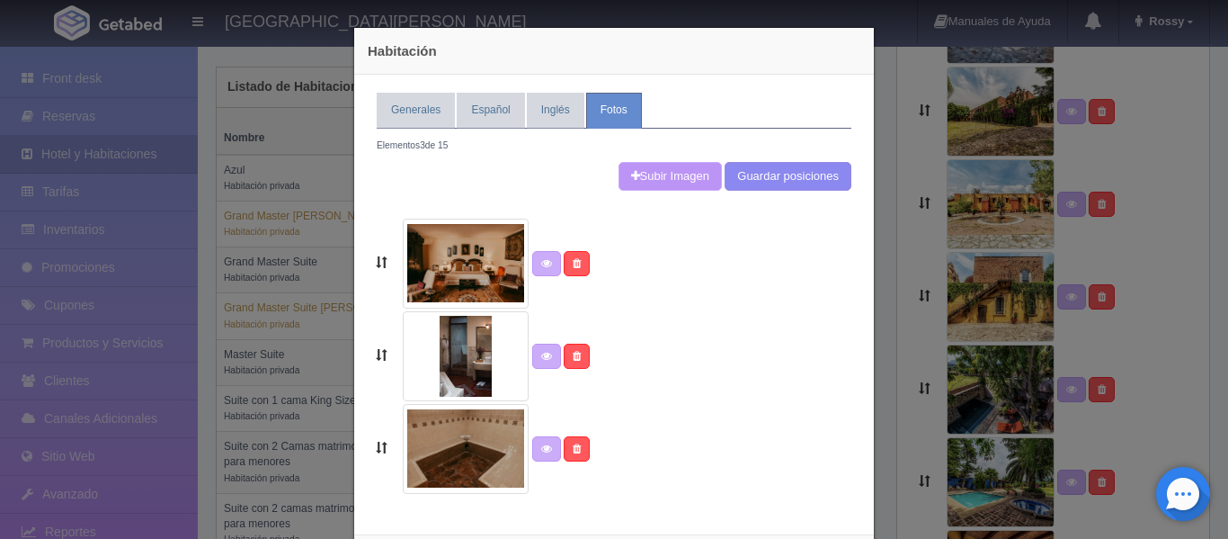
click at [451, 280] on img at bounding box center [466, 264] width 126 height 90
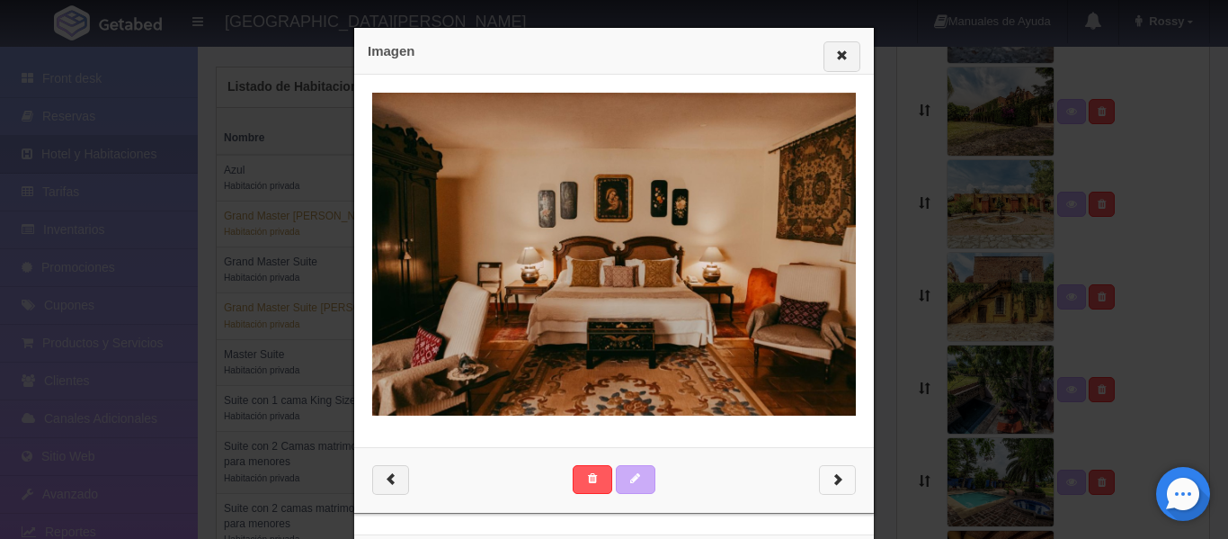
click at [838, 484] on button "button" at bounding box center [837, 480] width 37 height 31
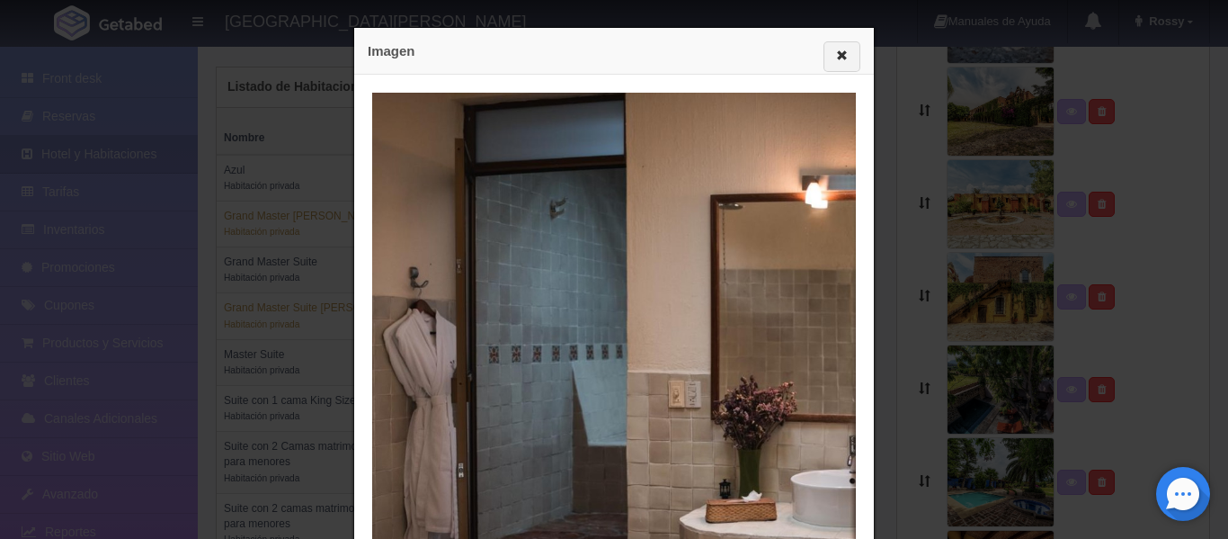
click at [838, 484] on img at bounding box center [614, 467] width 484 height 748
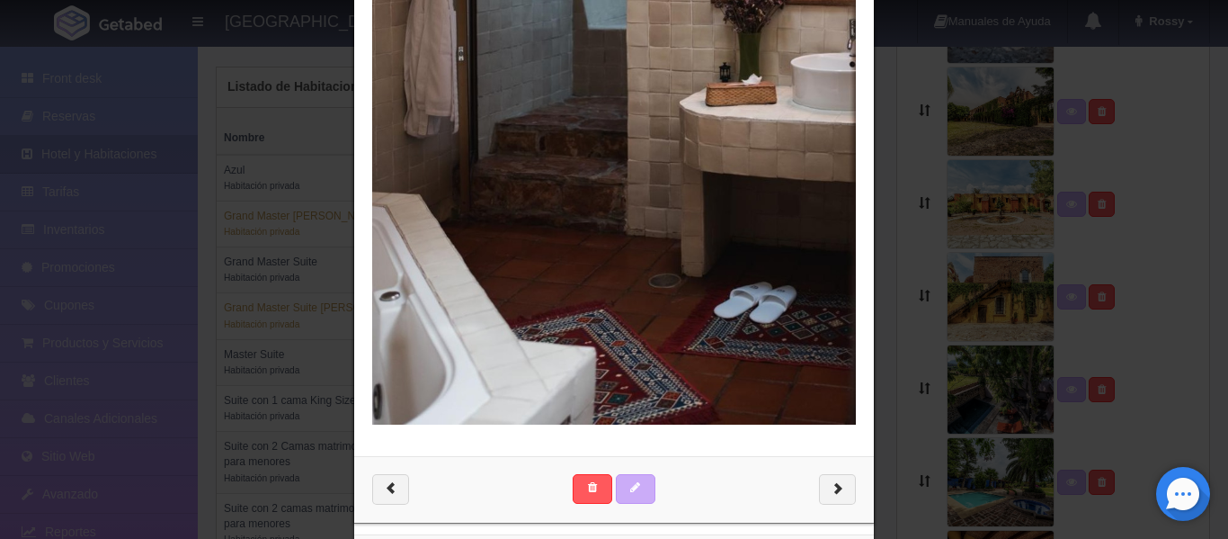
scroll to position [428, 0]
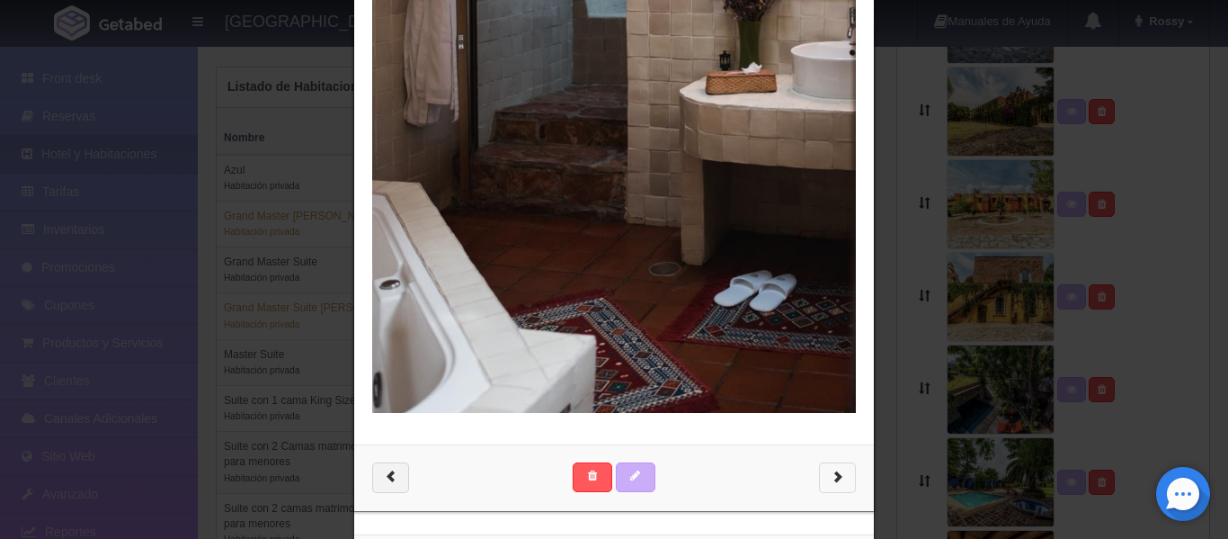
click at [832, 476] on span "button" at bounding box center [838, 475] width 12 height 12
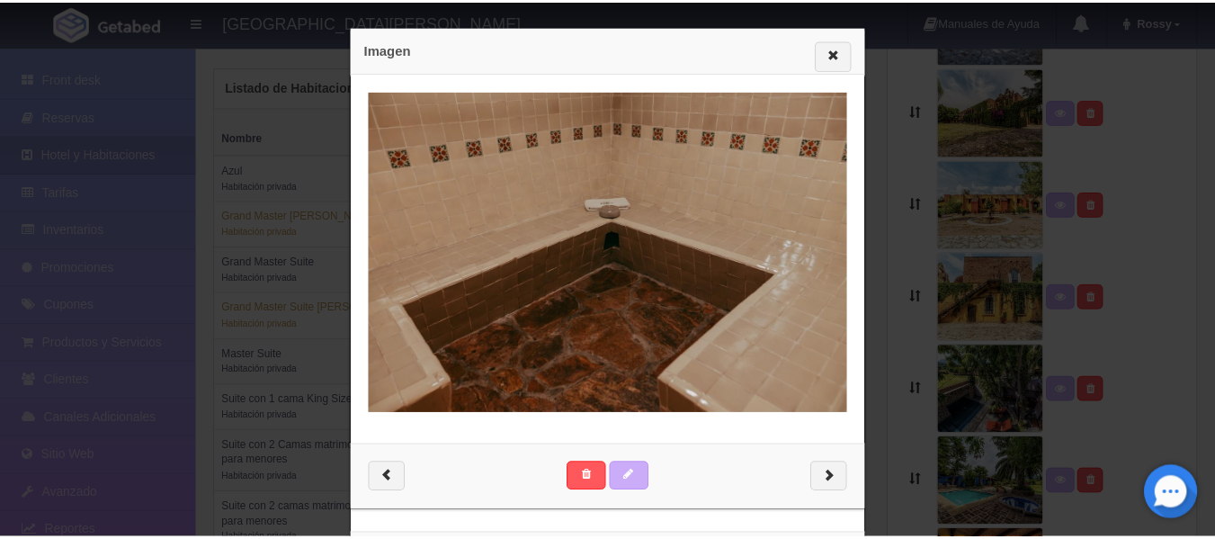
scroll to position [0, 0]
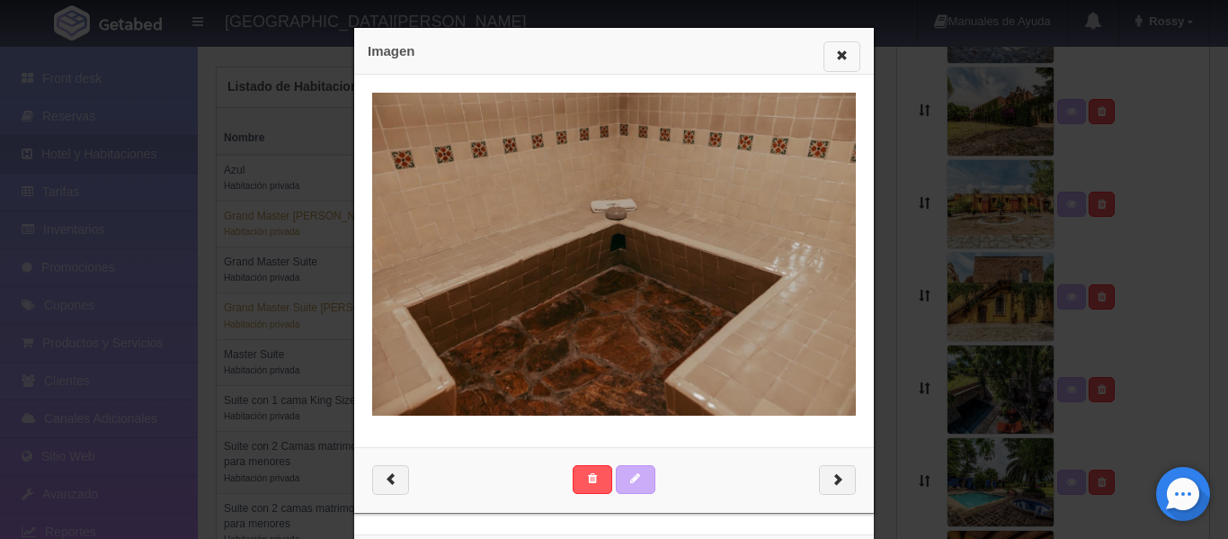
click at [824, 61] on button "button" at bounding box center [842, 56] width 37 height 31
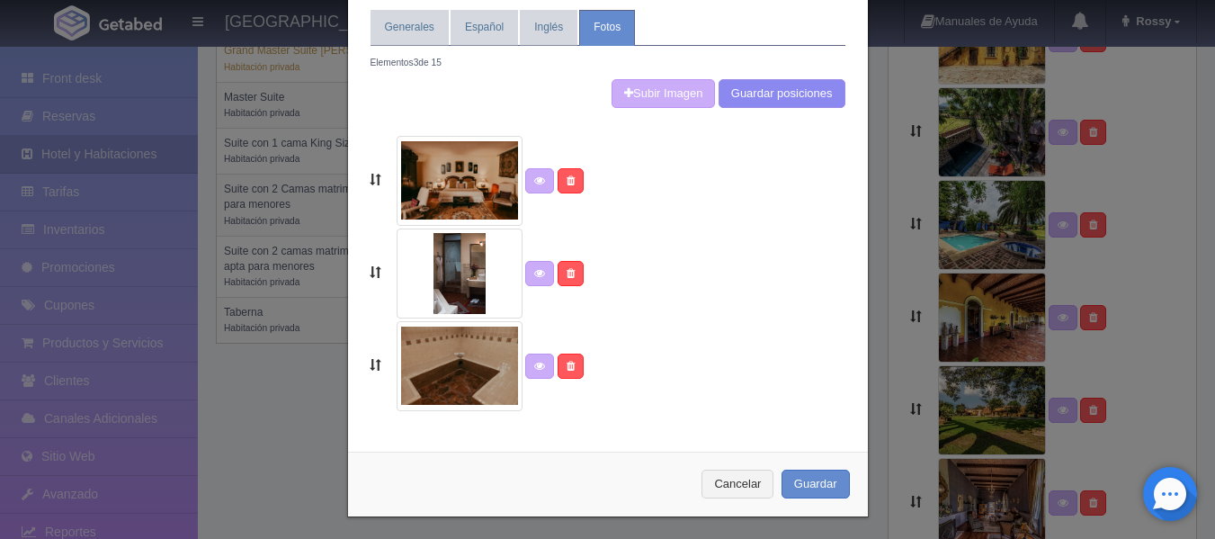
scroll to position [88, 0]
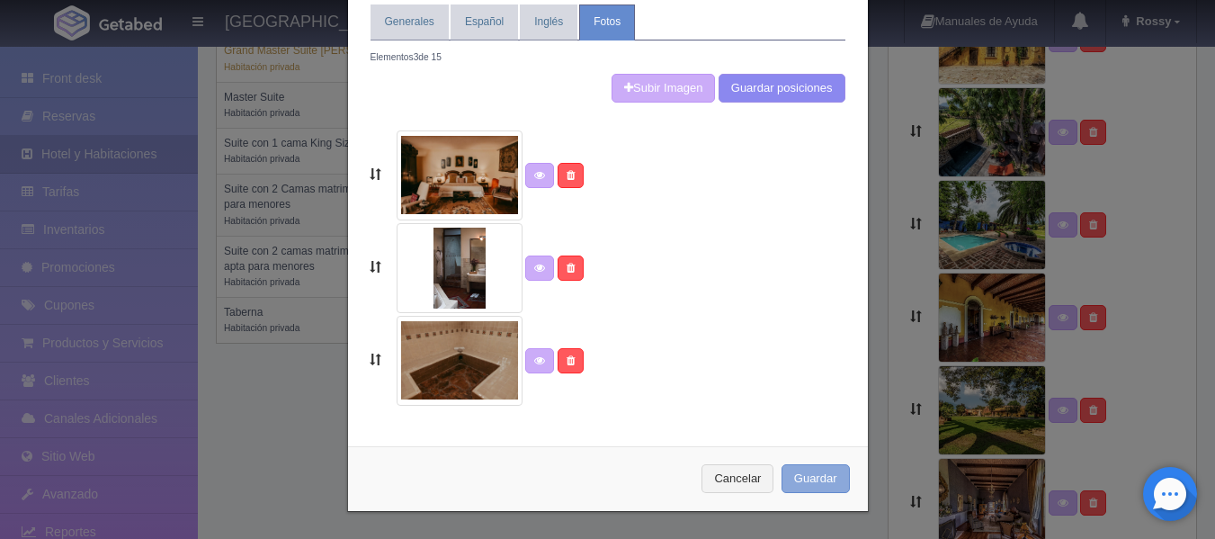
click at [802, 477] on button "Guardar" at bounding box center [815, 479] width 68 height 30
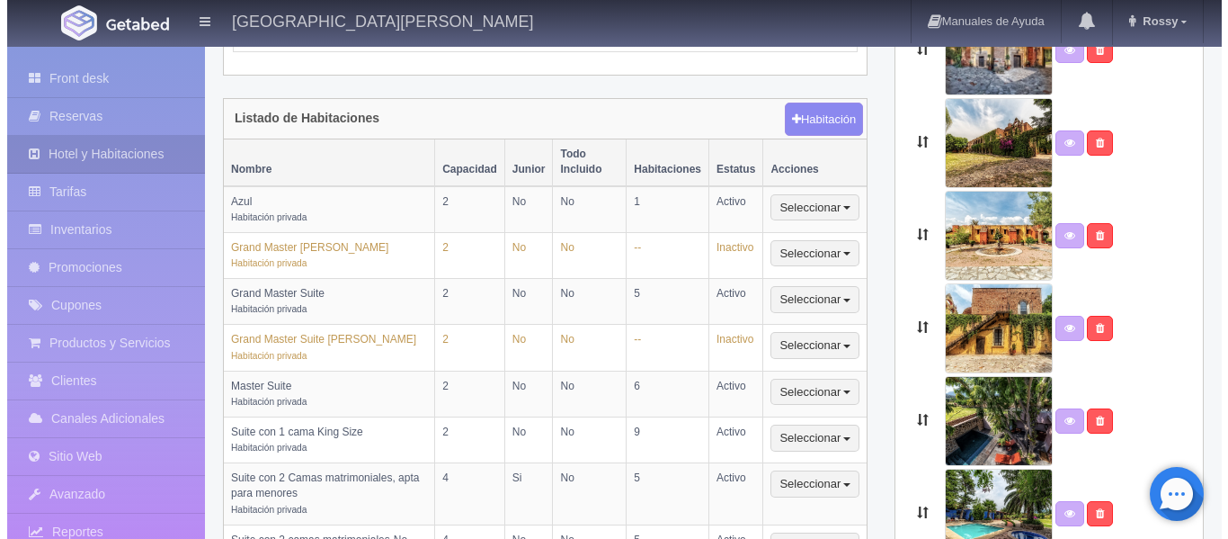
scroll to position [420, 0]
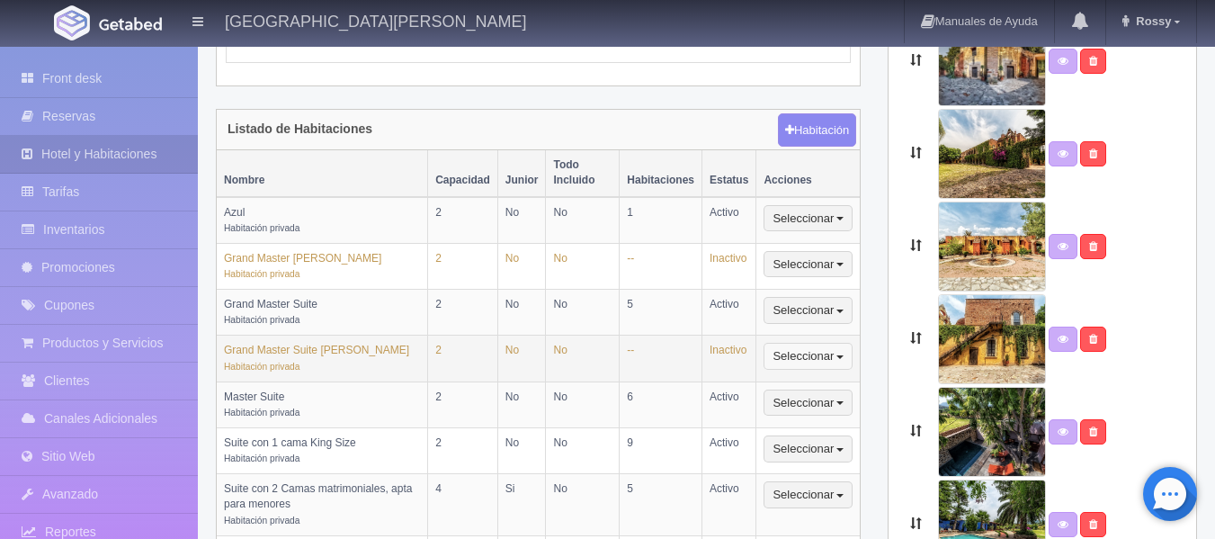
click at [808, 343] on button "Seleccionar" at bounding box center [807, 356] width 89 height 27
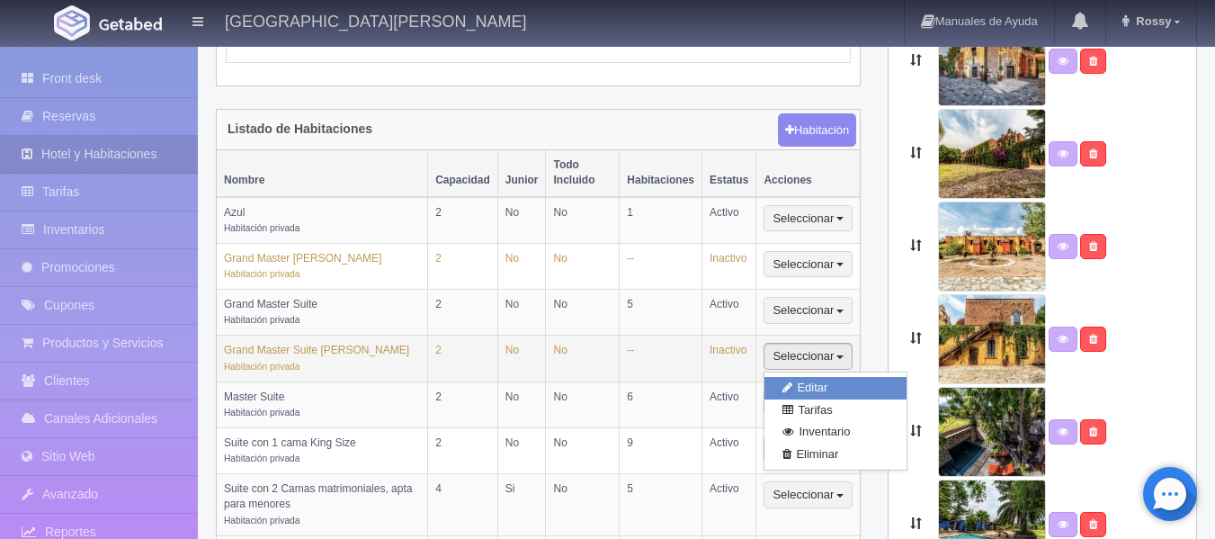
click at [806, 377] on link "Editar" at bounding box center [835, 388] width 142 height 22
select select "Habitación privada"
select select "Nombre"
select select "2"
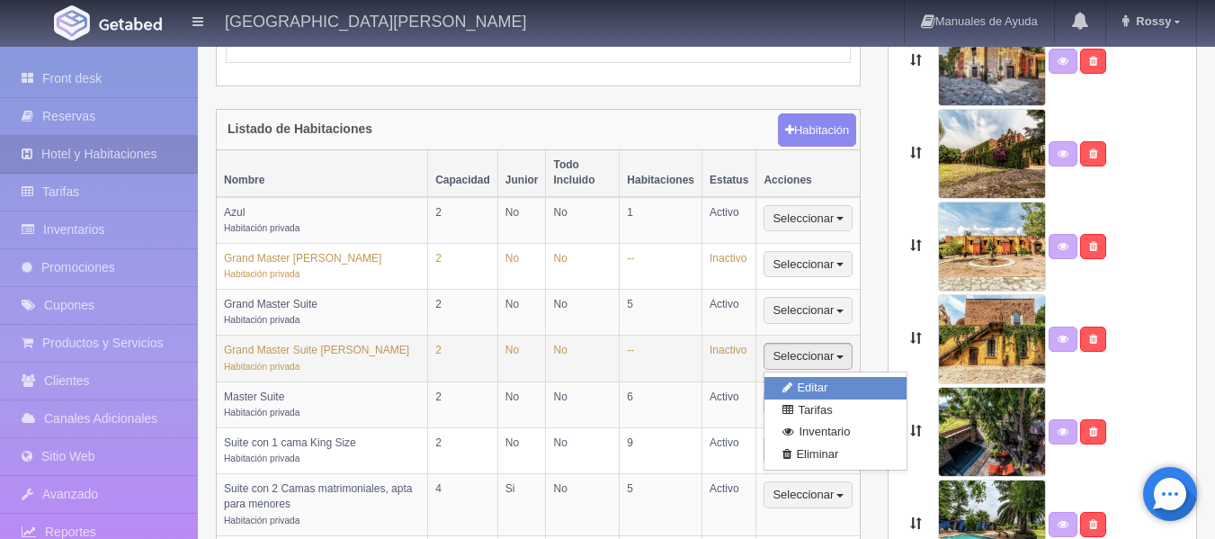
select select "1"
select select "Ocupacion"
radio input "true"
select select "2"
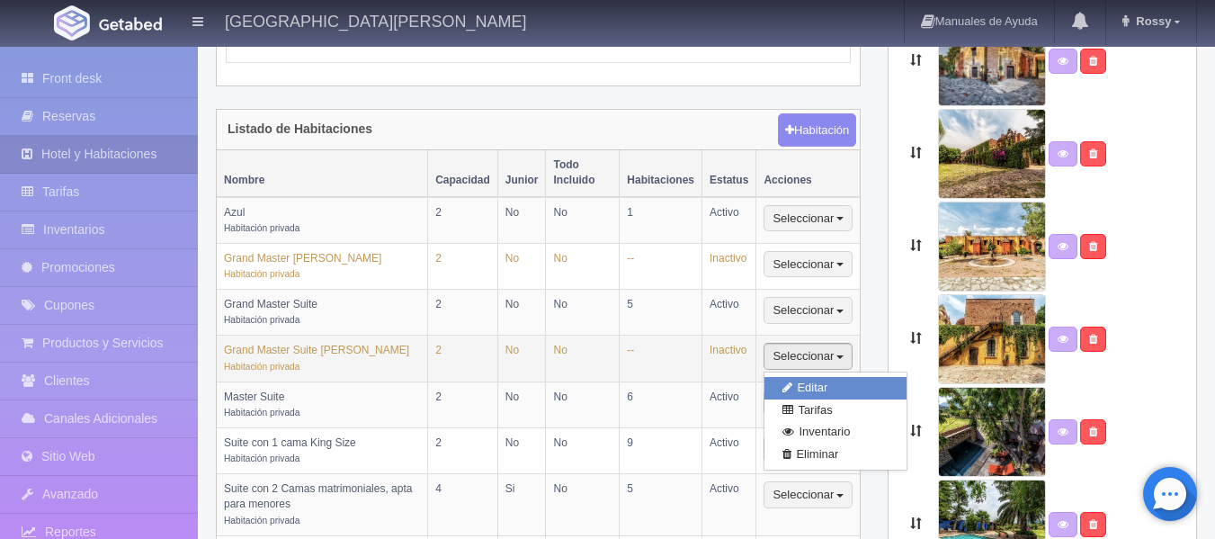
radio input "true"
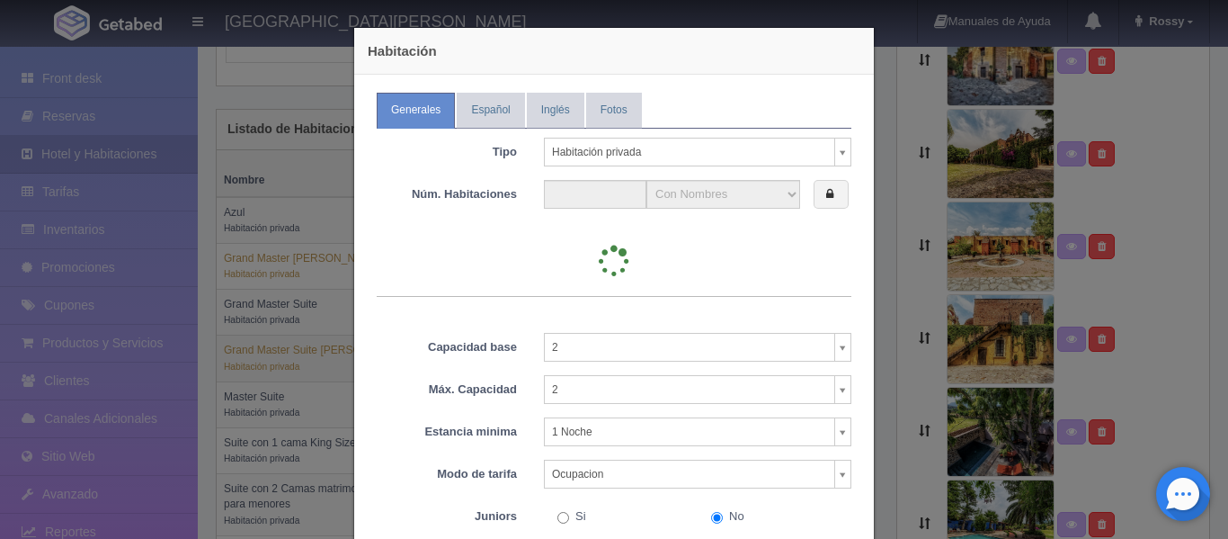
type input "0"
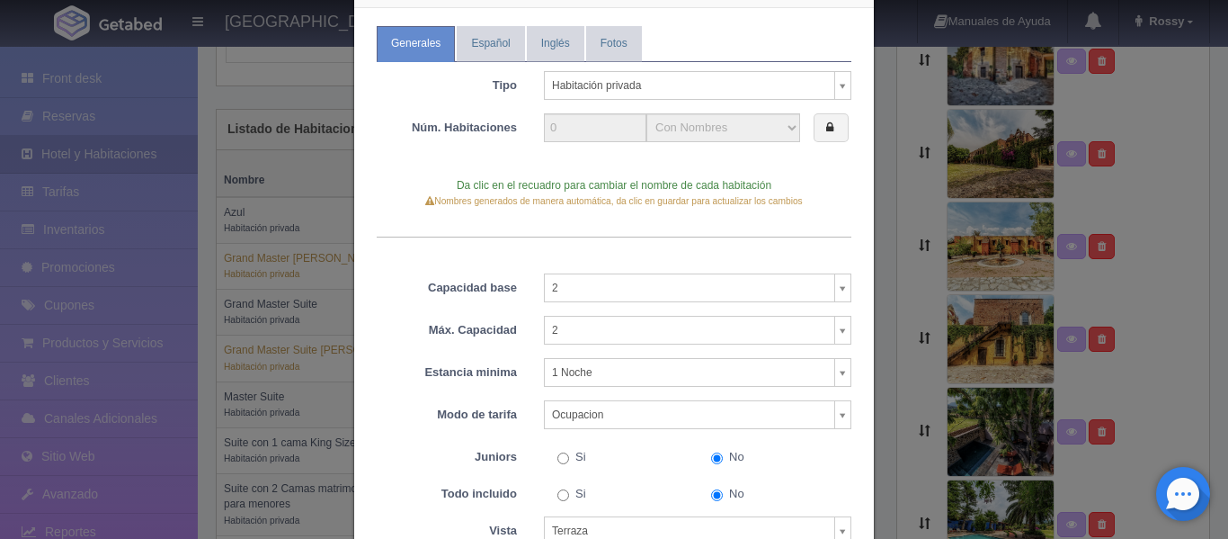
scroll to position [0, 0]
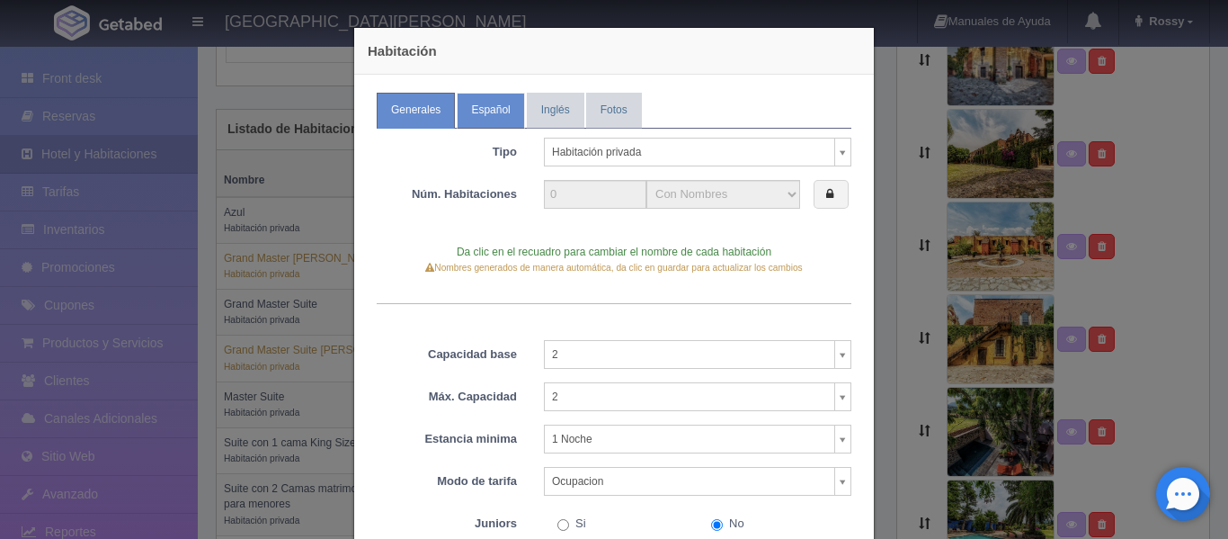
click at [459, 106] on link "Español" at bounding box center [490, 110] width 67 height 35
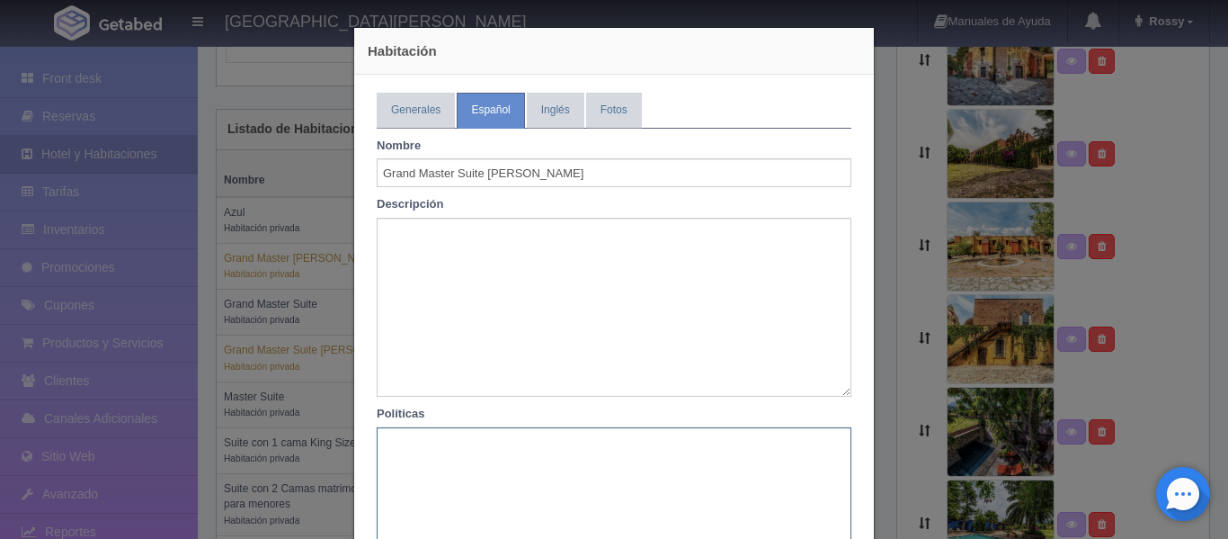
click at [496, 455] on textarea at bounding box center [614, 517] width 475 height 180
paste textarea "No se permite fumar en la habitación. No se permiten mascotas. No se admiten pe…"
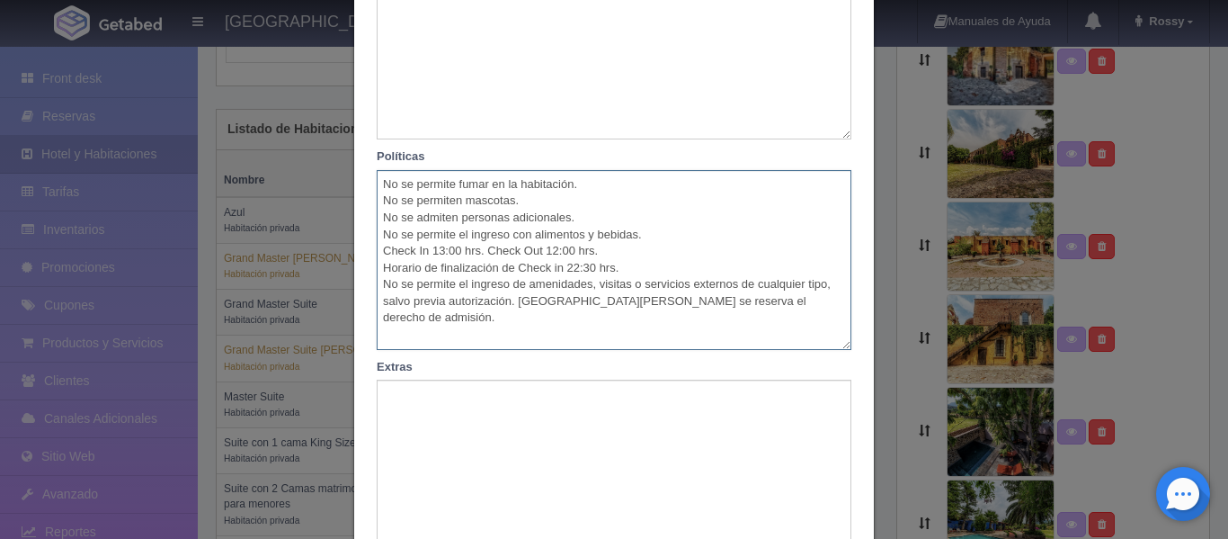
scroll to position [411, 0]
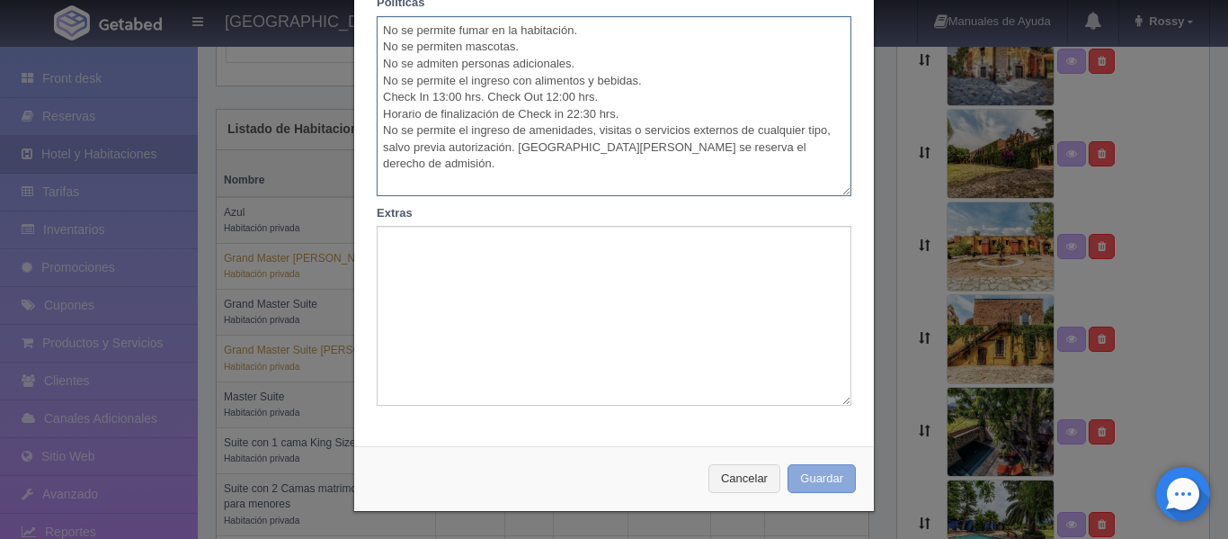
type textarea "No se permite fumar en la habitación. No se permiten mascotas. No se admiten pe…"
click at [813, 483] on button "Guardar" at bounding box center [822, 479] width 68 height 30
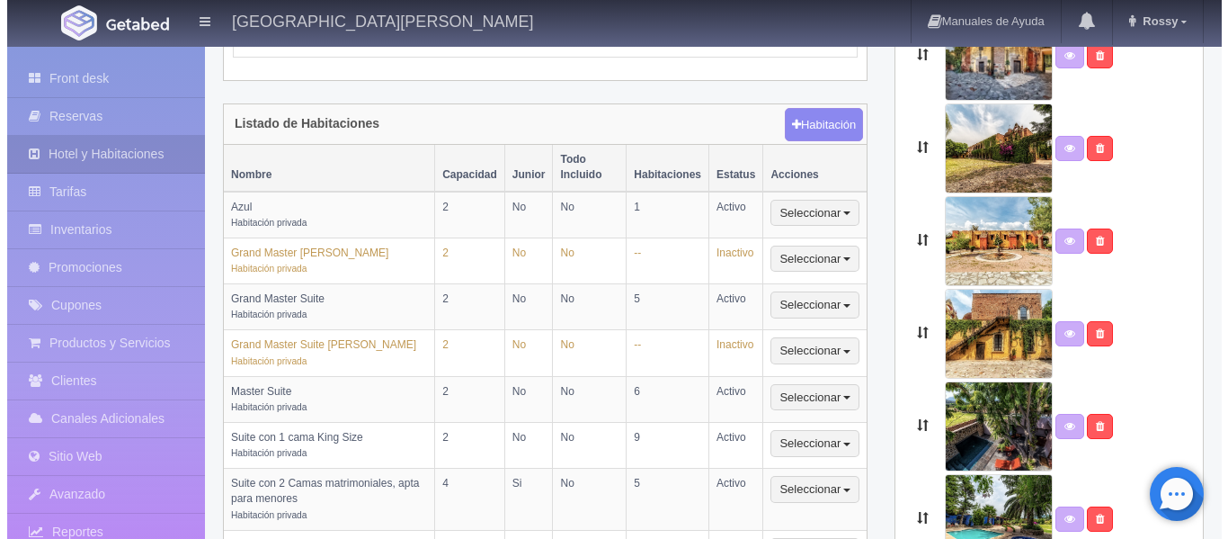
scroll to position [417, 0]
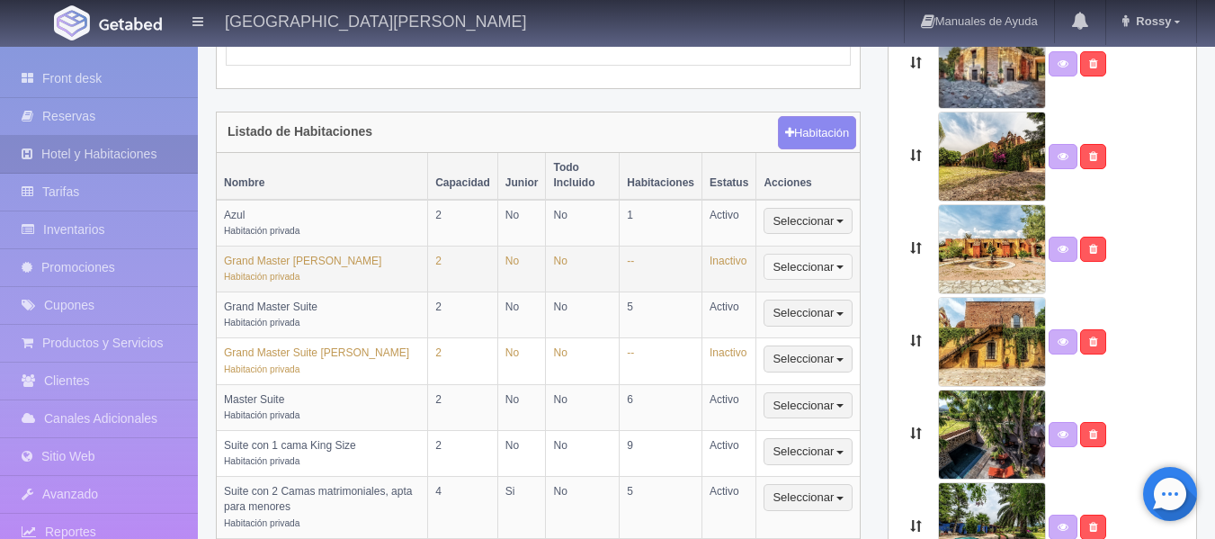
click at [801, 254] on button "Seleccionar" at bounding box center [807, 267] width 89 height 27
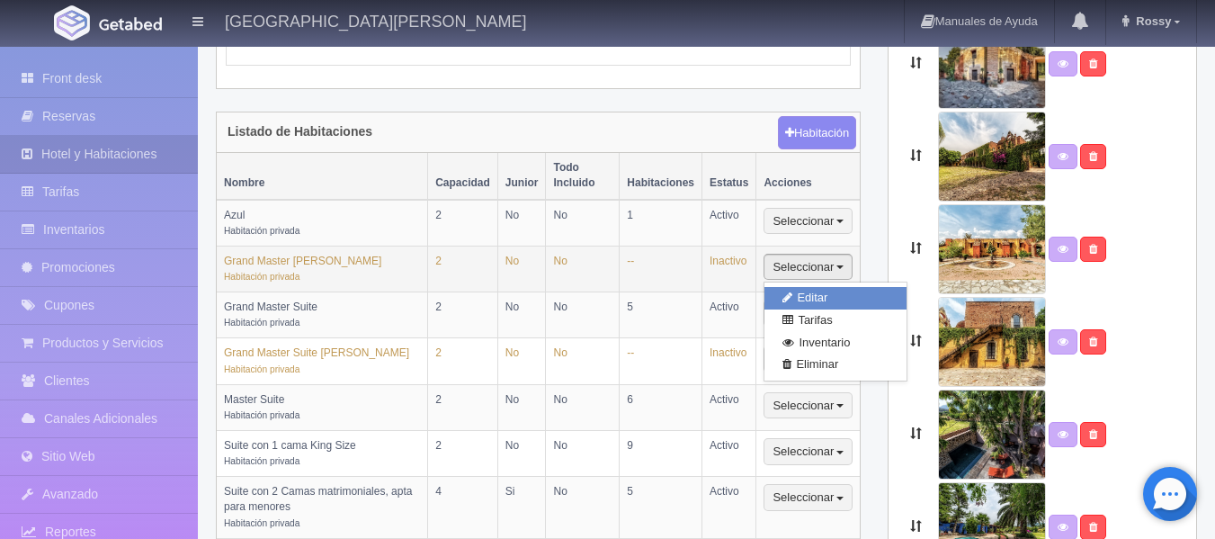
click at [798, 287] on link "Editar" at bounding box center [835, 298] width 142 height 22
type input "Grand Master [PERSON_NAME]"
type textarea "Habitación categoría Grand Master Suite Ubicación Planta baja, salida al jardín…"
type textarea "No se permite fumar en la habitación. No se permiten mascotas. No se admiten pe…"
type textarea "Amenidades para aseo Limpieza de la habitación"
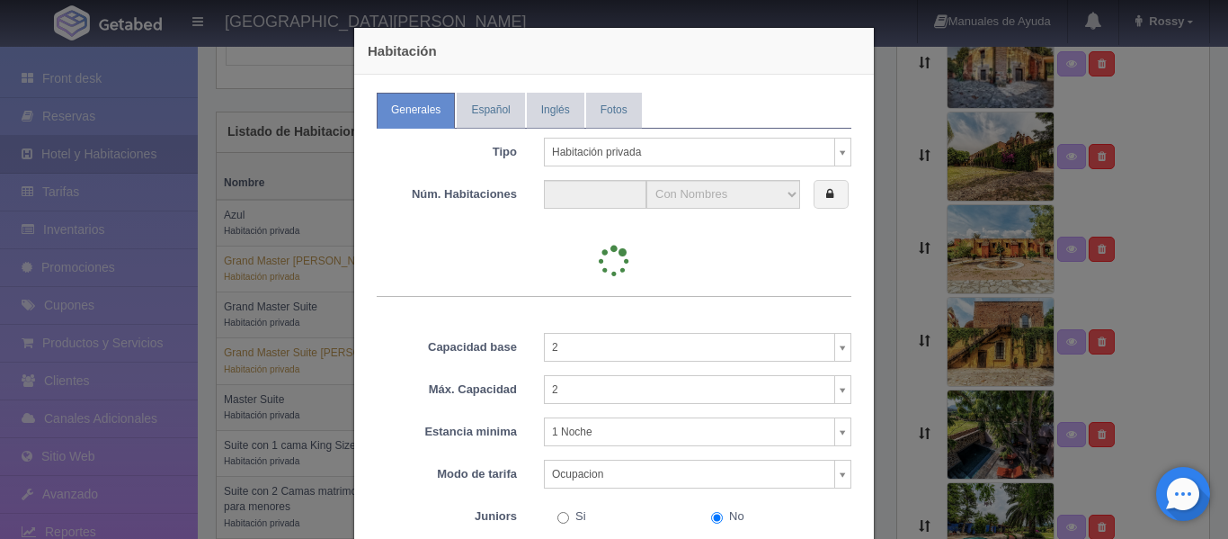
type input "0"
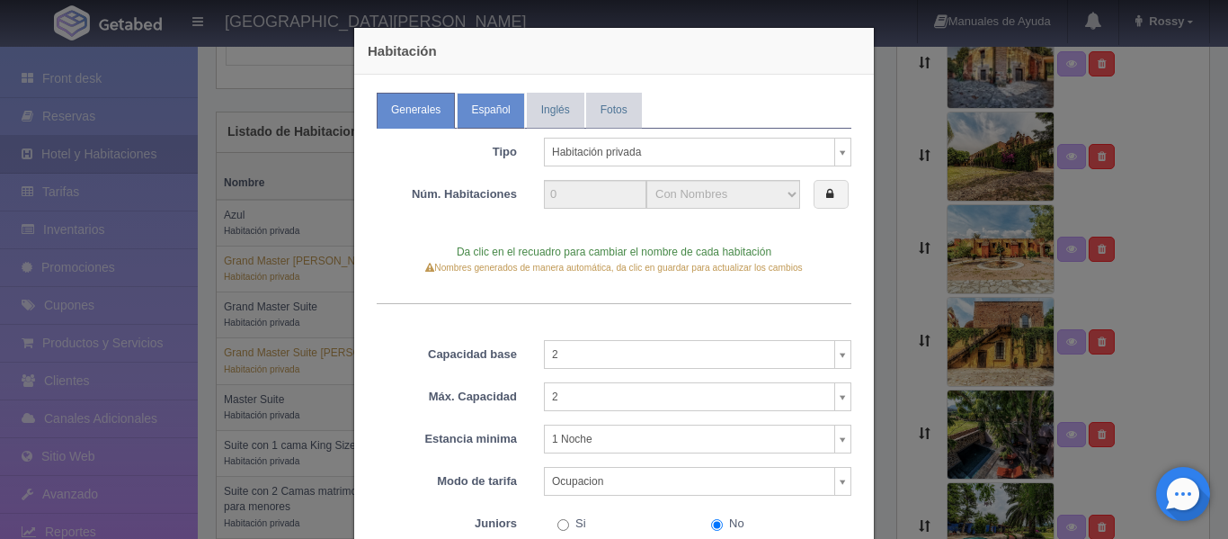
click at [478, 119] on link "Español" at bounding box center [490, 110] width 67 height 35
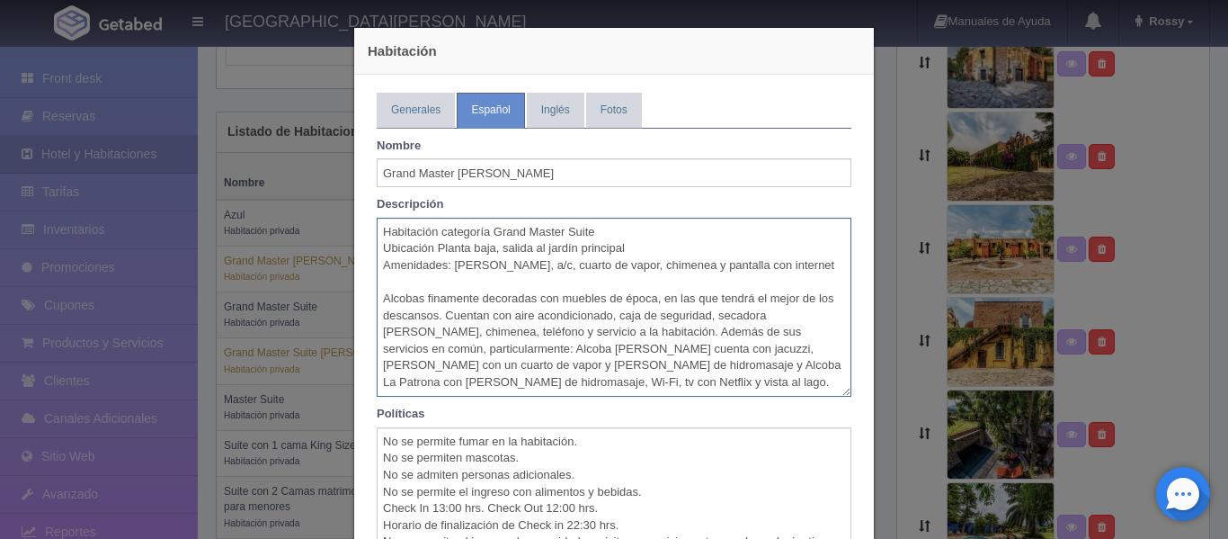
drag, startPoint x: 376, startPoint y: 235, endPoint x: 563, endPoint y: 388, distance: 242.1
click at [563, 388] on textarea "Habitación categoría Grand Master Suite Ubicación Planta baja, salida al jardín…" at bounding box center [614, 308] width 475 height 180
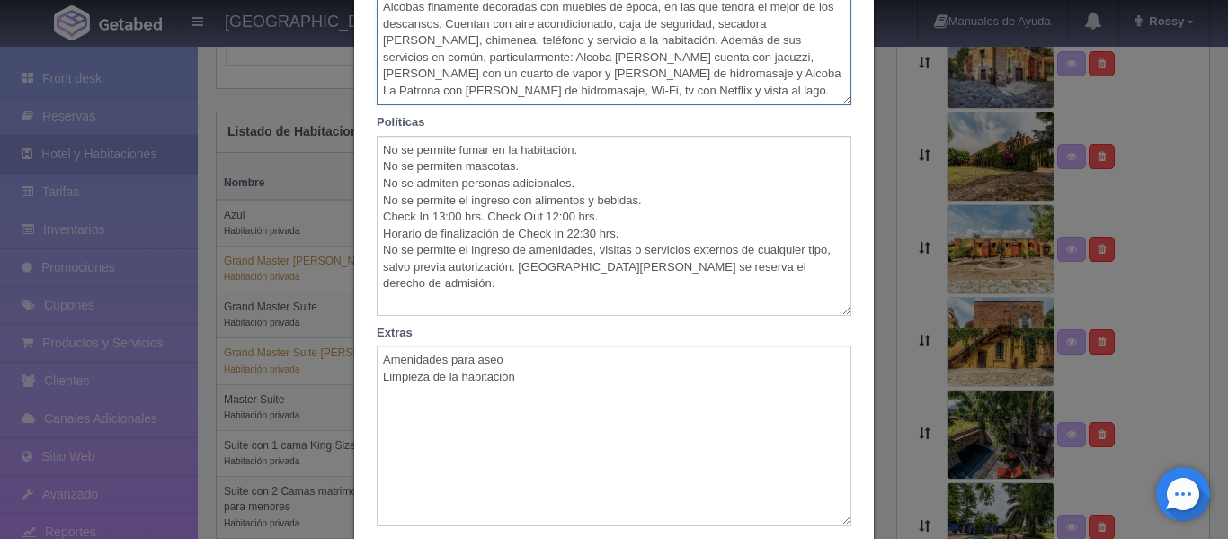
scroll to position [297, 0]
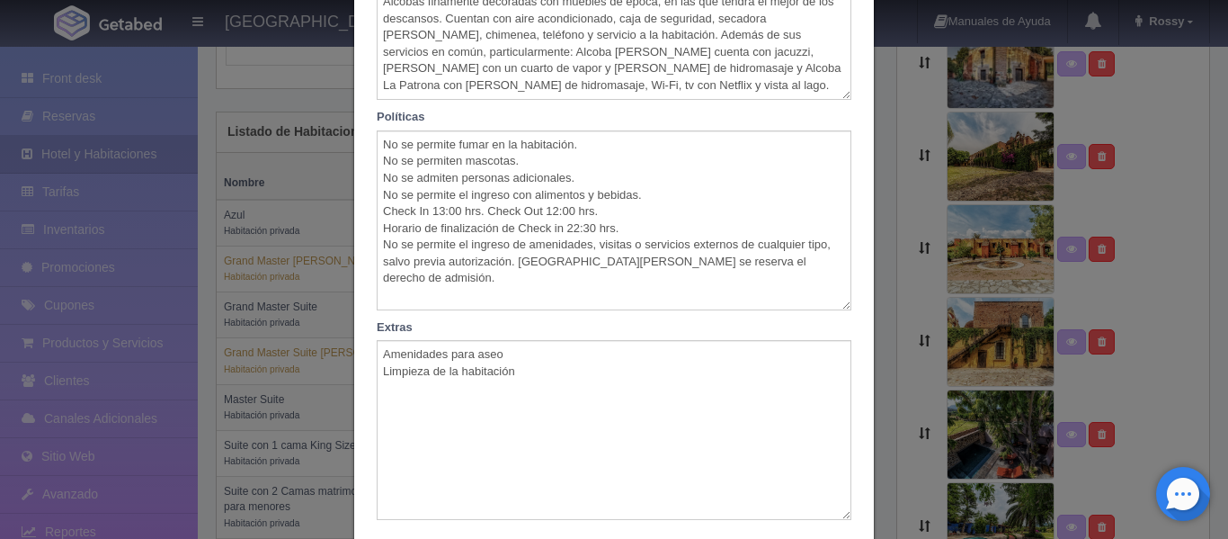
click at [903, 279] on div "Habitación Generales Español Inglés Fotos Tipo Habitación privada Habitación pr…" at bounding box center [614, 269] width 1228 height 539
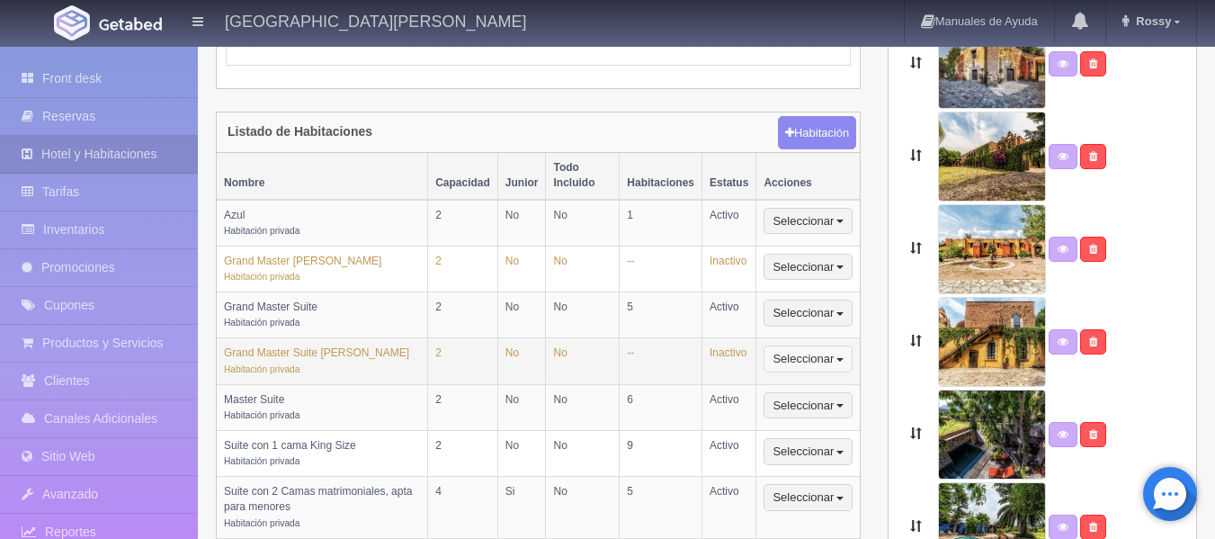
click at [825, 345] on button "Seleccionar" at bounding box center [807, 358] width 89 height 27
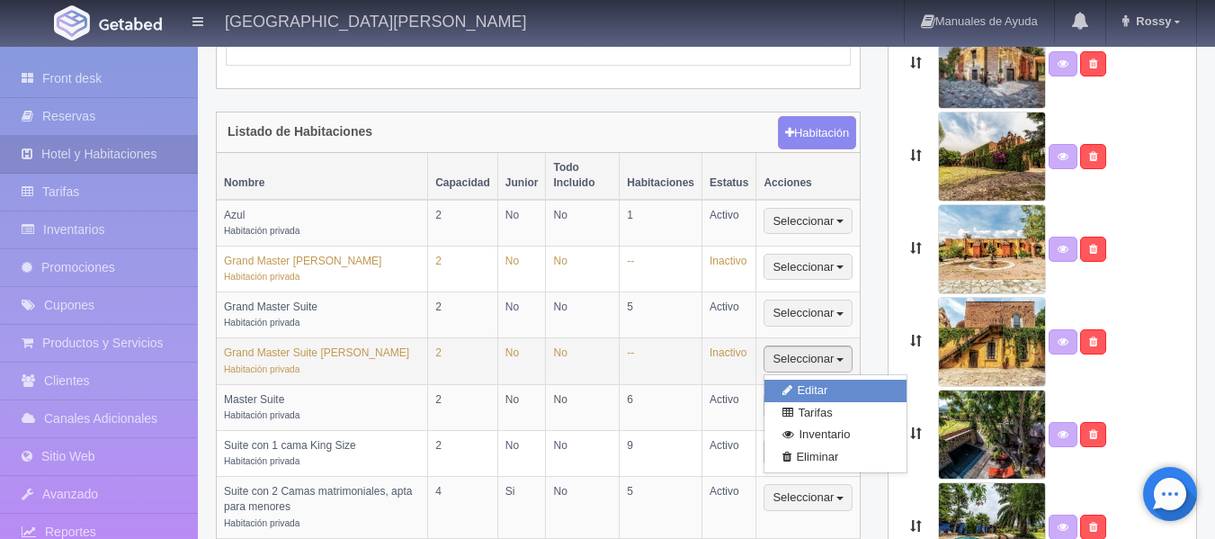
click at [816, 379] on link "Editar" at bounding box center [835, 390] width 142 height 22
type input "Grand Master Suite [PERSON_NAME]"
type textarea "No se permite fumar en la habitación. No se permiten mascotas. No se admiten pe…"
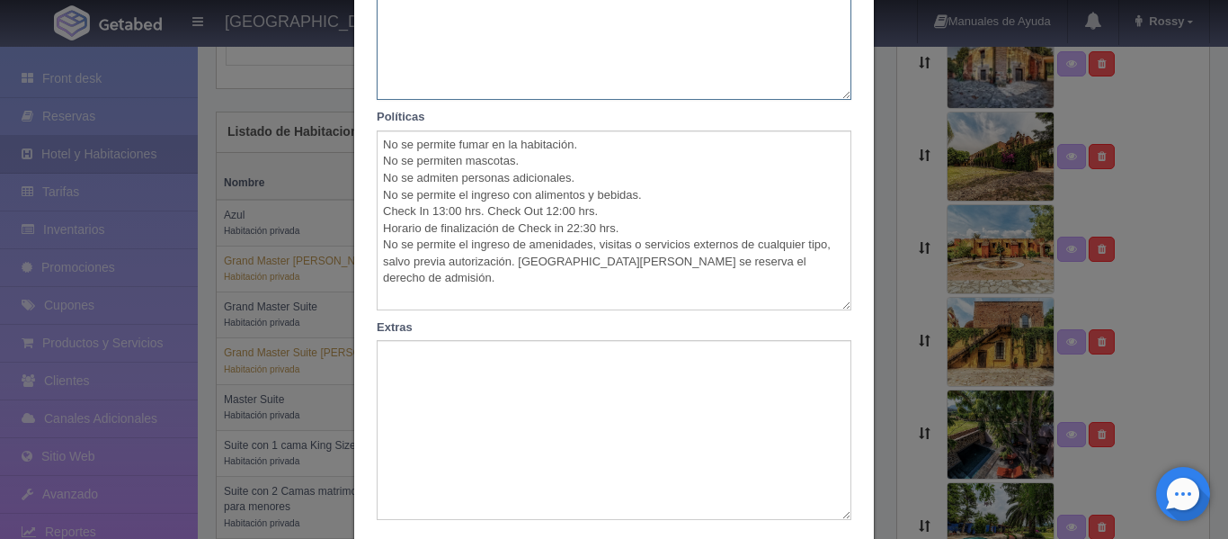
click at [476, 38] on textarea at bounding box center [614, 11] width 475 height 180
paste textarea "Habitación categoría Grand Master Suite Ubicación Planta baja, salida al jardín…"
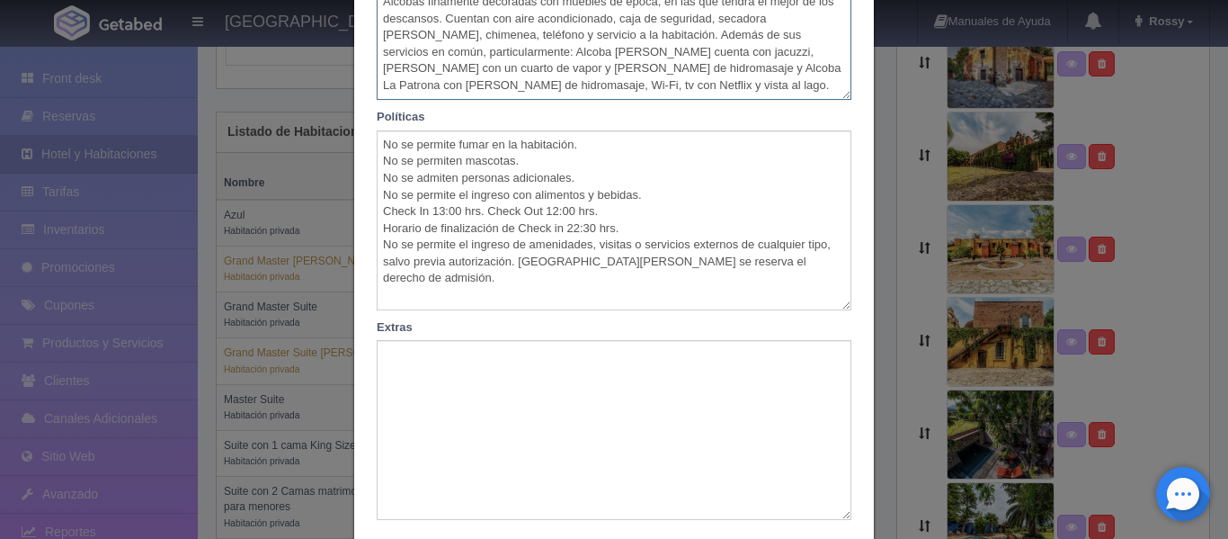
type textarea "Habitación categoría Grand Master Suite Ubicación Planta baja, salida al jardín…"
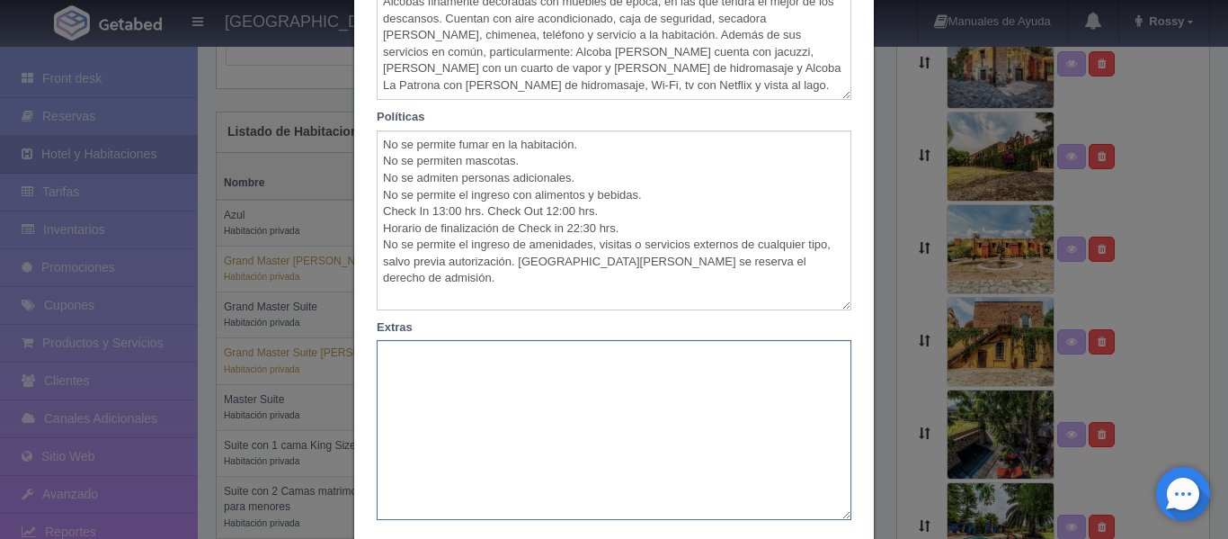
click at [450, 392] on textarea at bounding box center [614, 430] width 475 height 180
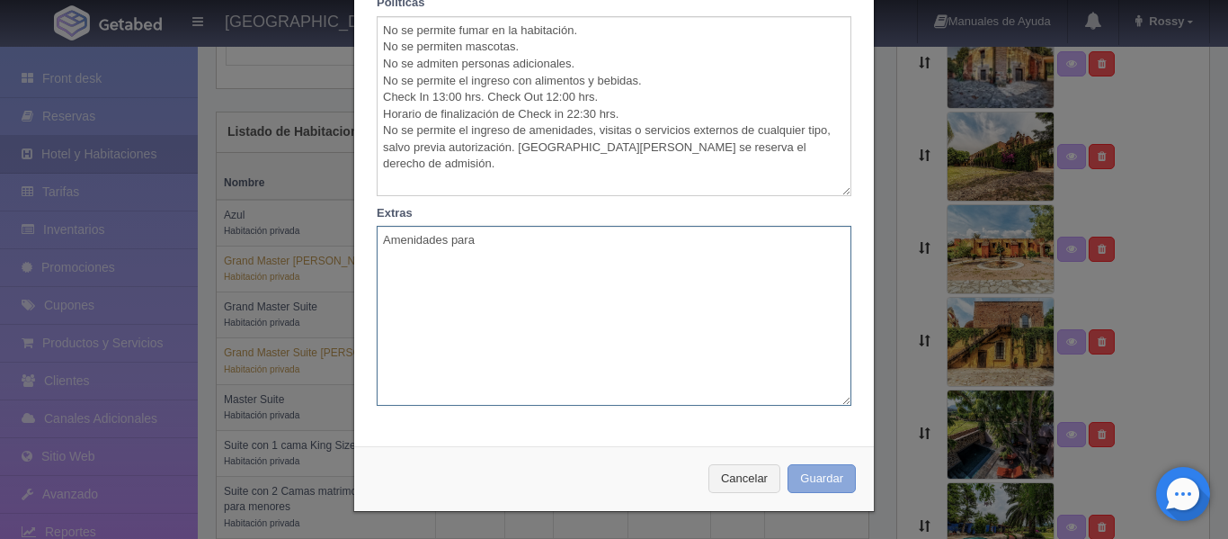
type textarea "Amenidades para"
click at [827, 474] on button "Guardar" at bounding box center [822, 479] width 68 height 30
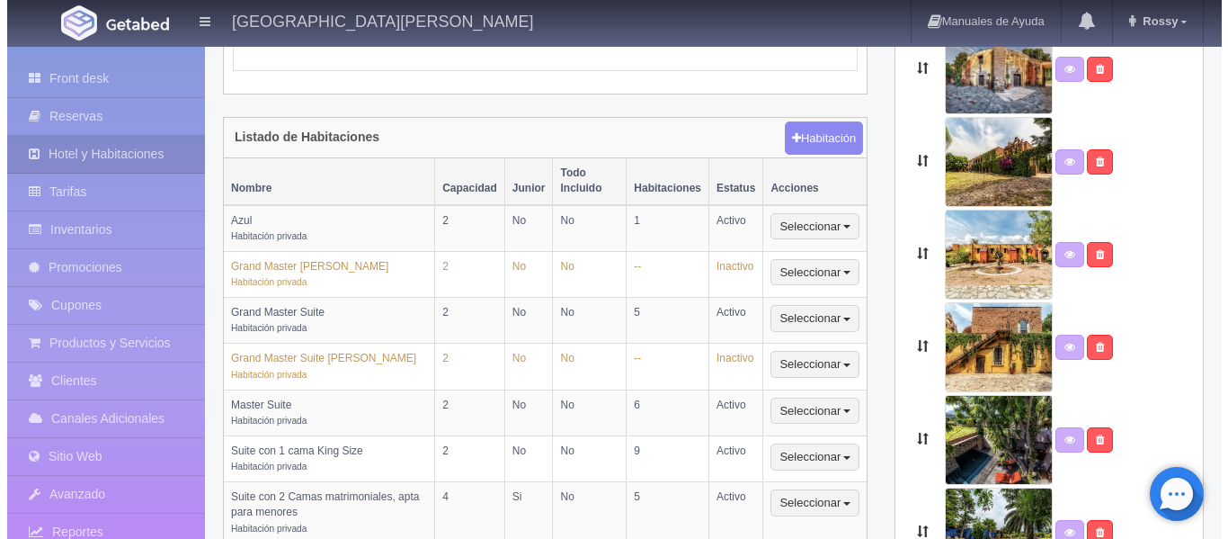
scroll to position [406, 0]
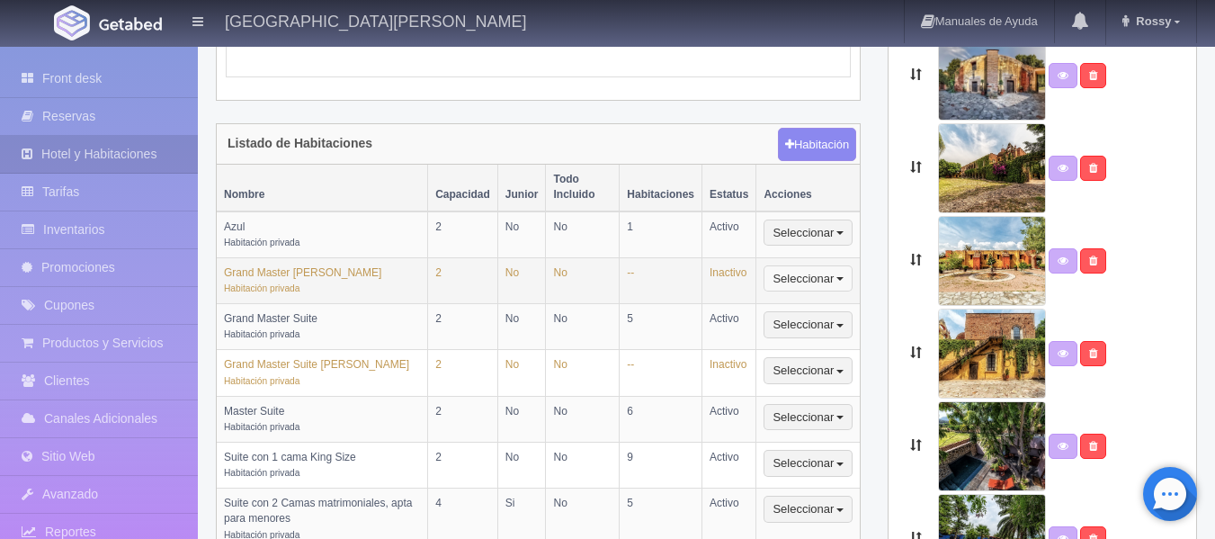
click at [843, 277] on span "button" at bounding box center [839, 279] width 7 height 4
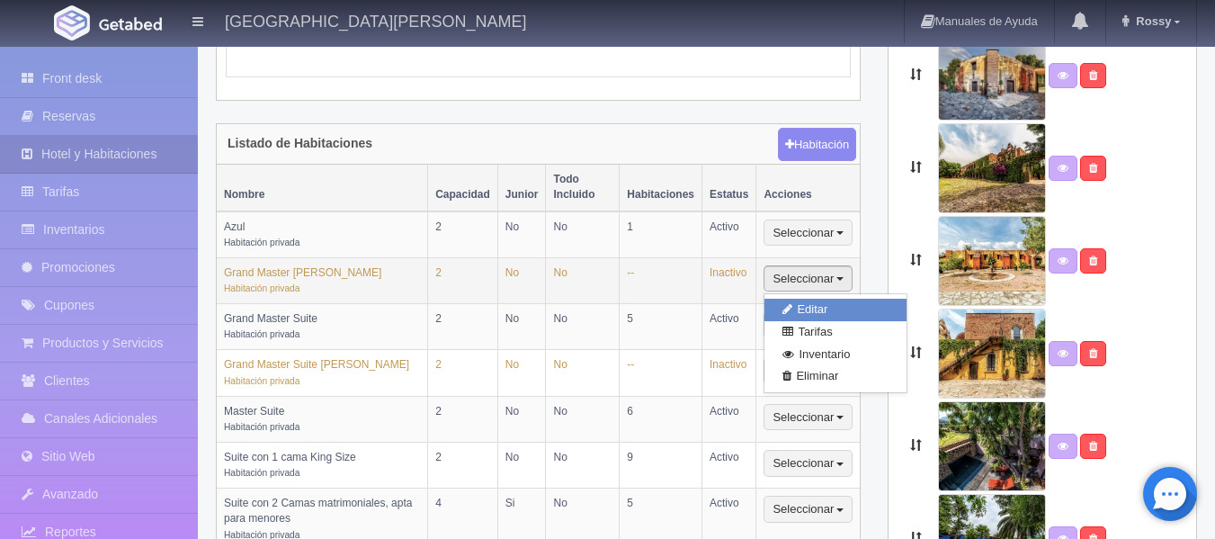
click at [838, 299] on link "Editar" at bounding box center [835, 310] width 142 height 22
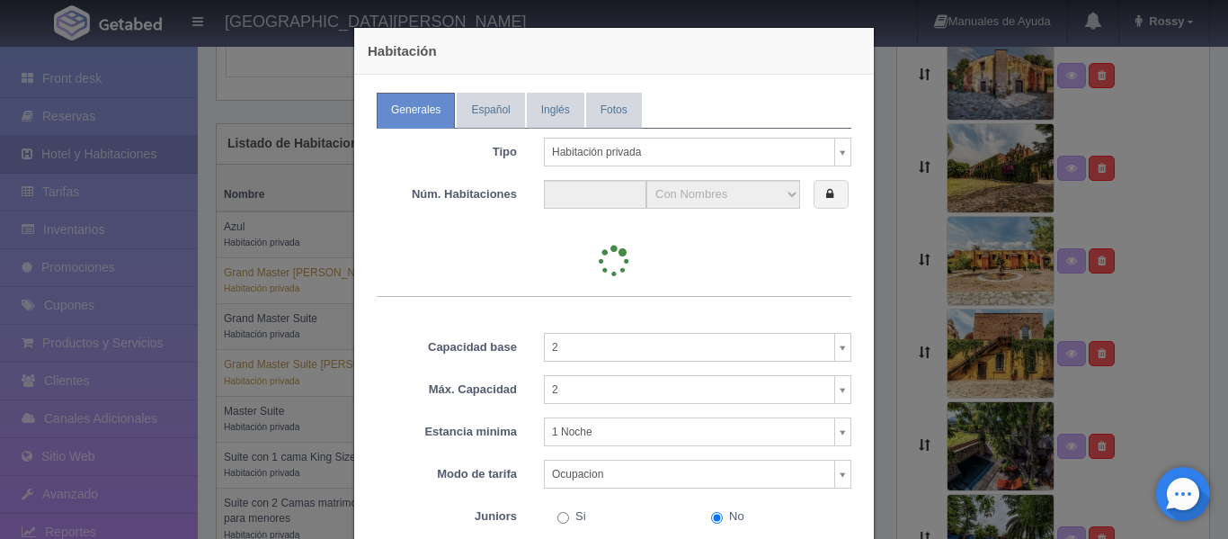
type input "0"
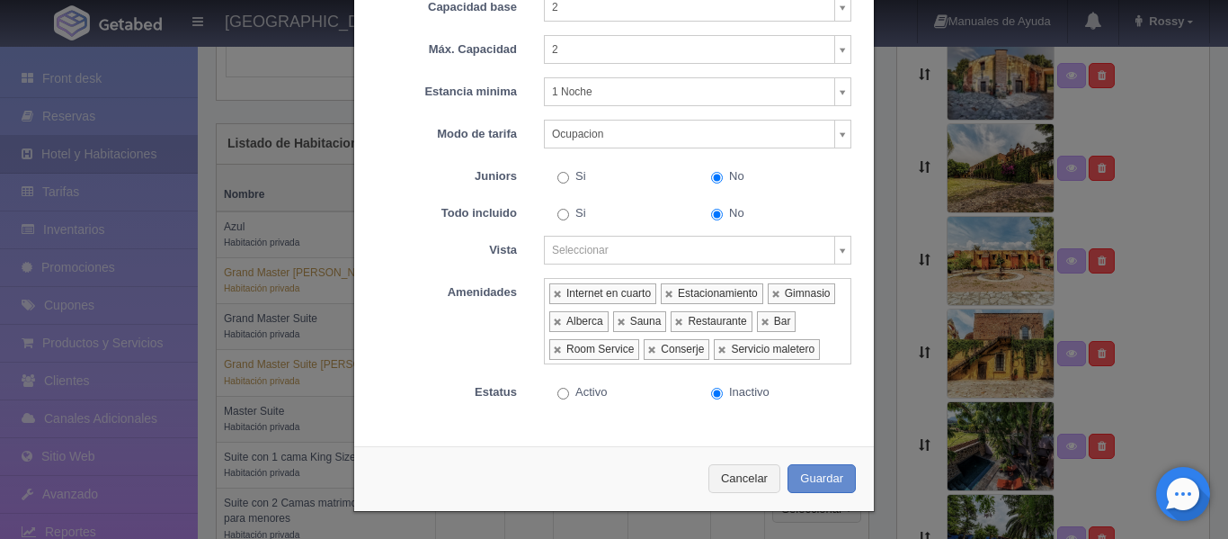
scroll to position [0, 0]
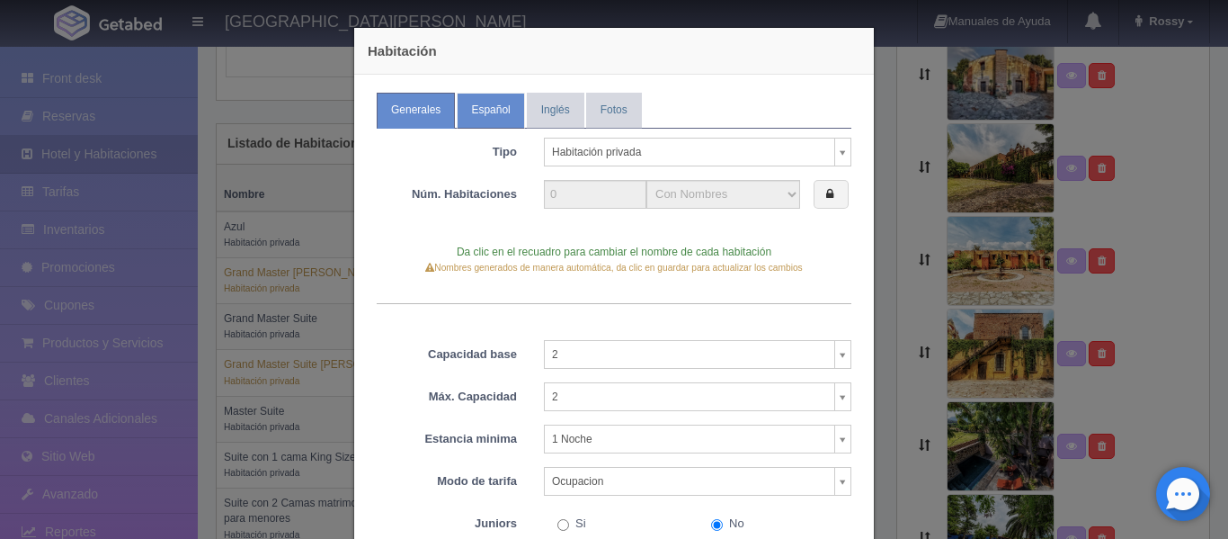
click at [504, 116] on link "Español" at bounding box center [490, 110] width 67 height 35
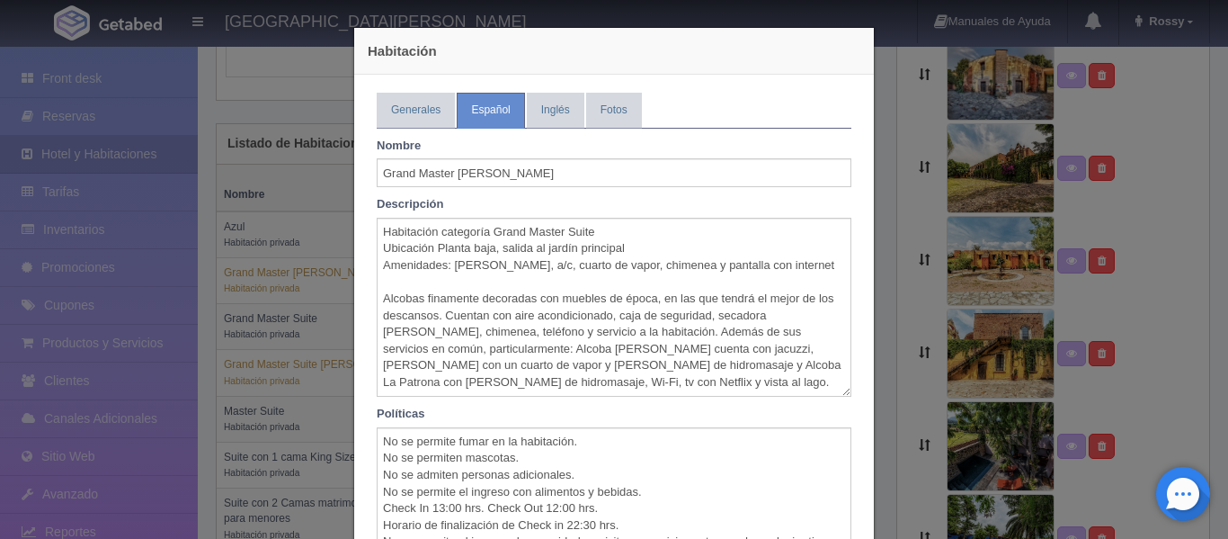
click at [902, 218] on div "Habitación Generales Español Inglés Fotos Tipo Habitación privada Habitación pr…" at bounding box center [614, 269] width 1228 height 539
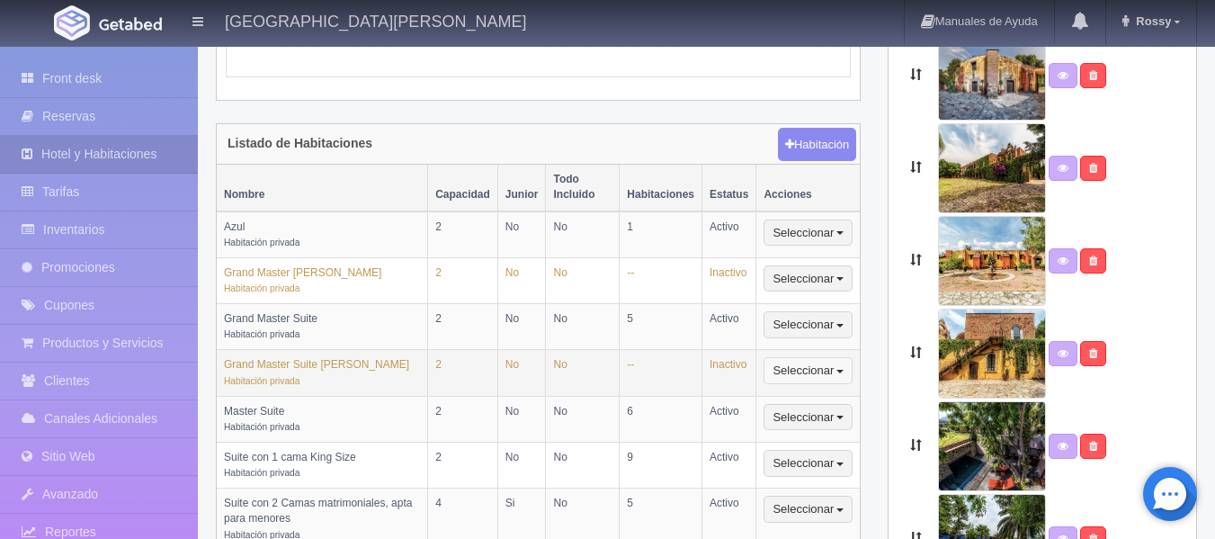
click at [796, 357] on button "Seleccionar" at bounding box center [807, 370] width 89 height 27
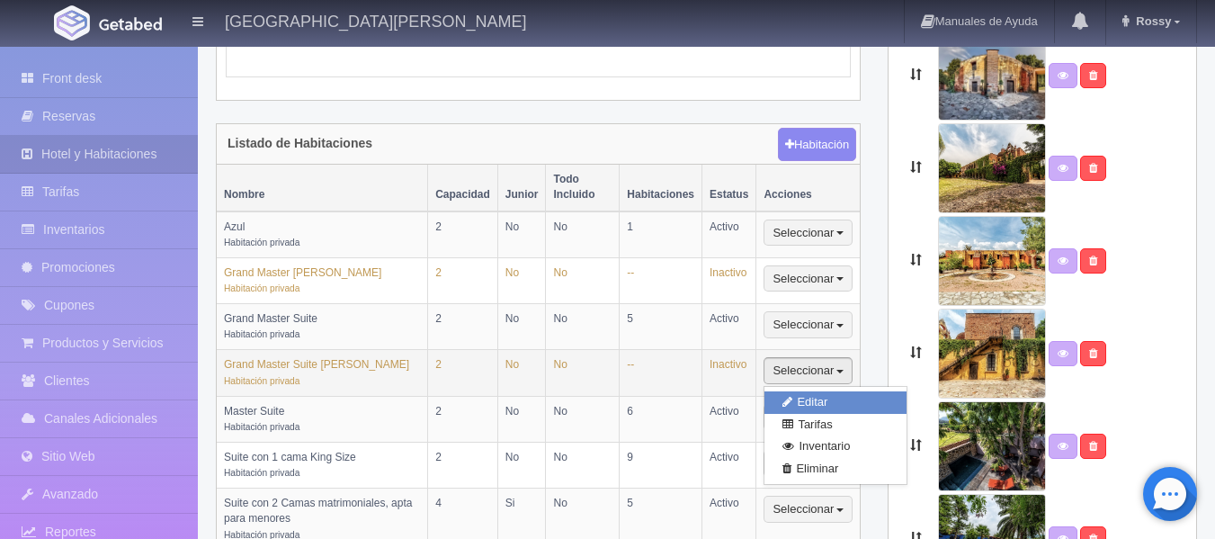
click at [808, 391] on link "Editar" at bounding box center [835, 402] width 142 height 22
type input "Grand Master Suite [PERSON_NAME]"
type textarea "Habitación categoría Grand Master Suite Ubicación Planta baja, salida al jardín…"
type textarea "No se permite fumar en la habitación. No se permiten mascotas. No se admiten pe…"
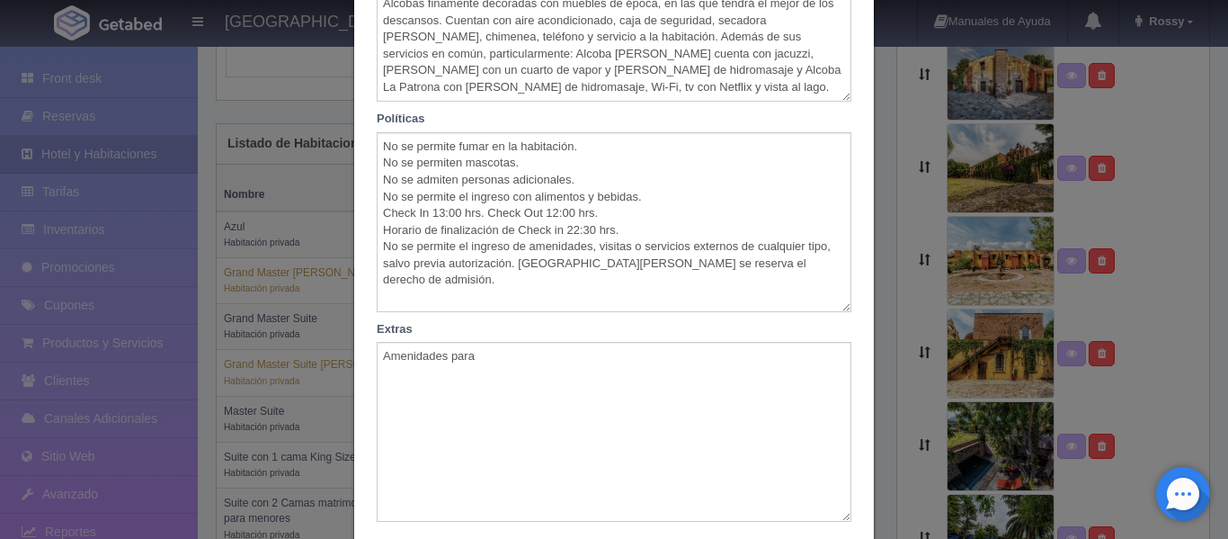
scroll to position [322, 0]
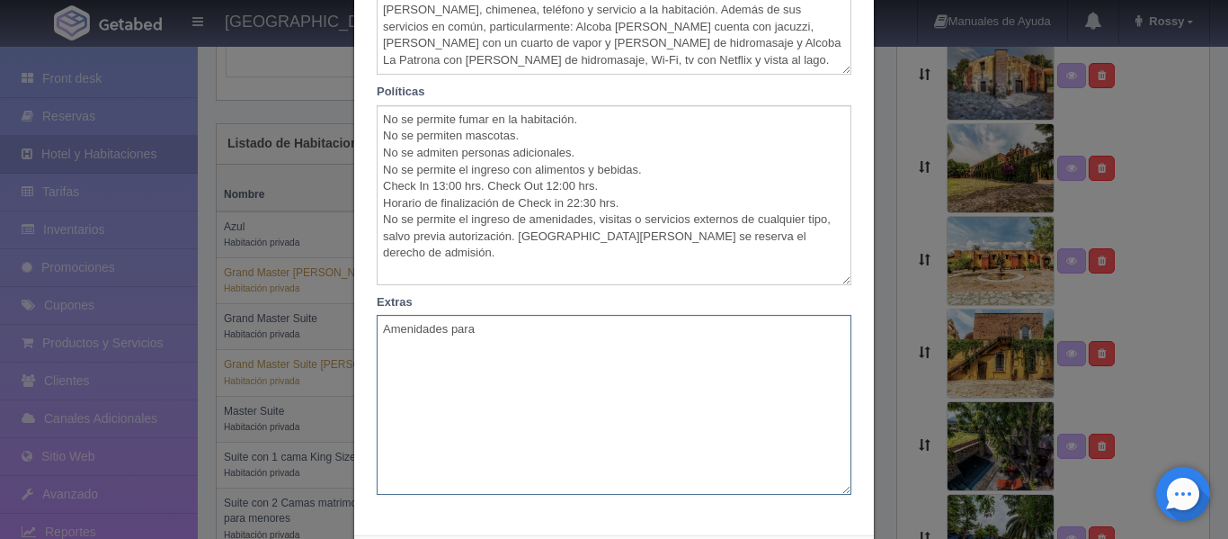
click at [487, 336] on textarea "Amenidades para" at bounding box center [614, 405] width 475 height 180
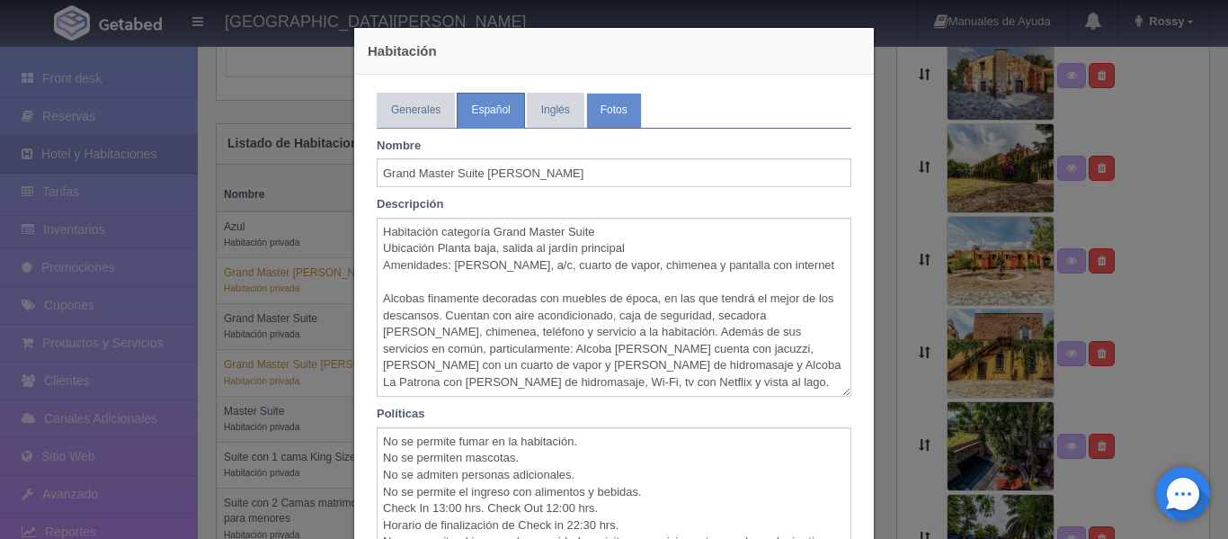
type textarea "Amenidades para aseo Limpieza de la habitación"
click at [609, 112] on link "Fotos" at bounding box center [614, 110] width 56 height 35
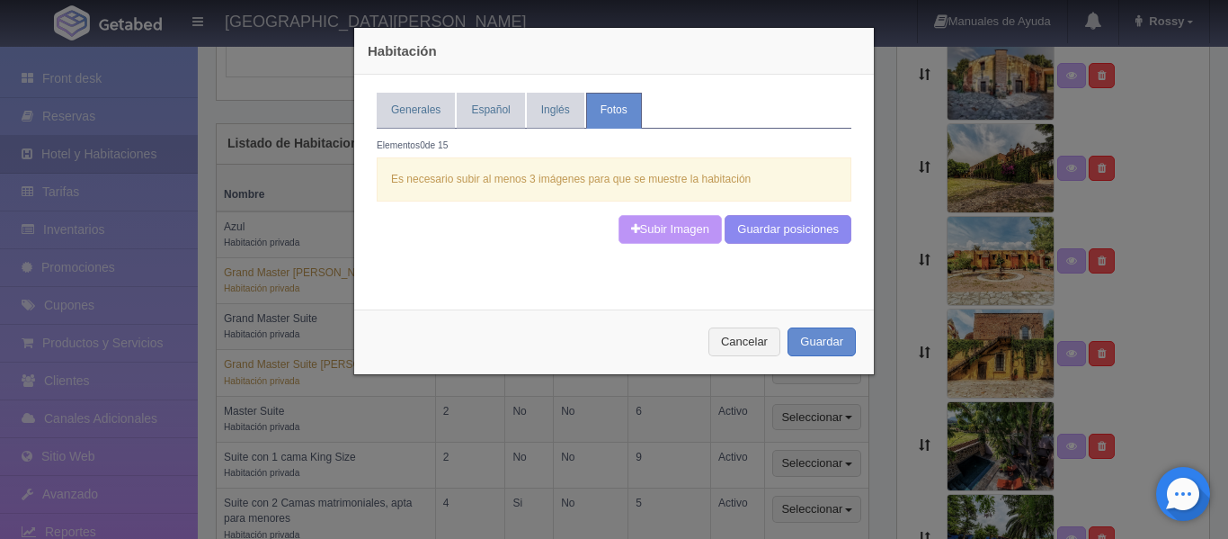
click at [666, 231] on link "Subir Imagen" at bounding box center [670, 230] width 103 height 30
type input "C:\fakepath\ba8f1255-b7a0-417a-b261-30f765193bcc.jpg"
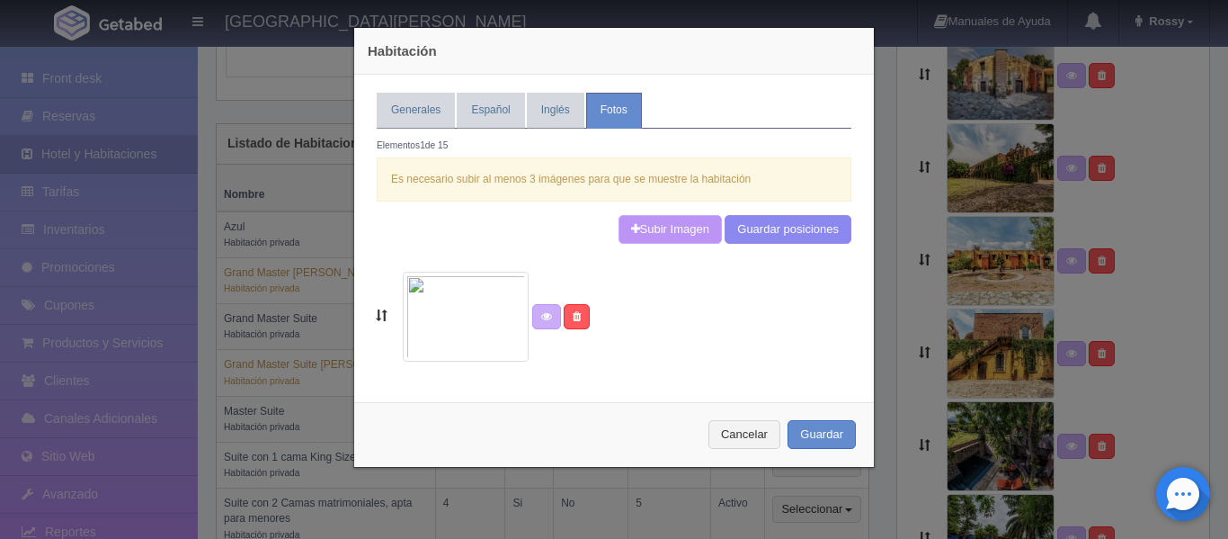
click at [674, 234] on link "Subir Imagen" at bounding box center [670, 230] width 103 height 30
type input "C:\fakepath\ba8f1255-b7a0-417a-b261-30f765193bcc.jpg"
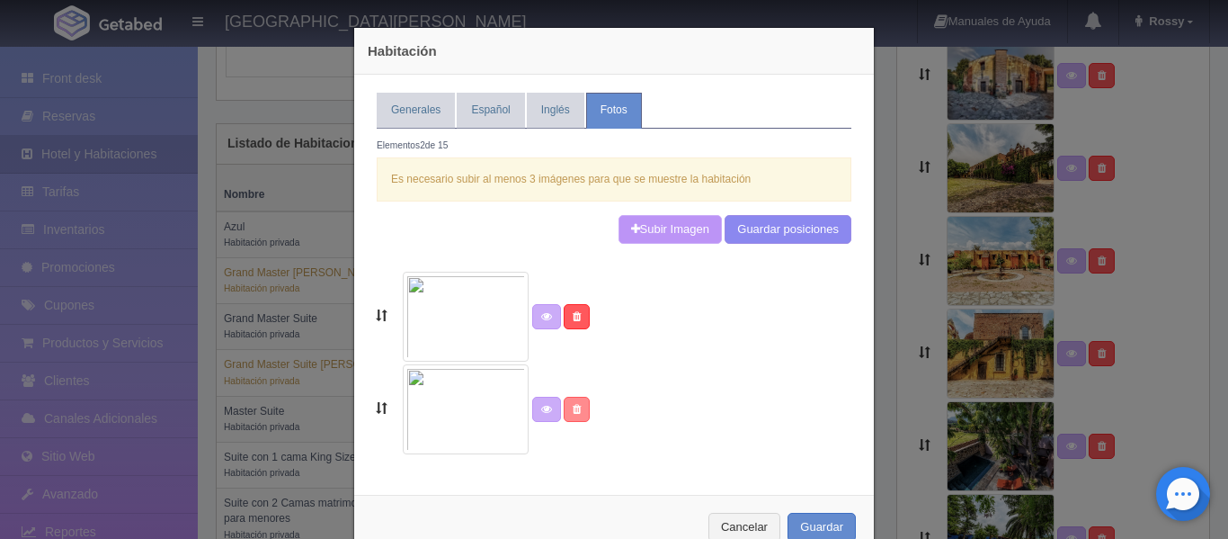
click at [576, 410] on link at bounding box center [577, 409] width 26 height 25
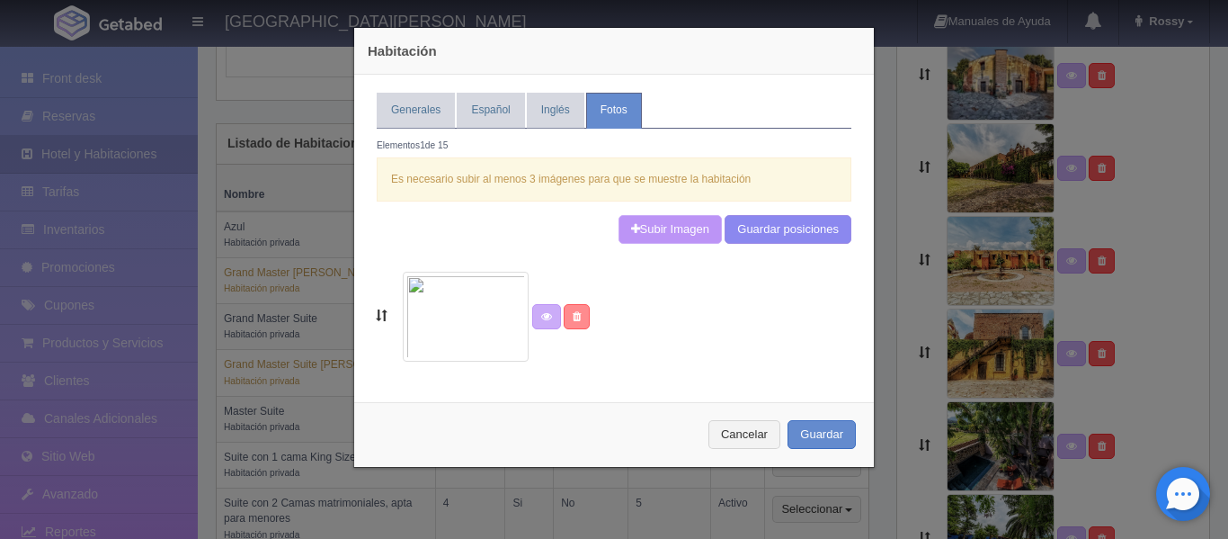
click at [573, 319] on icon at bounding box center [577, 316] width 8 height 11
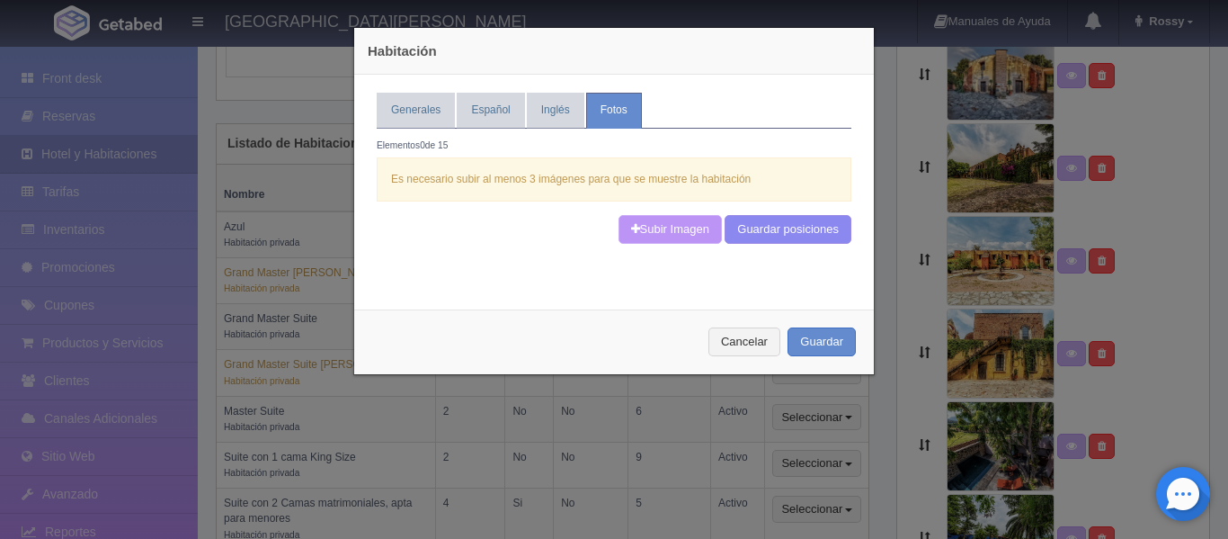
click at [683, 229] on link "Subir Imagen" at bounding box center [670, 230] width 103 height 30
type input "C:\fakepath\1920d7ac-961e-49f8-be96-791e35dd58a5.jpg"
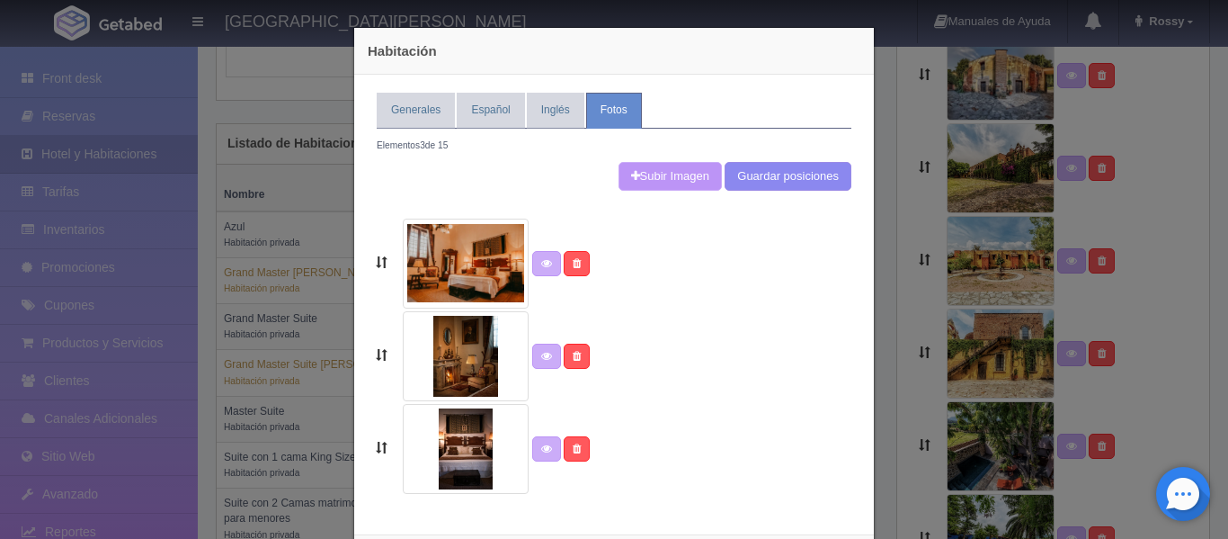
scroll to position [88, 0]
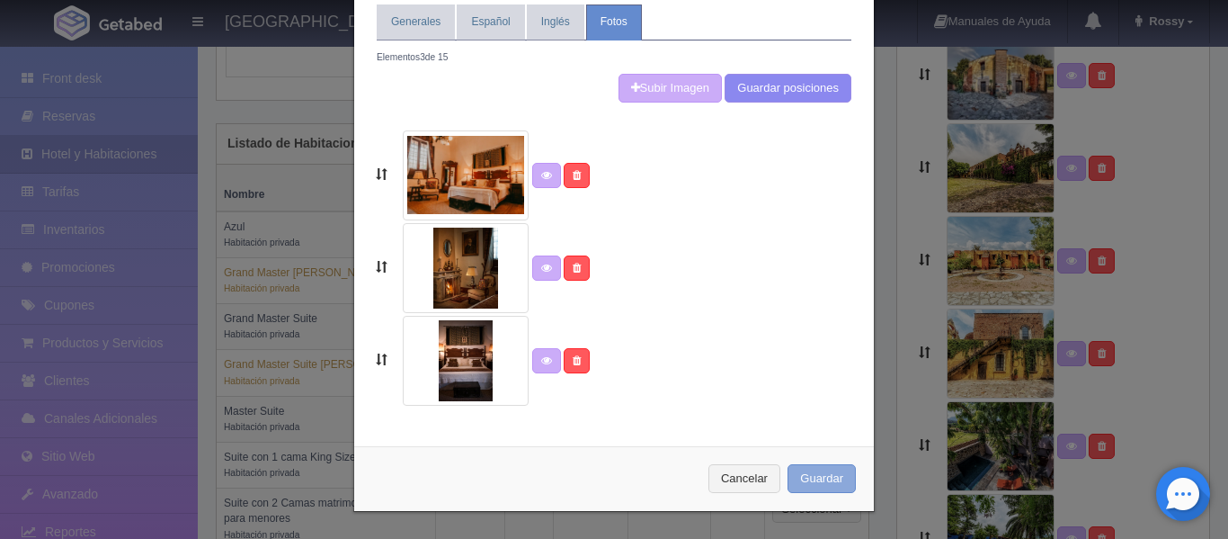
click at [829, 477] on button "Guardar" at bounding box center [822, 479] width 68 height 30
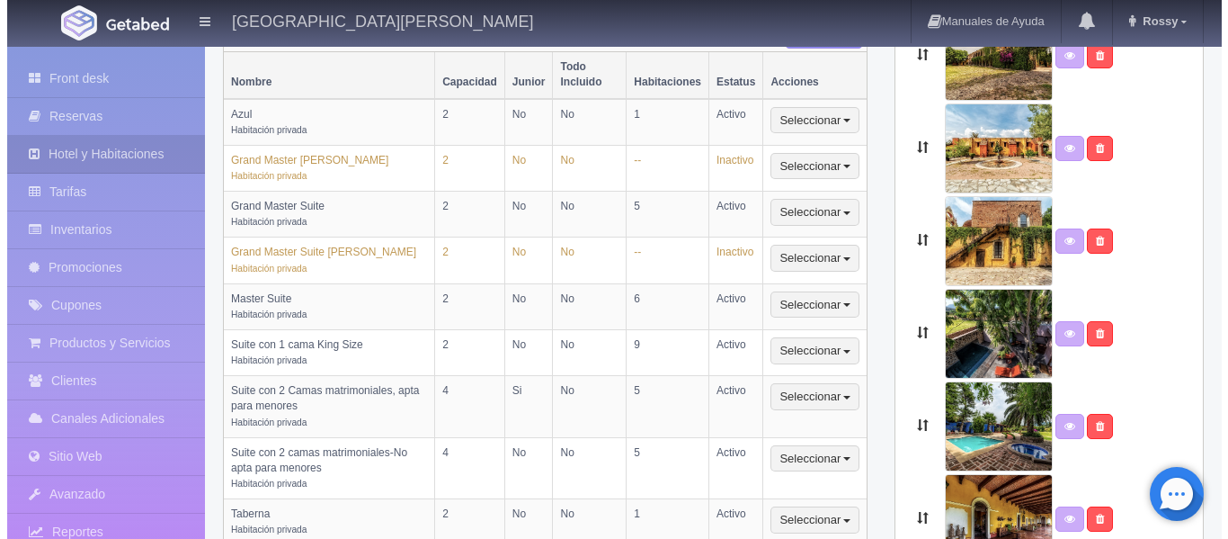
scroll to position [521, 0]
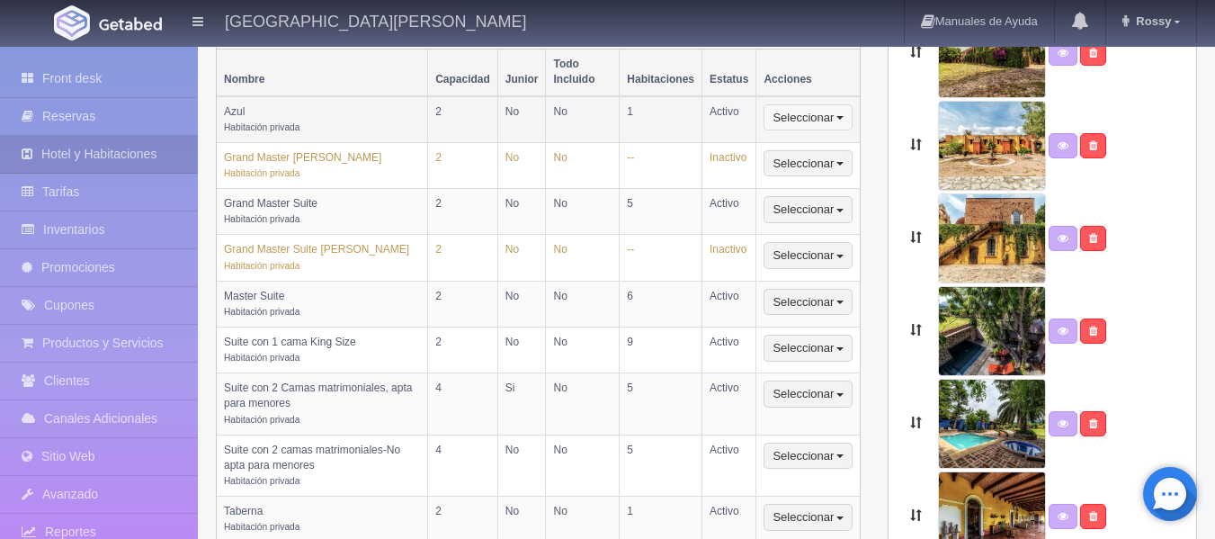
click at [808, 104] on button "Seleccionar" at bounding box center [807, 117] width 89 height 27
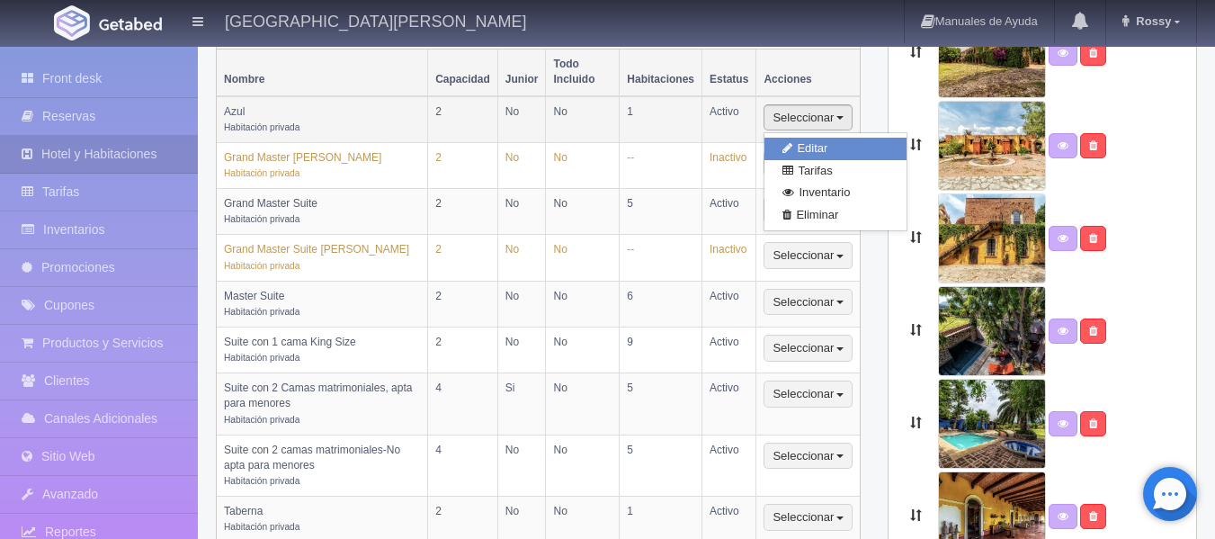
click at [821, 138] on link "Editar" at bounding box center [835, 149] width 142 height 22
select select "Habitación privada"
select select "Nombre"
select select "2"
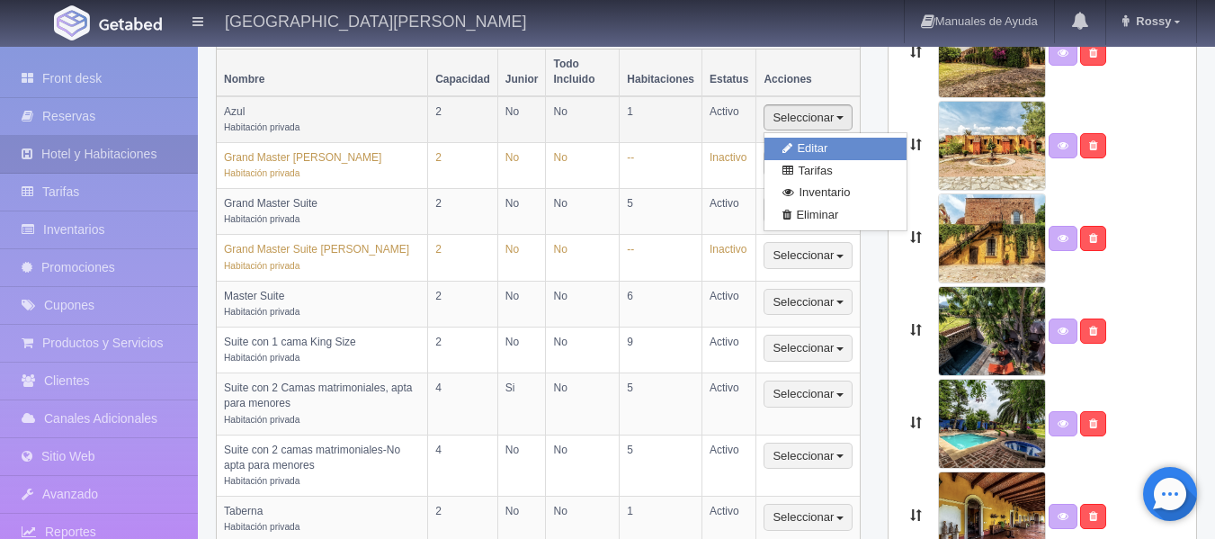
select select "1"
select select "Ocupacion"
radio input "true"
select select "5"
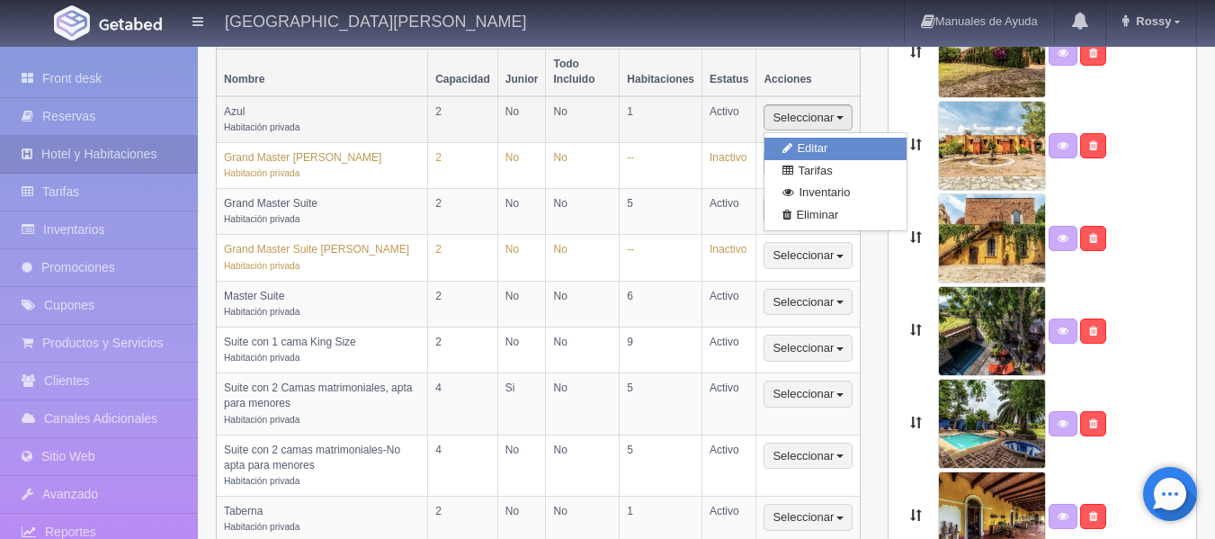
radio input "true"
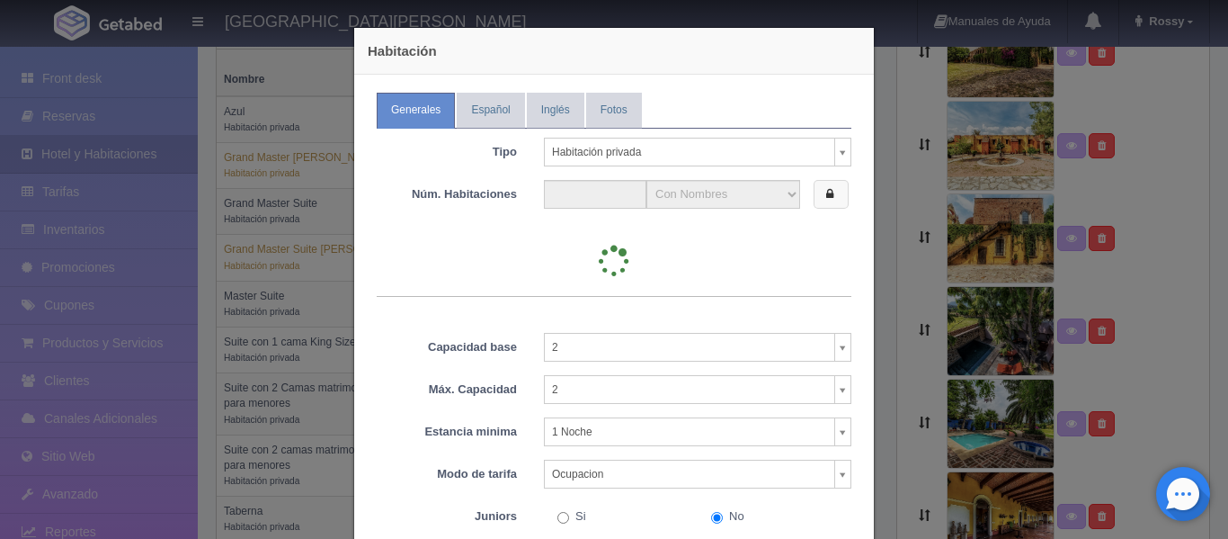
type input "1"
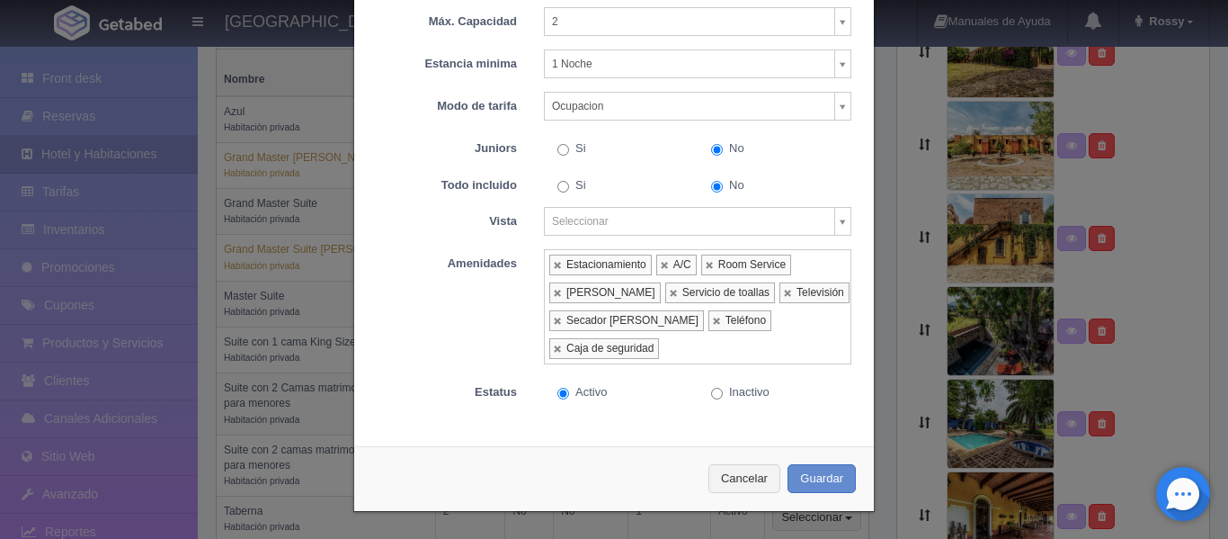
scroll to position [0, 0]
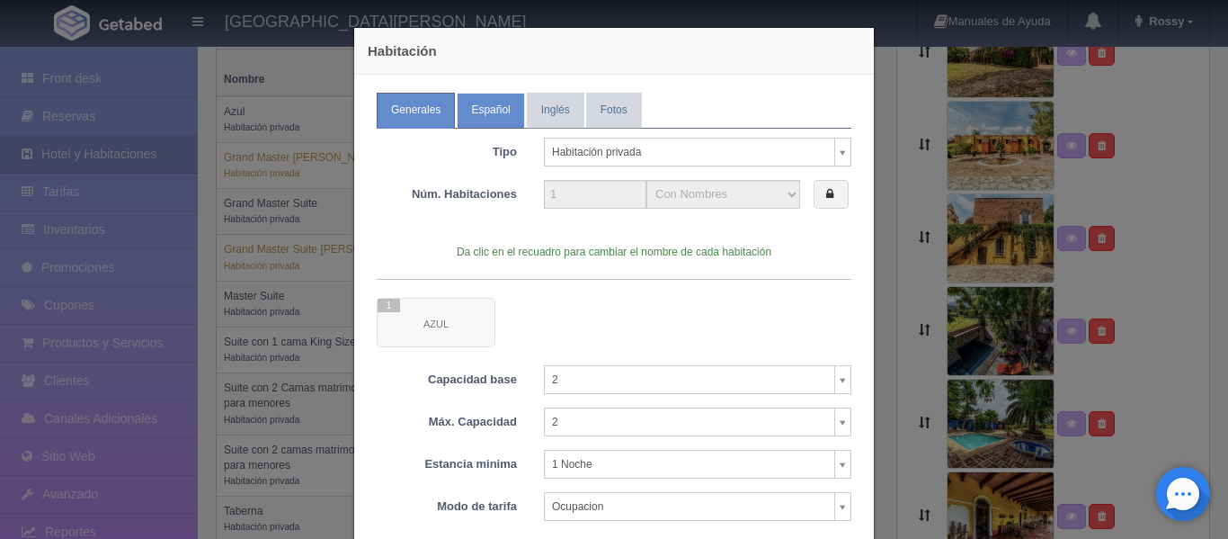
click at [470, 109] on link "Español" at bounding box center [490, 110] width 67 height 35
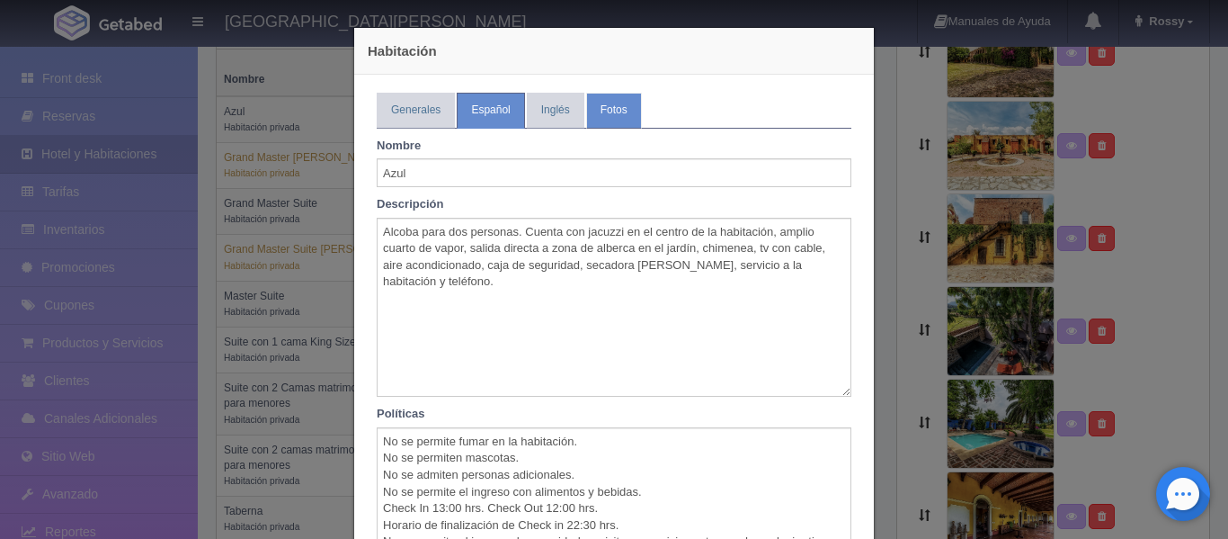
click at [597, 115] on link "Fotos" at bounding box center [614, 110] width 56 height 35
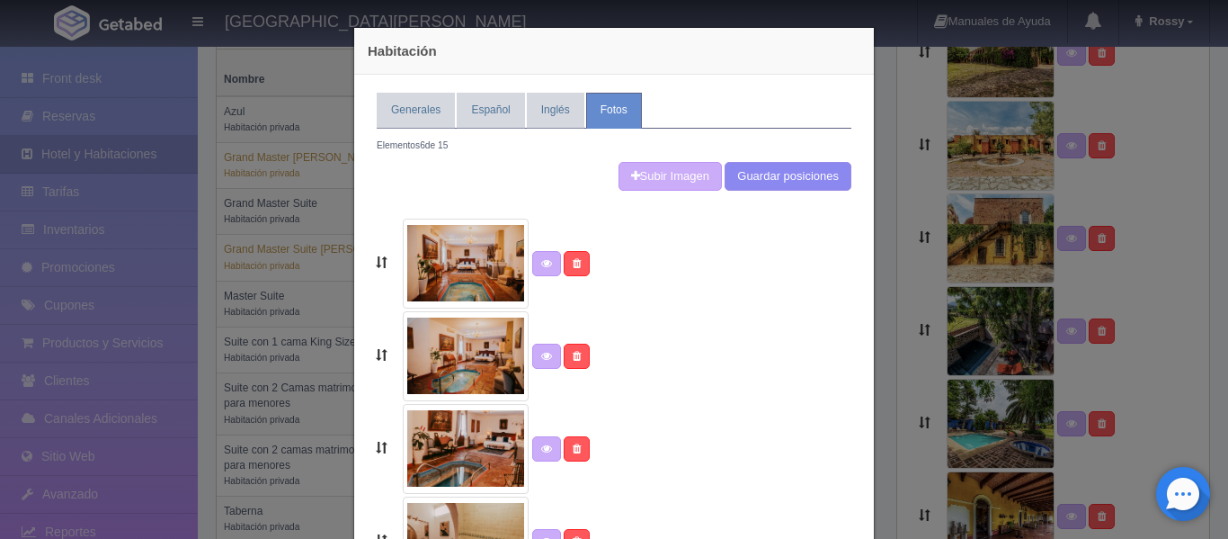
click at [887, 192] on div "Habitación Generales Español Inglés Fotos Tipo Habitación privada Habitación pr…" at bounding box center [614, 269] width 1228 height 539
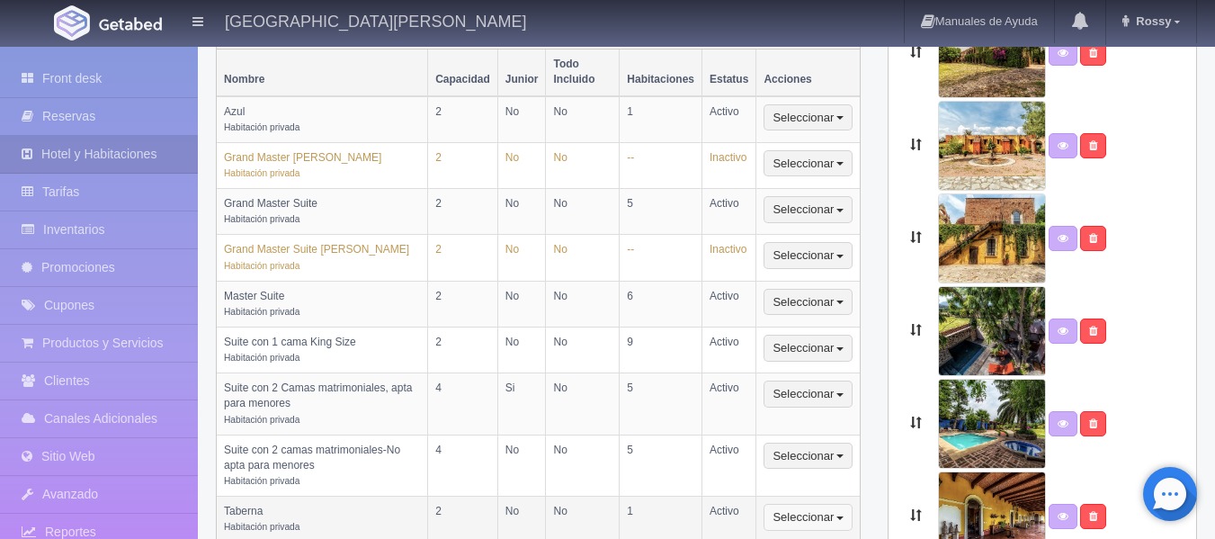
click at [800, 504] on button "Seleccionar" at bounding box center [807, 517] width 89 height 27
click at [817, 538] on link "Editar" at bounding box center [835, 549] width 142 height 22
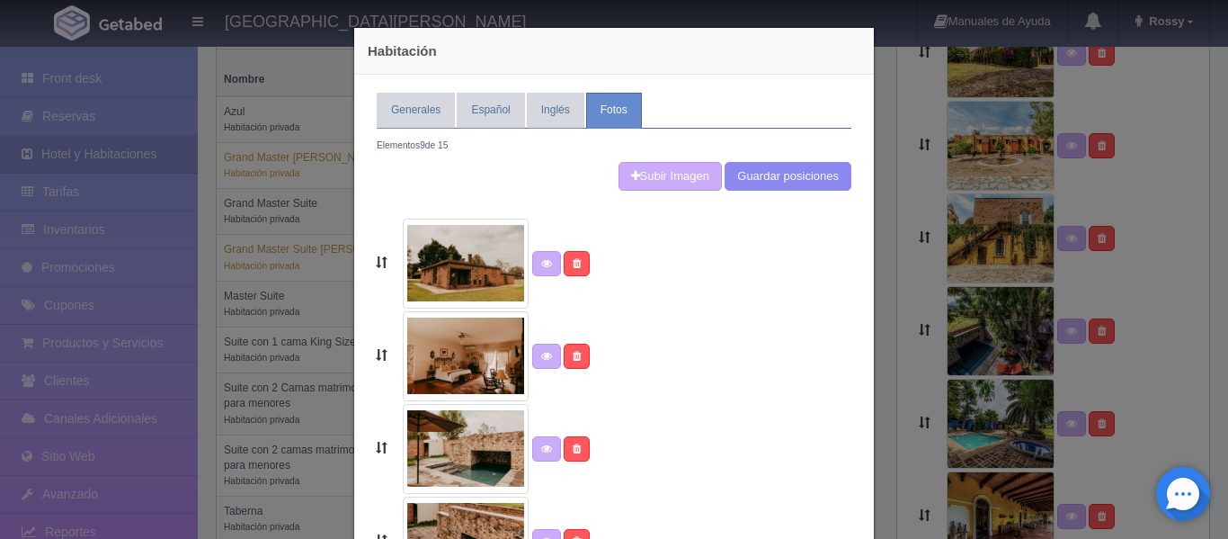
click at [897, 156] on div "Habitación Generales Español Inglés Fotos Tipo Habitación privada Habitación pr…" at bounding box center [614, 269] width 1228 height 539
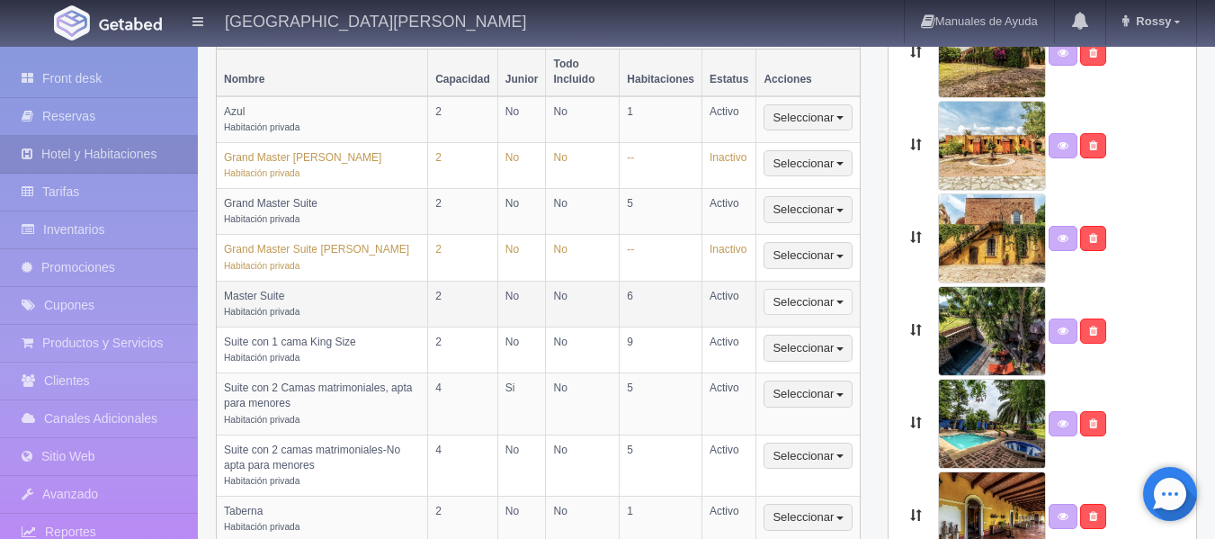
click at [821, 289] on button "Seleccionar" at bounding box center [807, 302] width 89 height 27
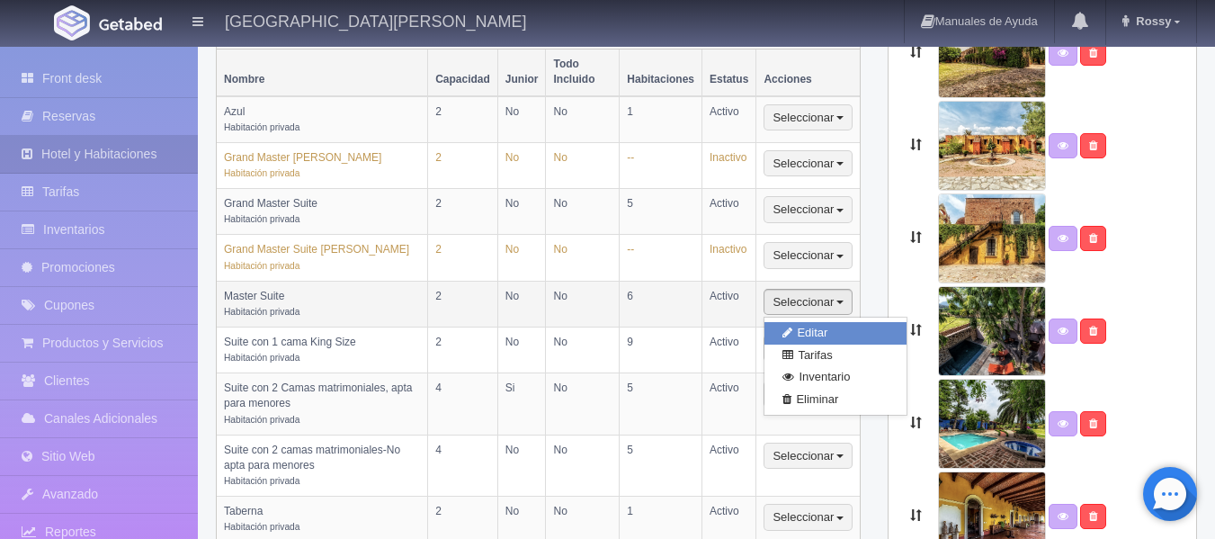
click at [828, 322] on link "Editar" at bounding box center [835, 333] width 142 height 22
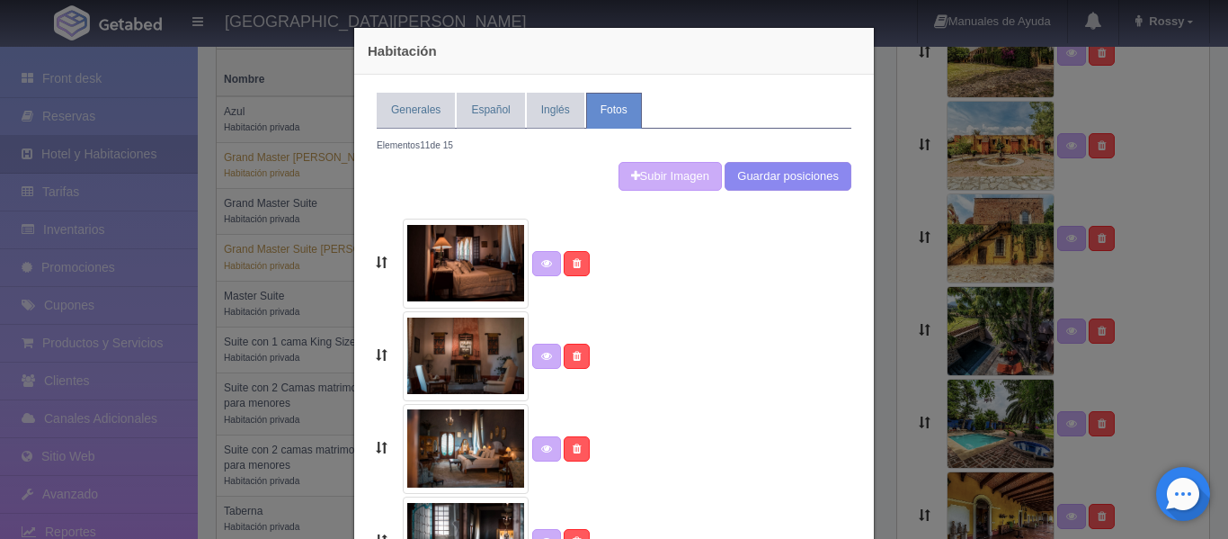
click at [879, 129] on div "Habitación Generales Español Inglés Fotos Tipo Habitación privada Habitación pr…" at bounding box center [614, 269] width 1228 height 539
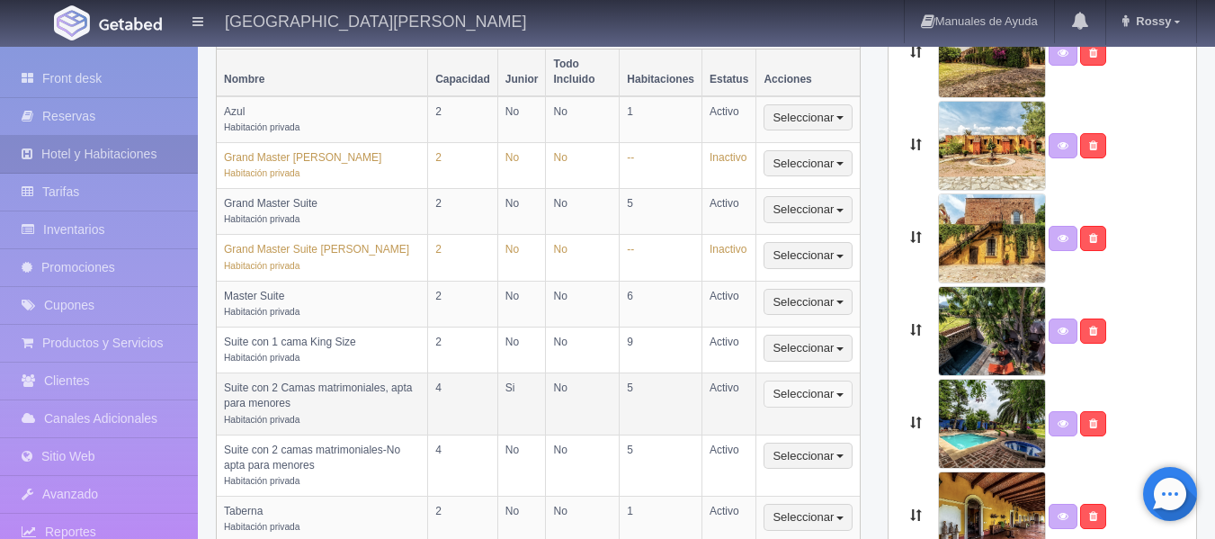
click at [806, 380] on button "Seleccionar" at bounding box center [807, 393] width 89 height 27
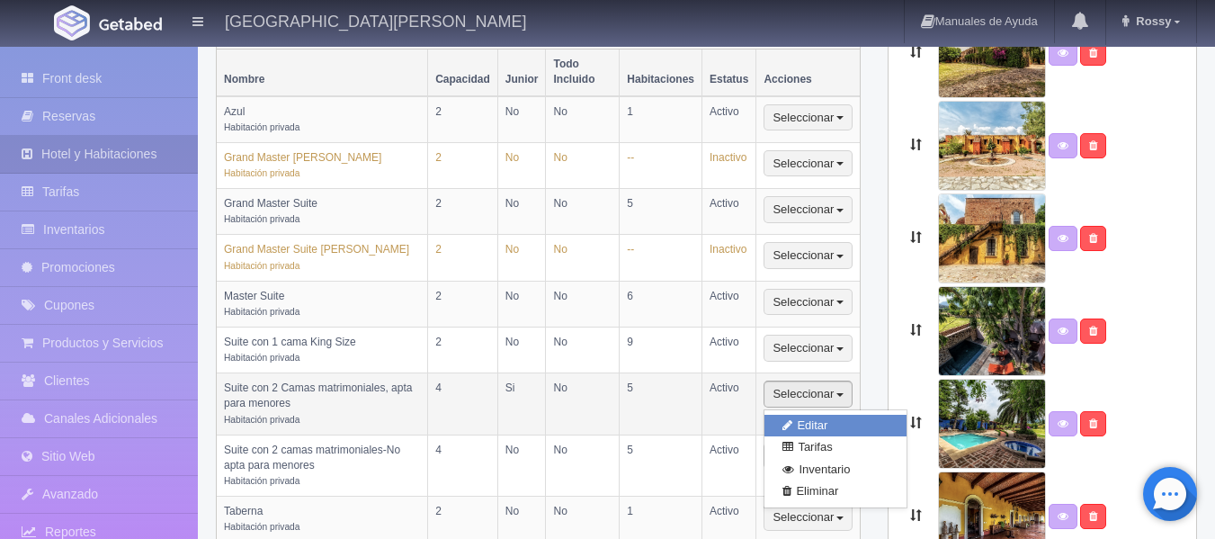
click at [817, 415] on link "Editar" at bounding box center [835, 426] width 142 height 22
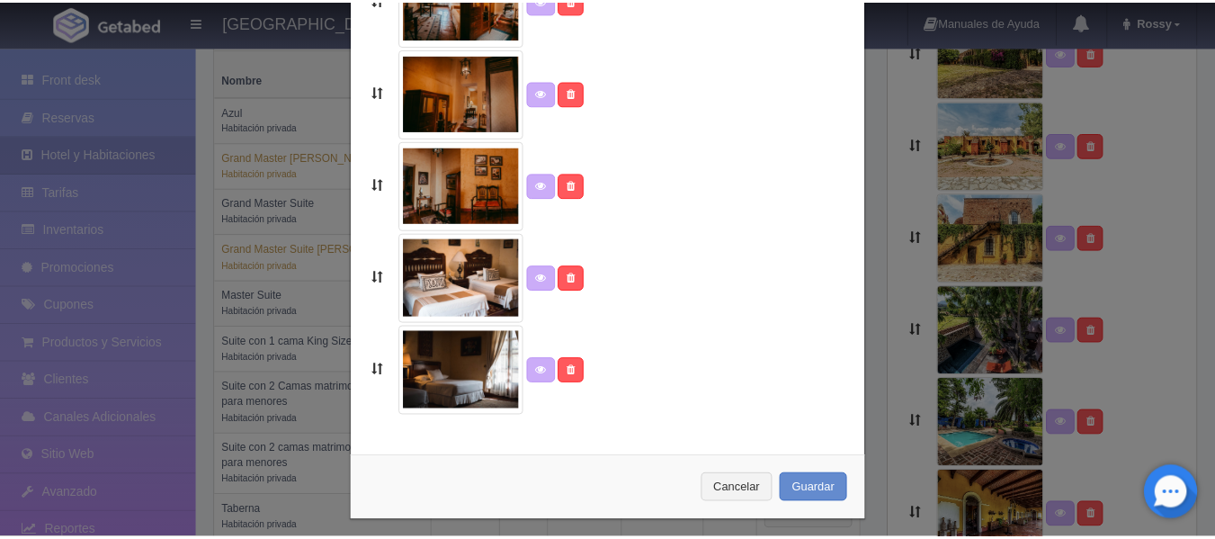
scroll to position [459, 0]
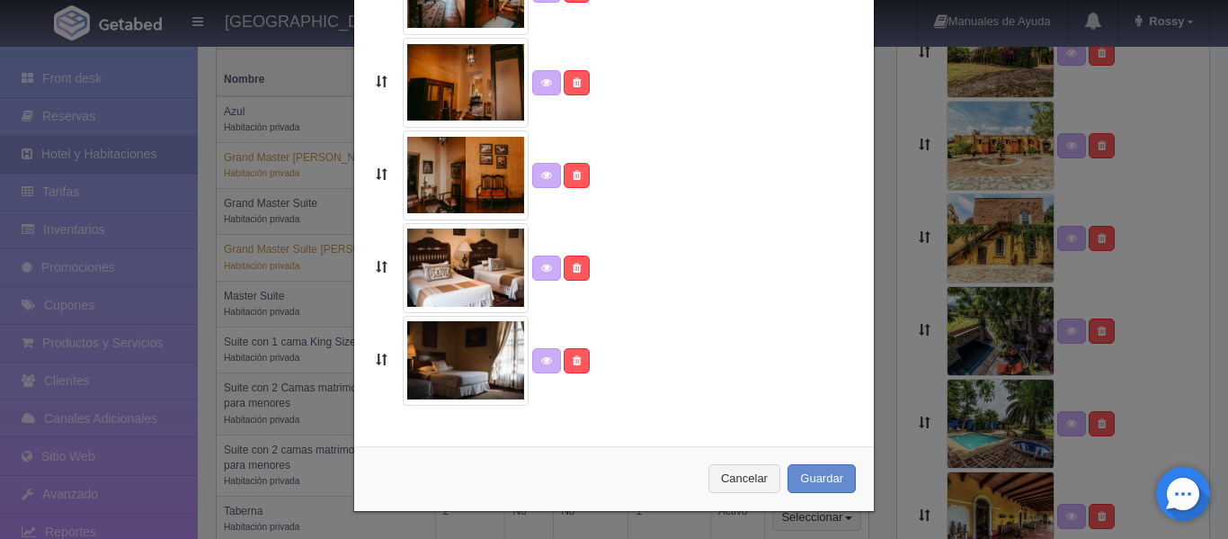
click at [432, 379] on img at bounding box center [466, 361] width 126 height 90
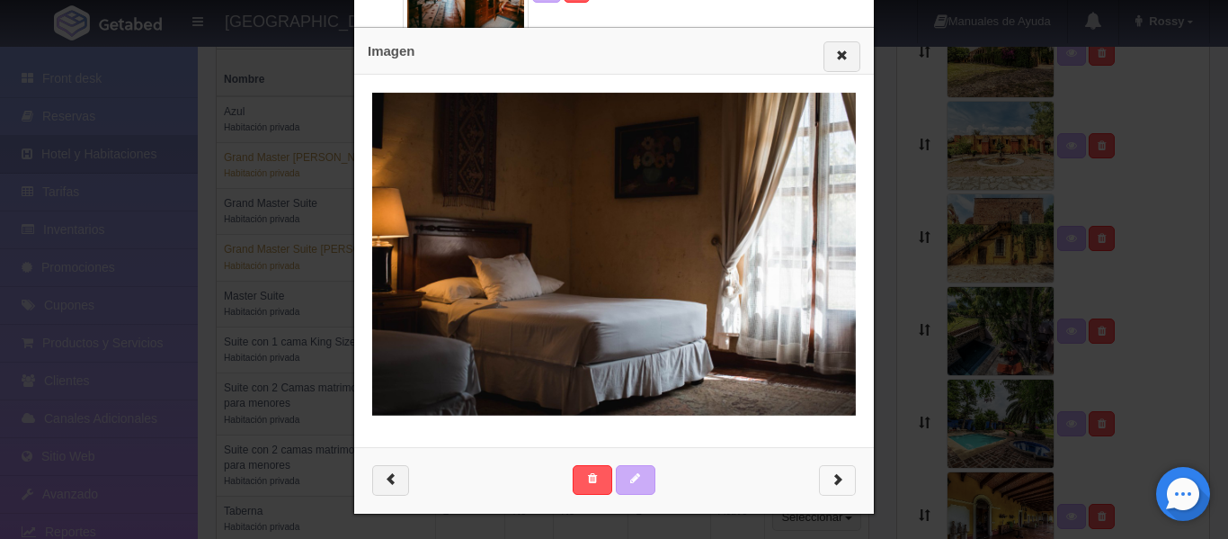
click at [841, 481] on button "button" at bounding box center [837, 480] width 37 height 31
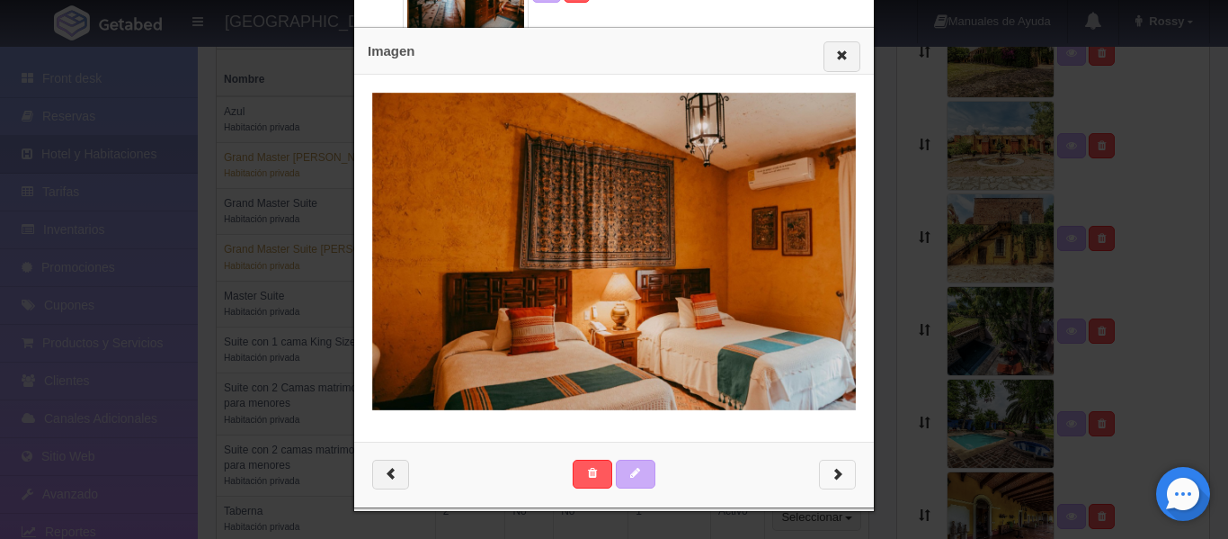
click at [841, 481] on button "button" at bounding box center [837, 475] width 37 height 31
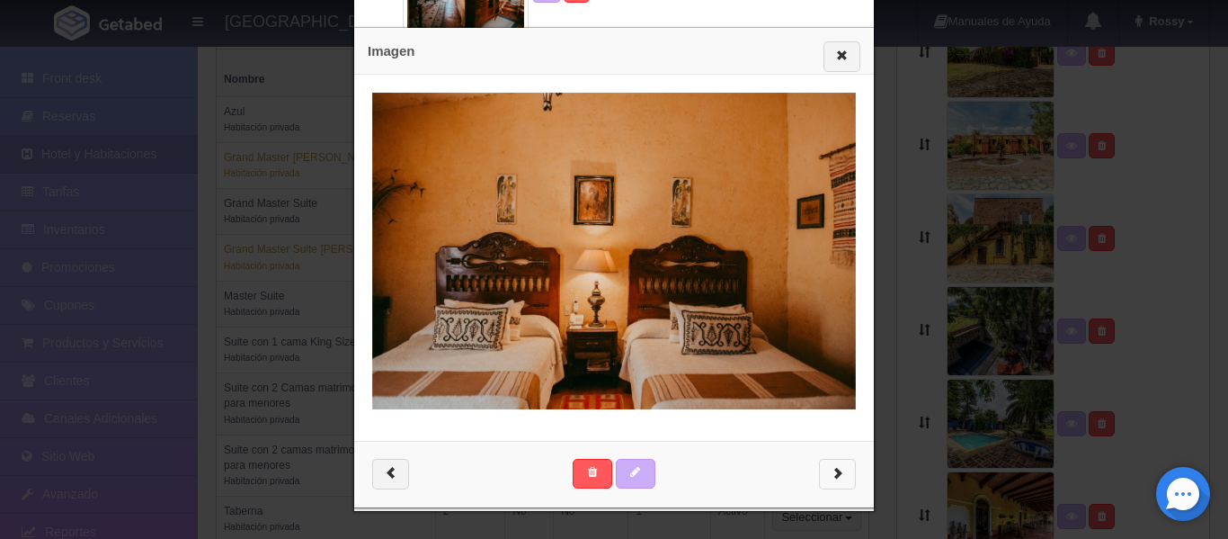
click at [841, 481] on button "button" at bounding box center [837, 474] width 37 height 31
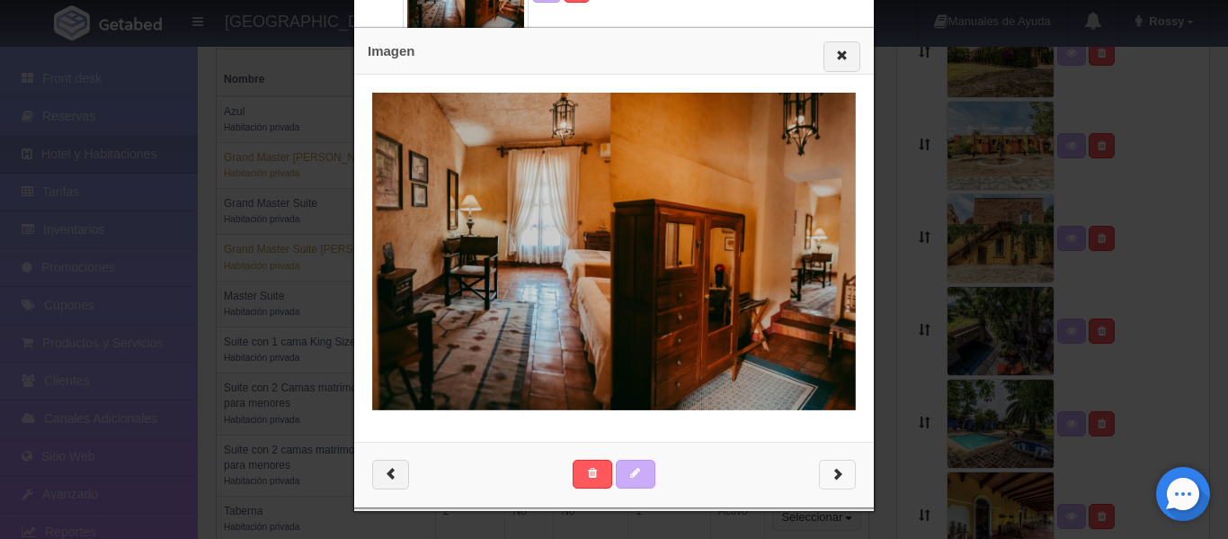
click at [841, 481] on button "button" at bounding box center [837, 475] width 37 height 31
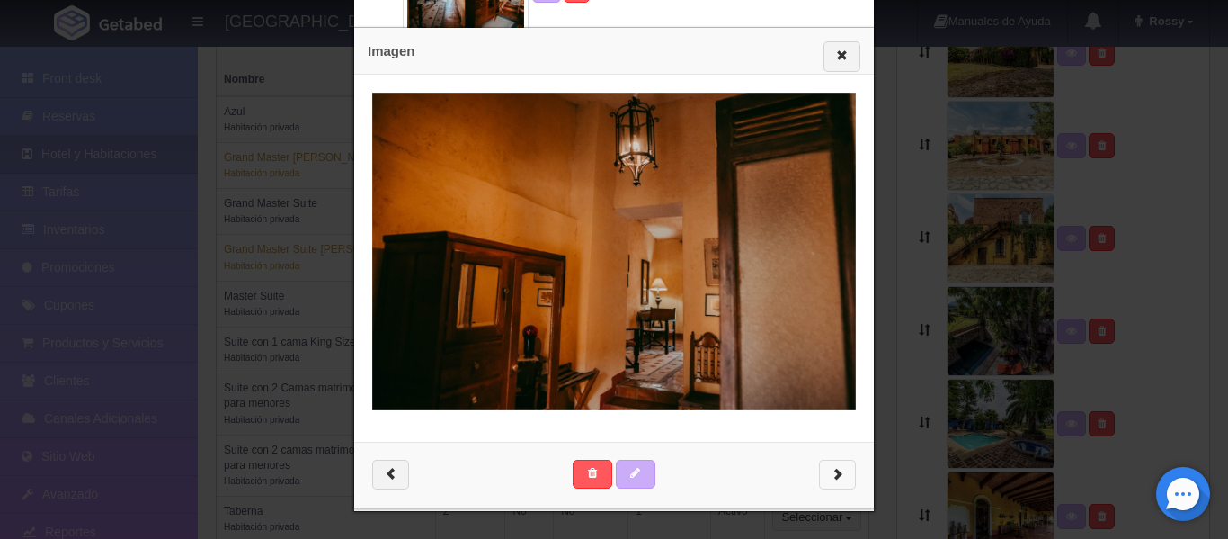
click at [841, 481] on button "button" at bounding box center [837, 475] width 37 height 31
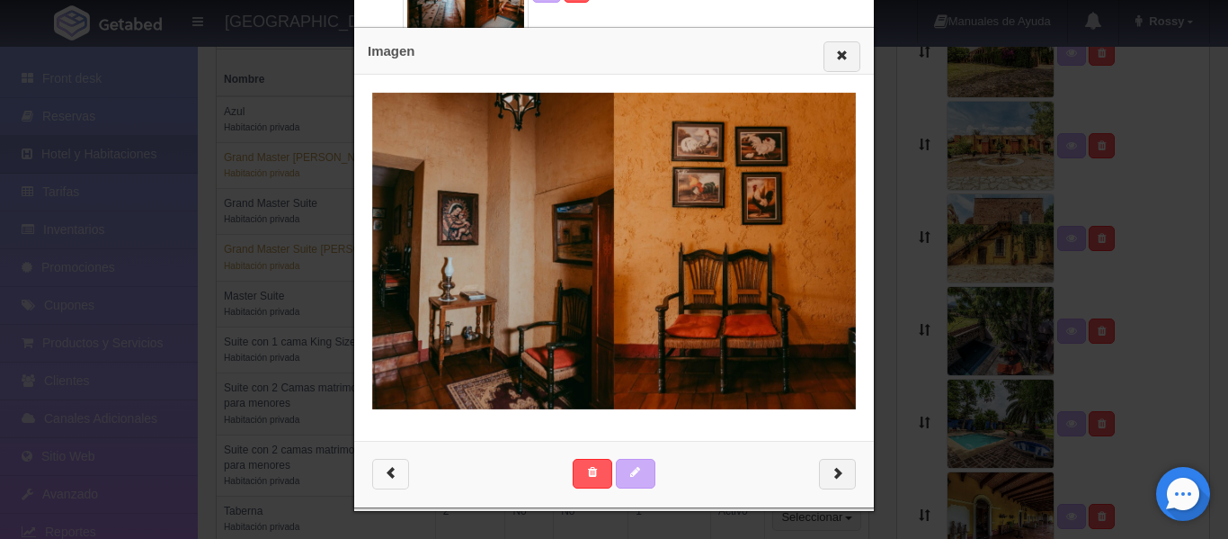
click at [385, 478] on span "button" at bounding box center [391, 472] width 12 height 12
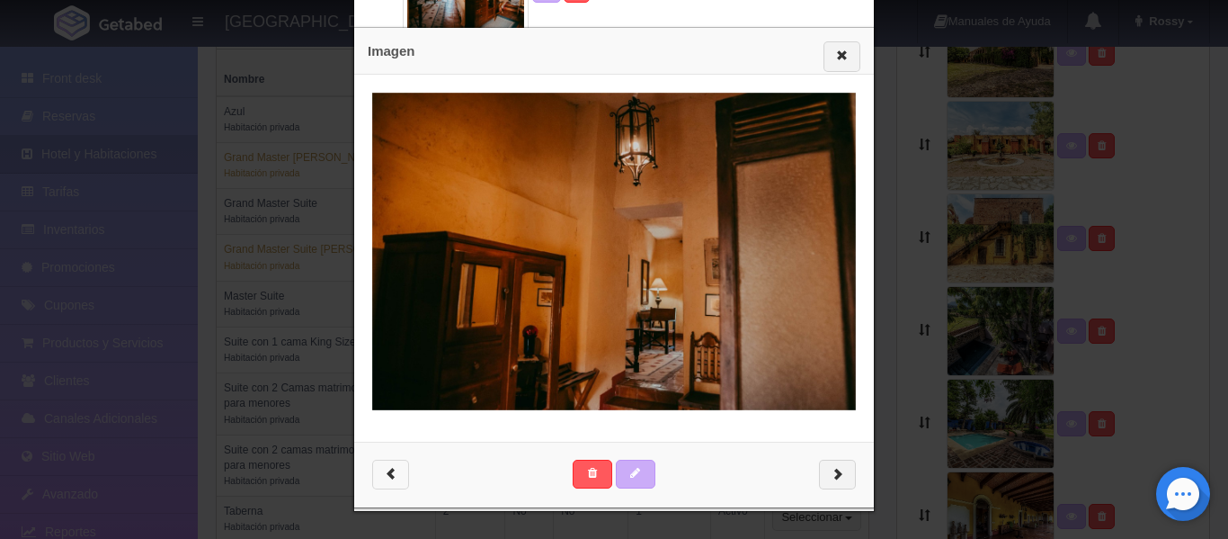
click at [385, 478] on span "button" at bounding box center [391, 473] width 12 height 12
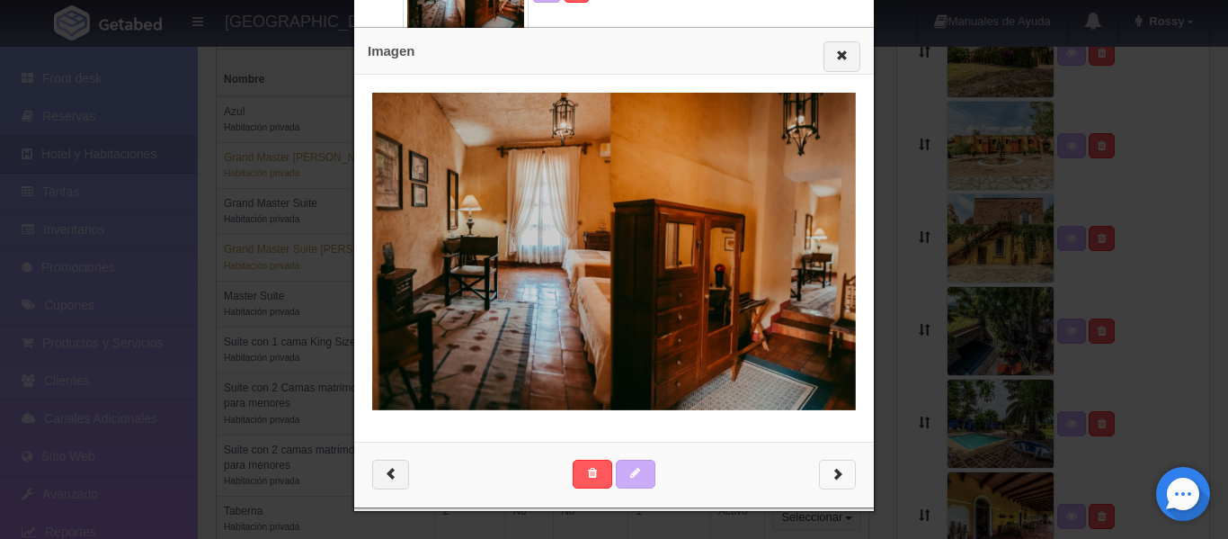
click at [834, 476] on span "button" at bounding box center [838, 473] width 12 height 12
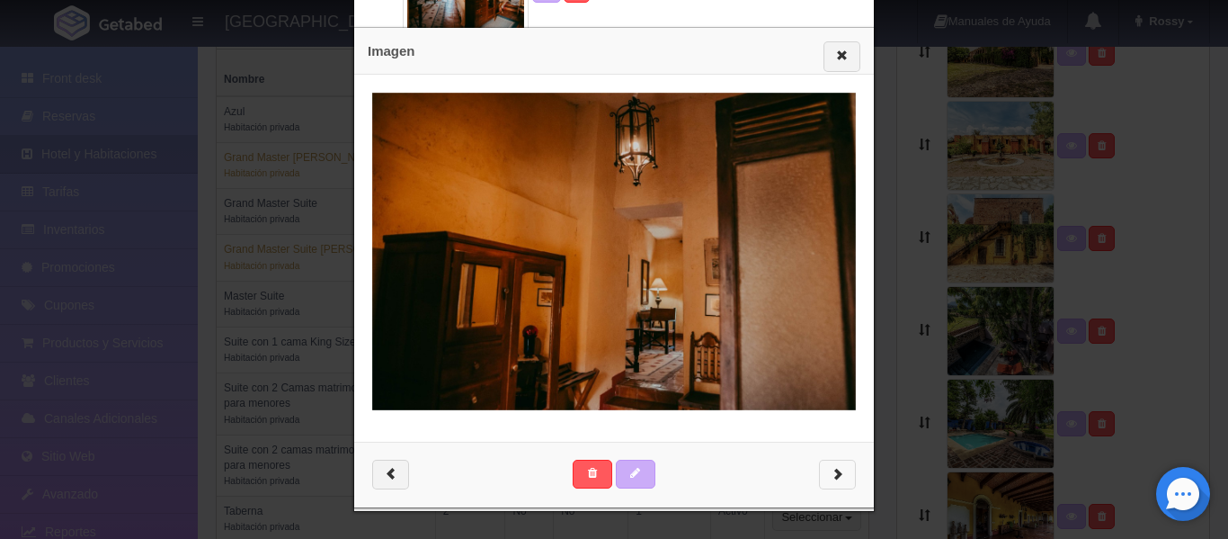
click at [834, 476] on span "button" at bounding box center [838, 473] width 12 height 12
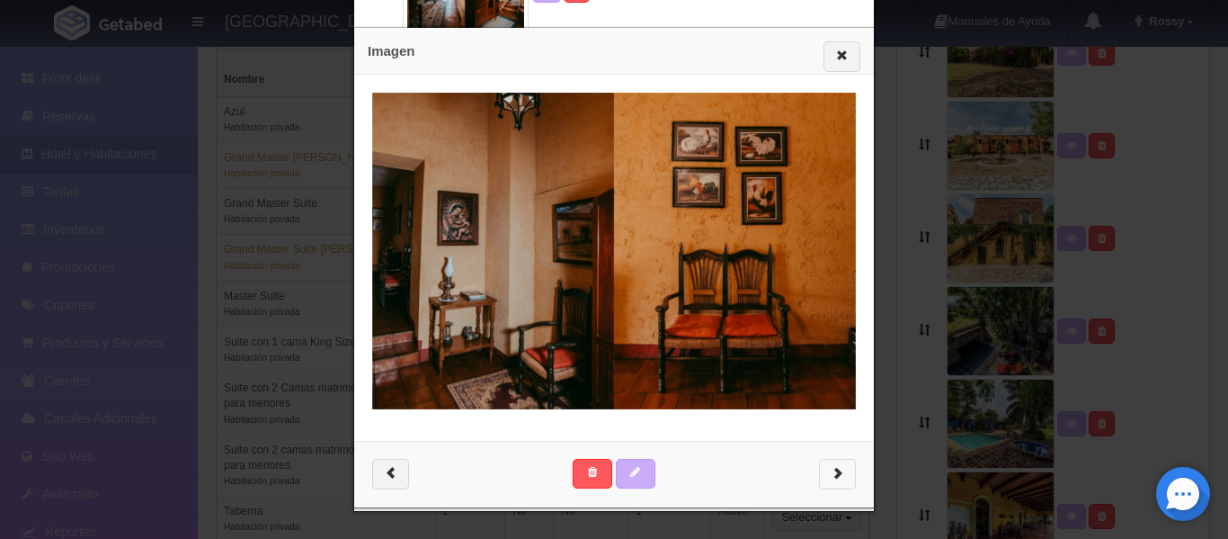
click at [834, 476] on span "button" at bounding box center [838, 472] width 12 height 12
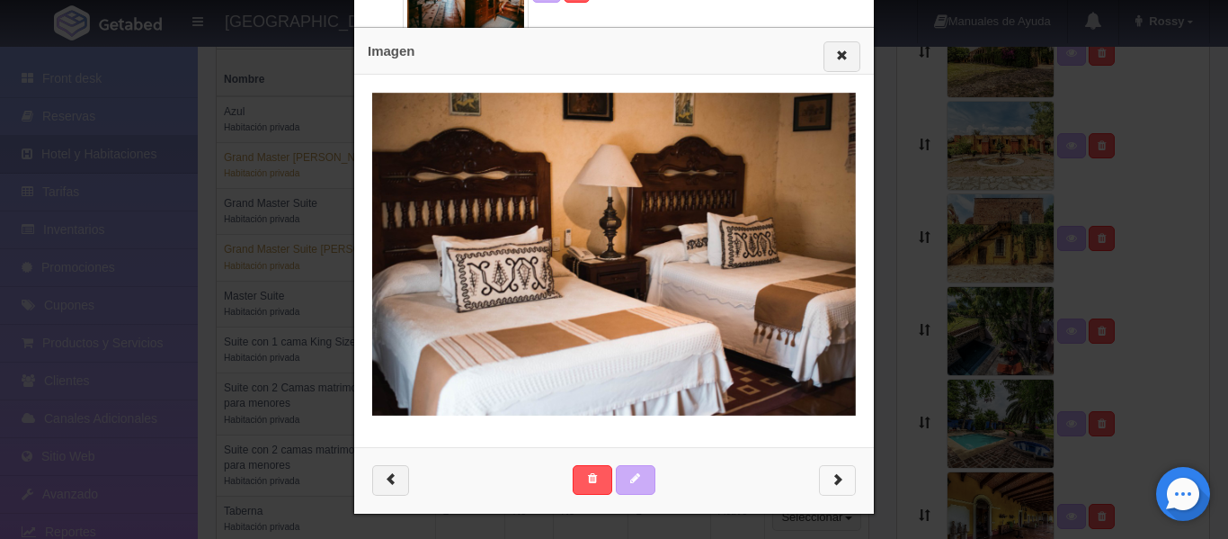
click at [834, 476] on span "button" at bounding box center [838, 478] width 12 height 12
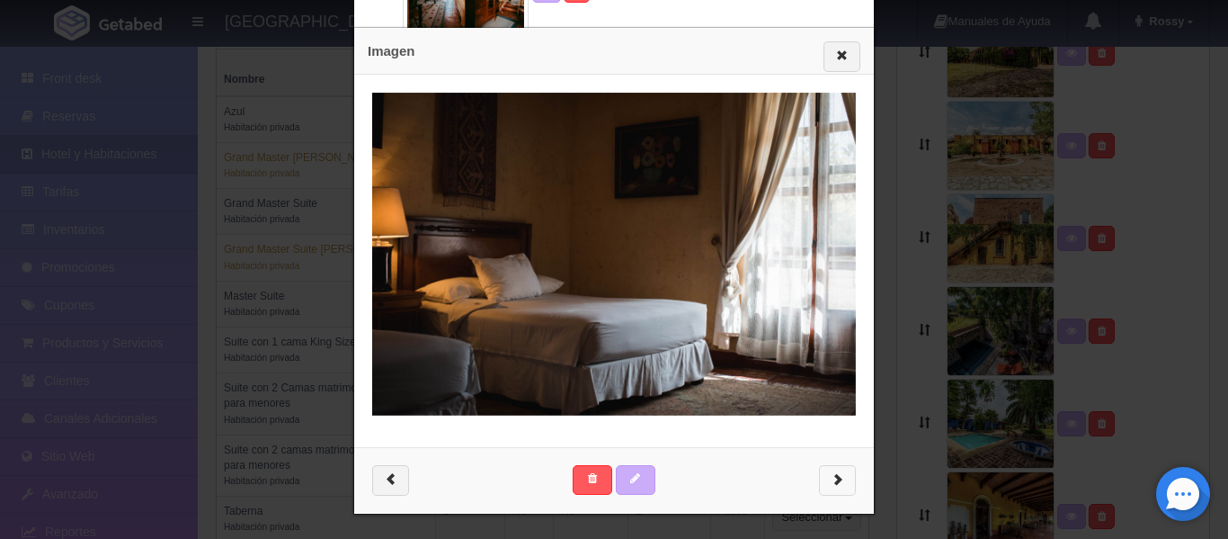
click at [834, 476] on span "button" at bounding box center [838, 478] width 12 height 12
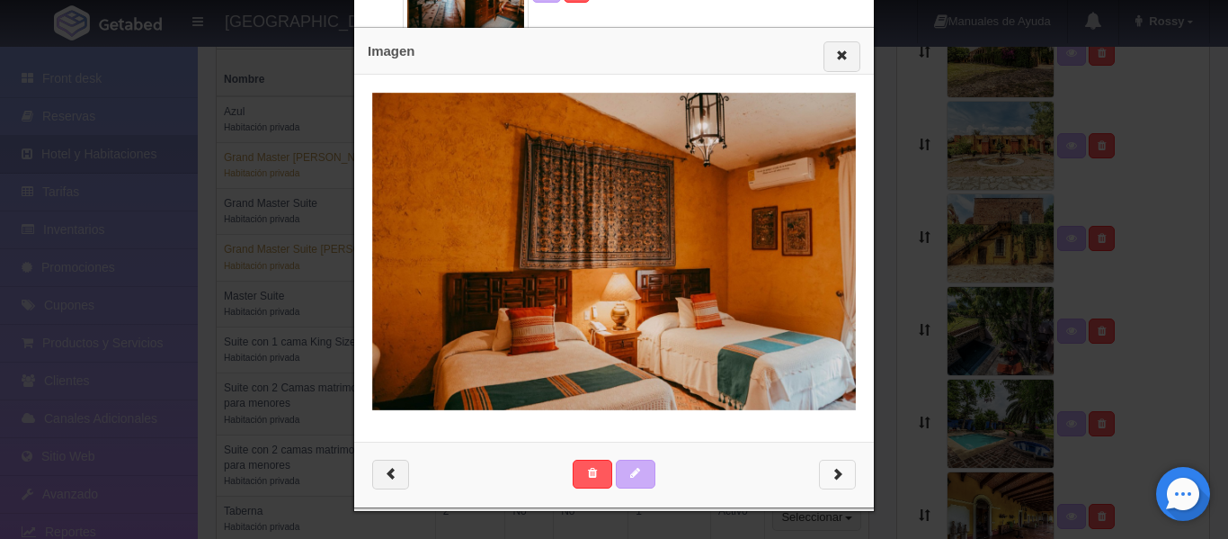
click at [834, 476] on span "button" at bounding box center [838, 473] width 12 height 12
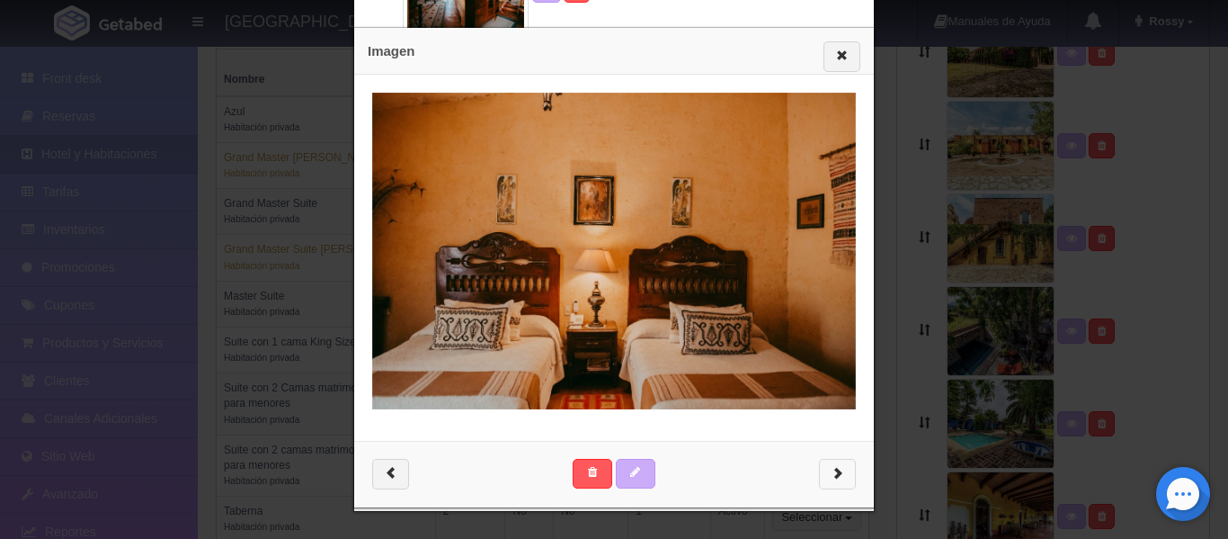
click at [834, 476] on span "button" at bounding box center [838, 472] width 12 height 12
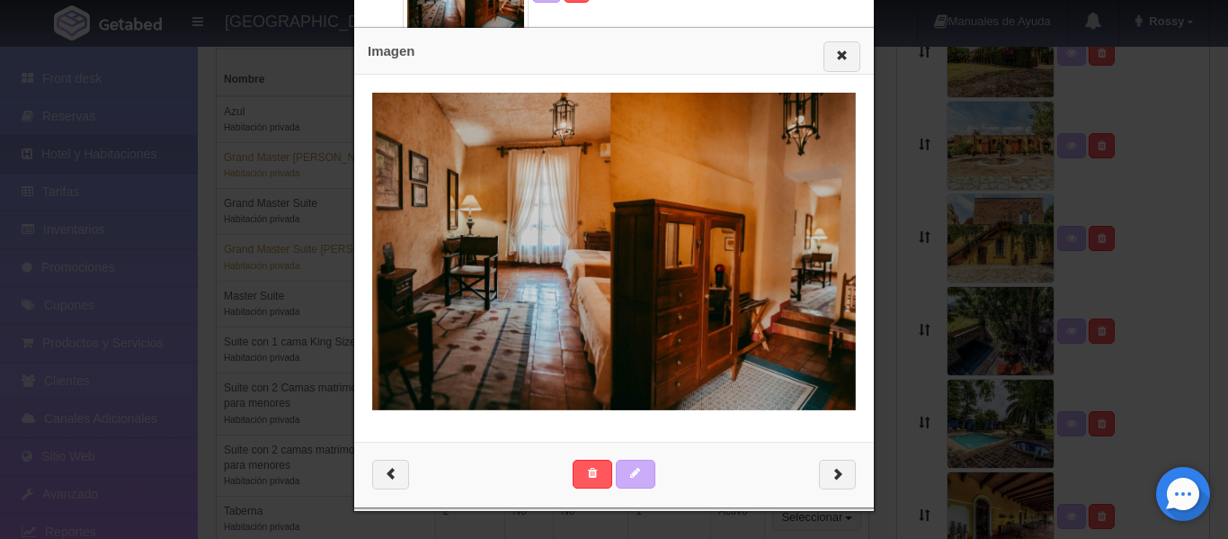
click at [945, 238] on div "Imagen" at bounding box center [614, 269] width 1228 height 539
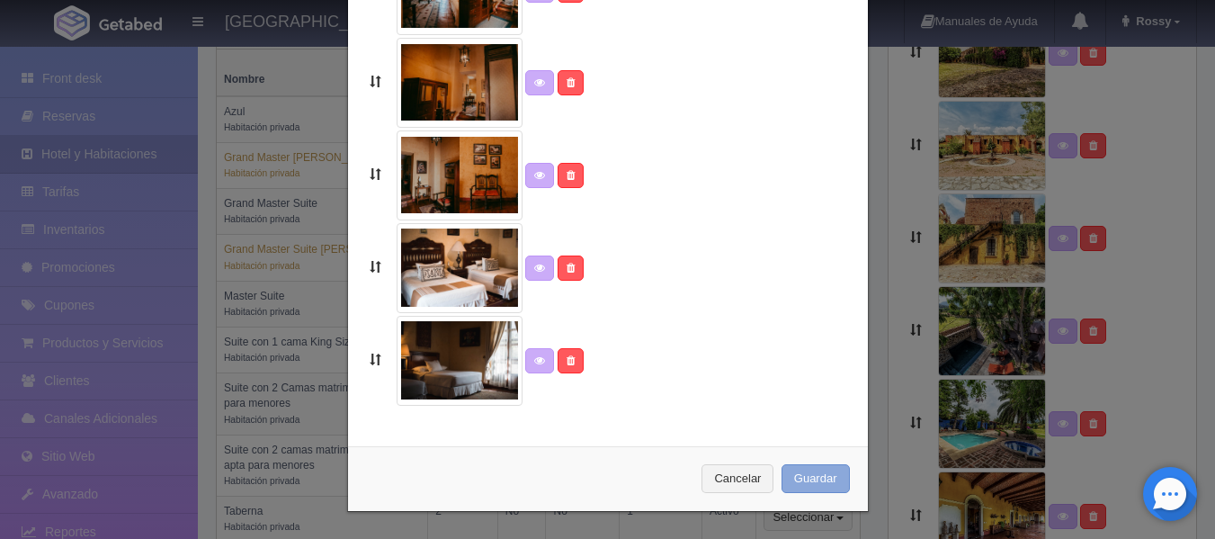
click at [820, 481] on button "Guardar" at bounding box center [815, 479] width 68 height 30
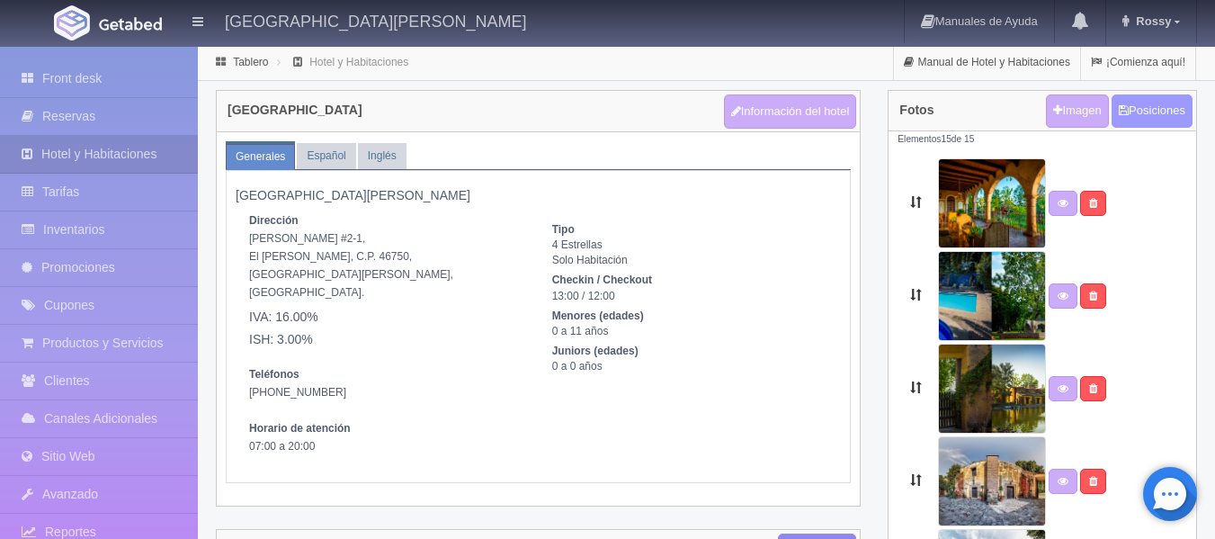
click at [1146, 113] on button "Posiciones" at bounding box center [1152, 110] width 81 height 33
